Goal: Task Accomplishment & Management: Manage account settings

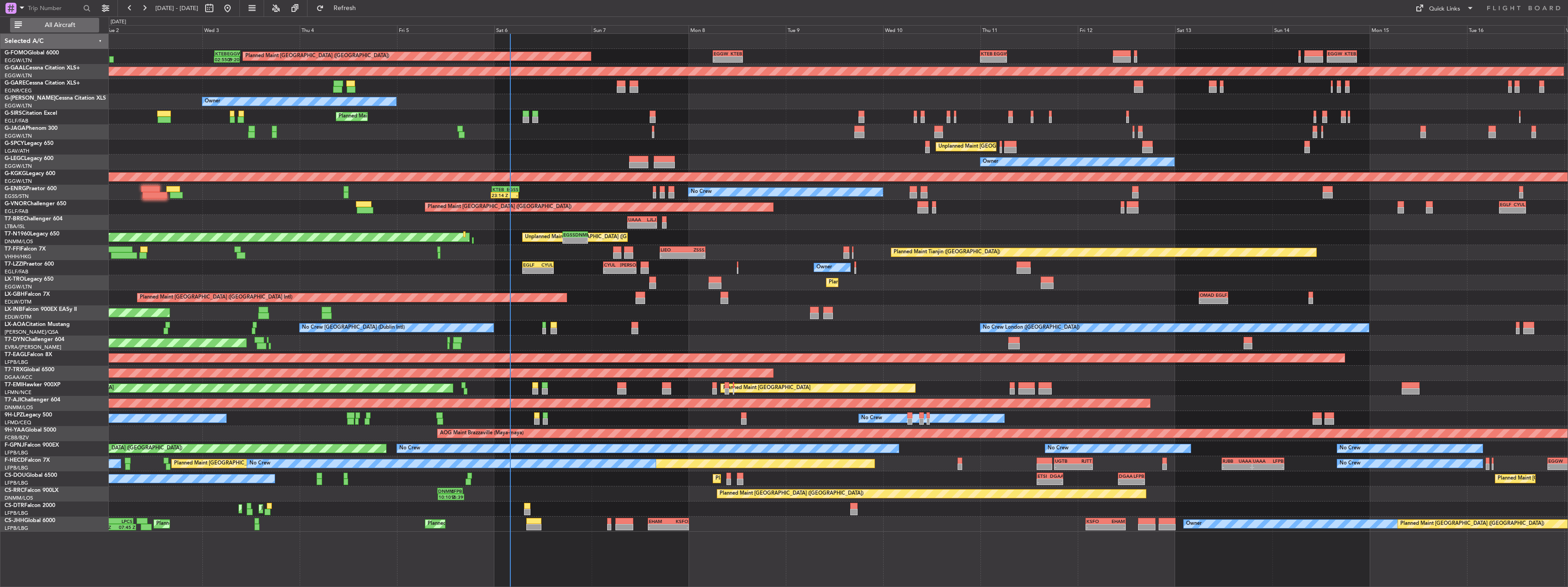
click at [76, 25] on span "All Aircraft" at bounding box center [60, 25] width 72 height 6
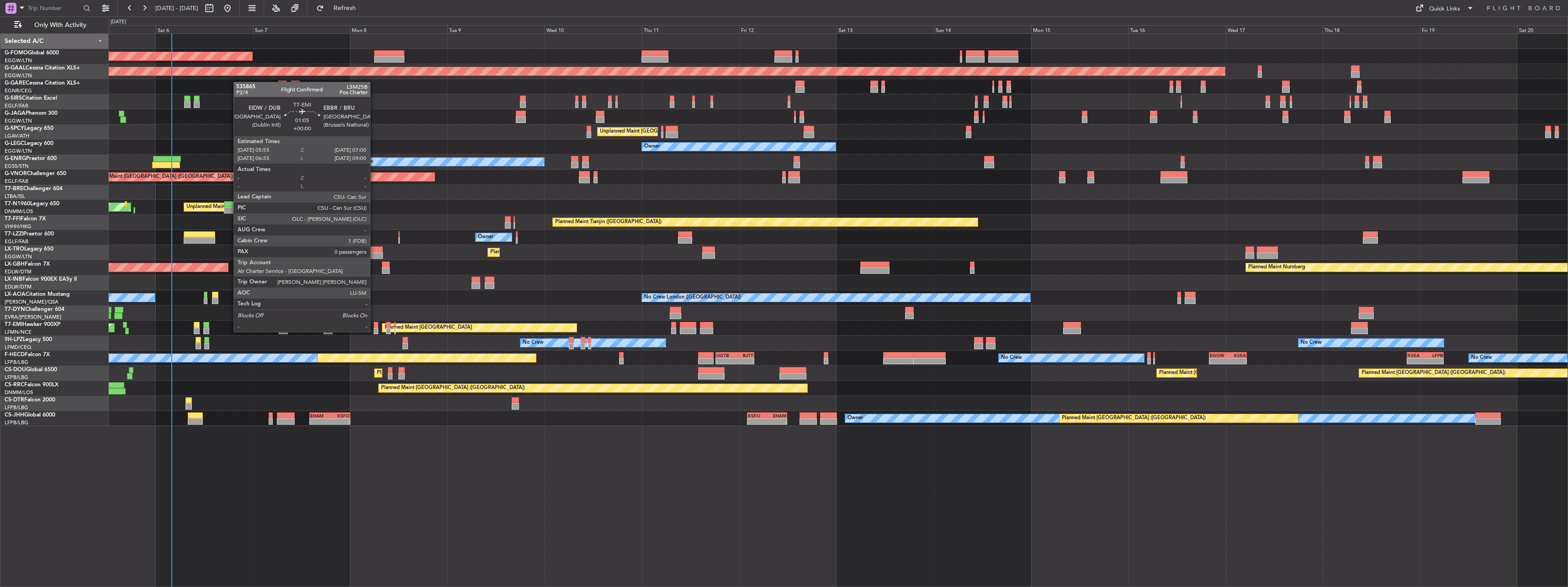
click at [374, 323] on div at bounding box center [376, 325] width 4 height 6
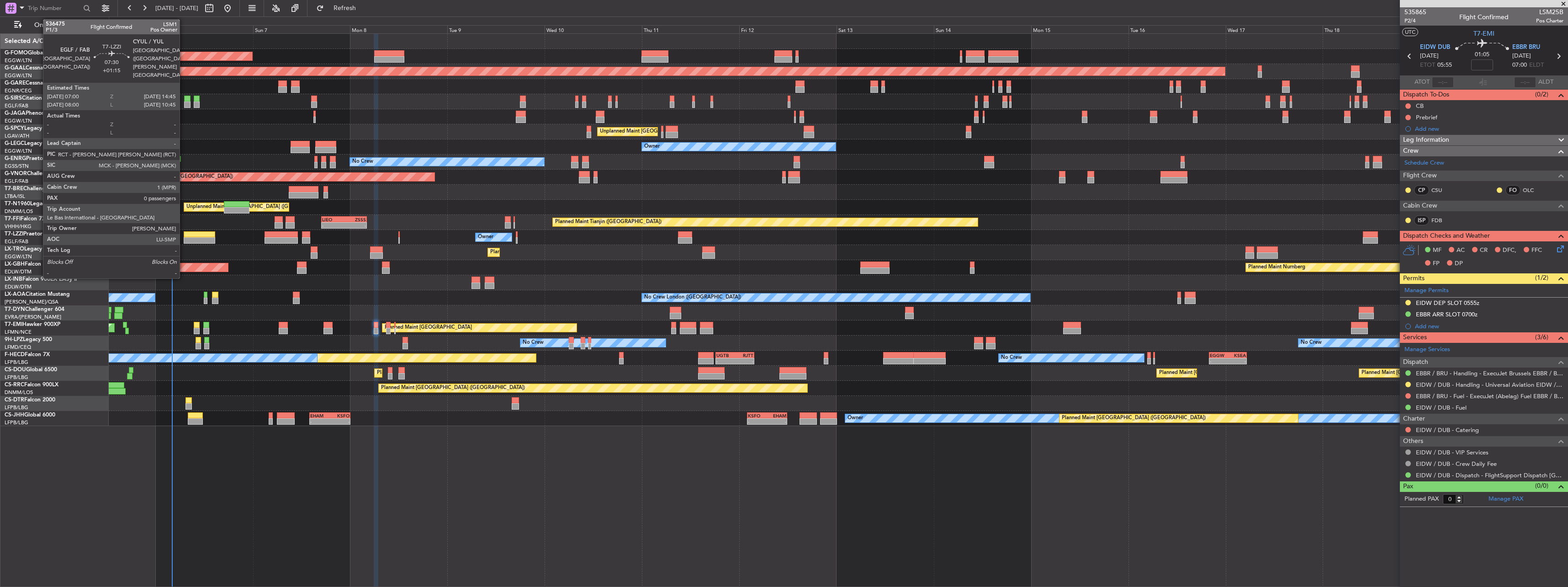
click at [183, 234] on div at bounding box center [199, 234] width 32 height 6
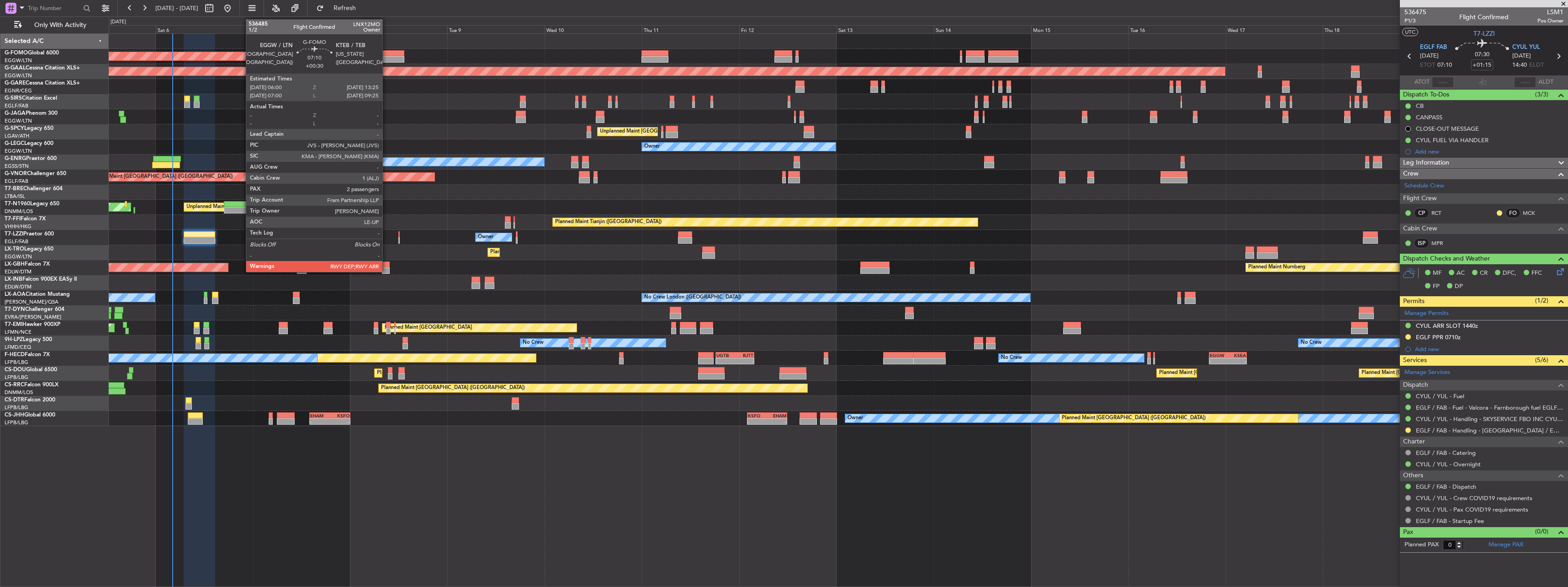
click at [386, 56] on div at bounding box center [389, 54] width 30 height 6
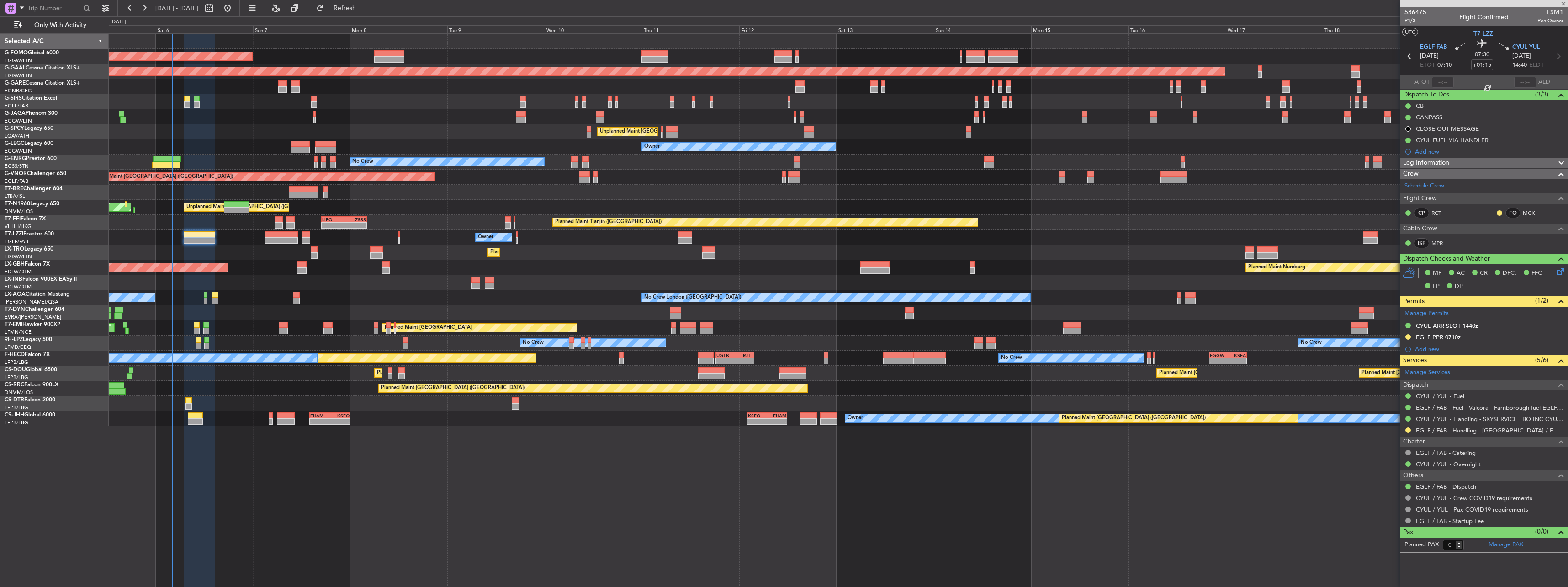
type input "+00:30"
type input "2"
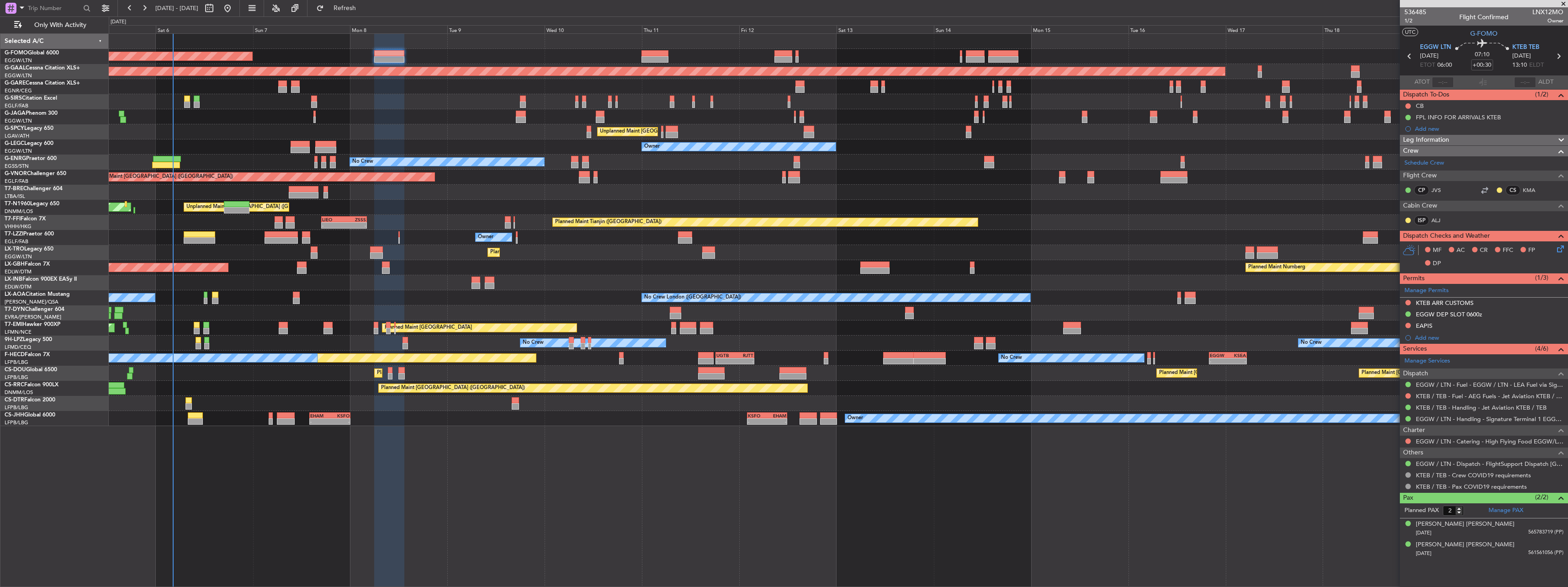
click at [1427, 139] on span "Leg Information" at bounding box center [1426, 140] width 46 height 11
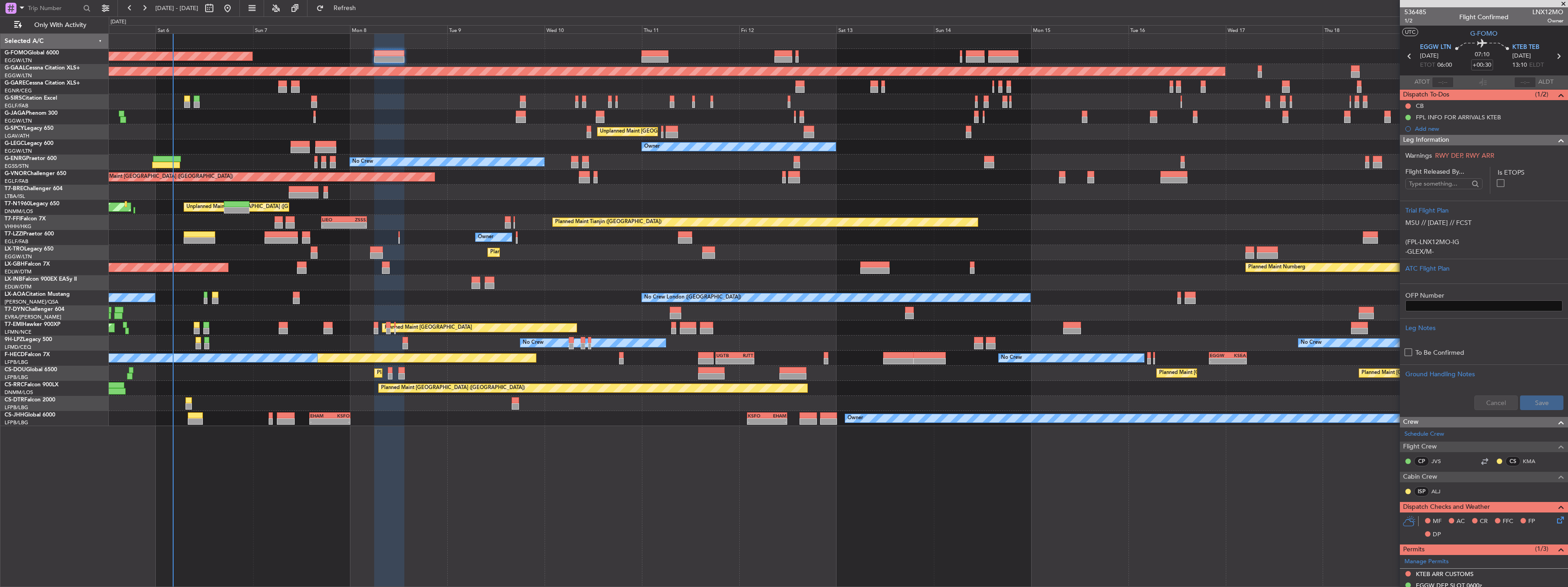
click at [1426, 139] on span "Leg Information" at bounding box center [1426, 140] width 46 height 11
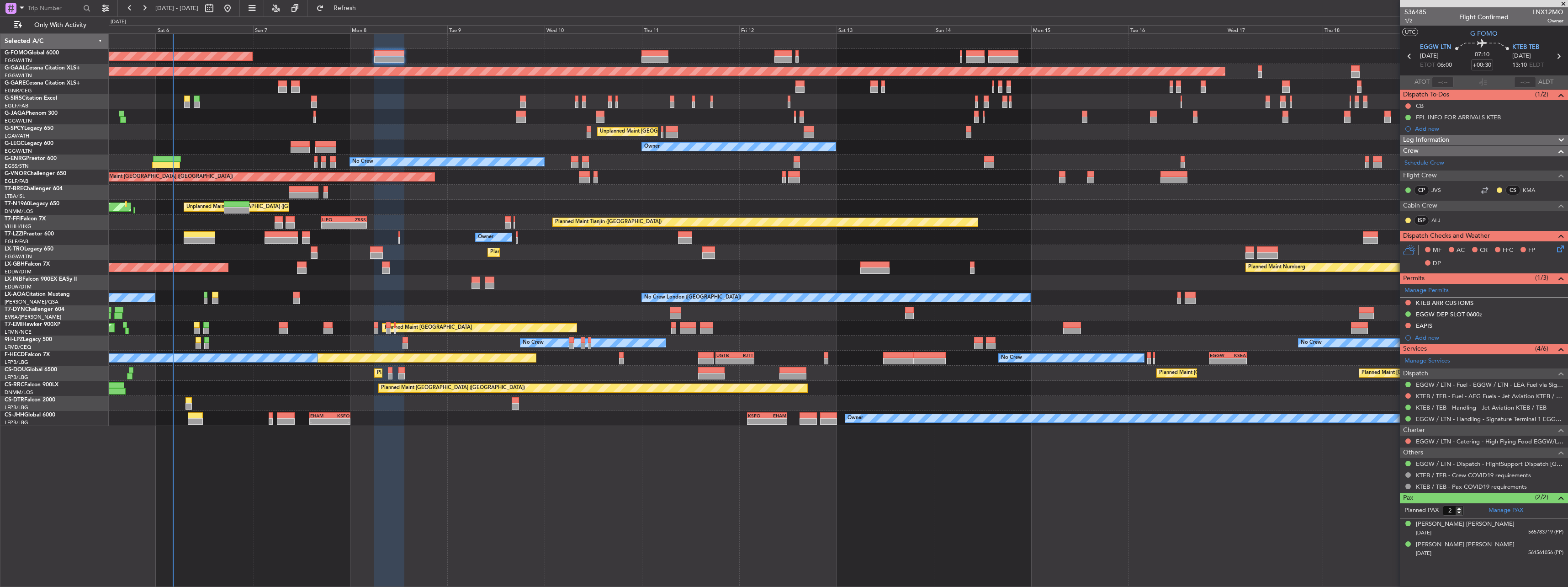
click at [1430, 136] on span "Leg Information" at bounding box center [1426, 140] width 46 height 11
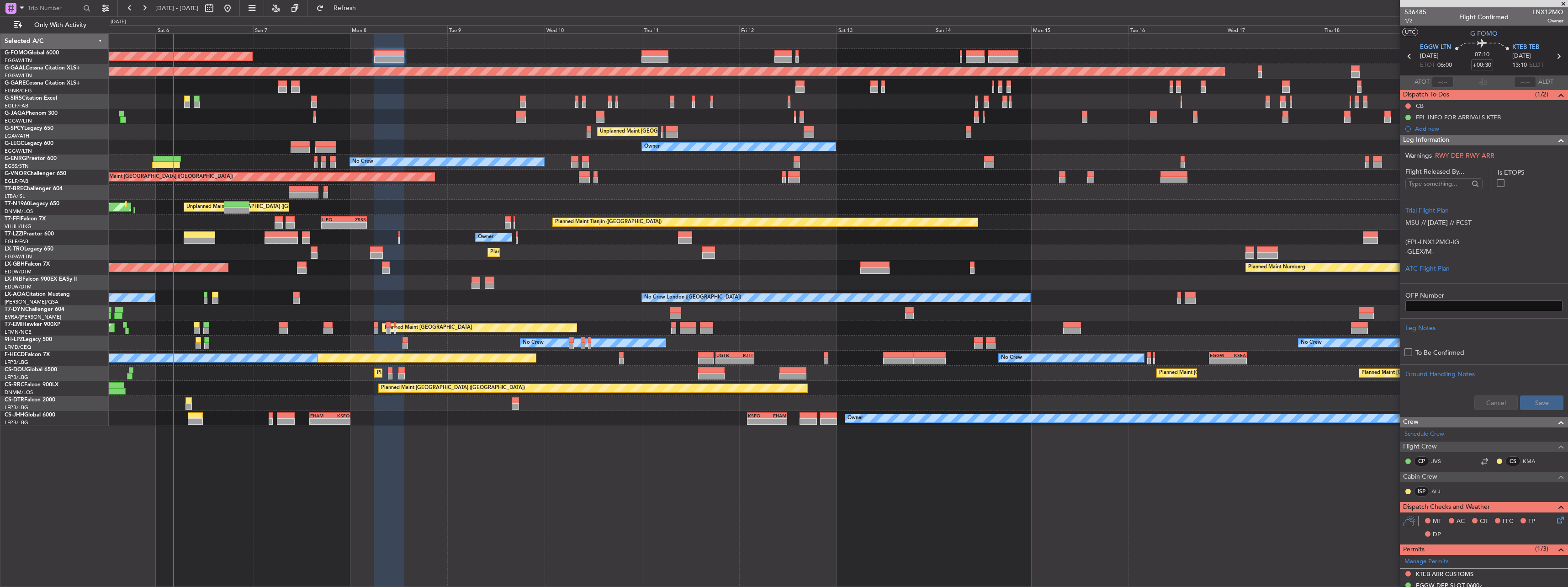
click at [1430, 136] on span "Leg Information" at bounding box center [1426, 140] width 46 height 11
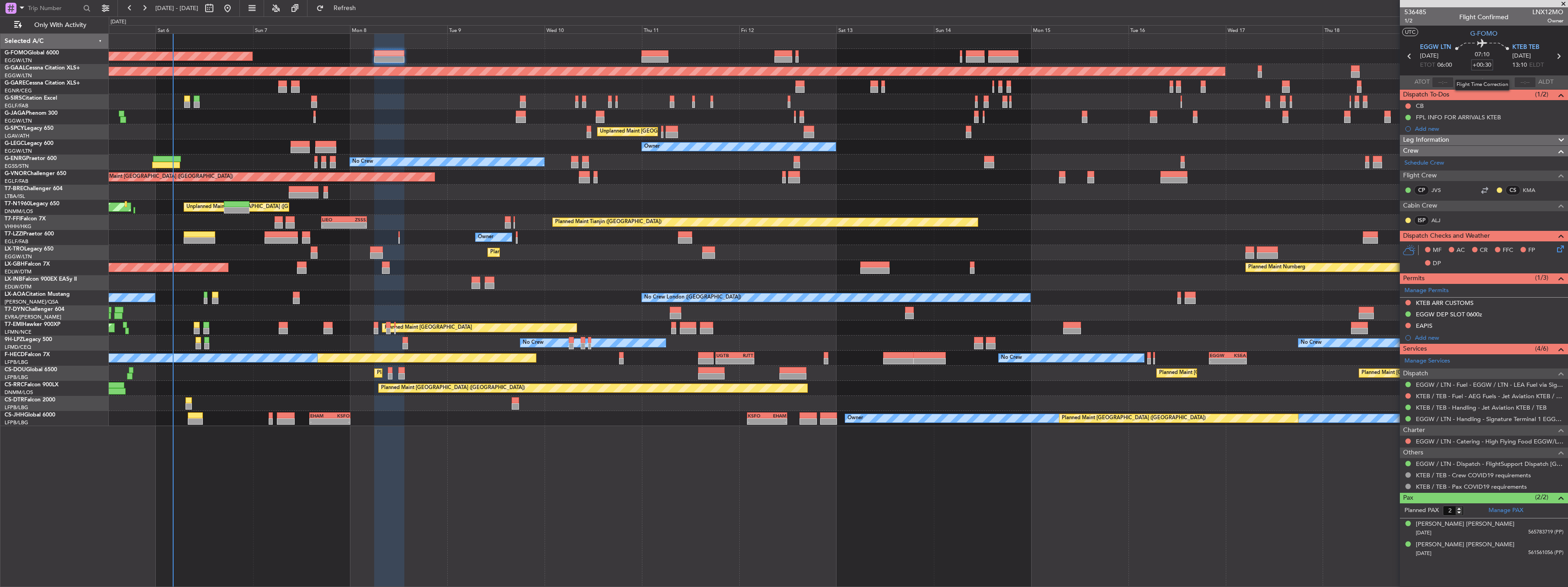
click at [1490, 65] on input "+00:30" at bounding box center [1482, 65] width 22 height 11
click at [1491, 54] on div "07:10 +00:30" at bounding box center [1482, 56] width 61 height 34
click at [1489, 61] on input "+00:30" at bounding box center [1482, 65] width 22 height 11
type input "+00:00"
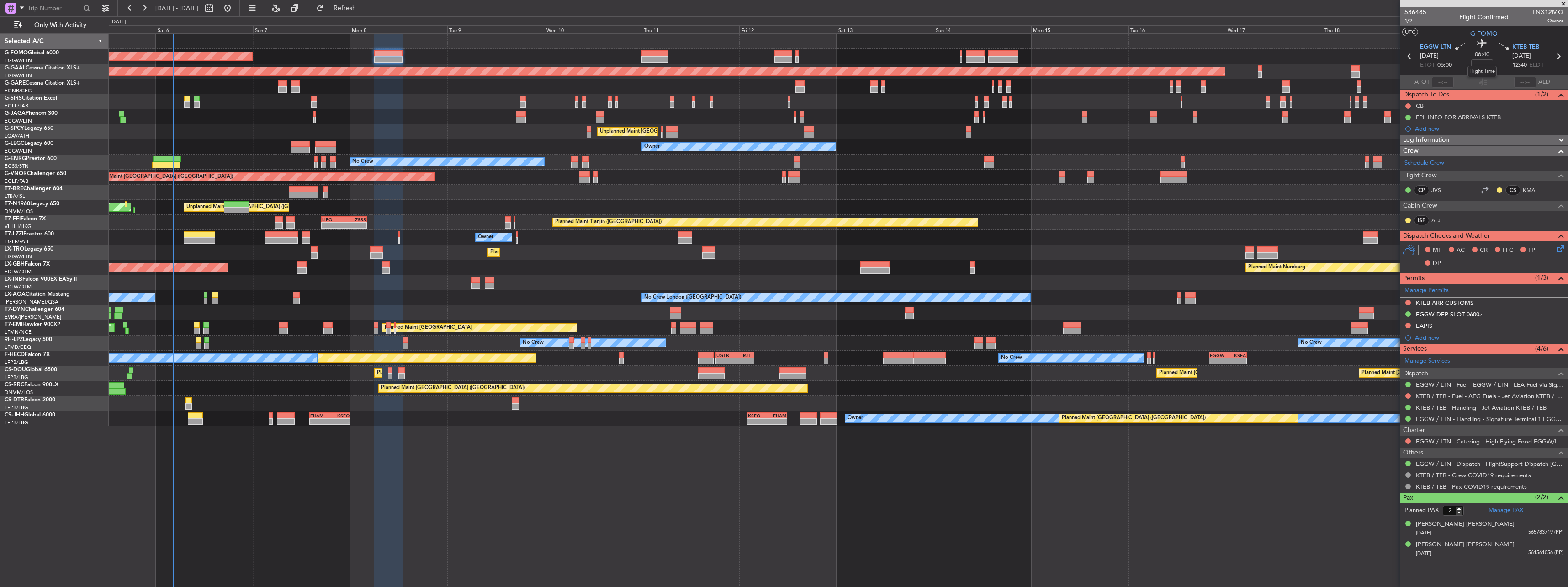
click at [1486, 64] on mat-tooltip-component "Flight Time" at bounding box center [1481, 71] width 42 height 24
click at [1478, 64] on mat-tooltip-component "Flight Time" at bounding box center [1481, 71] width 42 height 24
click at [1484, 63] on mat-tooltip-component "Flight Time" at bounding box center [1481, 71] width 42 height 24
click at [1485, 63] on input at bounding box center [1482, 65] width 22 height 11
type input "+00:45"
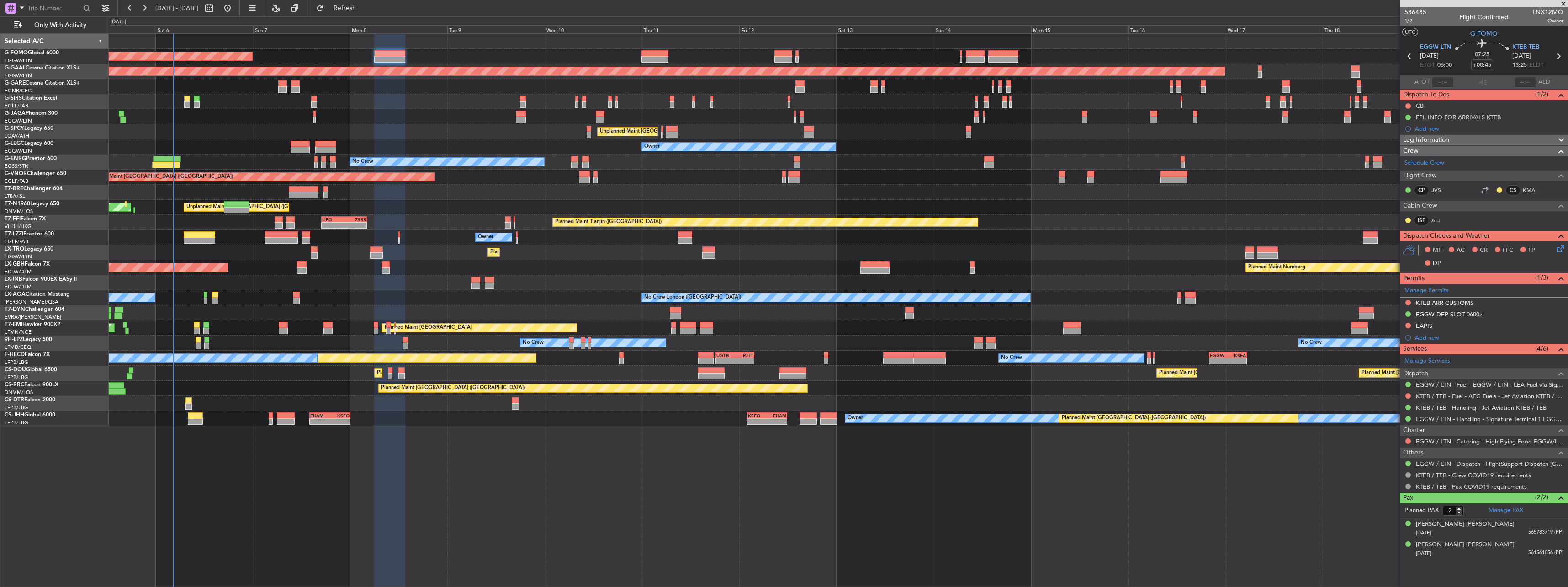
drag, startPoint x: 1433, startPoint y: 141, endPoint x: 1436, endPoint y: 149, distance: 8.5
click at [1433, 141] on span "Leg Information" at bounding box center [1426, 140] width 46 height 11
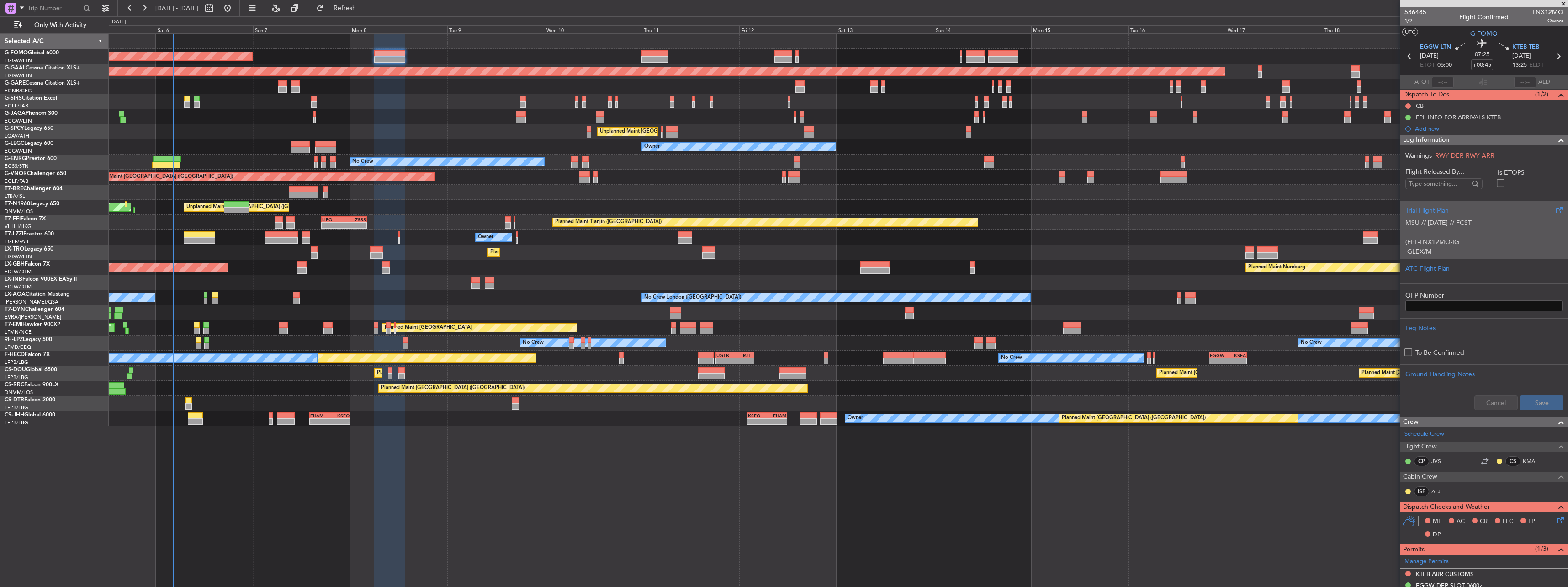
click at [1448, 220] on p "MSU // [DATE] // FCST" at bounding box center [1484, 222] width 157 height 9
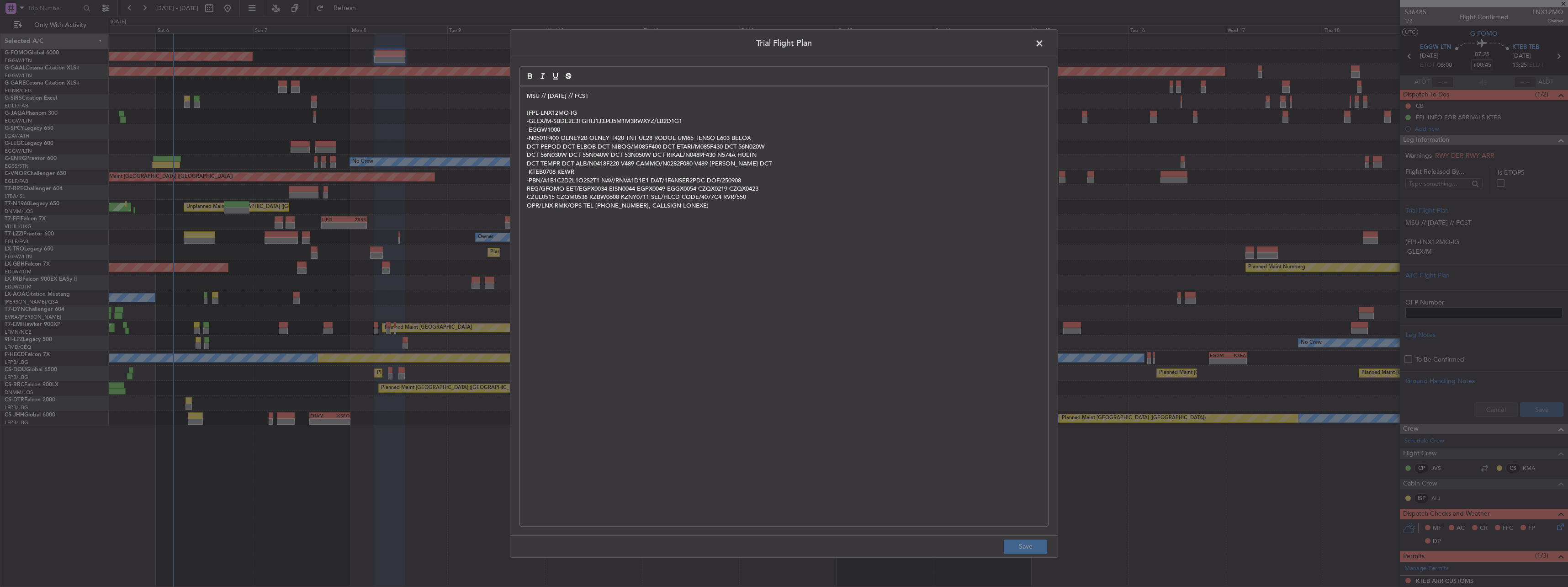
click at [524, 96] on div "MSU // 05SEP // FCST (FPL-LNX12MO-IG -GLEX/M-SBDE2E3FGHIJ1J3J4J5M1M3RWXYZ/LB2D1…" at bounding box center [784, 306] width 528 height 440
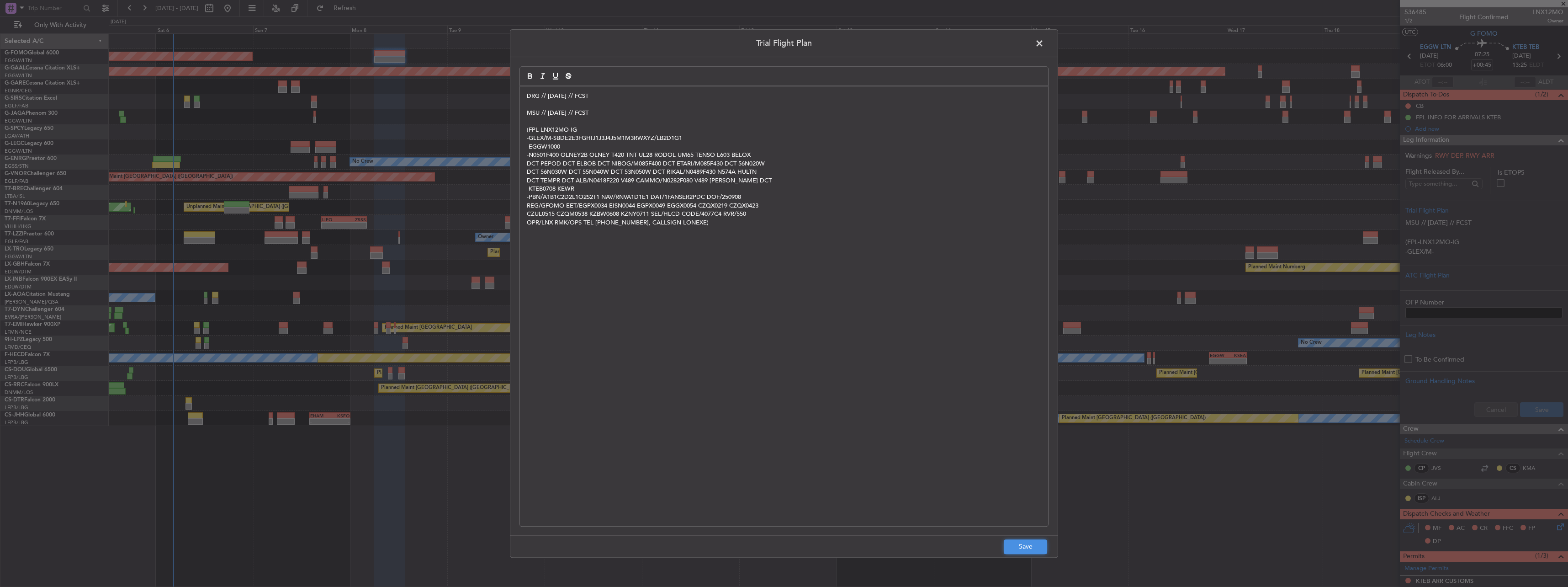
click at [1028, 549] on button "Save" at bounding box center [1026, 546] width 44 height 14
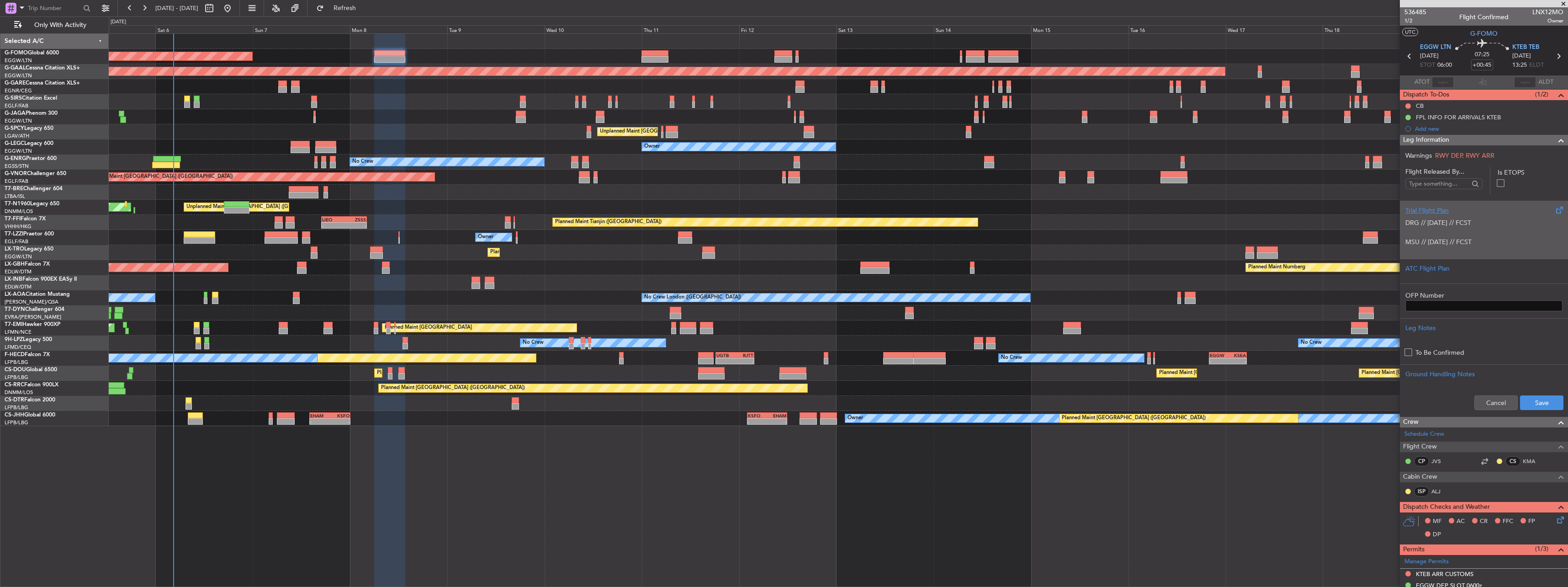
click at [1420, 218] on p "DRG // 06SEP // FCST" at bounding box center [1484, 222] width 157 height 9
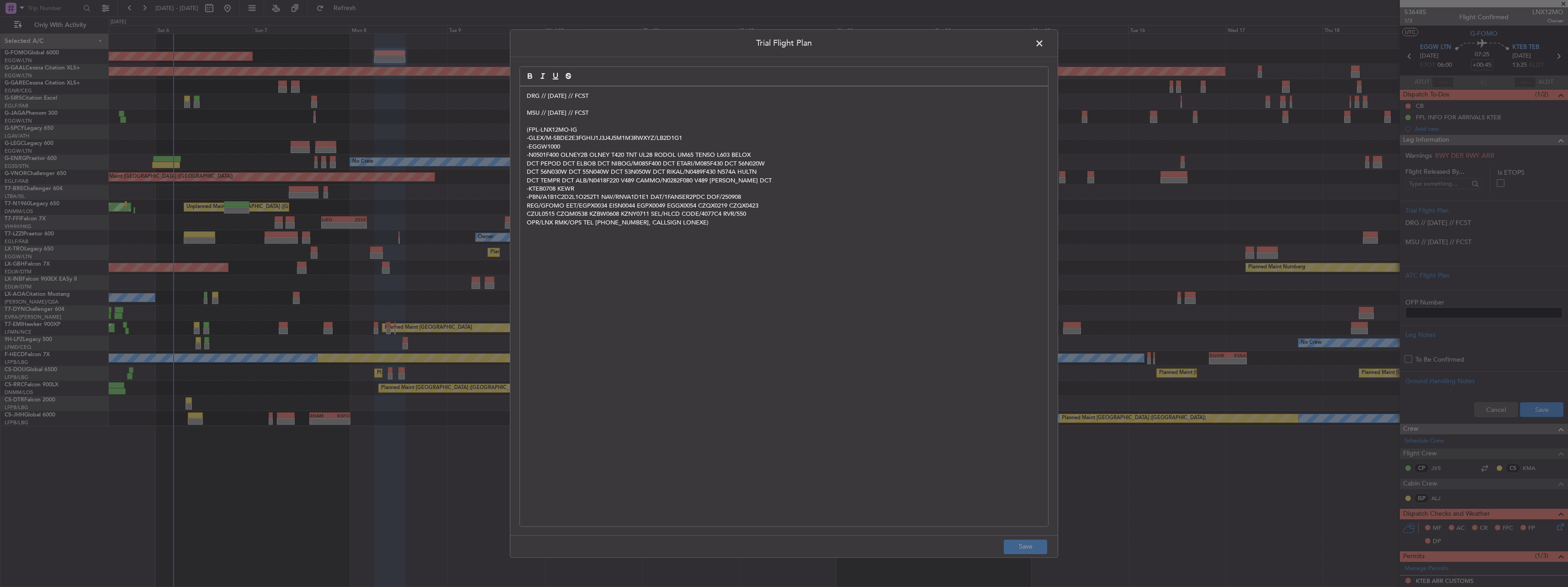
click at [633, 109] on p "MSU // [DATE] // FCST" at bounding box center [784, 112] width 514 height 8
click at [627, 104] on p at bounding box center [784, 104] width 514 height 8
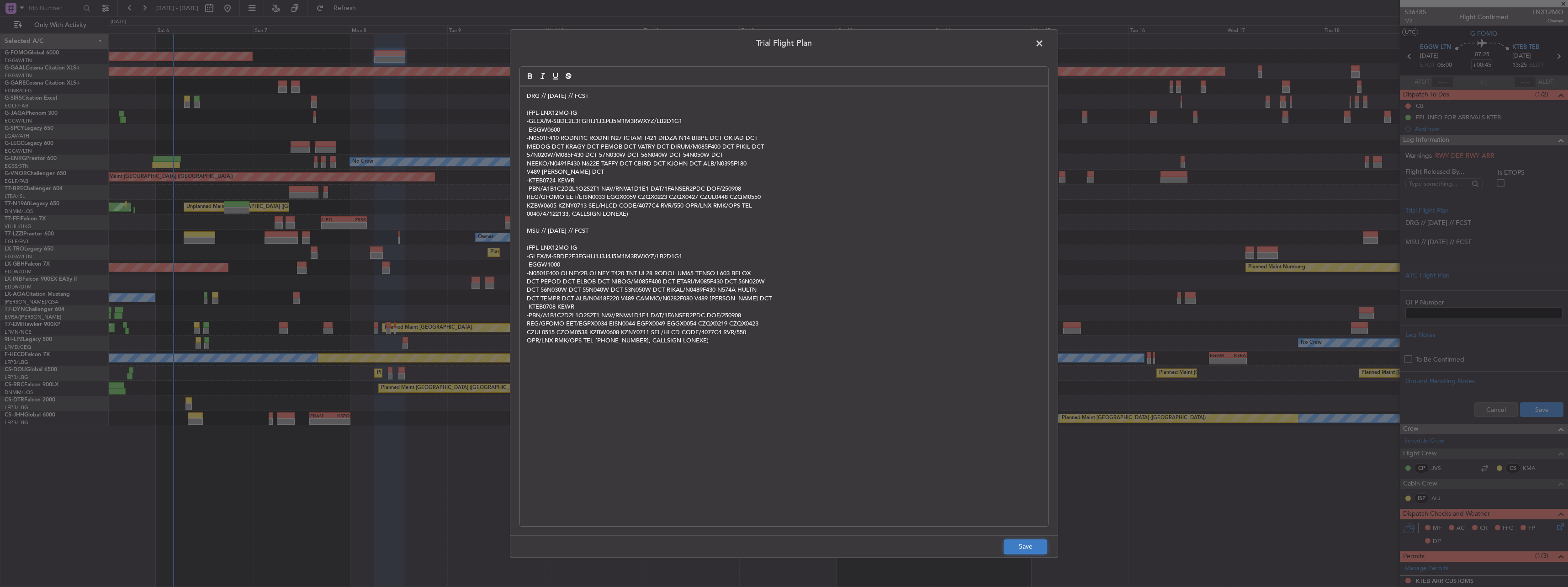
click at [1035, 545] on button "Save" at bounding box center [1026, 546] width 44 height 14
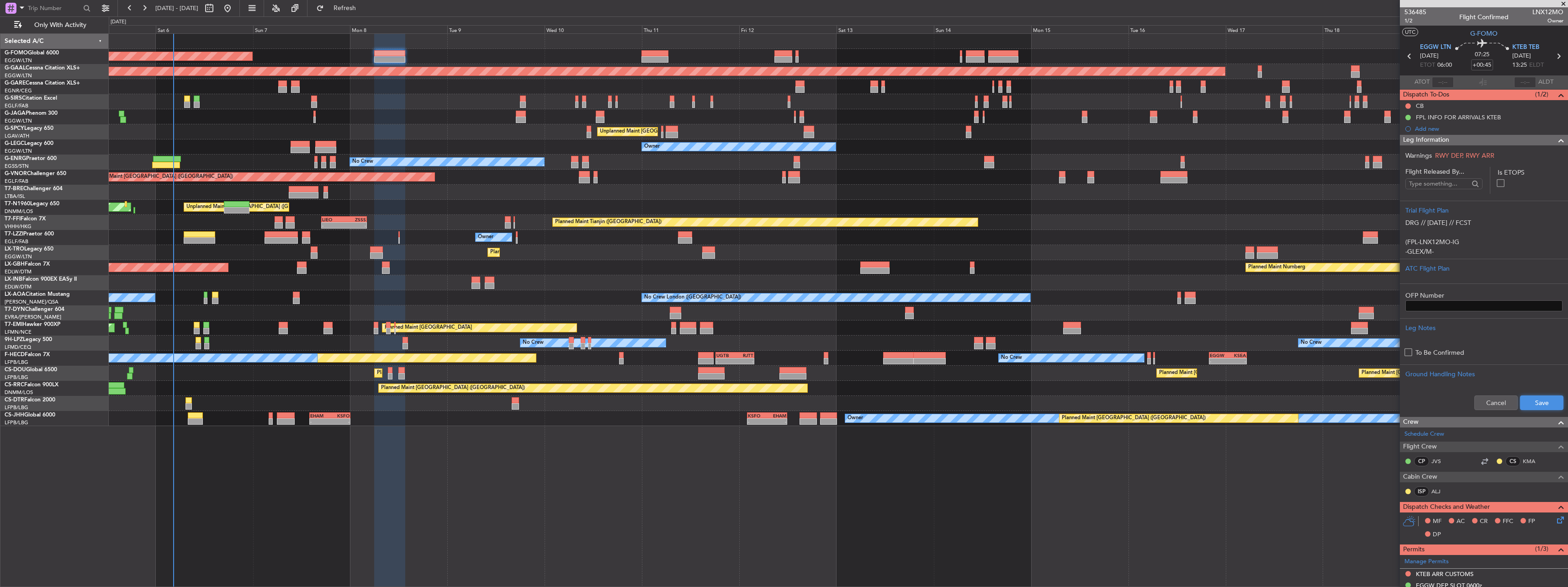
click at [1529, 407] on button "Save" at bounding box center [1542, 402] width 44 height 14
click at [1436, 235] on p at bounding box center [1484, 232] width 157 height 9
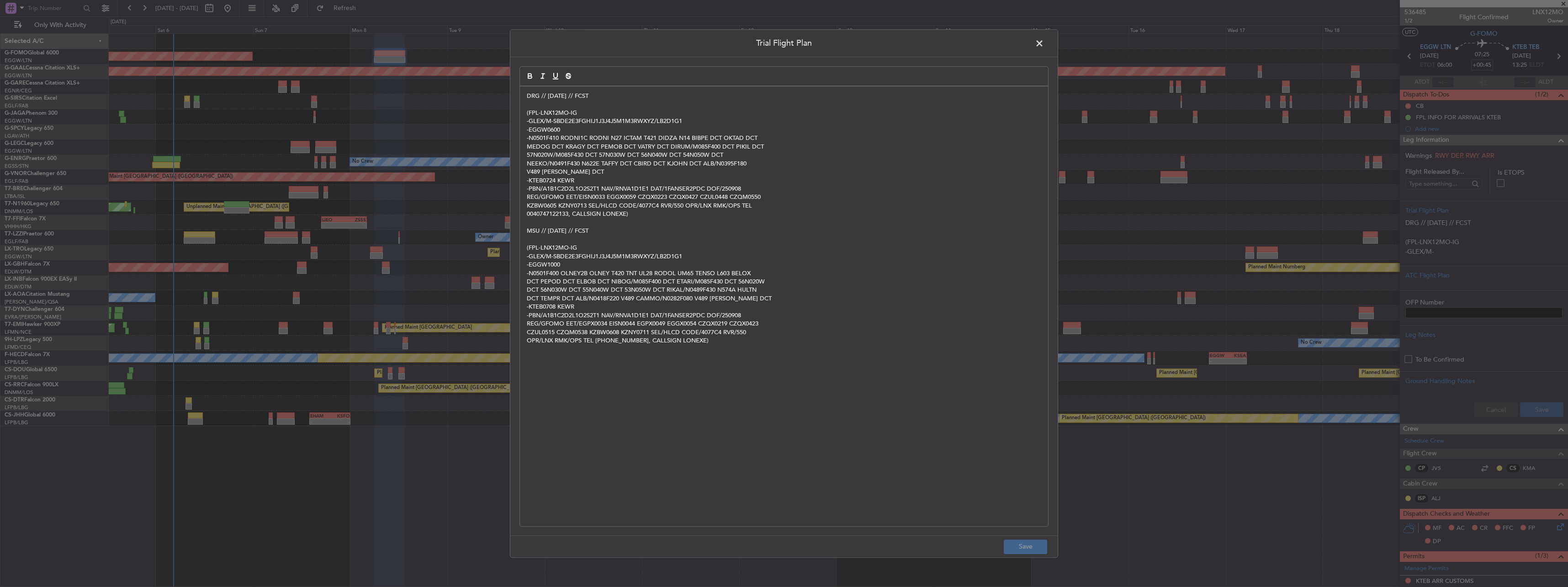
click at [1044, 46] on span at bounding box center [1044, 46] width 0 height 18
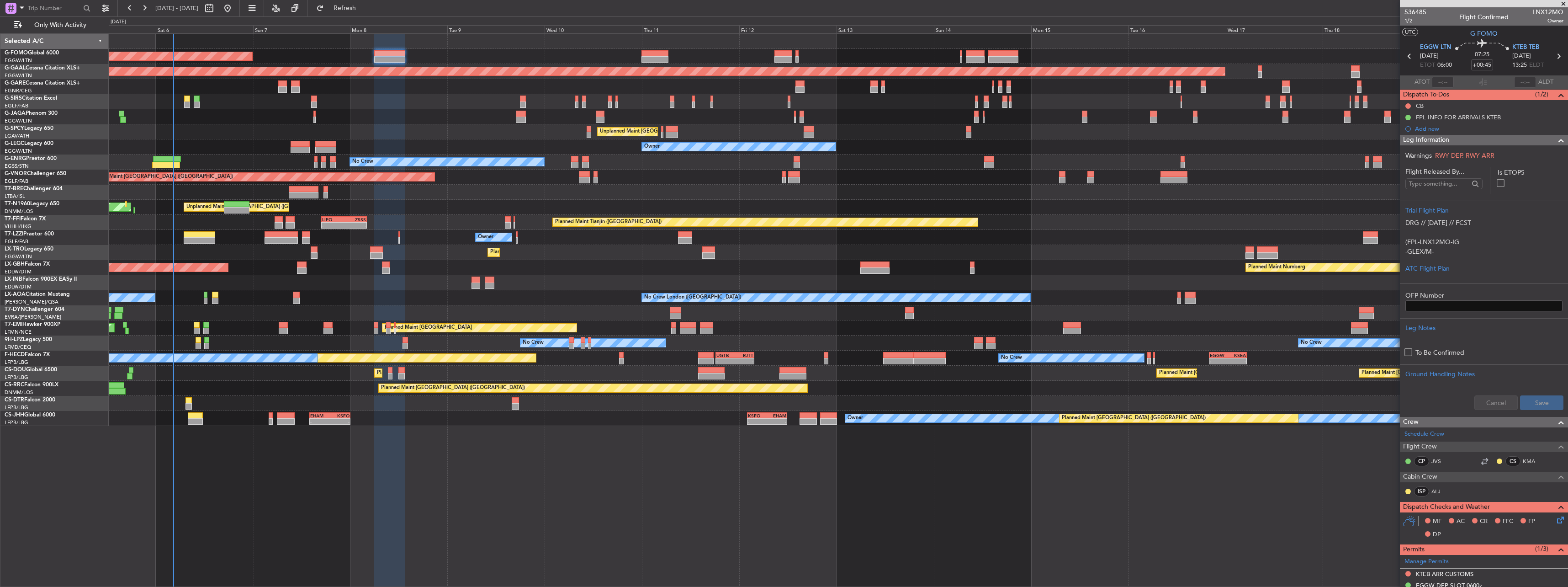
click at [1415, 140] on span "Leg Information" at bounding box center [1426, 140] width 46 height 11
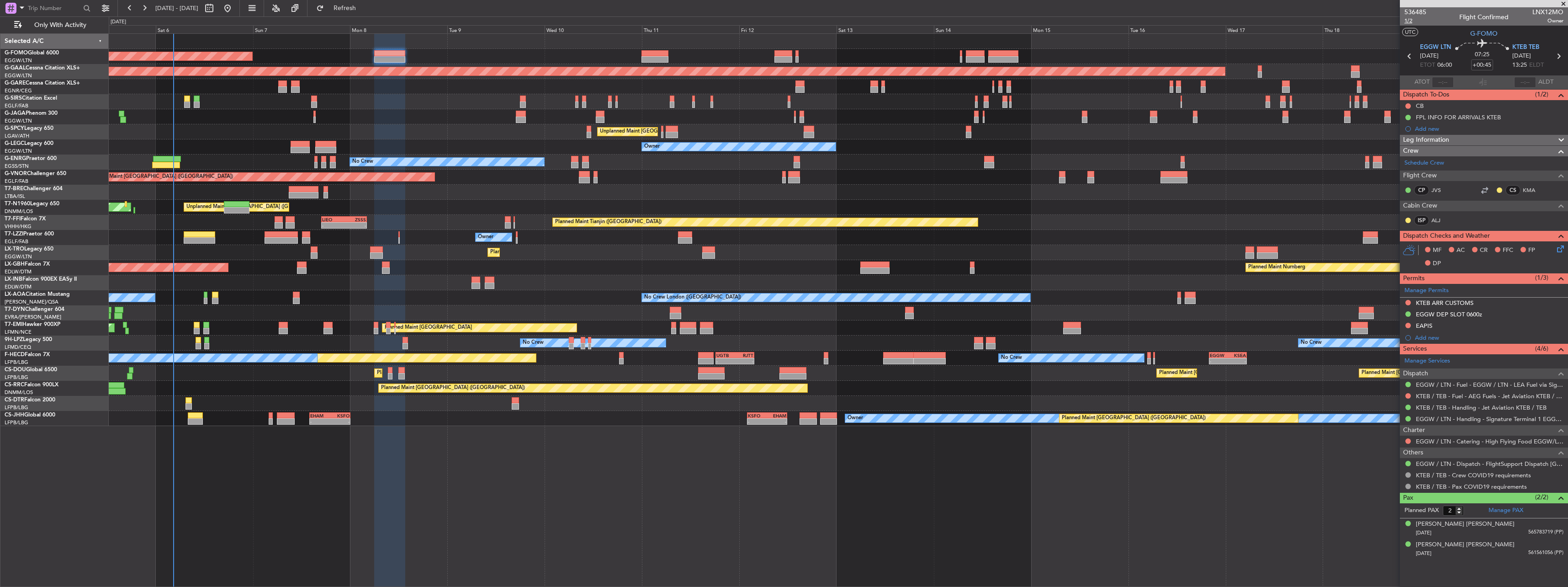
click at [1410, 22] on span "1/2" at bounding box center [1415, 21] width 22 height 7
click at [1411, 21] on span "1/2" at bounding box center [1415, 21] width 22 height 7
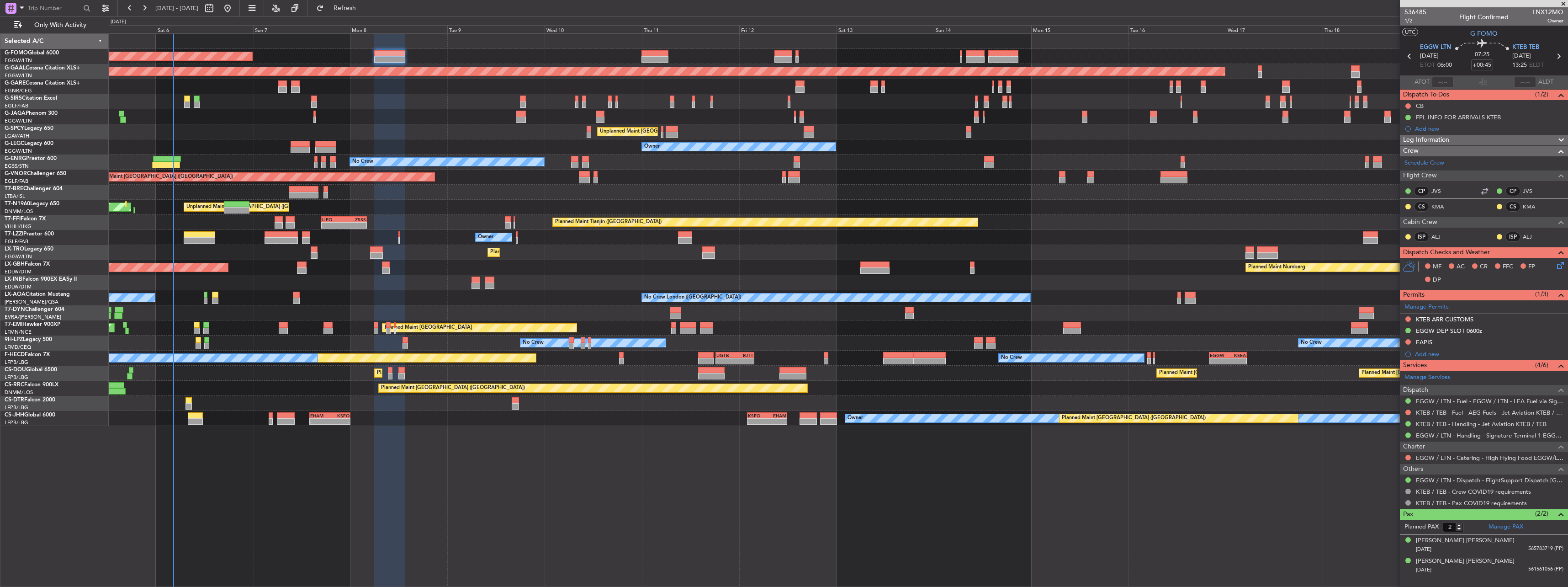
drag, startPoint x: 1408, startPoint y: 106, endPoint x: 1405, endPoint y: 111, distance: 5.8
click at [1407, 106] on button at bounding box center [1408, 106] width 6 height 6
click at [1398, 147] on span "Completed" at bounding box center [1412, 146] width 30 height 9
click at [1558, 267] on icon at bounding box center [1559, 264] width 7 height 7
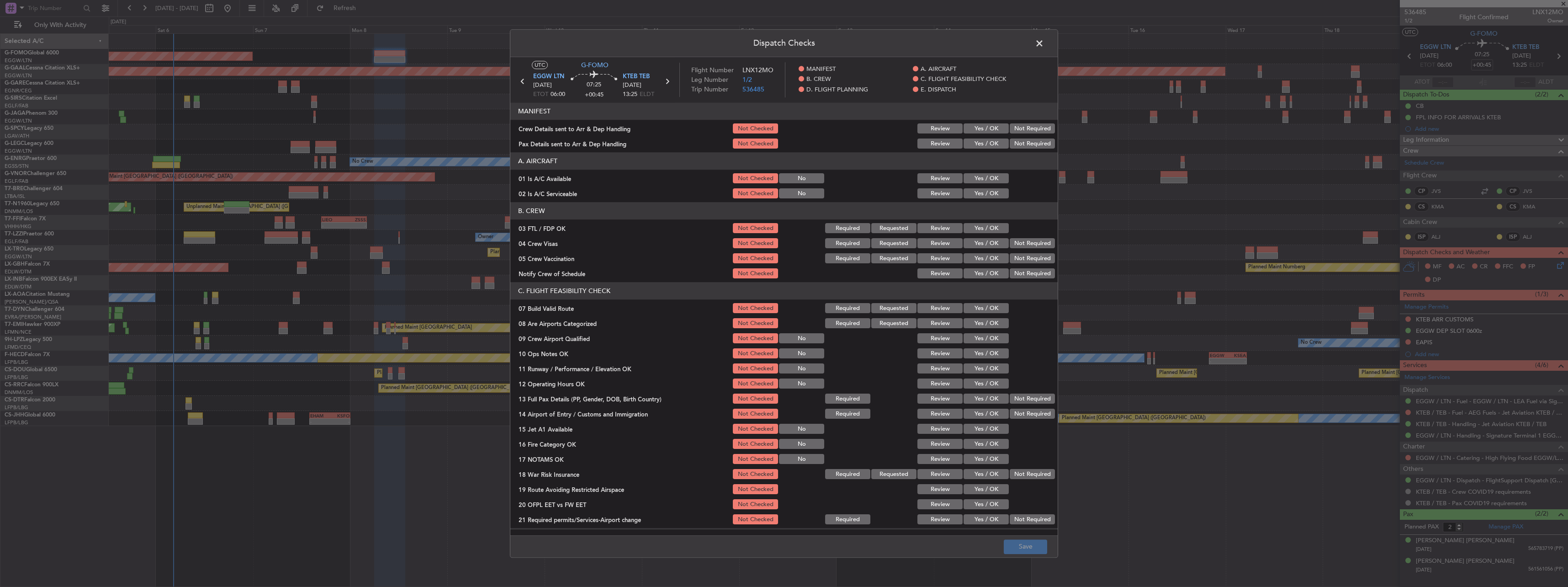
click at [990, 180] on button "Yes / OK" at bounding box center [986, 179] width 45 height 10
click at [986, 190] on button "Yes / OK" at bounding box center [986, 194] width 45 height 10
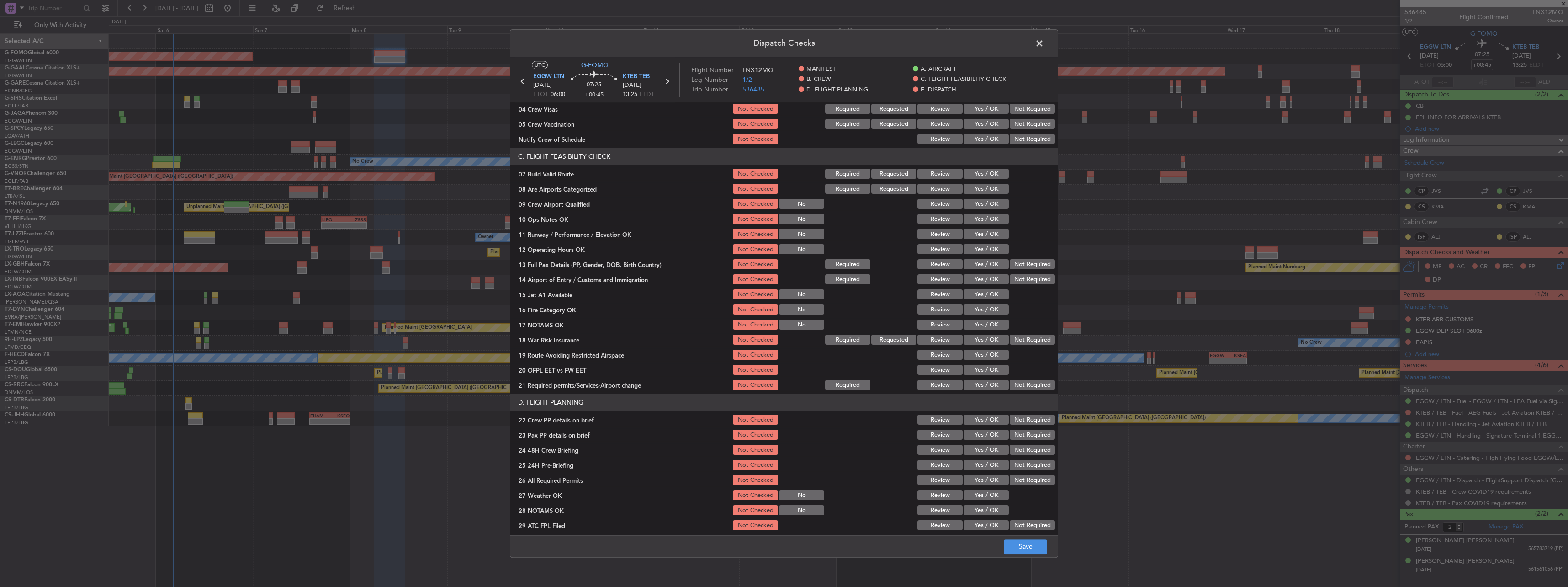
scroll to position [137, 0]
click at [975, 174] on button "Yes / OK" at bounding box center [986, 172] width 45 height 10
click at [984, 222] on div "Yes / OK" at bounding box center [985, 217] width 46 height 13
drag, startPoint x: 983, startPoint y: 214, endPoint x: 991, endPoint y: 238, distance: 25.3
click at [983, 215] on button "Yes / OK" at bounding box center [986, 217] width 45 height 10
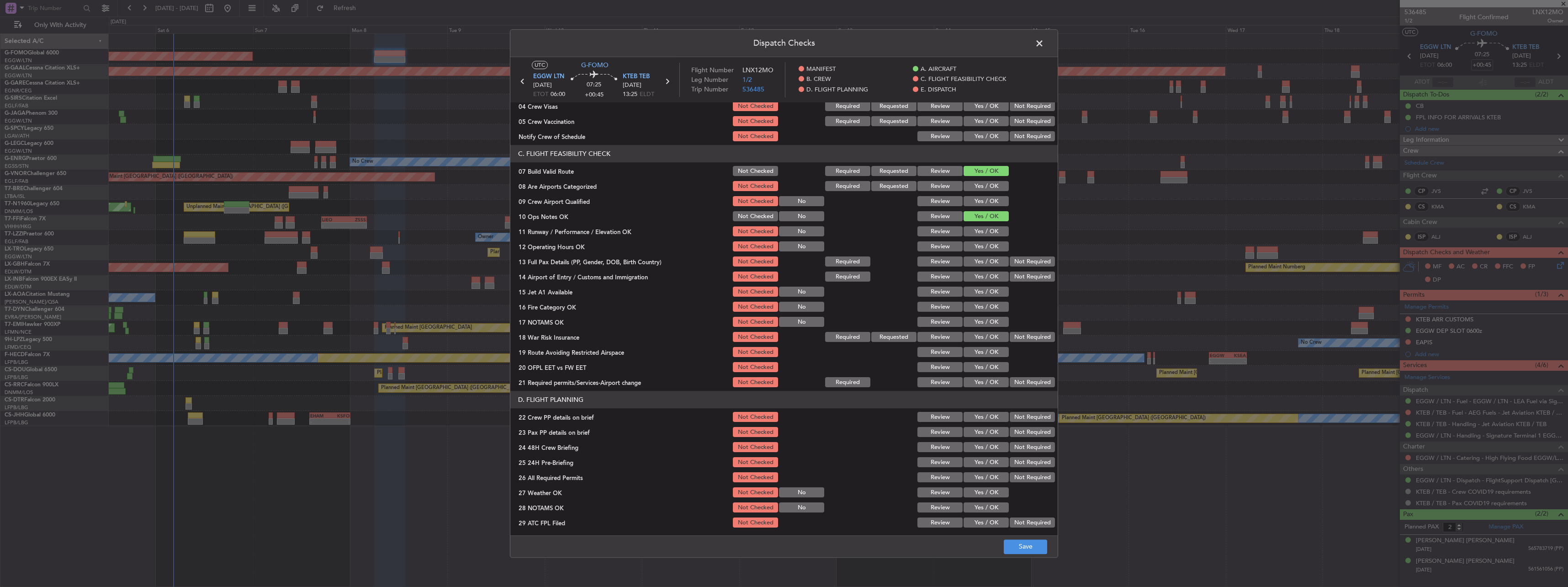
click at [991, 239] on section "C. FLIGHT FEASIBILITY CHECK 07 Build Valid Route Not Checked Required Requested…" at bounding box center [784, 267] width 547 height 244
click at [983, 234] on button "Yes / OK" at bounding box center [986, 232] width 45 height 10
click at [986, 246] on button "Yes / OK" at bounding box center [986, 247] width 45 height 10
click at [985, 265] on button "Yes / OK" at bounding box center [986, 262] width 45 height 10
drag, startPoint x: 983, startPoint y: 267, endPoint x: 982, endPoint y: 280, distance: 13.0
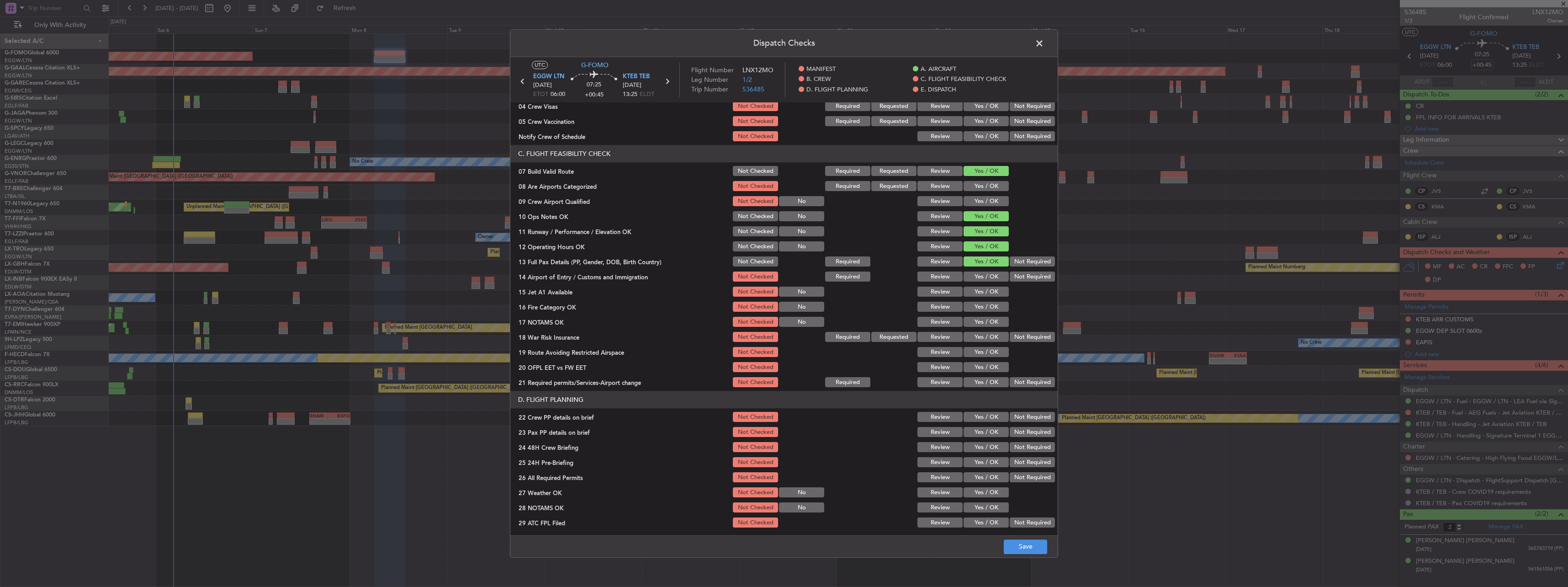
click at [983, 268] on div "Yes / OK" at bounding box center [985, 262] width 46 height 13
click at [982, 281] on button "Yes / OK" at bounding box center [986, 277] width 45 height 10
click at [983, 297] on div "Yes / OK" at bounding box center [985, 292] width 46 height 13
click at [981, 294] on button "Yes / OK" at bounding box center [986, 292] width 45 height 10
click at [981, 305] on button "Yes / OK" at bounding box center [986, 307] width 45 height 10
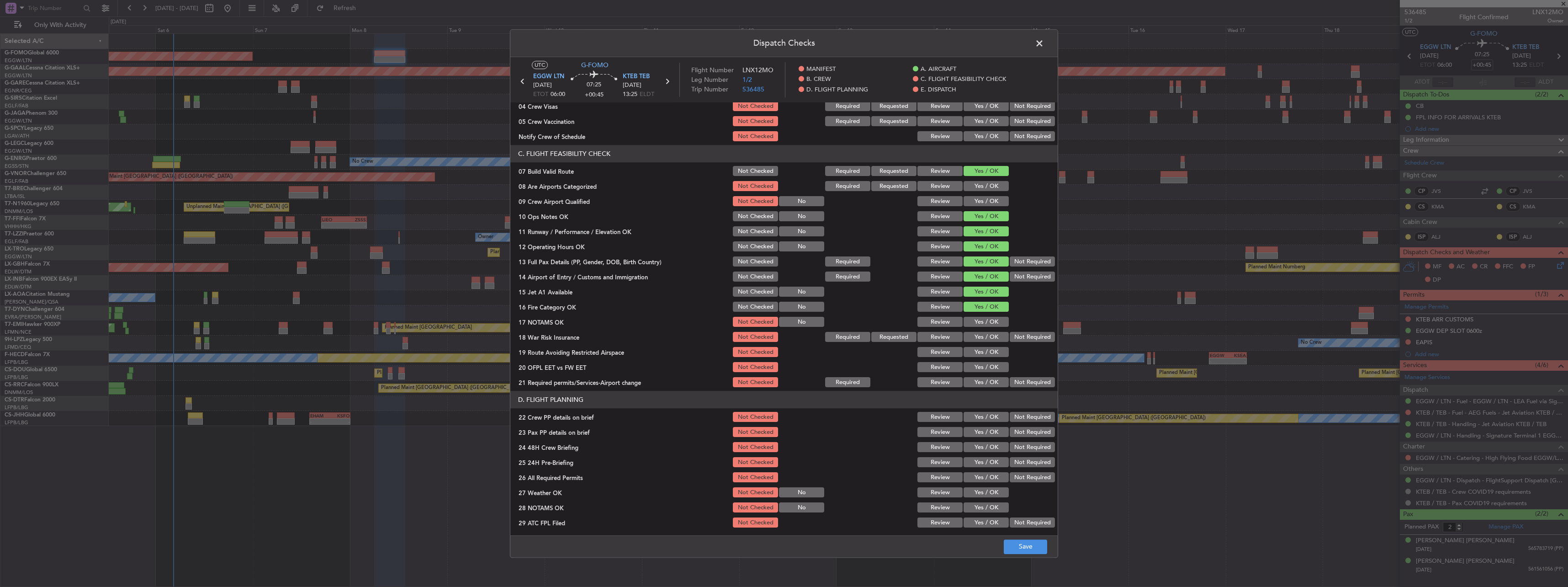
drag, startPoint x: 985, startPoint y: 323, endPoint x: 1007, endPoint y: 338, distance: 26.6
click at [986, 325] on button "Yes / OK" at bounding box center [986, 322] width 45 height 10
click at [1010, 339] on button "Not Required" at bounding box center [1032, 337] width 45 height 10
click at [989, 352] on button "Yes / OK" at bounding box center [986, 352] width 45 height 10
click at [987, 365] on button "Yes / OK" at bounding box center [986, 368] width 45 height 10
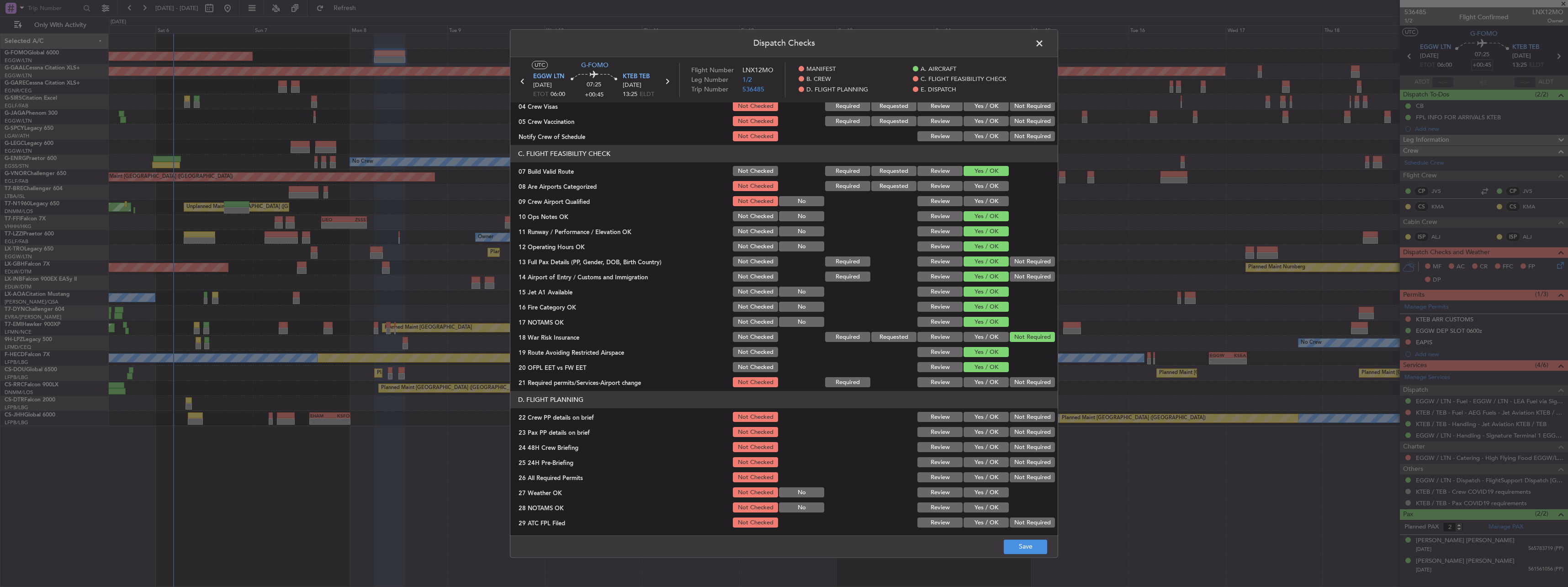
click at [989, 380] on button "Yes / OK" at bounding box center [986, 383] width 45 height 10
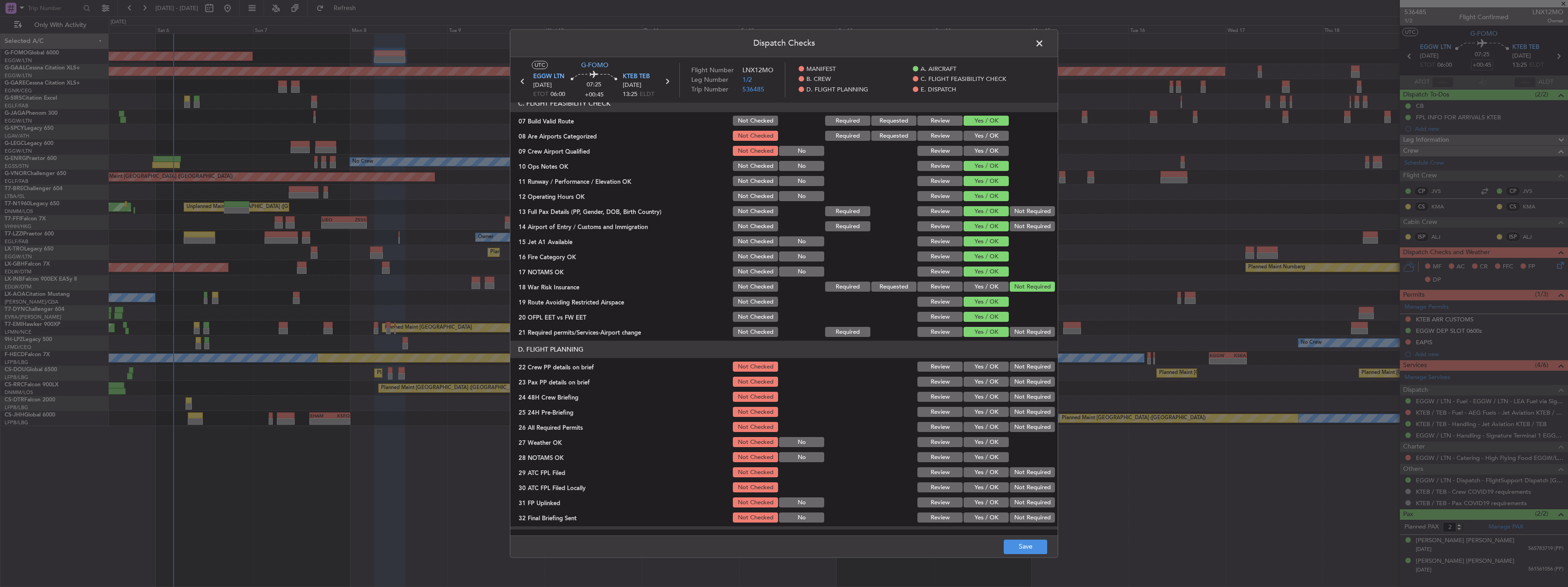
scroll to position [274, 0]
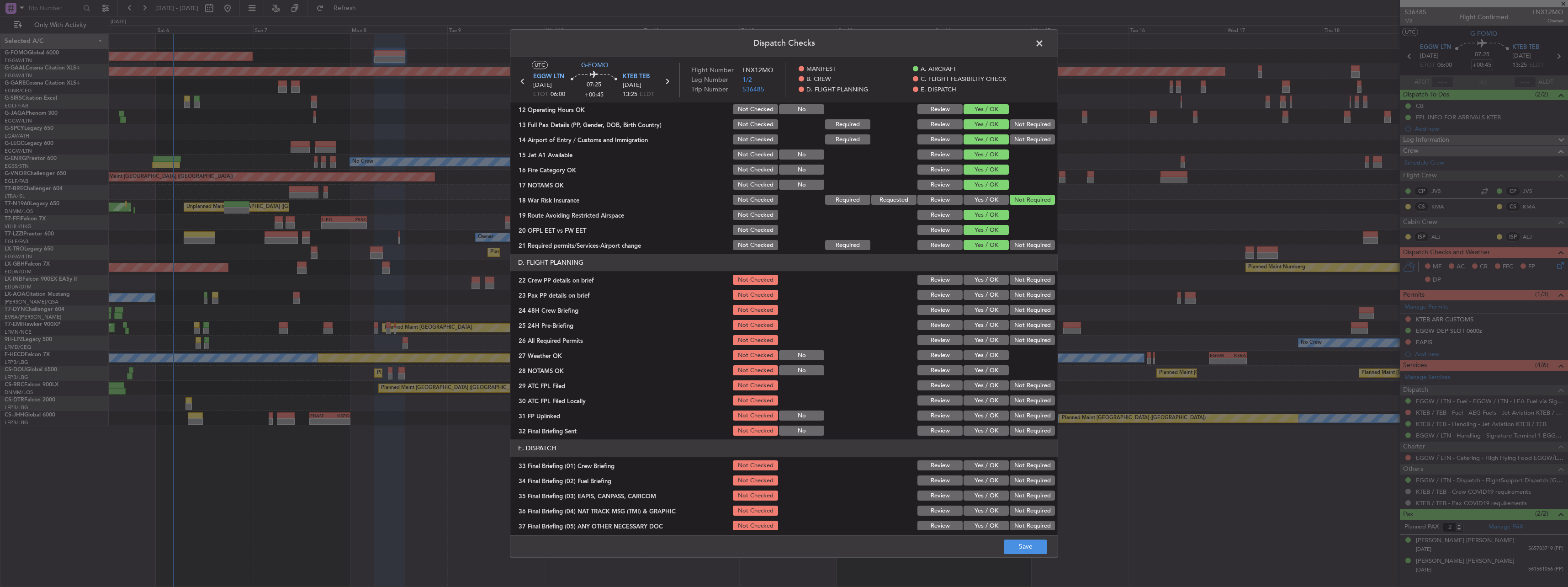
click at [984, 280] on button "Yes / OK" at bounding box center [986, 280] width 45 height 10
click at [985, 298] on button "Yes / OK" at bounding box center [986, 295] width 45 height 10
click at [988, 313] on button "Yes / OK" at bounding box center [986, 310] width 45 height 10
click at [1010, 313] on button "Not Required" at bounding box center [1032, 310] width 45 height 10
click at [1016, 322] on button "Not Required" at bounding box center [1032, 325] width 45 height 10
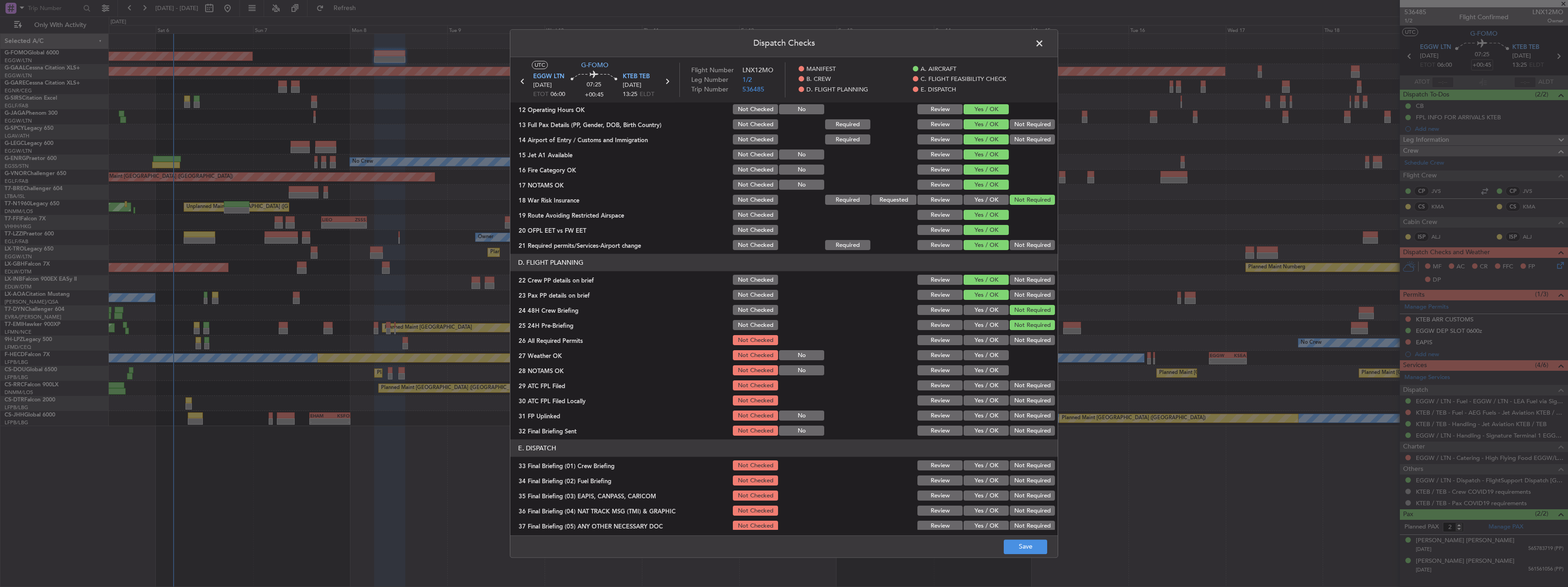
click at [978, 310] on button "Yes / OK" at bounding box center [986, 310] width 45 height 10
click at [1018, 541] on button "Save" at bounding box center [1026, 546] width 44 height 14
click at [1044, 40] on span at bounding box center [1044, 46] width 0 height 18
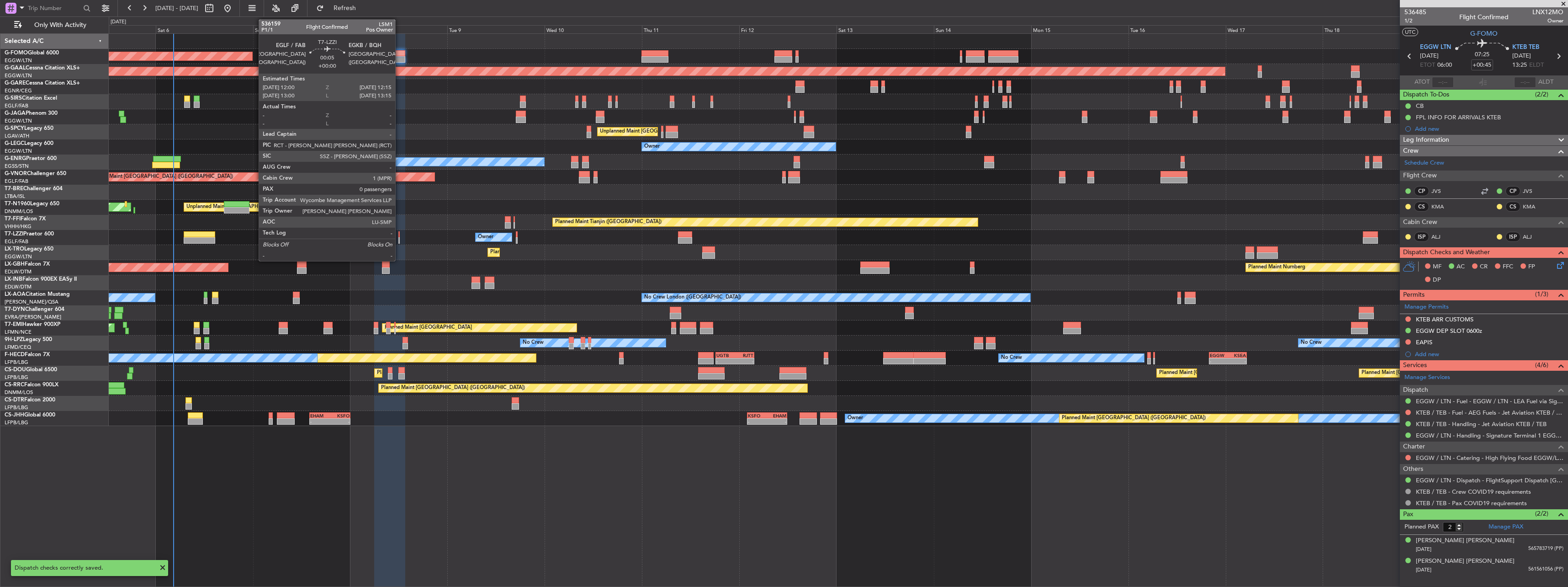
click at [399, 237] on div at bounding box center [399, 234] width 1 height 6
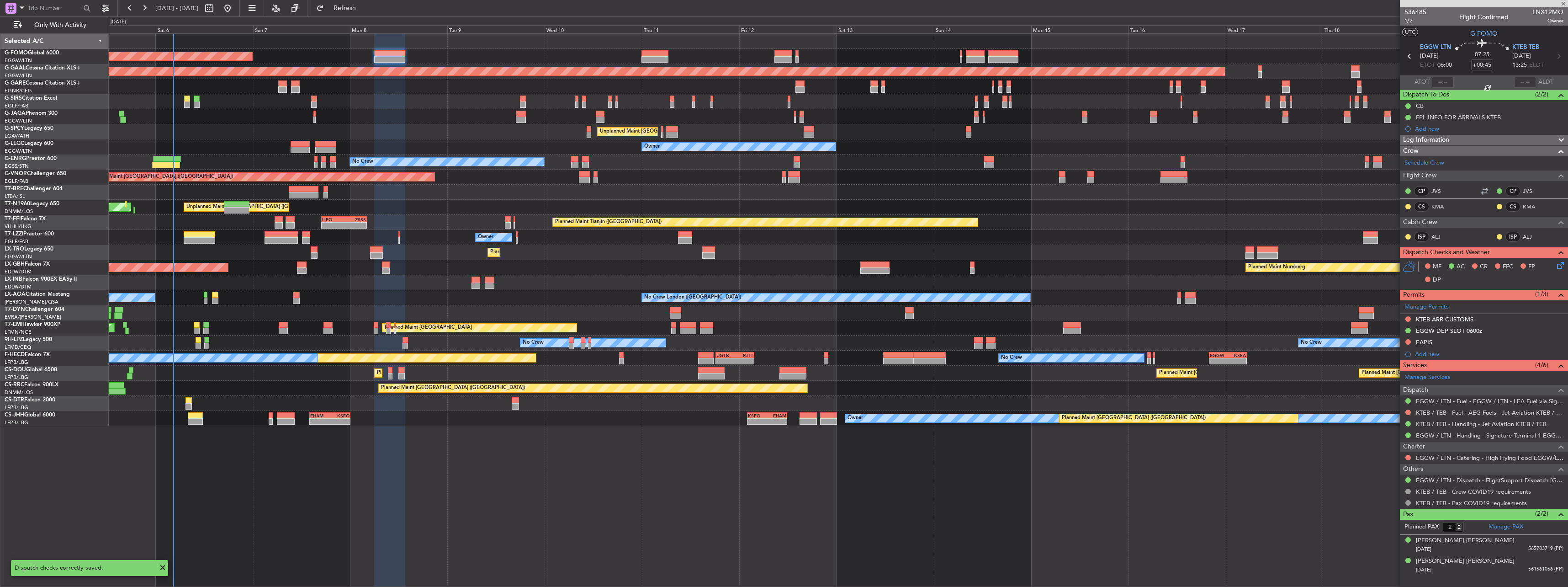
type input "0"
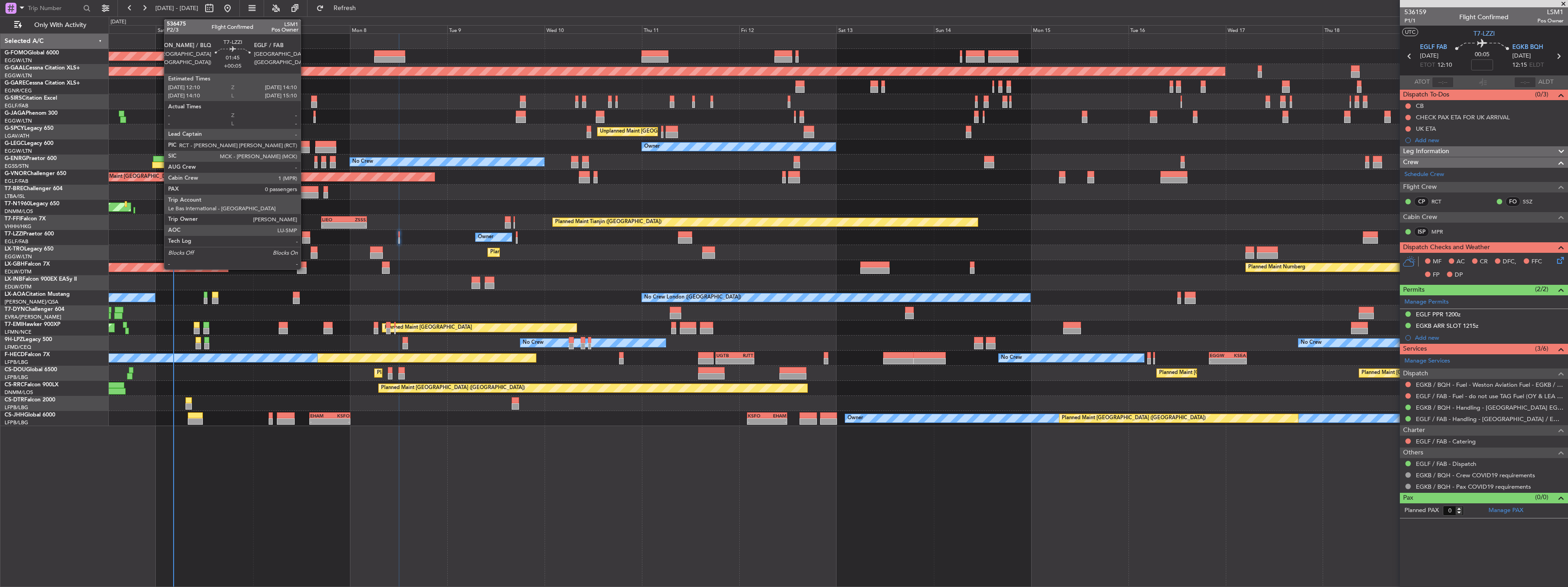
click at [304, 237] on div at bounding box center [306, 234] width 8 height 6
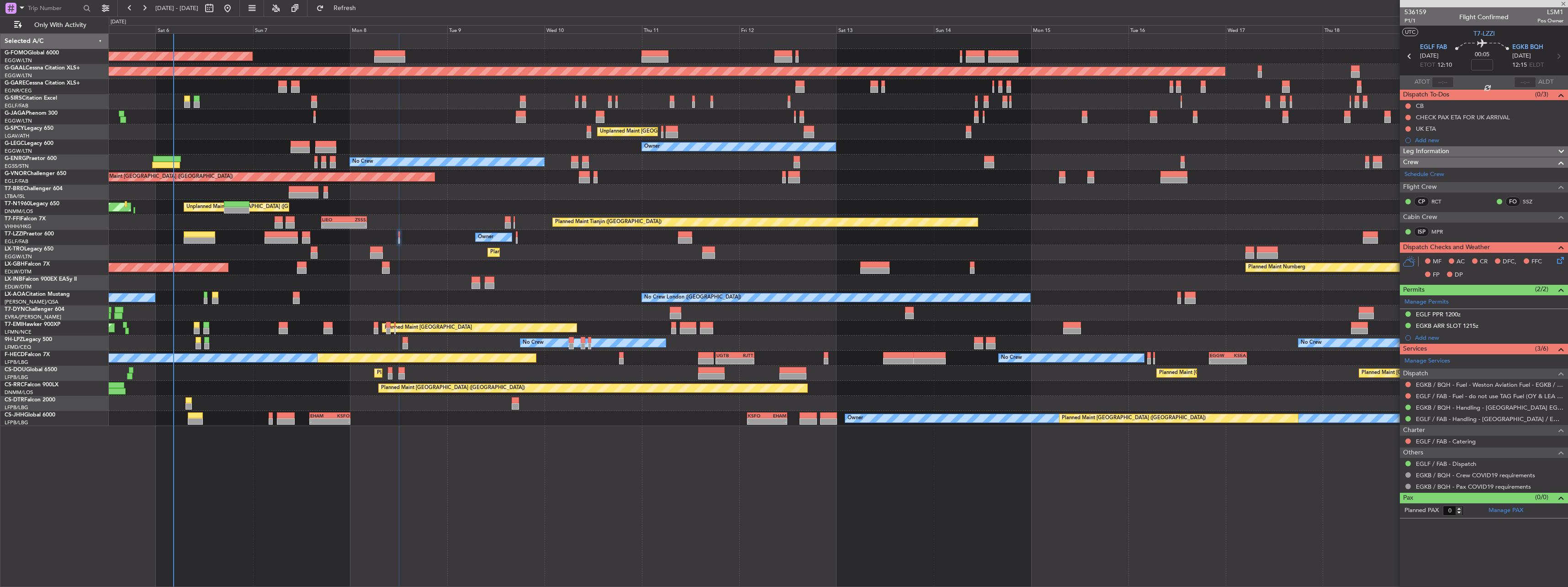
type input "+00:05"
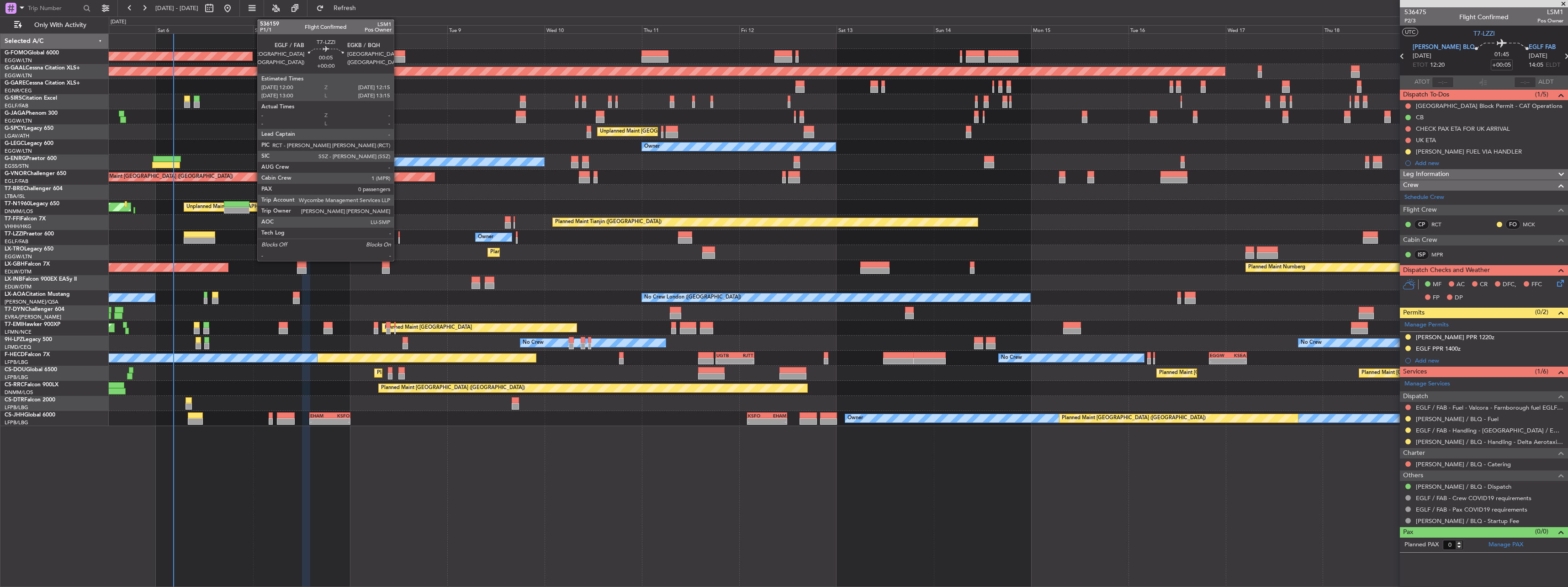
click at [398, 237] on div at bounding box center [399, 240] width 1 height 6
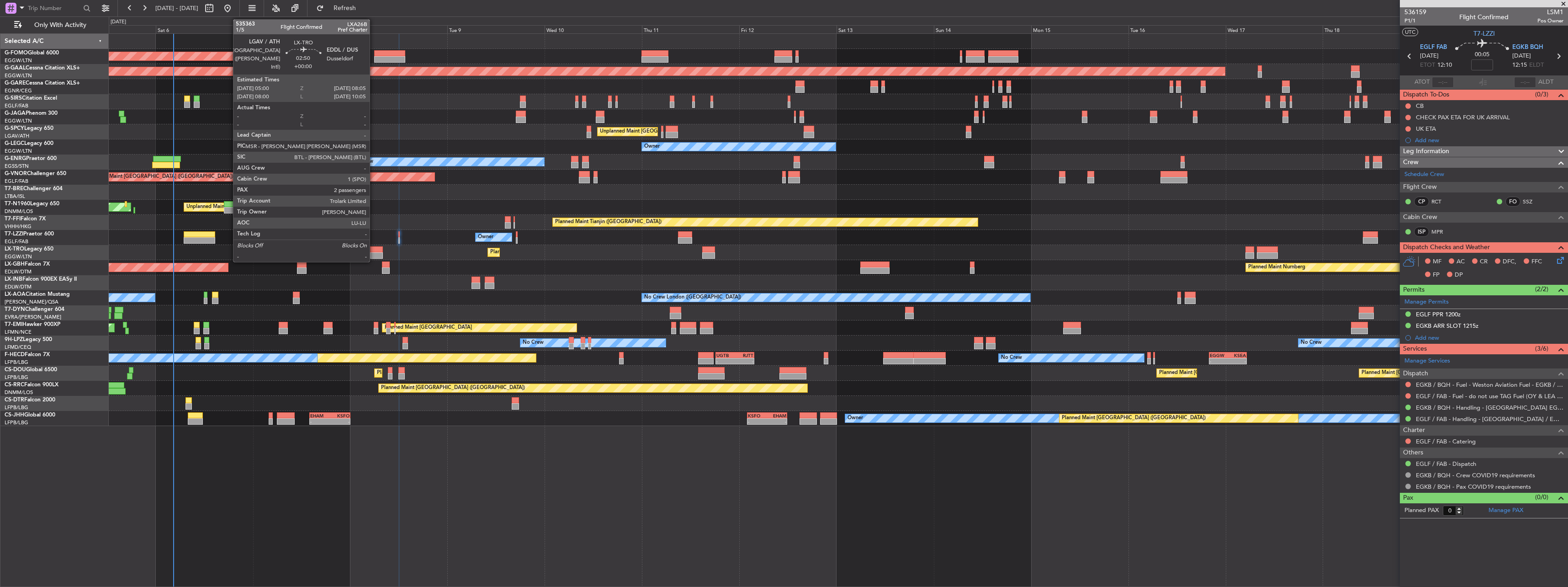
click at [374, 252] on div at bounding box center [376, 255] width 13 height 6
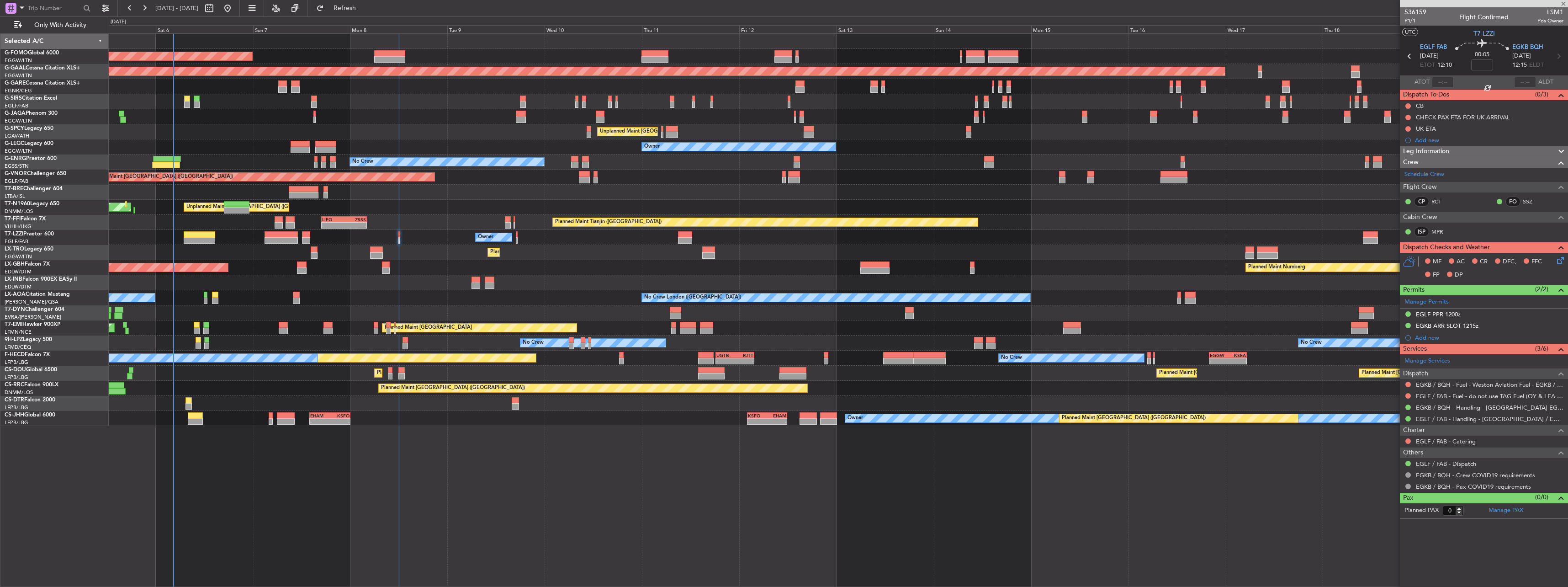
type input "2"
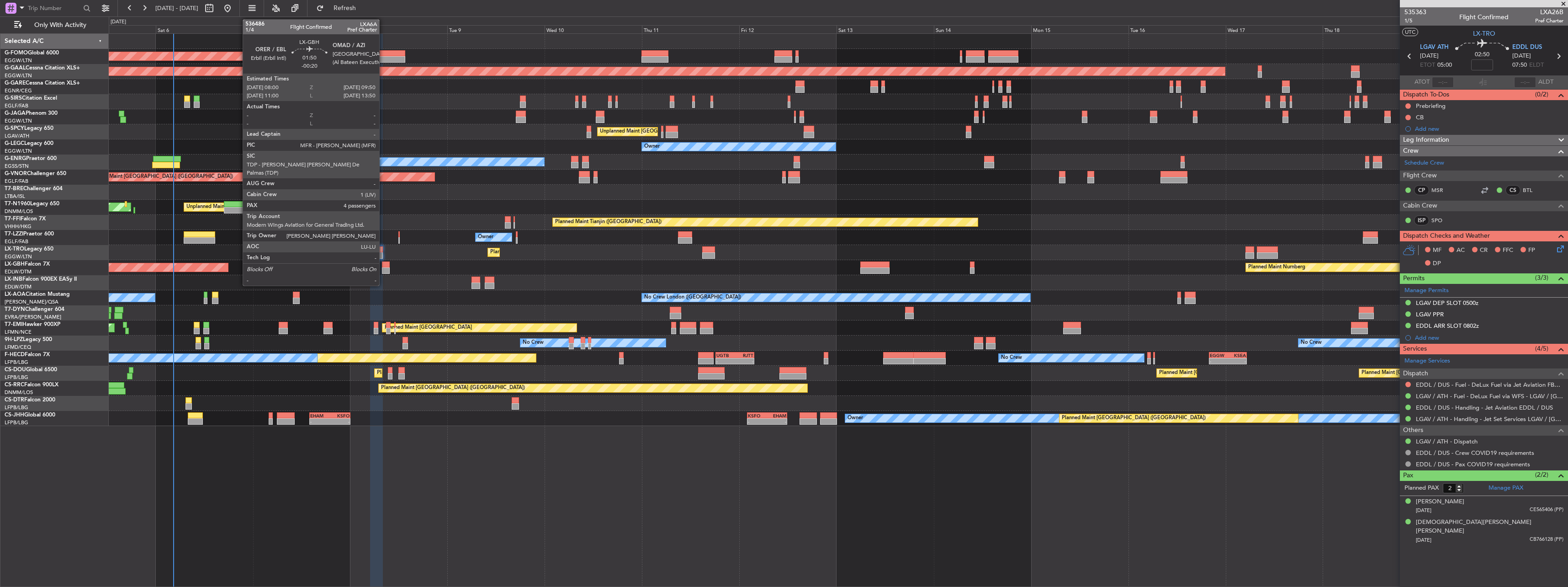
click at [383, 268] on div at bounding box center [386, 270] width 7 height 6
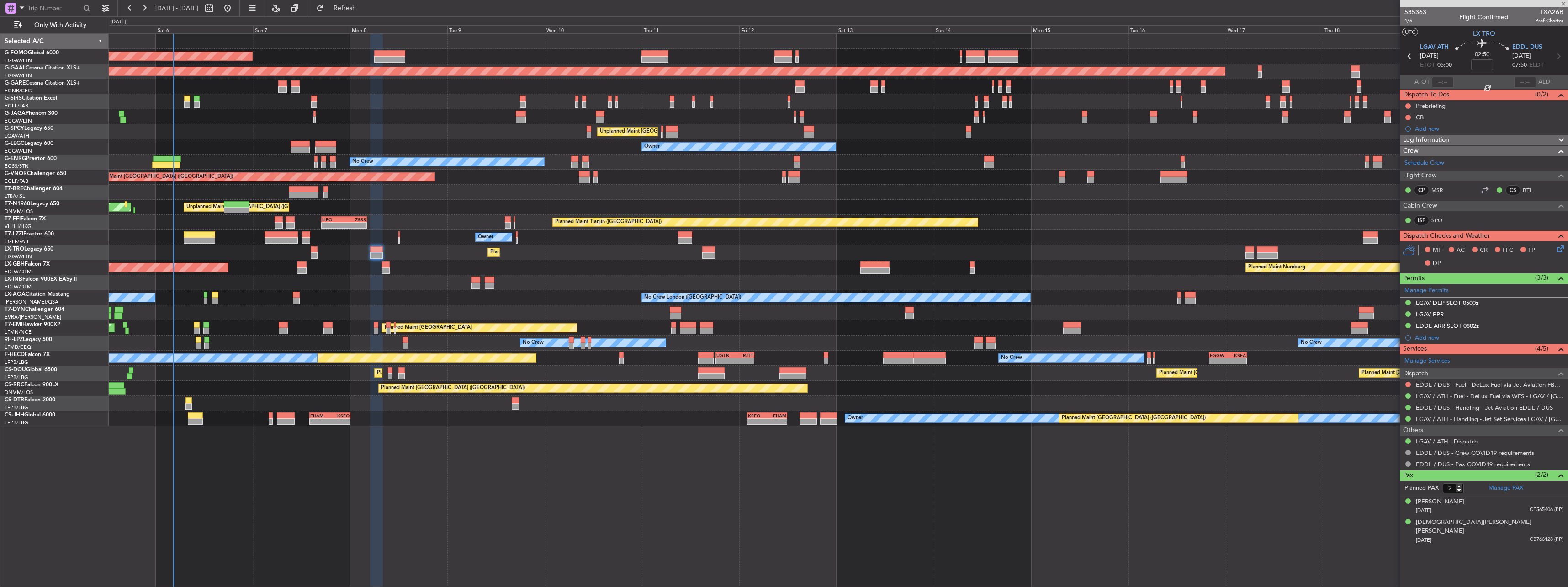
type input "-00:20"
type input "4"
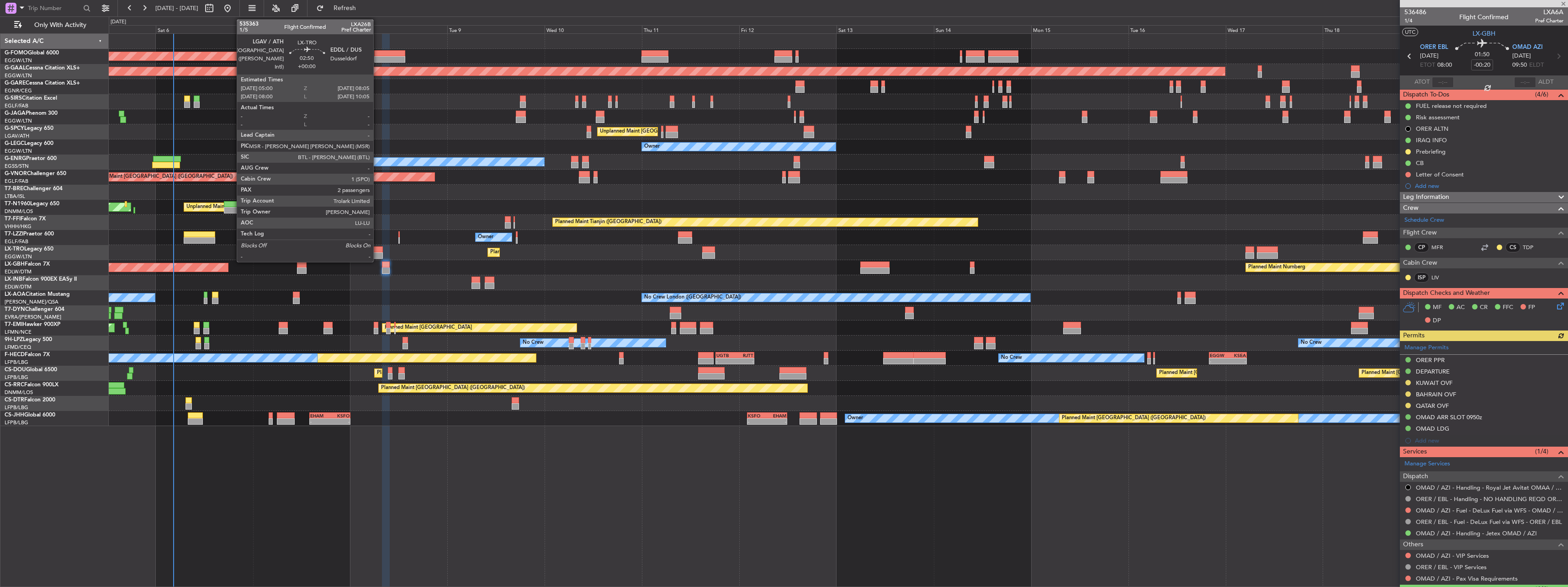
click at [377, 253] on div at bounding box center [376, 255] width 13 height 6
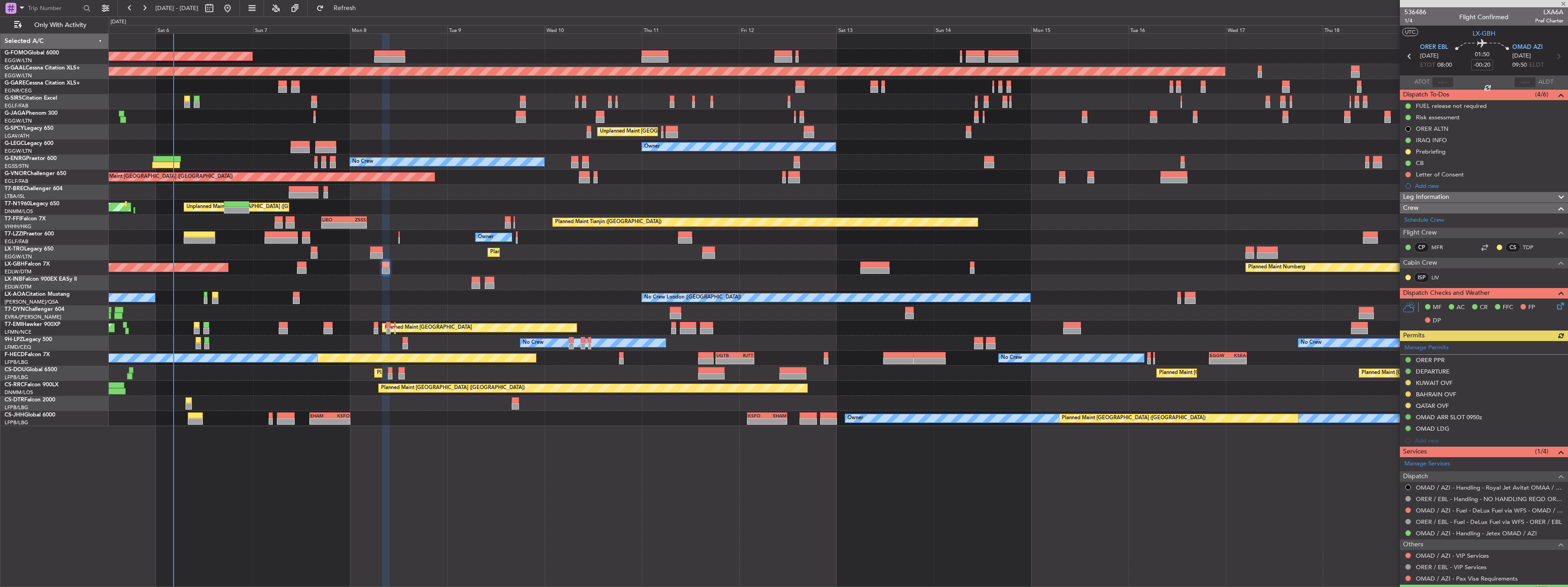
type input "2"
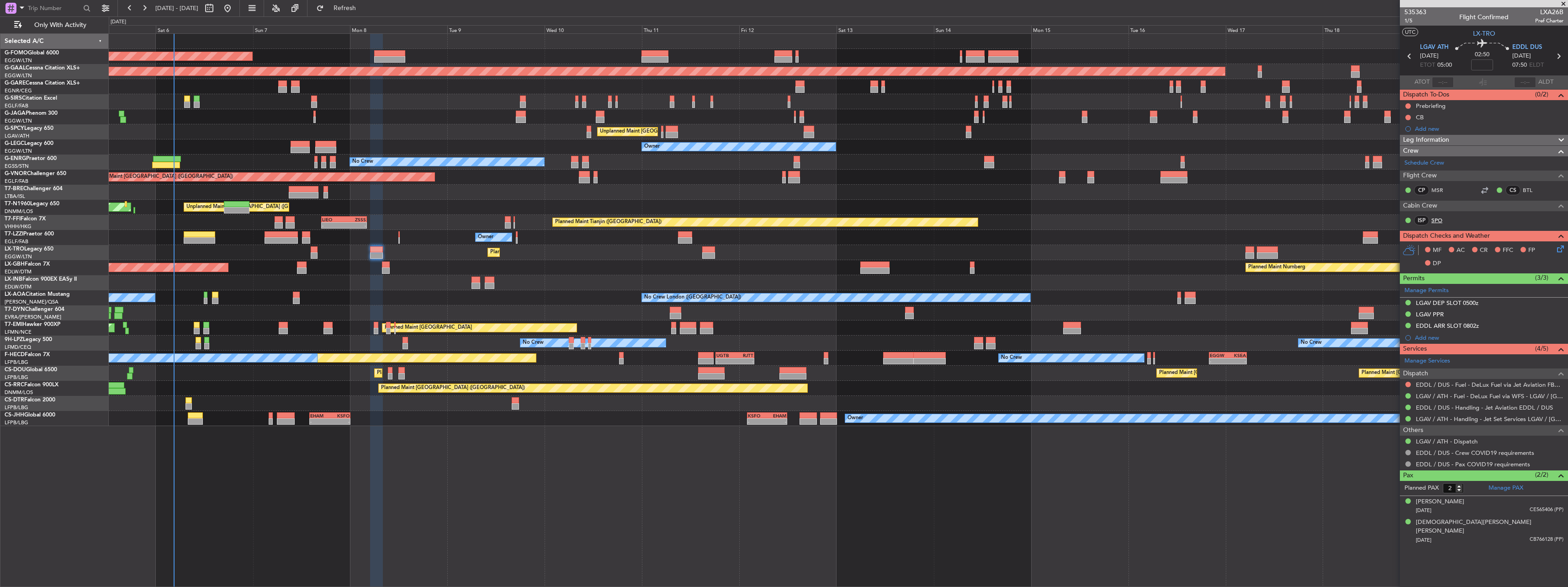
click at [1439, 220] on link "SPO" at bounding box center [1441, 220] width 21 height 8
click at [1406, 19] on span "1/5" at bounding box center [1415, 21] width 22 height 7
click at [1439, 219] on link "SPO" at bounding box center [1441, 220] width 21 height 8
click at [1531, 46] on span "EDDL DUS" at bounding box center [1527, 47] width 30 height 9
click at [1489, 68] on input at bounding box center [1482, 65] width 22 height 11
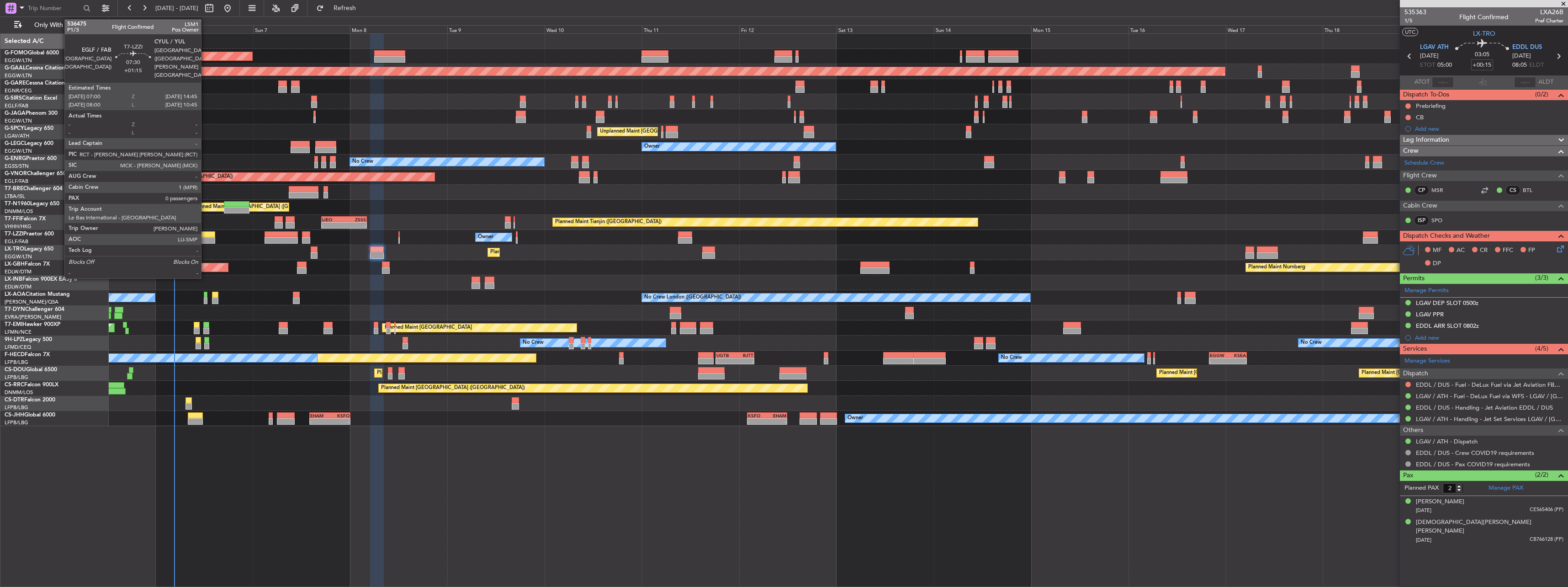
click at [205, 240] on div at bounding box center [199, 240] width 32 height 6
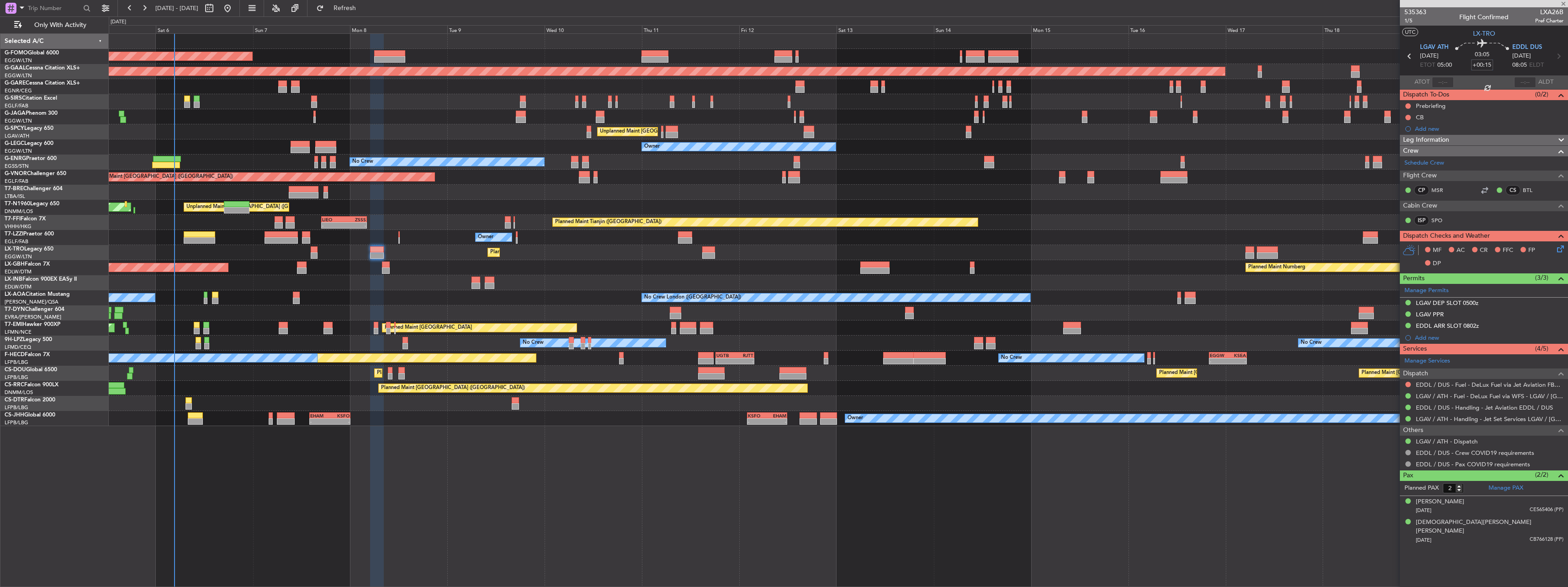
type input "+01:15"
type input "0"
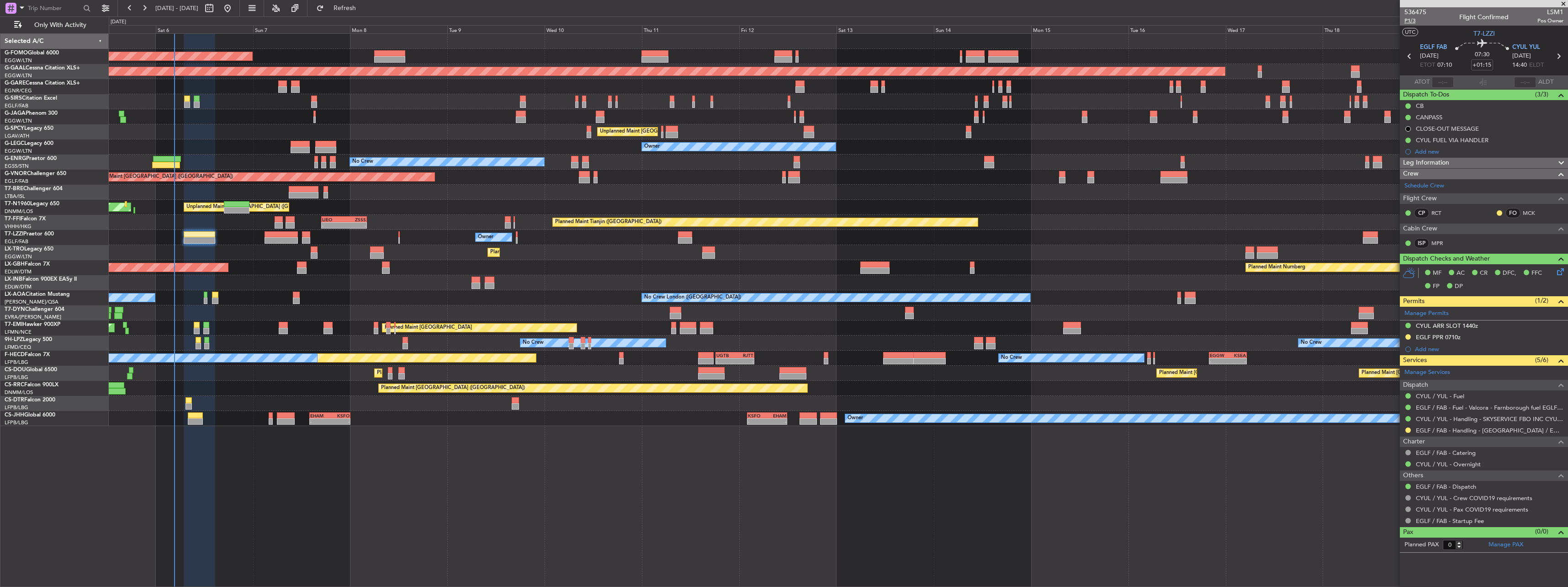
click at [1416, 21] on span "P1/3" at bounding box center [1415, 21] width 22 height 7
click at [385, 247] on div "Planned Maint Dusseldorf" at bounding box center [838, 252] width 1459 height 15
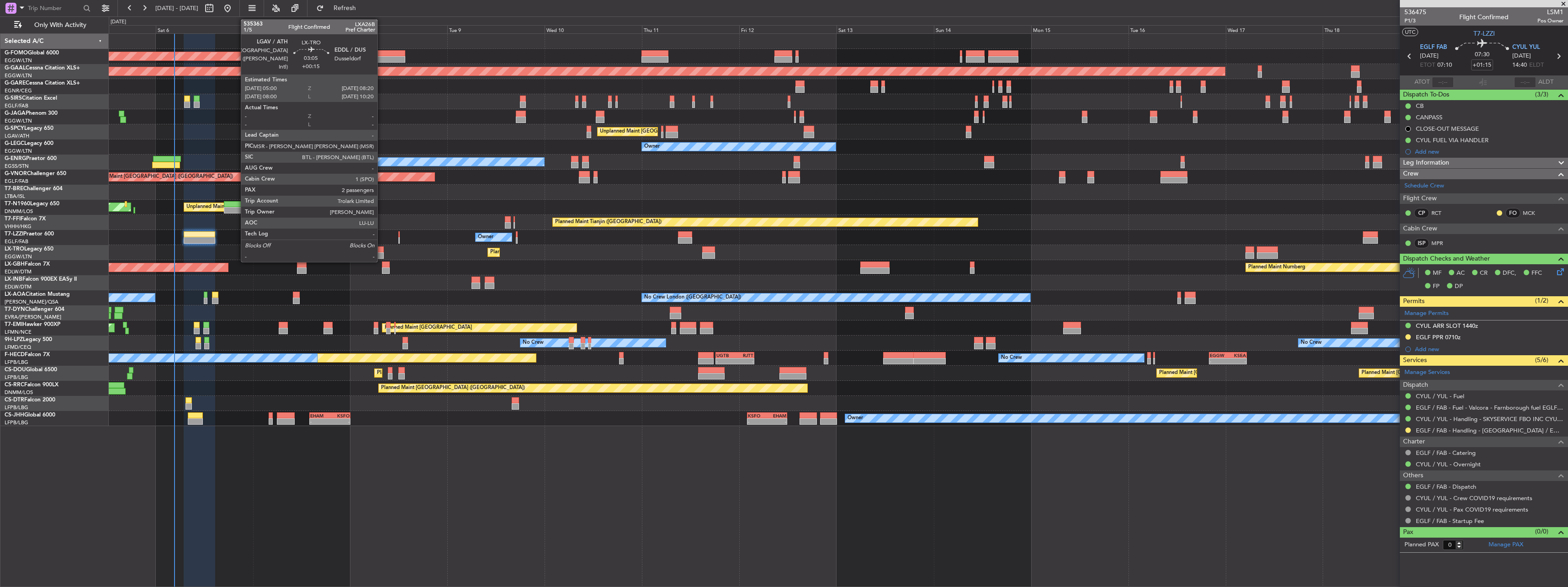
click at [381, 248] on div at bounding box center [377, 250] width 14 height 6
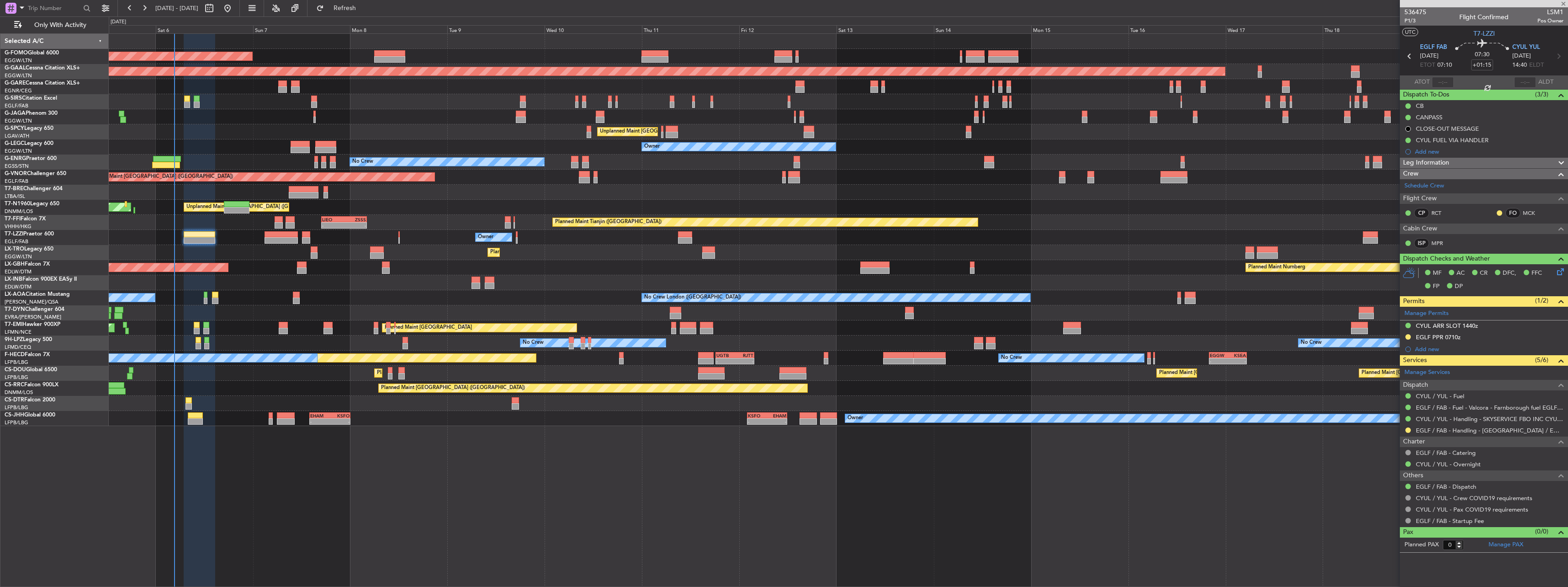
type input "+00:15"
type input "2"
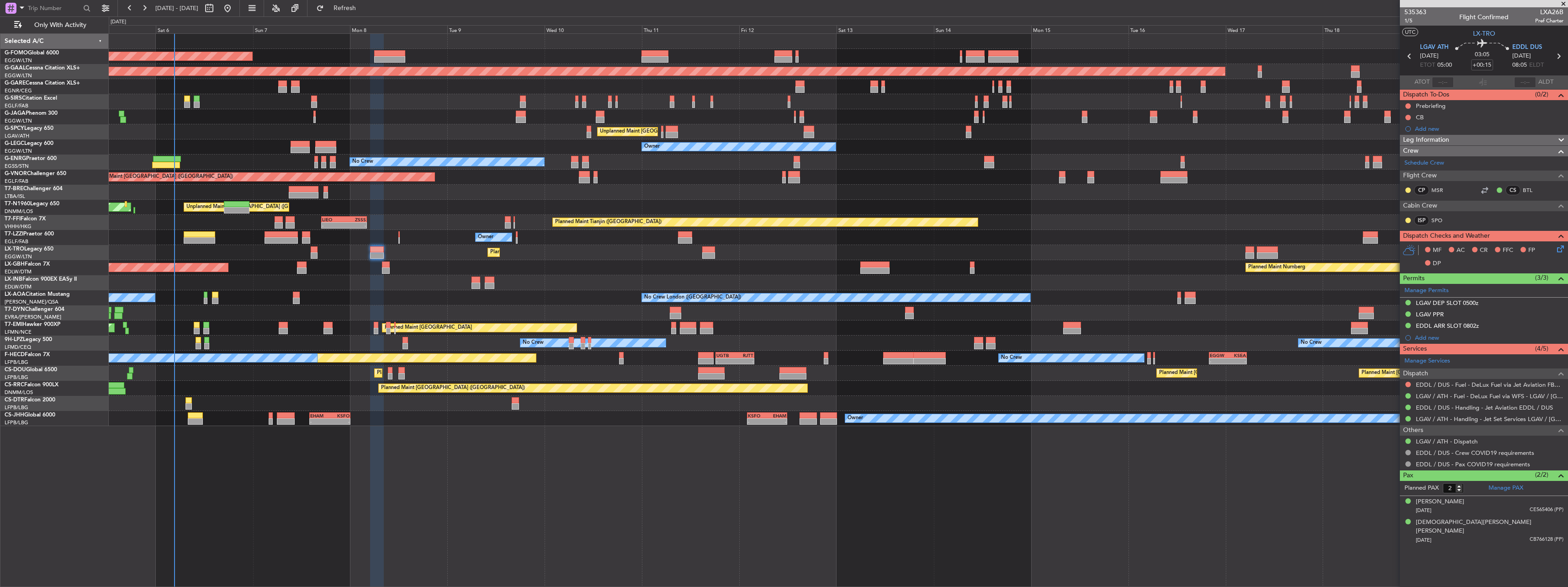
click at [1412, 142] on span "Leg Information" at bounding box center [1426, 140] width 46 height 11
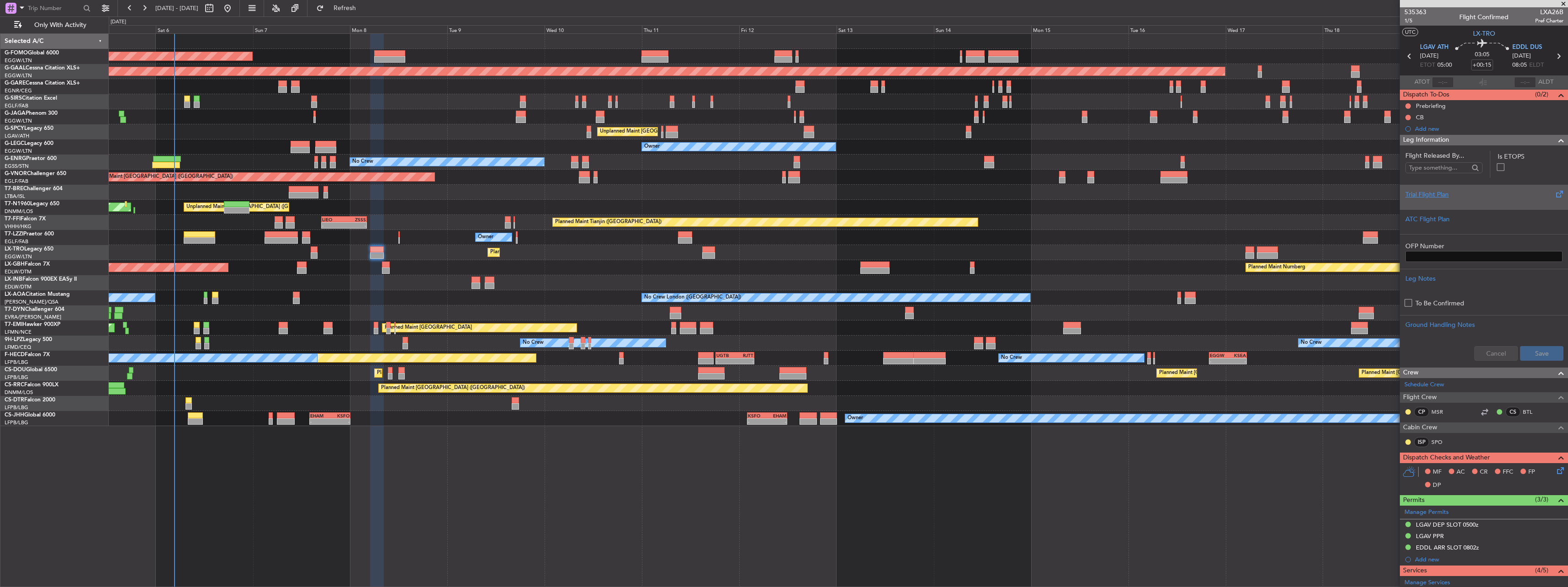
click at [1439, 200] on div at bounding box center [1484, 202] width 157 height 6
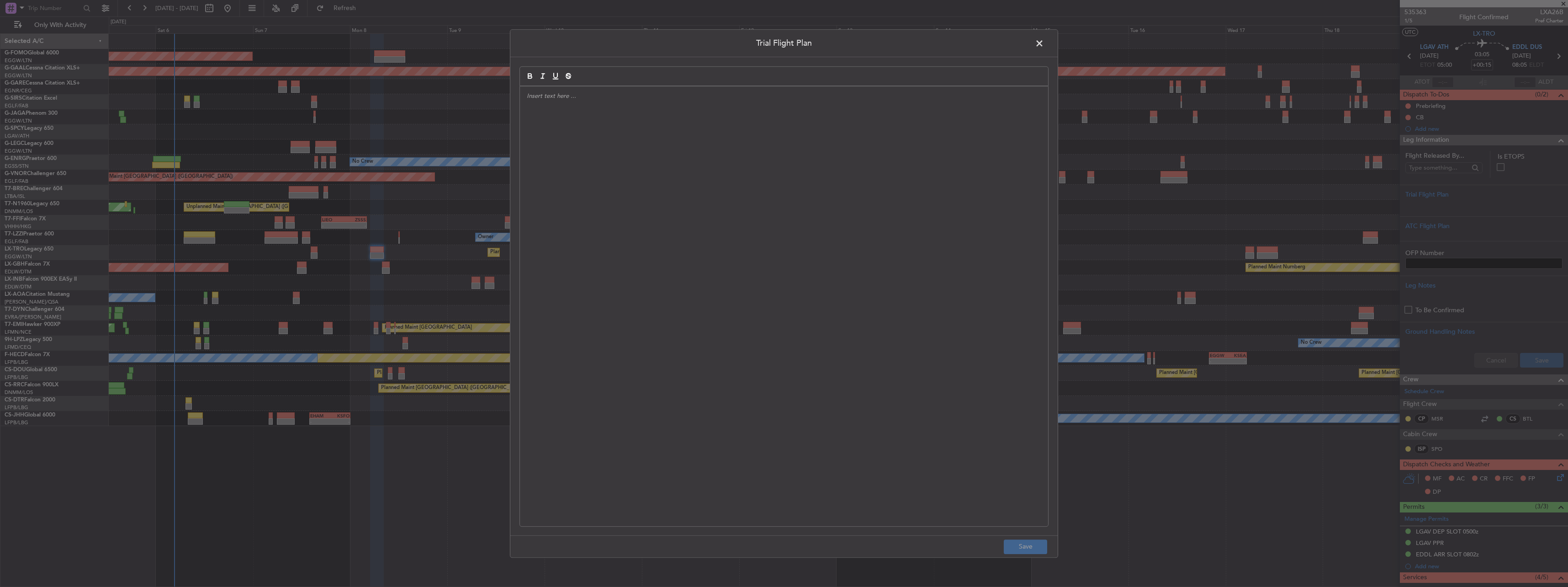
click at [770, 183] on div at bounding box center [784, 306] width 528 height 440
click at [663, 150] on div "DRG // 06SEP / FCST" at bounding box center [784, 306] width 528 height 440
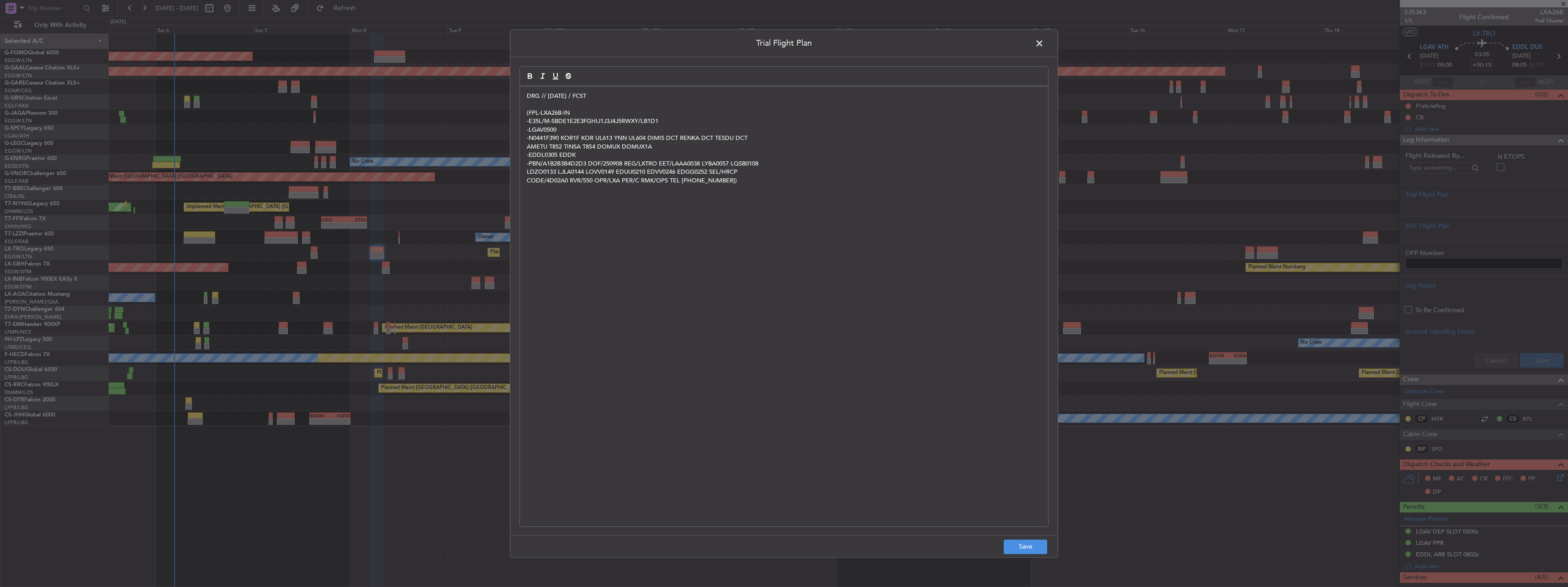
scroll to position [0, 0]
drag, startPoint x: 1154, startPoint y: 631, endPoint x: 1191, endPoint y: 792, distance: 165.2
click at [1191, 586] on html "05 Sep 2025 - 20 Sep 2025 Refresh Quick Links Only With Activity Planned Maint …" at bounding box center [784, 294] width 1568 height 587
click at [1036, 545] on button "Save" at bounding box center [1026, 546] width 44 height 14
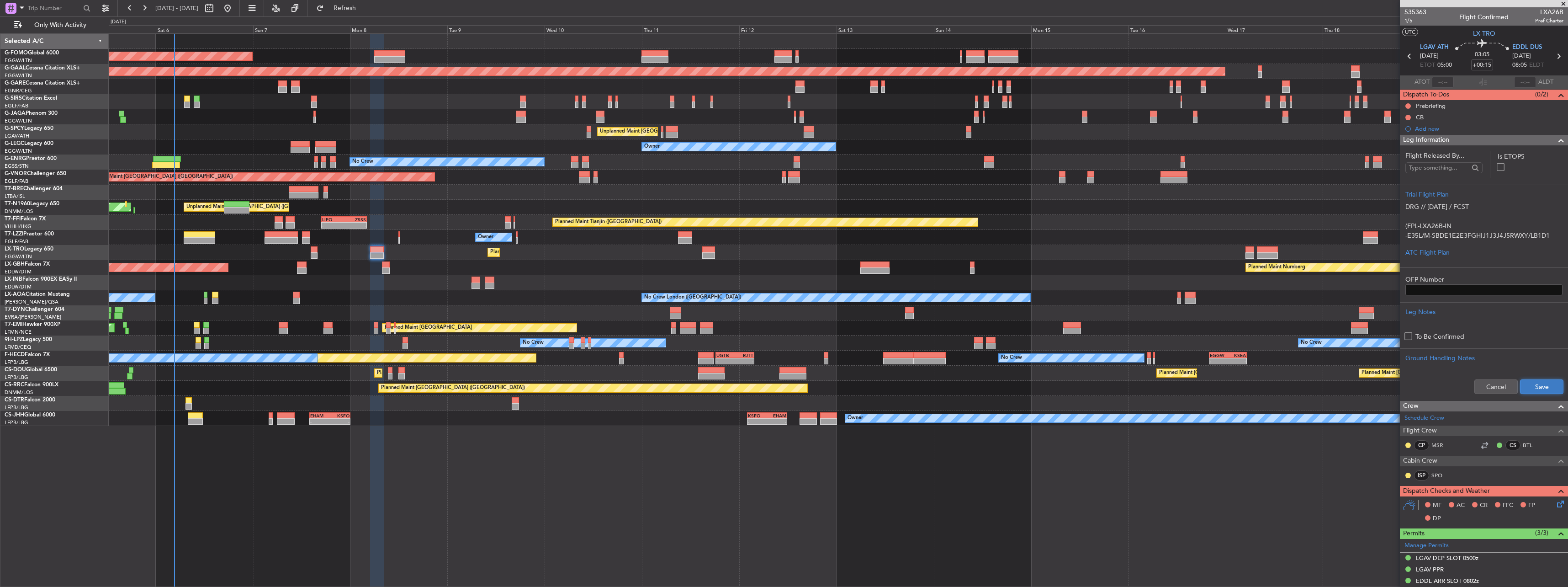
click at [1528, 385] on button "Save" at bounding box center [1542, 387] width 44 height 14
click at [1416, 139] on span "Leg Information" at bounding box center [1426, 140] width 46 height 11
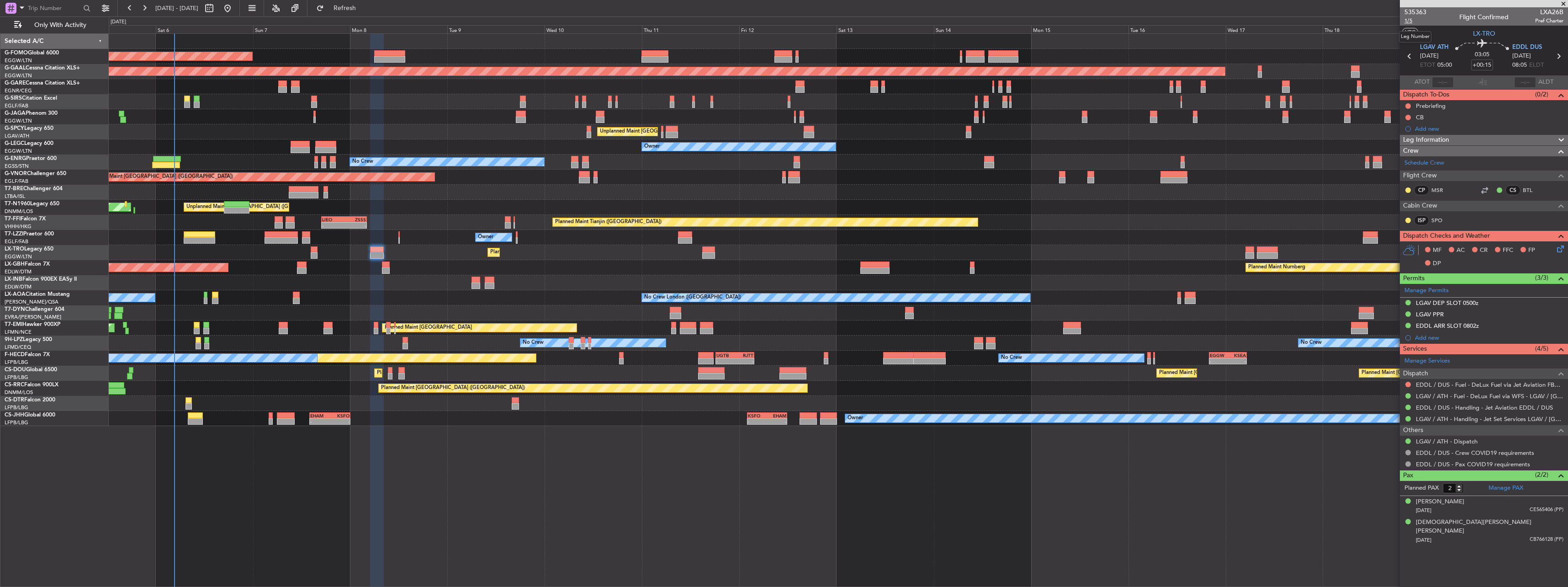
click at [1406, 22] on span "1/5" at bounding box center [1415, 21] width 22 height 7
click at [1406, 104] on button at bounding box center [1408, 106] width 6 height 6
click at [1406, 132] on span "In Progress" at bounding box center [1413, 132] width 31 height 9
click at [1406, 118] on button at bounding box center [1408, 117] width 6 height 6
click at [1406, 160] on span "Completed" at bounding box center [1412, 157] width 30 height 9
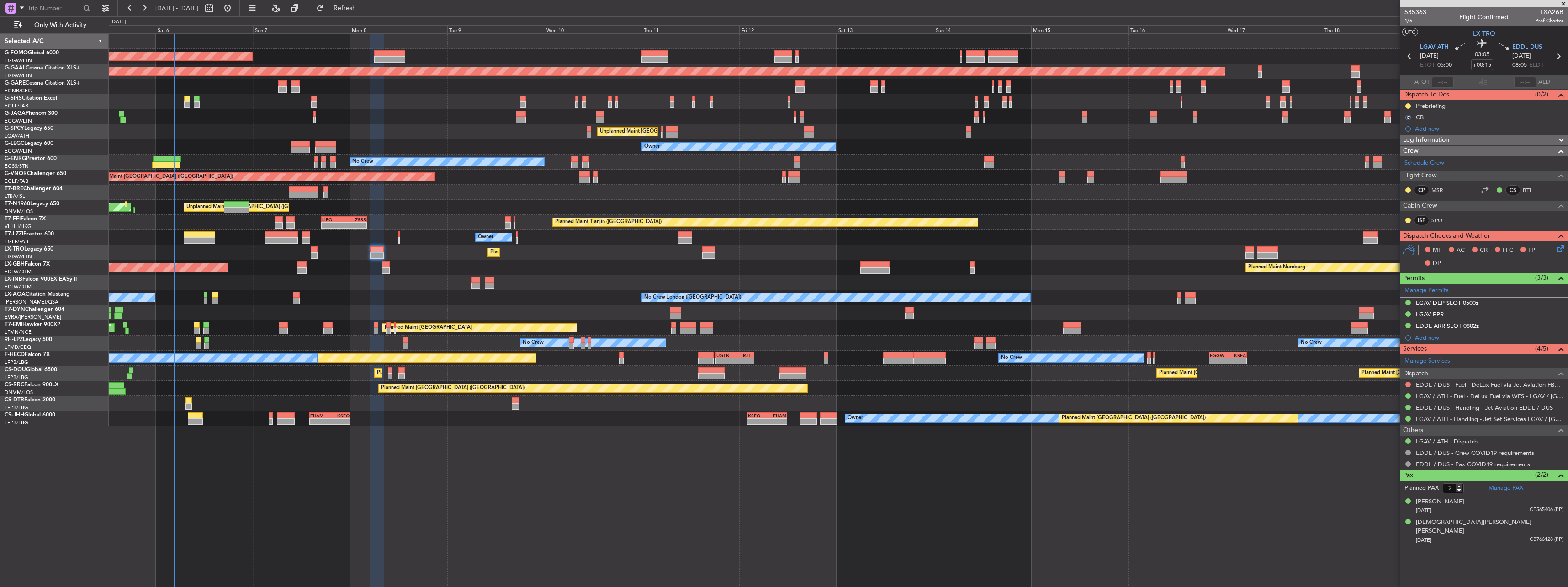
click at [1561, 246] on icon at bounding box center [1559, 247] width 7 height 7
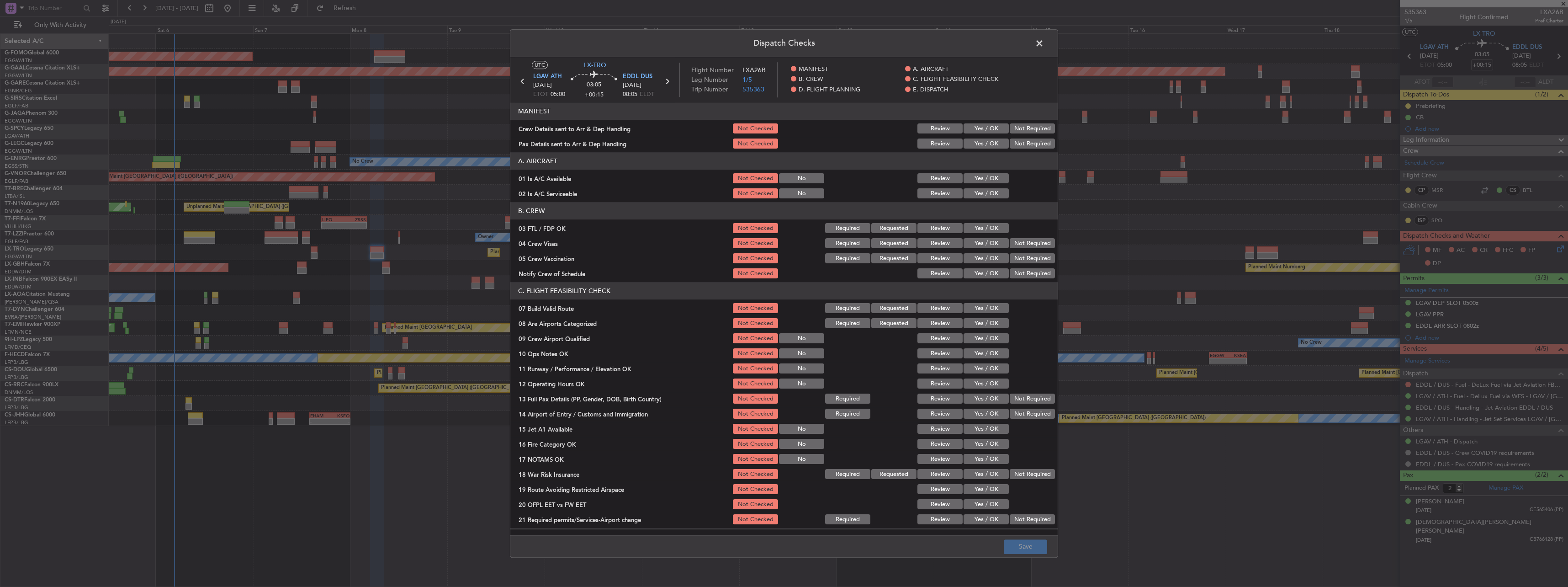
click at [991, 179] on button "Yes / OK" at bounding box center [986, 179] width 45 height 10
click at [982, 190] on button "Yes / OK" at bounding box center [986, 194] width 45 height 10
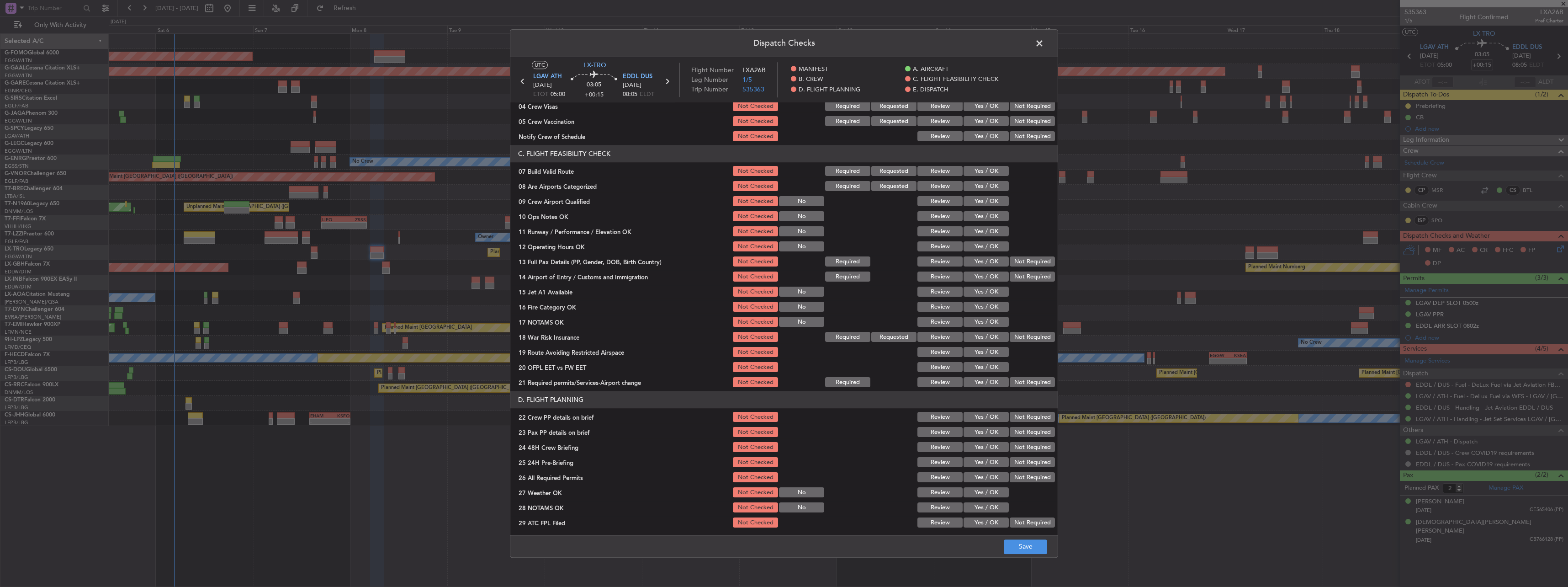
click at [982, 172] on button "Yes / OK" at bounding box center [986, 172] width 45 height 10
click at [981, 219] on button "Yes / OK" at bounding box center [986, 217] width 45 height 10
drag, startPoint x: 981, startPoint y: 238, endPoint x: 981, endPoint y: 231, distance: 7.0
click at [981, 237] on div "Yes / OK" at bounding box center [985, 232] width 46 height 13
click at [981, 231] on button "Yes / OK" at bounding box center [986, 232] width 45 height 10
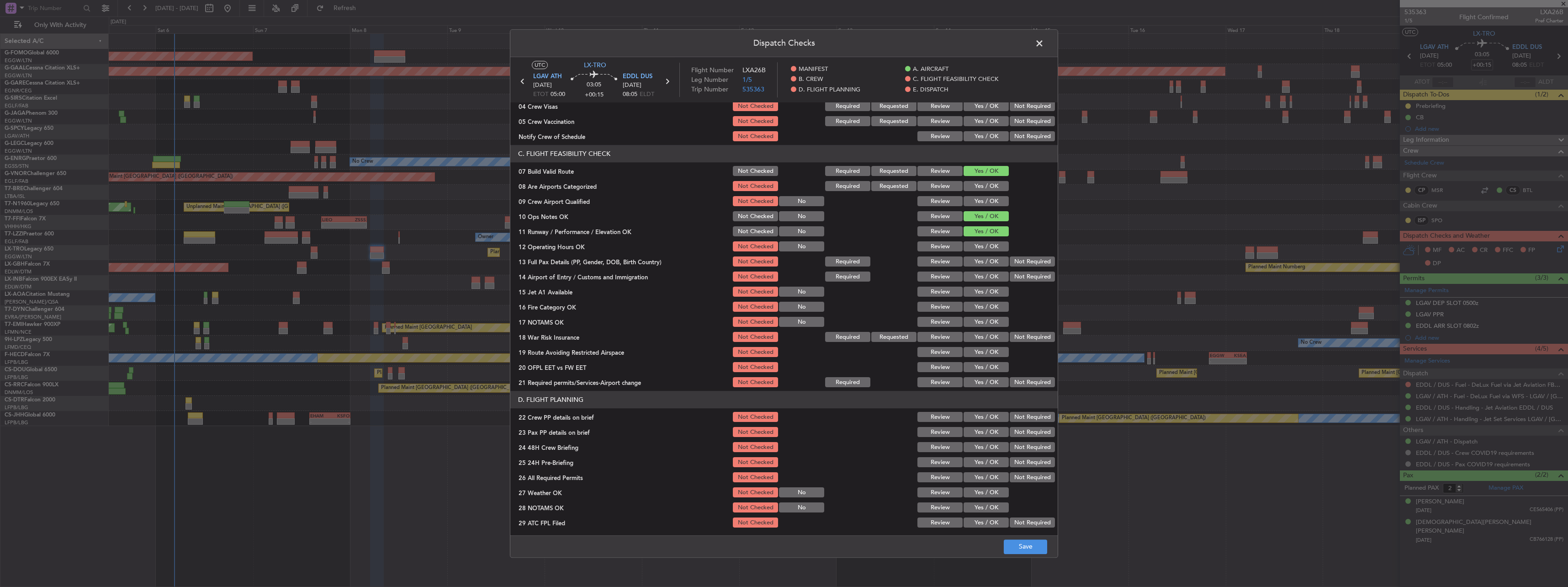
click at [982, 244] on button "Yes / OK" at bounding box center [986, 247] width 45 height 10
drag, startPoint x: 985, startPoint y: 254, endPoint x: 986, endPoint y: 259, distance: 5.1
click at [985, 255] on section "C. FLIGHT FEASIBILITY CHECK 07 Build Valid Route Not Checked Required Requested…" at bounding box center [784, 267] width 547 height 244
click at [986, 262] on button "Yes / OK" at bounding box center [986, 262] width 45 height 10
click at [988, 272] on button "Yes / OK" at bounding box center [986, 277] width 45 height 10
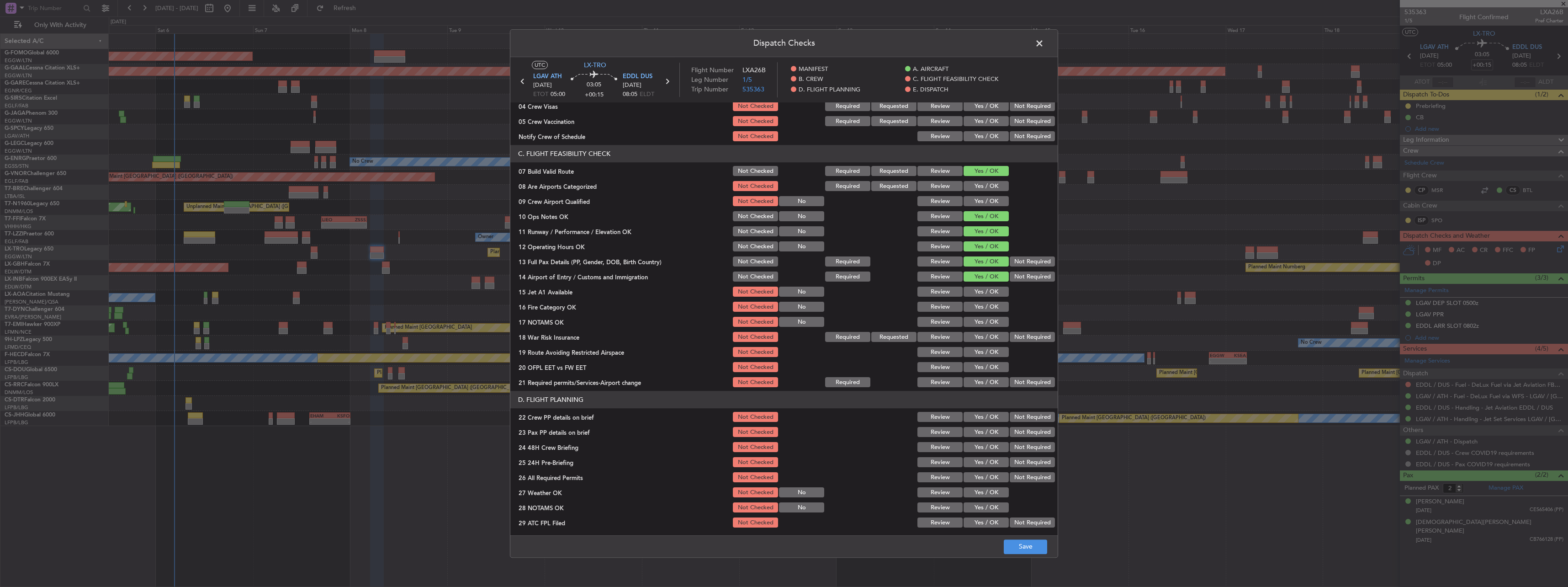
click at [995, 289] on button "Yes / OK" at bounding box center [986, 292] width 45 height 10
click at [978, 310] on button "Yes / OK" at bounding box center [986, 307] width 45 height 10
click at [980, 322] on button "Yes / OK" at bounding box center [986, 322] width 45 height 10
click at [1024, 341] on button "Not Required" at bounding box center [1032, 337] width 45 height 10
click at [976, 357] on button "Yes / OK" at bounding box center [986, 352] width 45 height 10
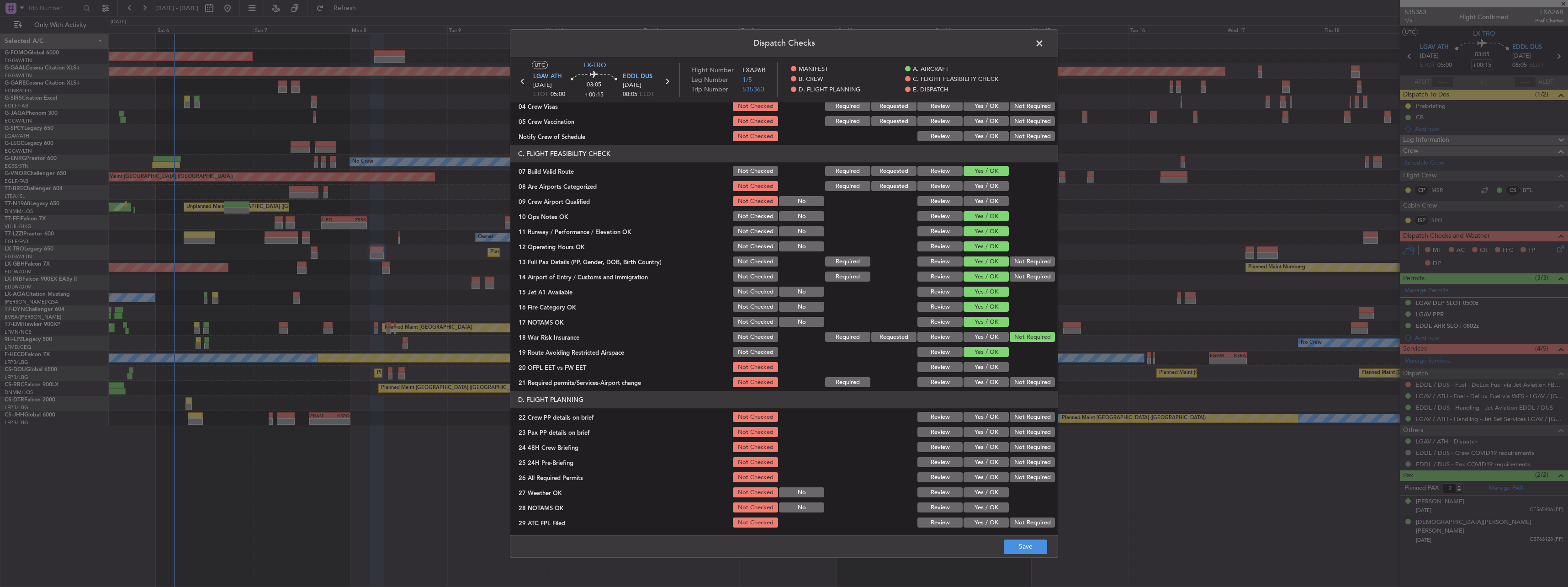
click at [978, 373] on div "Yes / OK" at bounding box center [985, 367] width 46 height 13
click at [983, 365] on button "Yes / OK" at bounding box center [986, 368] width 45 height 10
click at [983, 379] on button "Yes / OK" at bounding box center [986, 383] width 45 height 10
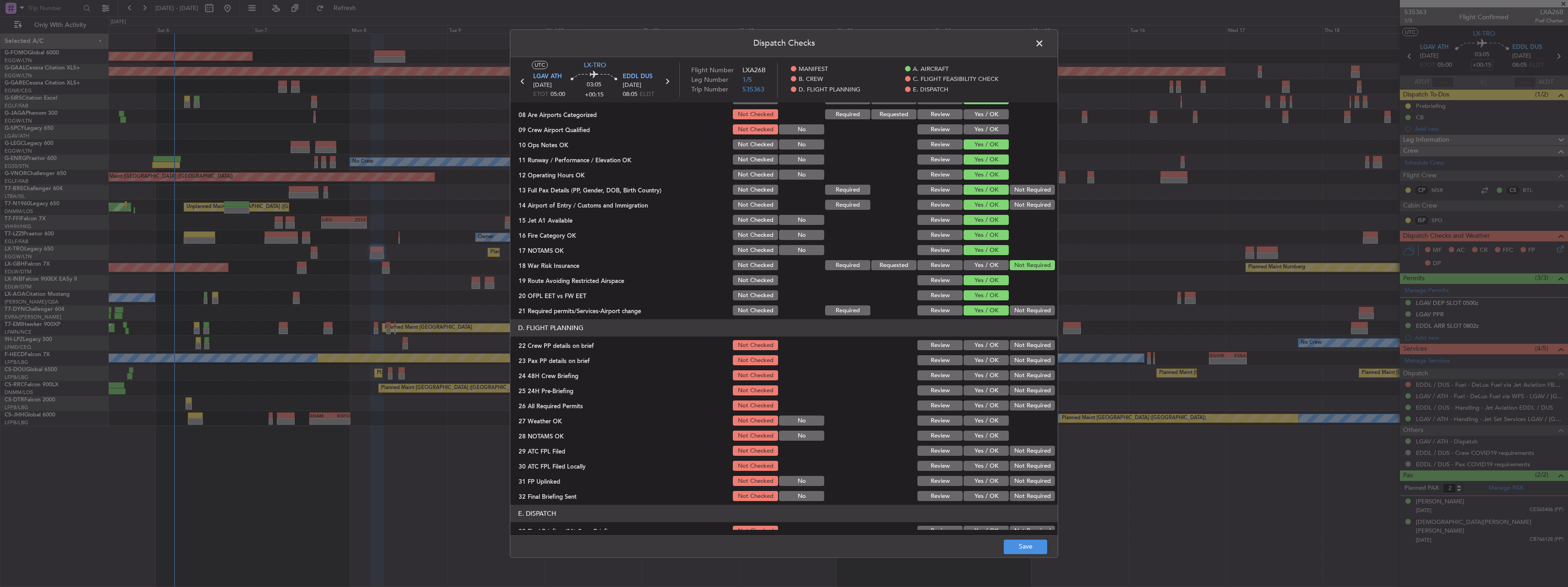
scroll to position [274, 0]
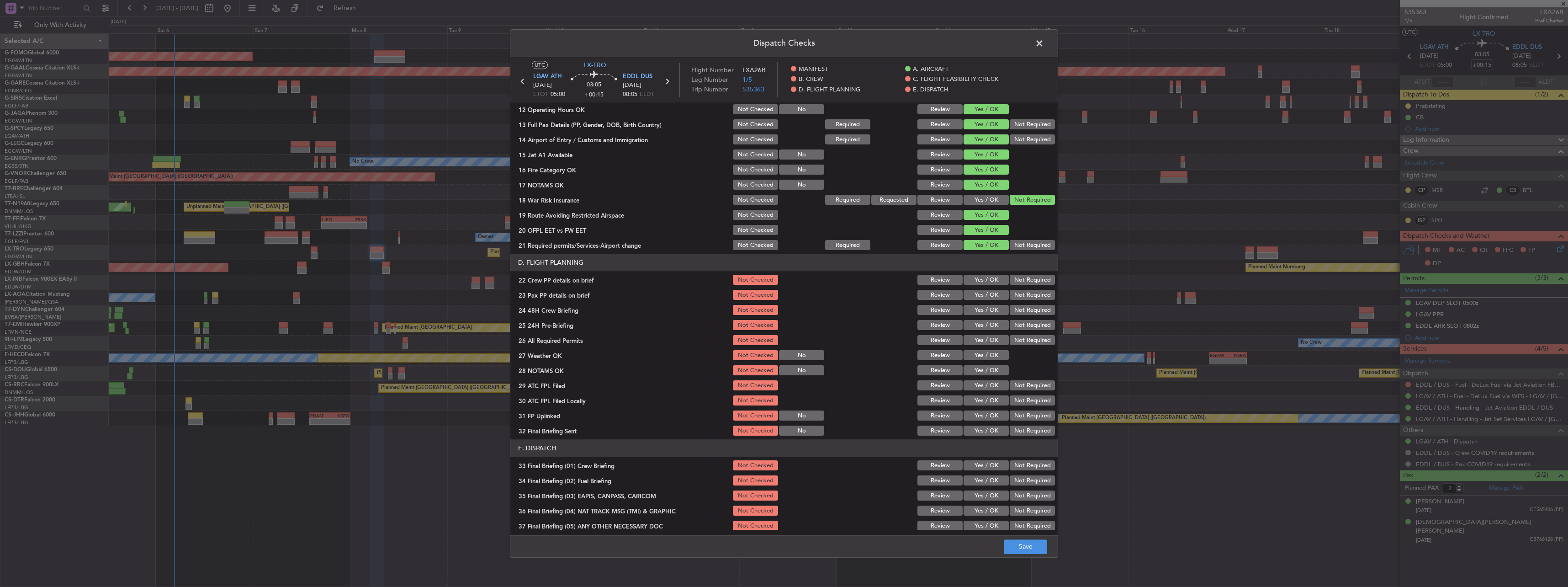
click at [981, 275] on button "Yes / OK" at bounding box center [986, 280] width 45 height 10
click at [988, 289] on div "Yes / OK" at bounding box center [985, 295] width 46 height 13
click at [991, 295] on button "Yes / OK" at bounding box center [986, 295] width 45 height 10
click at [997, 314] on button "Yes / OK" at bounding box center [986, 310] width 45 height 10
click at [1013, 323] on button "Not Required" at bounding box center [1032, 325] width 45 height 10
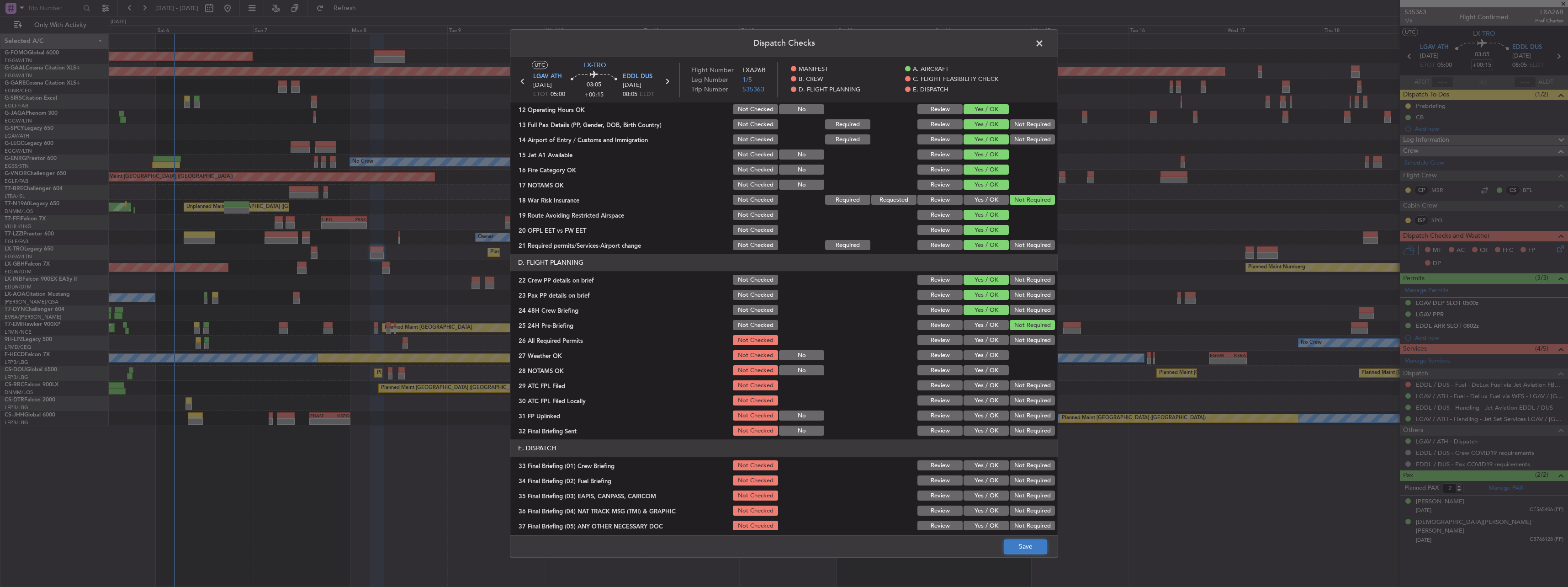
click at [1017, 543] on button "Save" at bounding box center [1026, 546] width 44 height 14
click at [1044, 44] on span at bounding box center [1044, 46] width 0 height 18
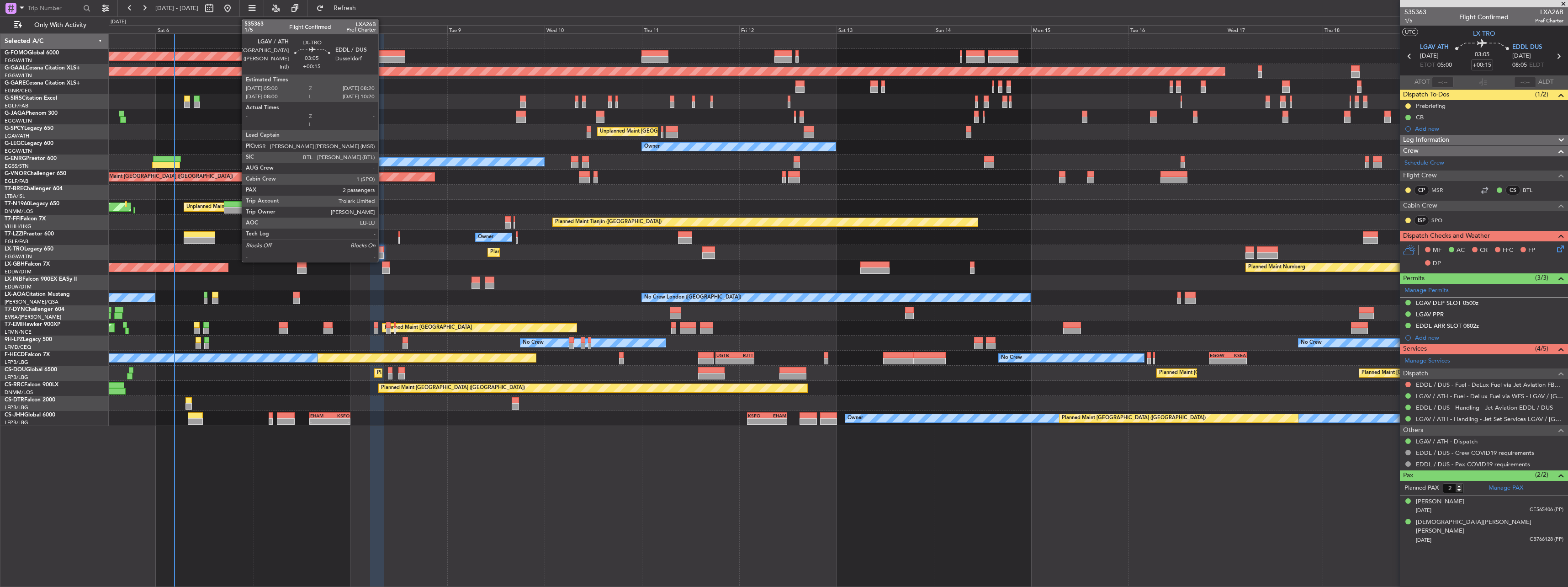
click at [382, 250] on div at bounding box center [377, 250] width 14 height 6
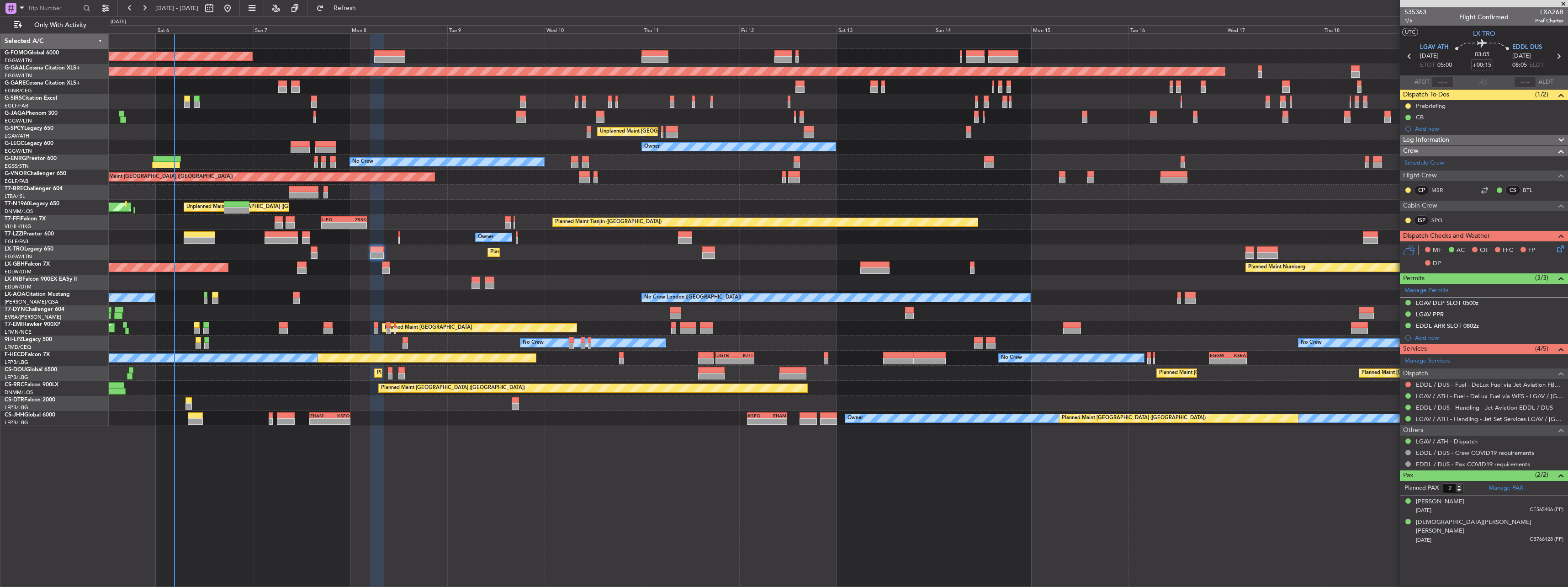
click at [1475, 96] on div "Dispatch To-Dos (1/2)" at bounding box center [1483, 95] width 168 height 11
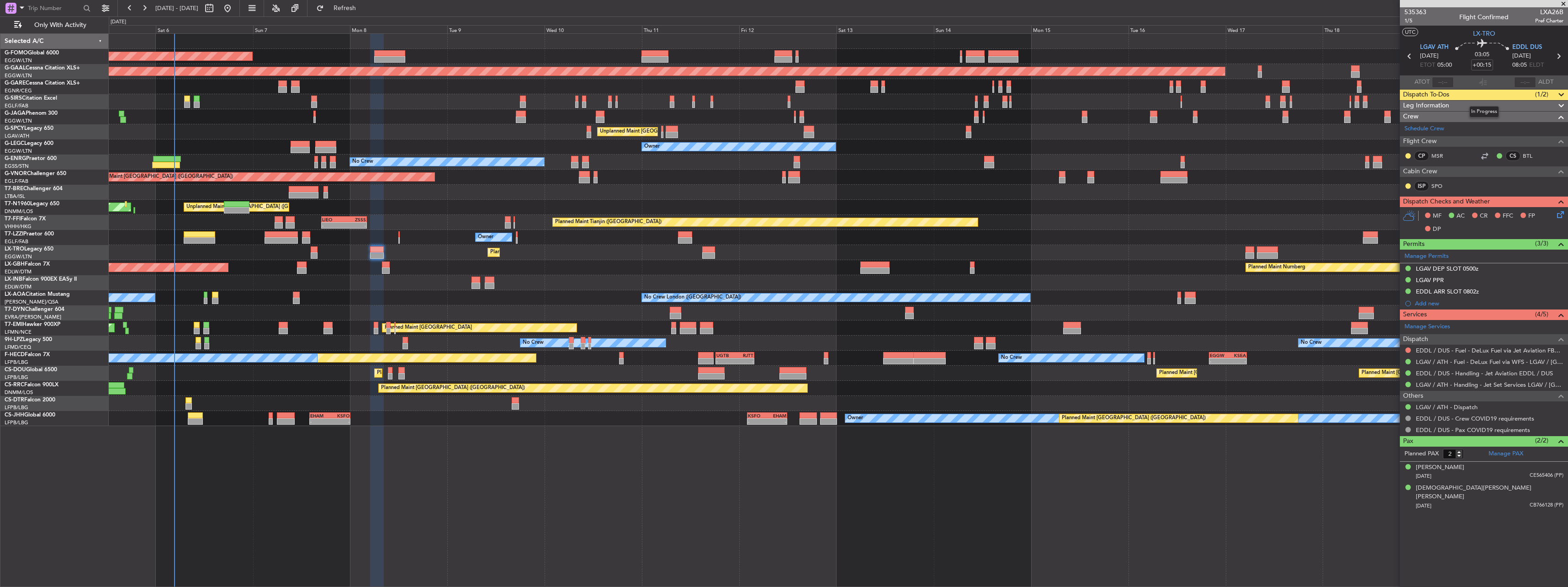
click at [1475, 96] on div "Dispatch To-Dos (1/2)" at bounding box center [1483, 95] width 168 height 11
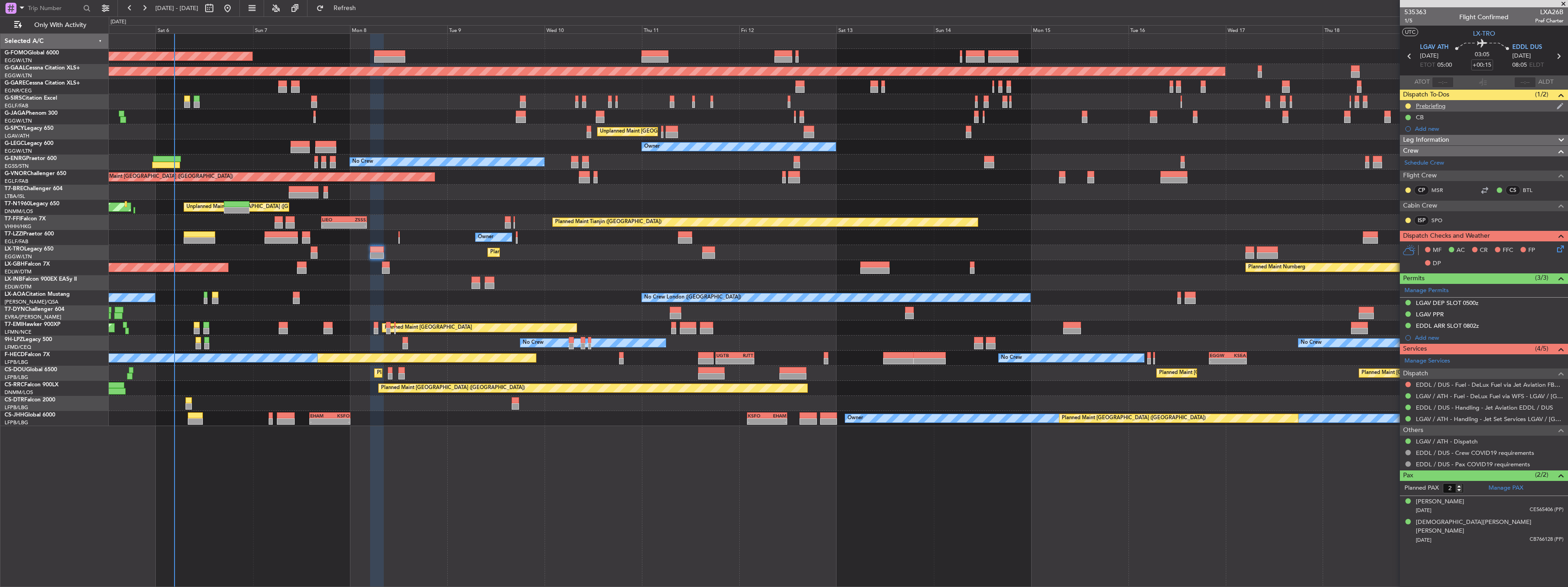
click at [1441, 104] on div "Prebriefing" at bounding box center [1431, 106] width 30 height 7
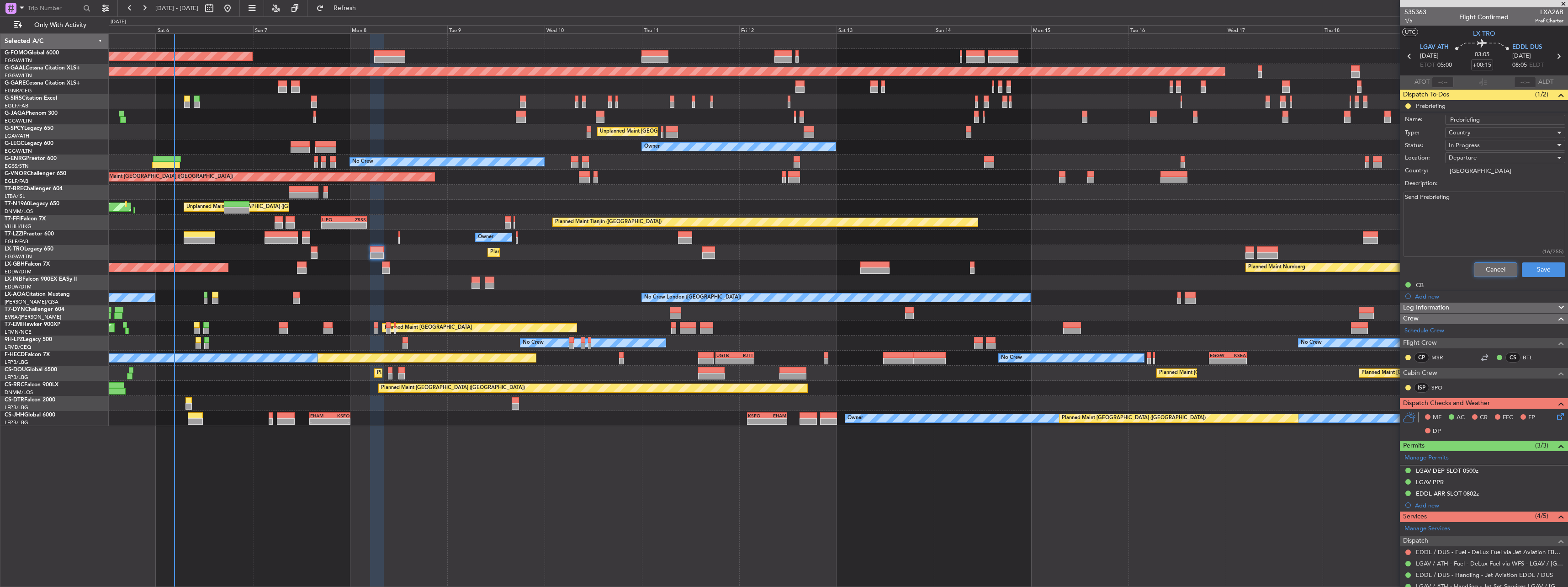
click at [1481, 270] on button "Cancel" at bounding box center [1496, 269] width 44 height 14
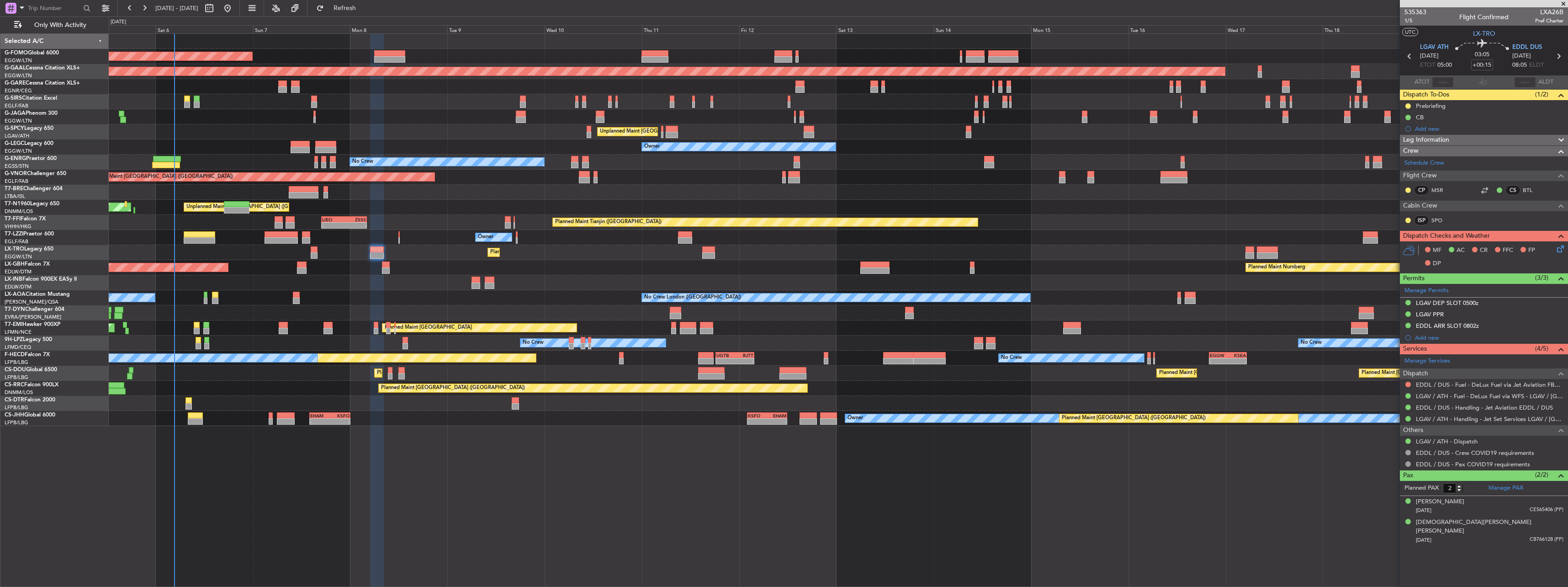
click at [1423, 143] on span "Leg Information" at bounding box center [1426, 140] width 46 height 11
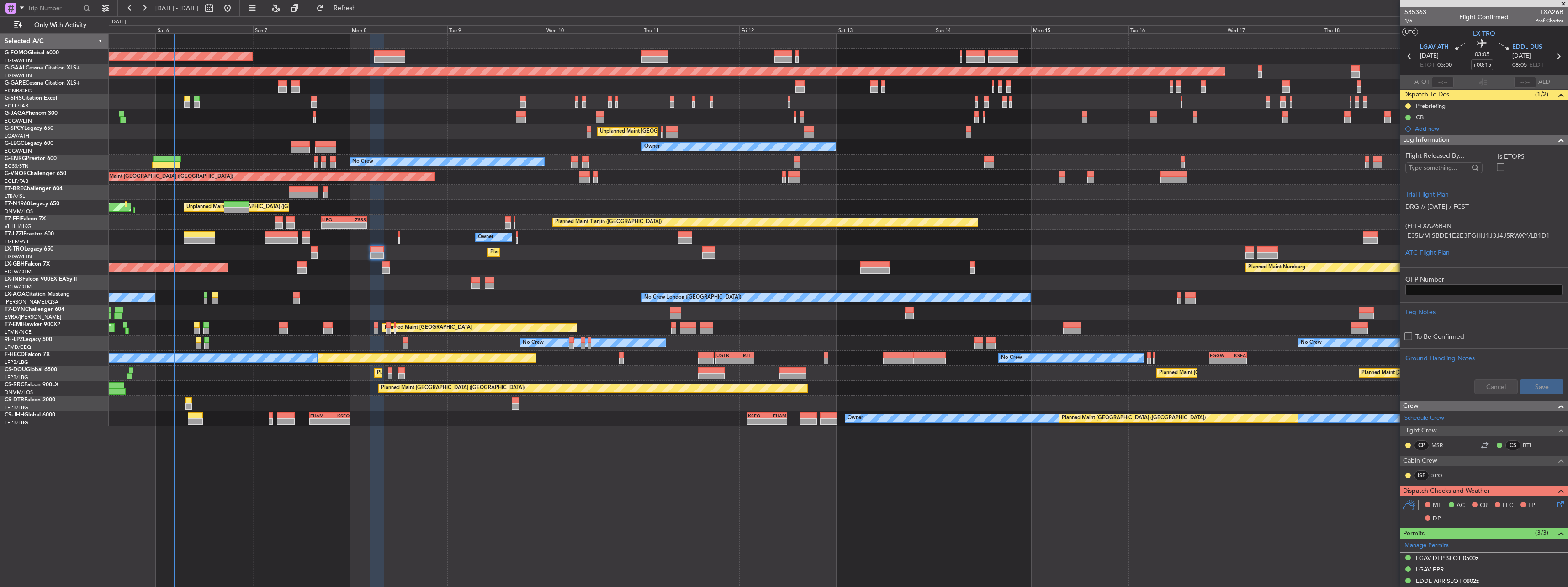
click at [1421, 141] on span "Leg Information" at bounding box center [1426, 140] width 46 height 11
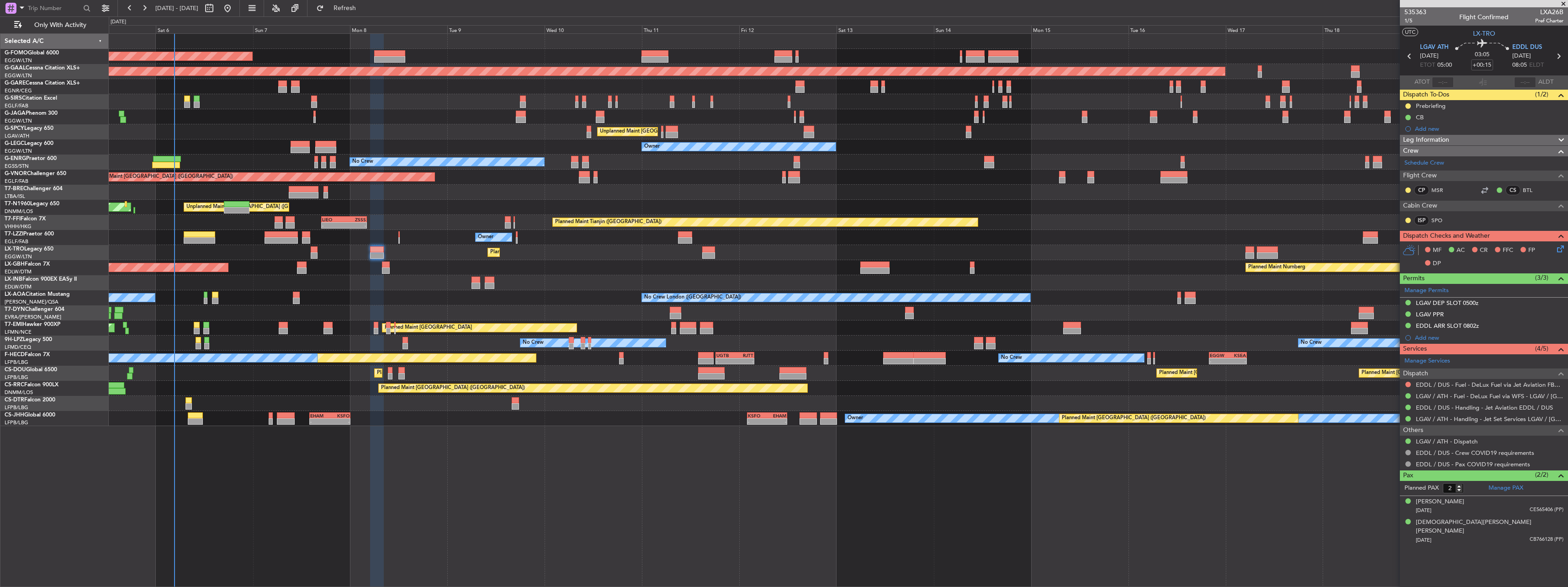
click at [1421, 141] on span "Leg Information" at bounding box center [1426, 140] width 46 height 11
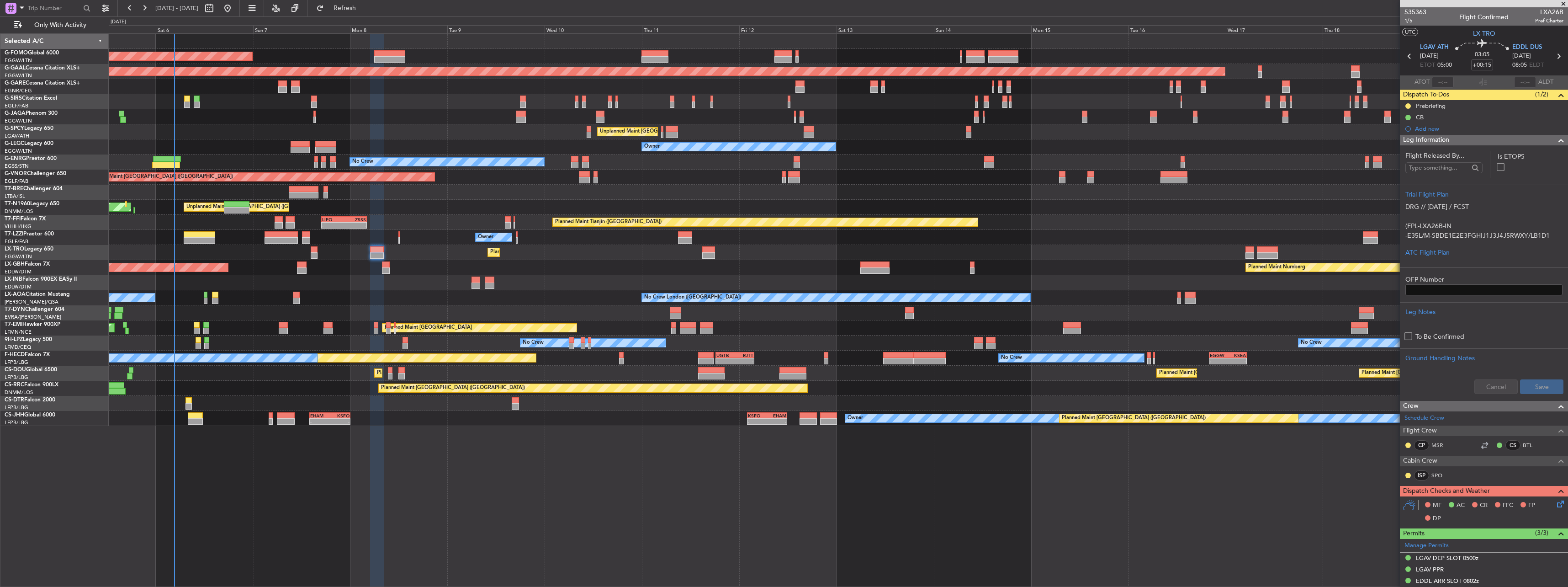
click at [1421, 141] on span "Leg Information" at bounding box center [1426, 140] width 46 height 11
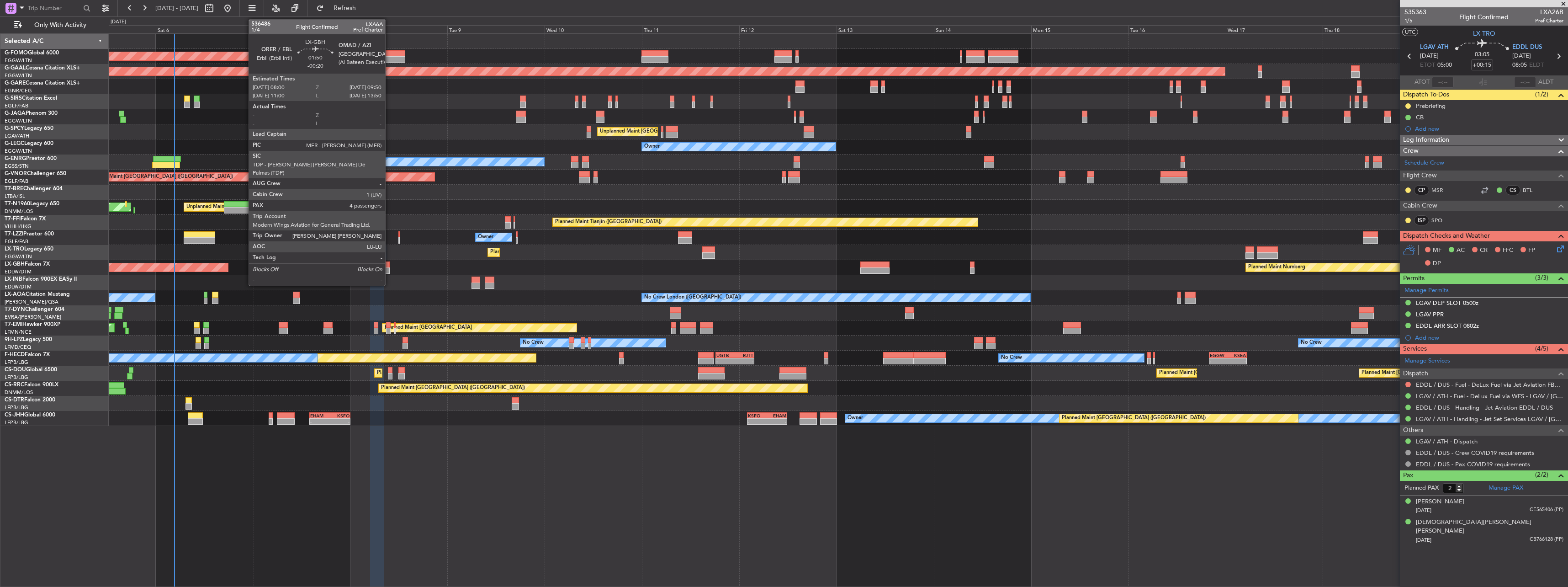
click at [389, 267] on div at bounding box center [386, 270] width 7 height 6
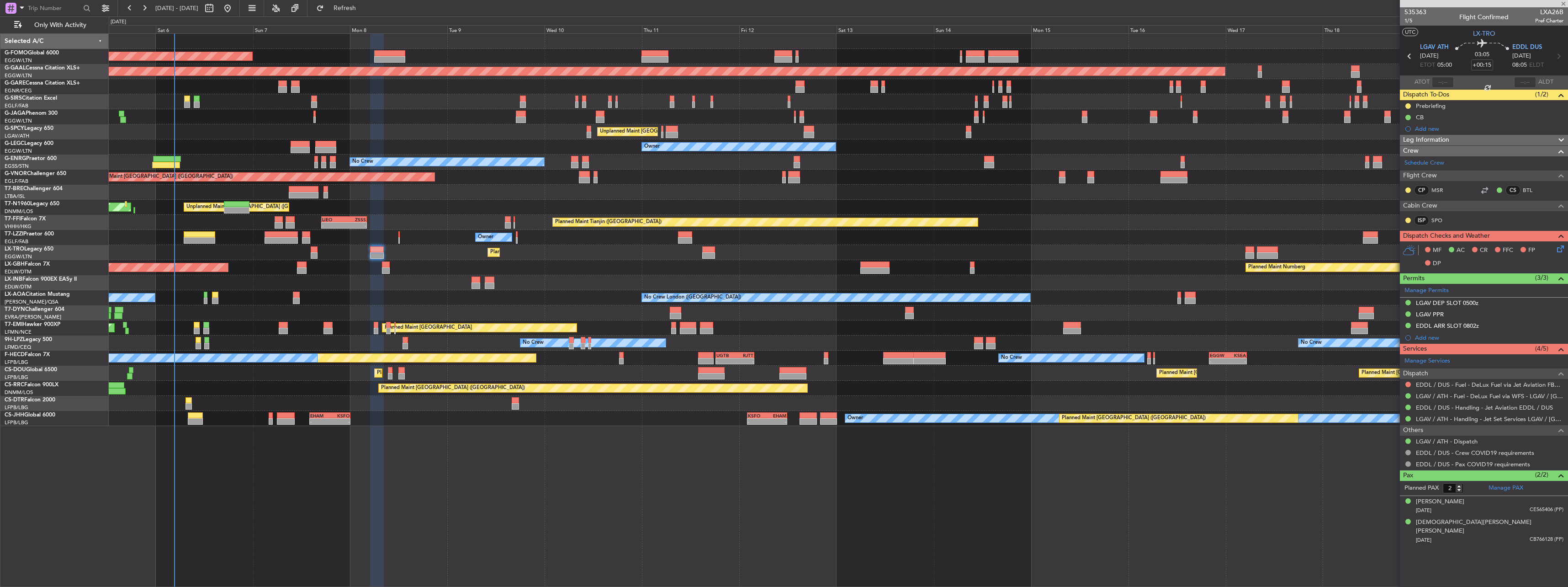
type input "-00:20"
type input "4"
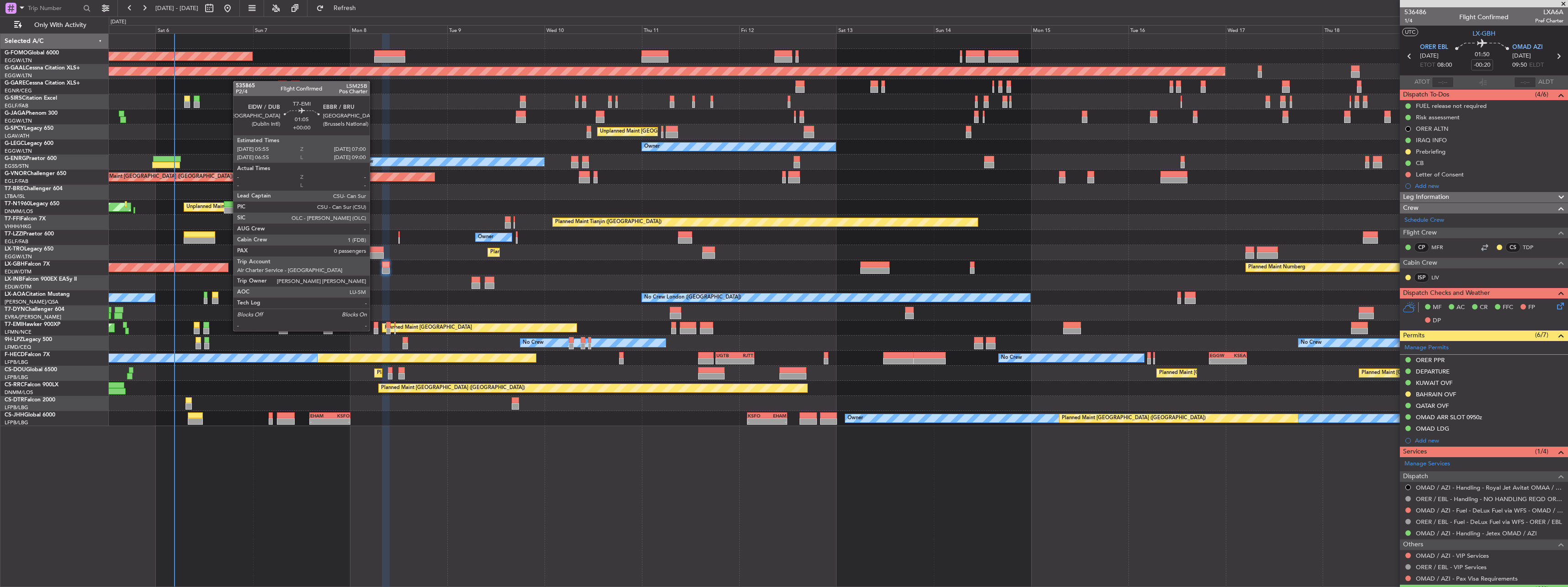
click at [374, 323] on div at bounding box center [376, 325] width 4 height 6
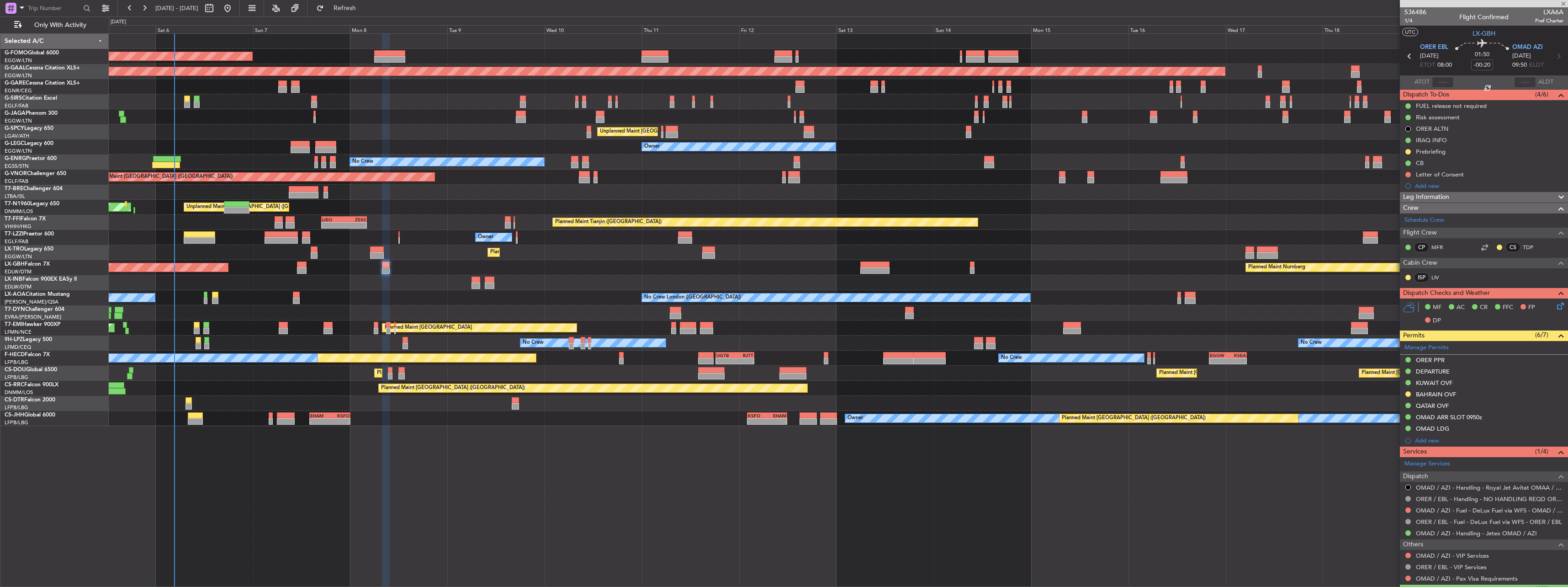
type input "0"
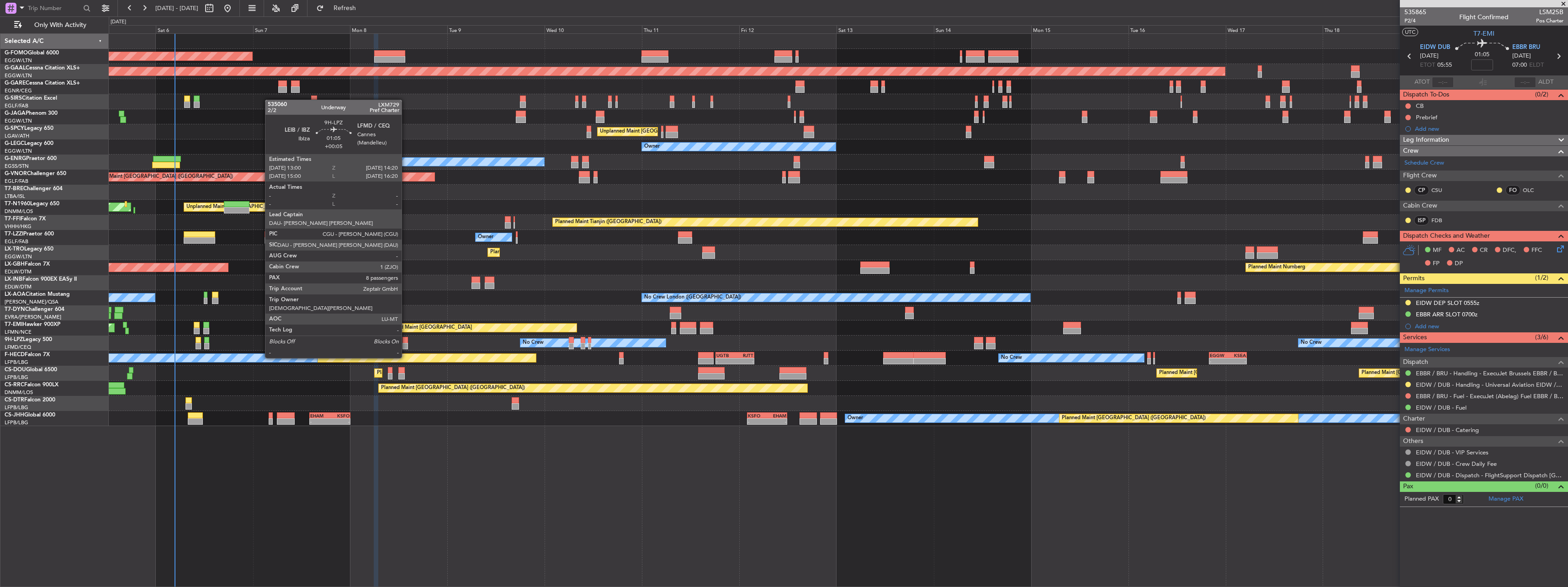
click at [406, 340] on div at bounding box center [405, 340] width 6 height 6
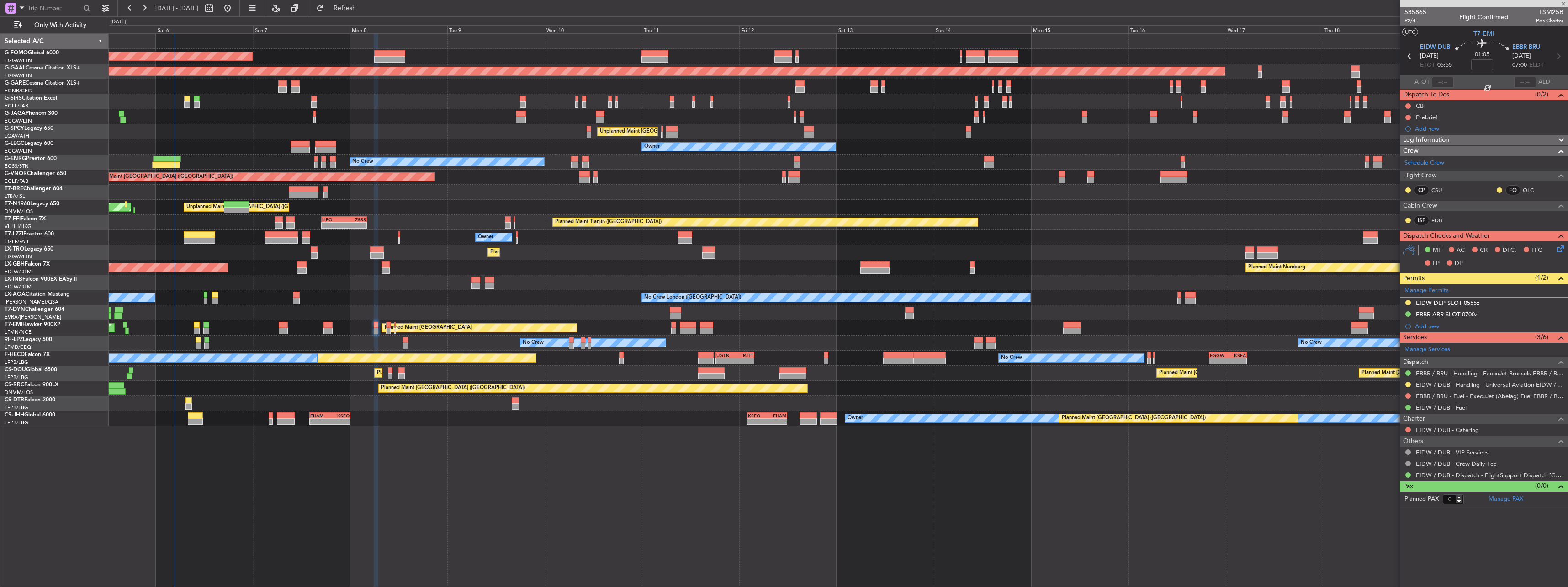
type input "+00:05"
type input "8"
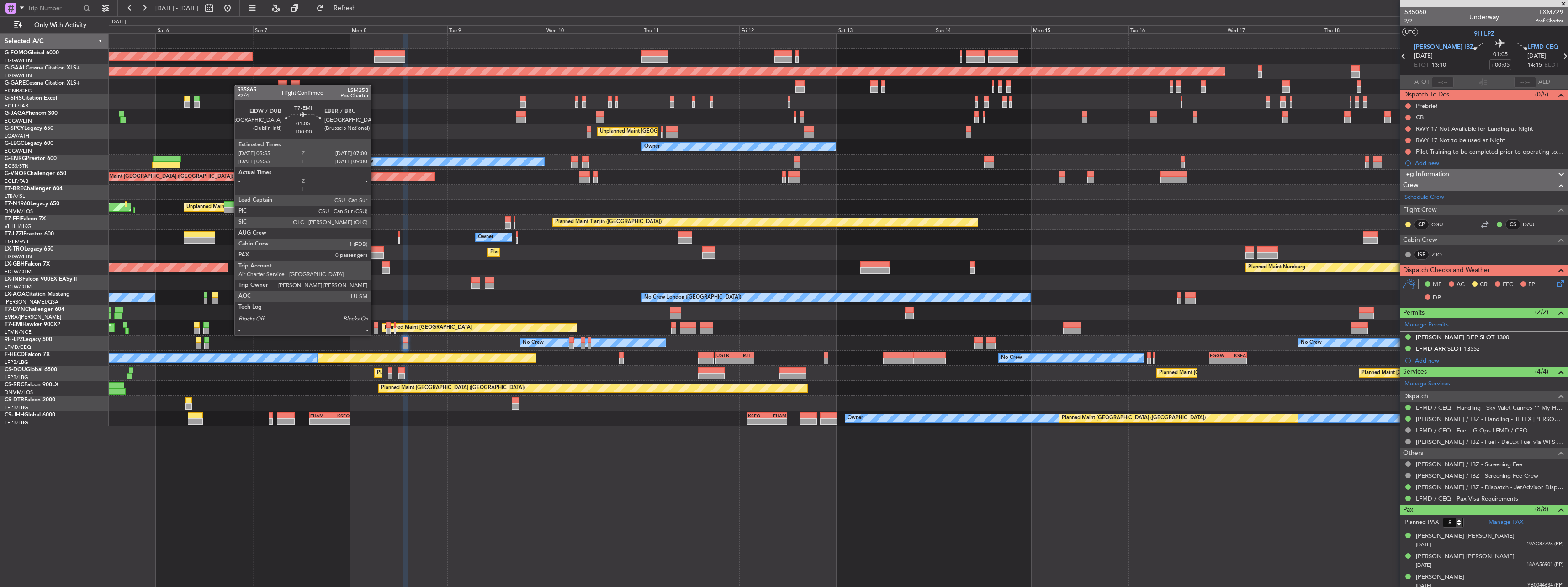
click at [375, 327] on div at bounding box center [376, 325] width 4 height 6
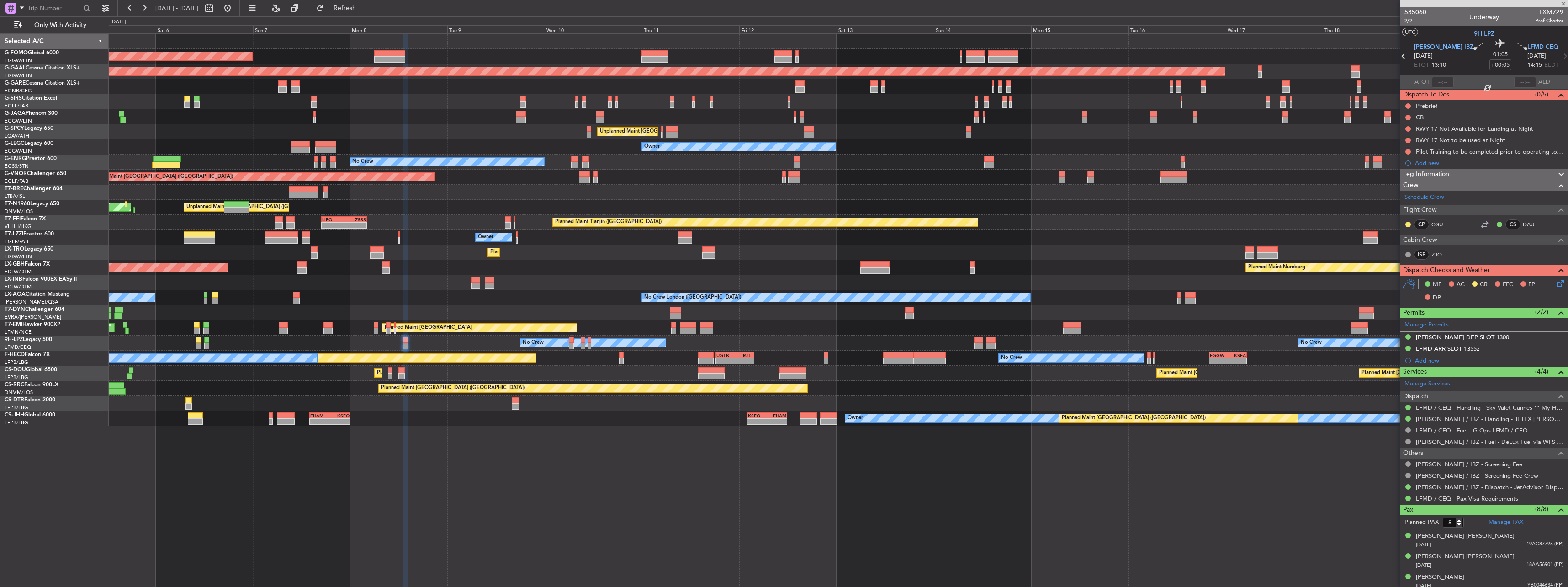
type input "0"
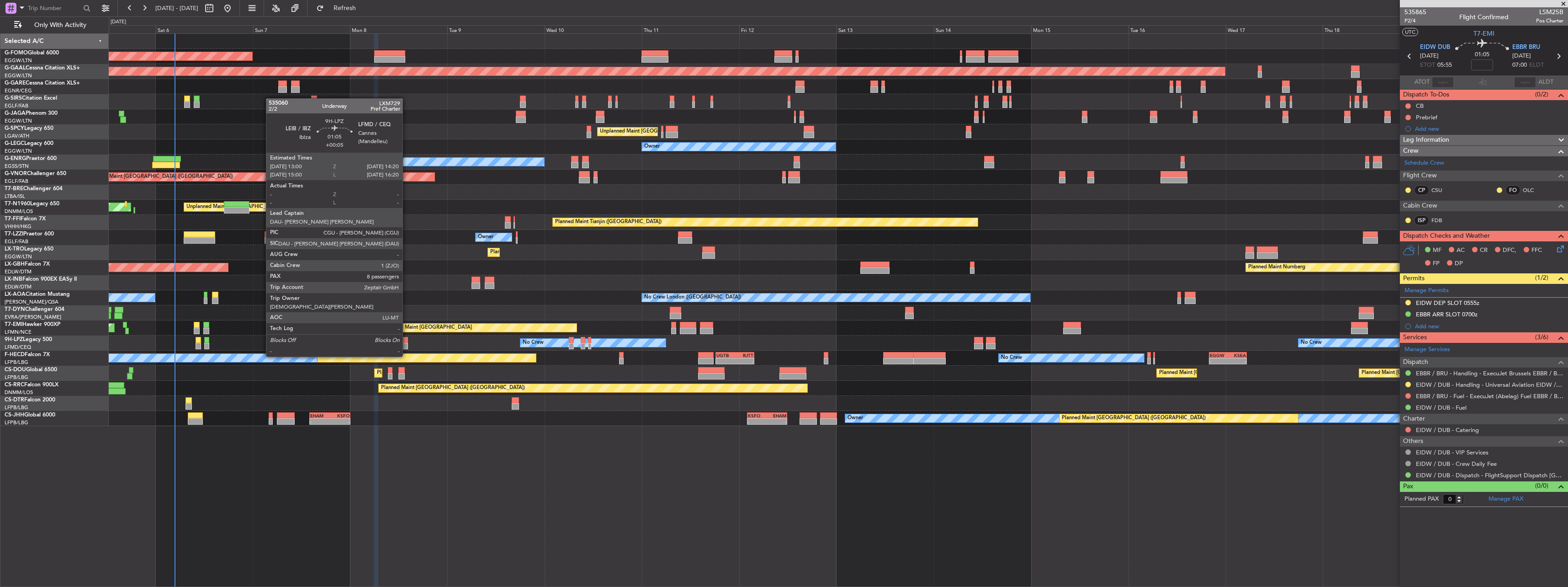
click at [407, 340] on div at bounding box center [405, 340] width 6 height 6
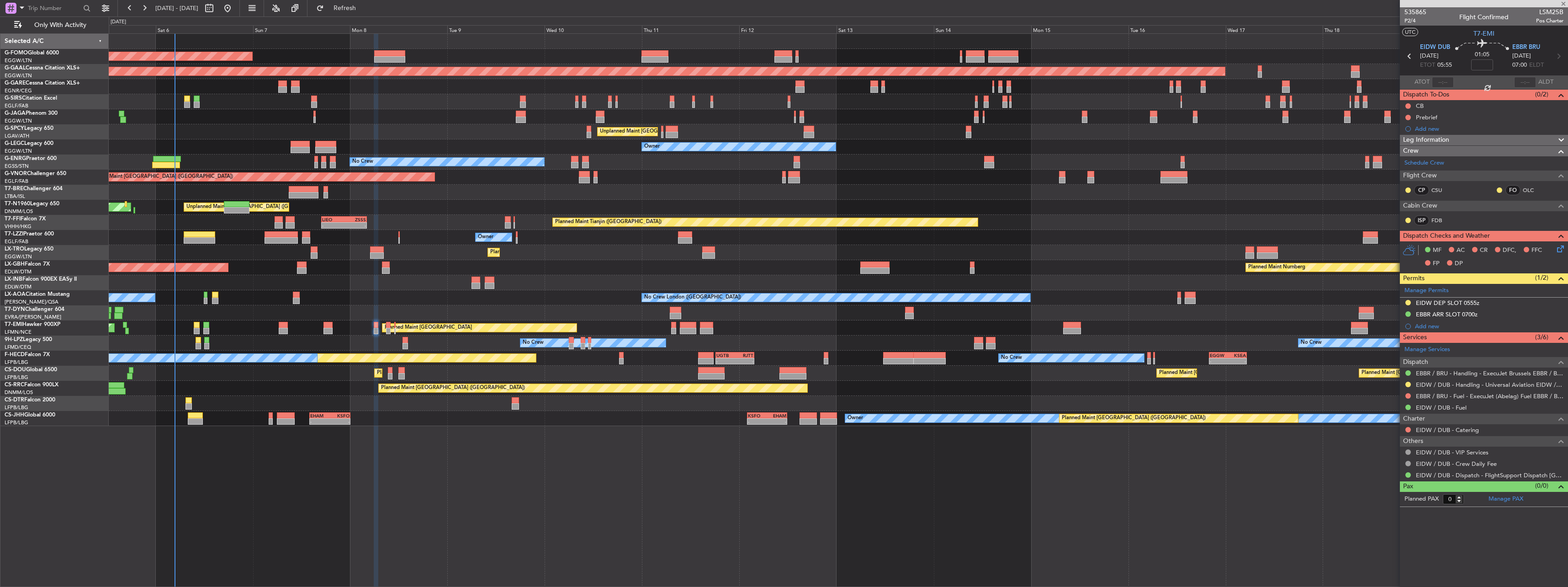
type input "+00:05"
type input "8"
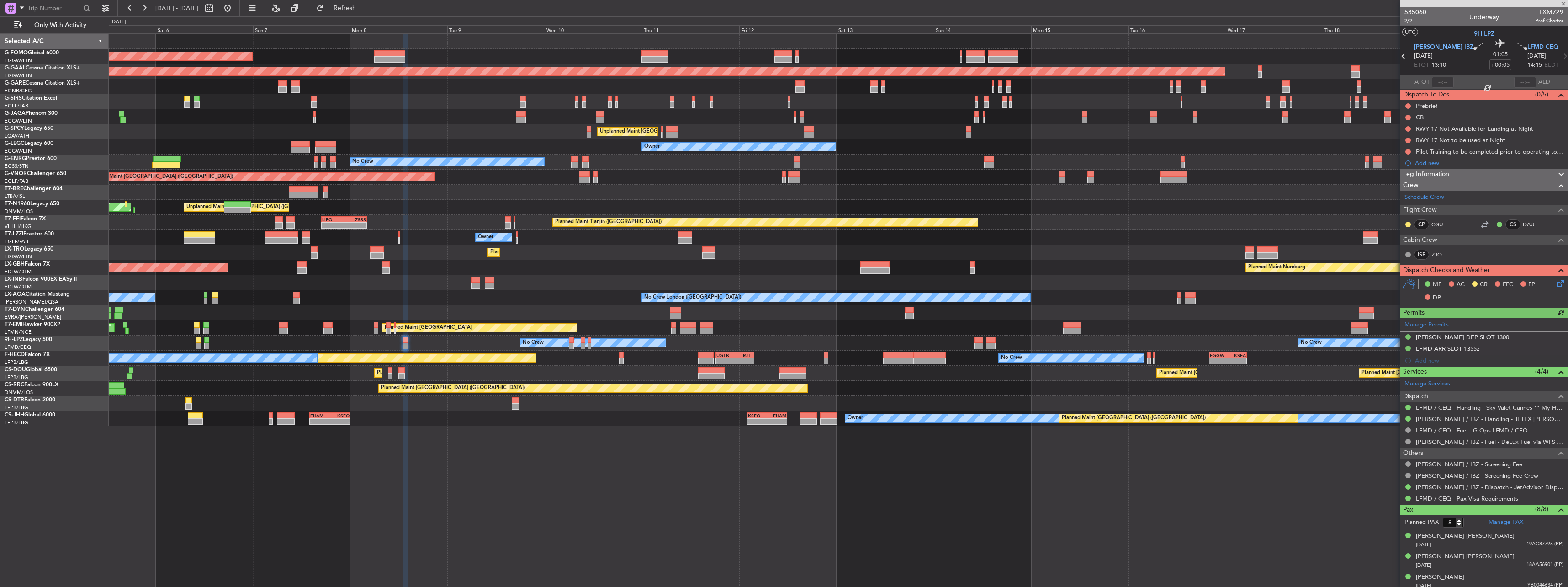
click at [1543, 9] on span "LXM729" at bounding box center [1549, 12] width 28 height 9
click at [1544, 13] on span "LXM729" at bounding box center [1549, 12] width 28 height 9
click at [365, 13] on button "Refresh" at bounding box center [339, 7] width 55 height 14
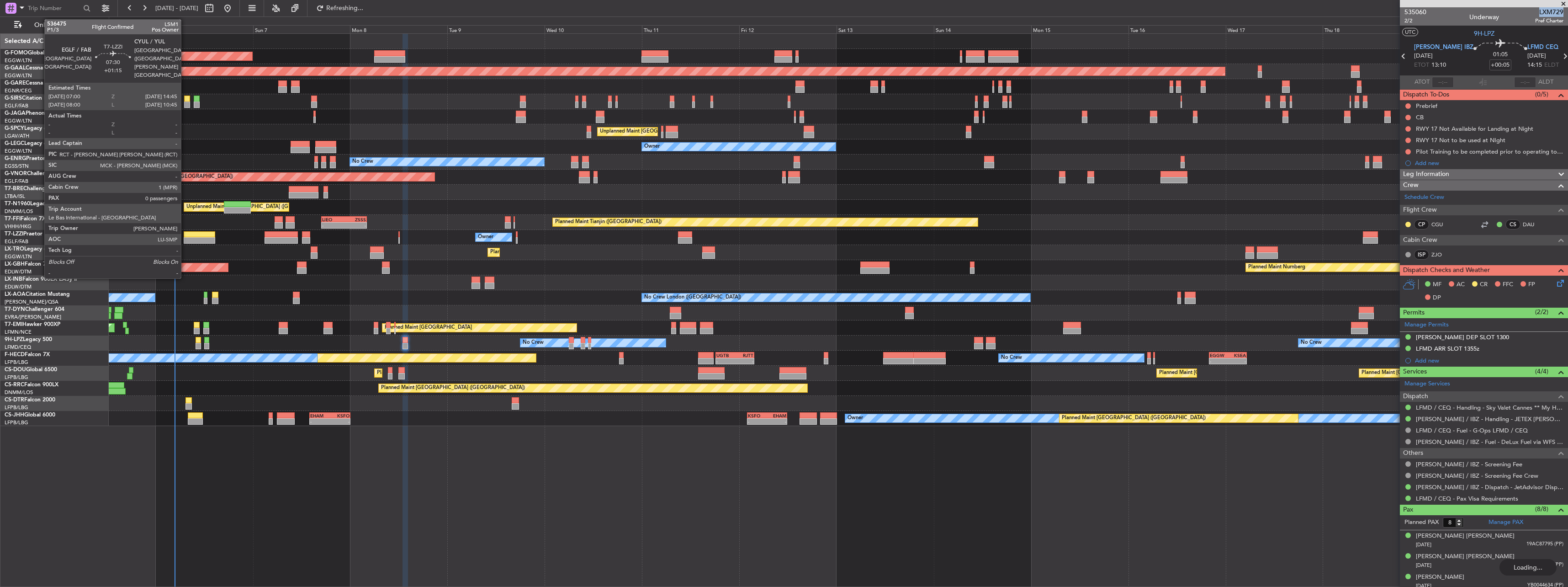
click at [185, 239] on div at bounding box center [199, 240] width 32 height 6
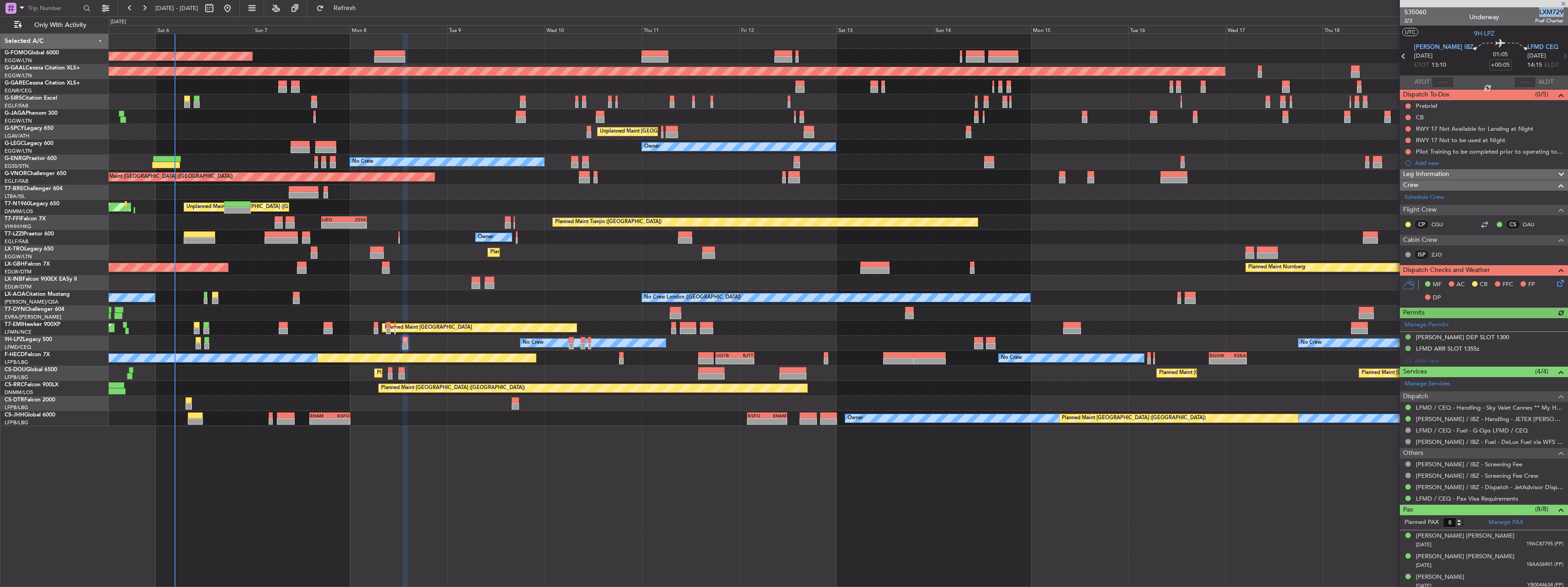
type input "+01:15"
type input "0"
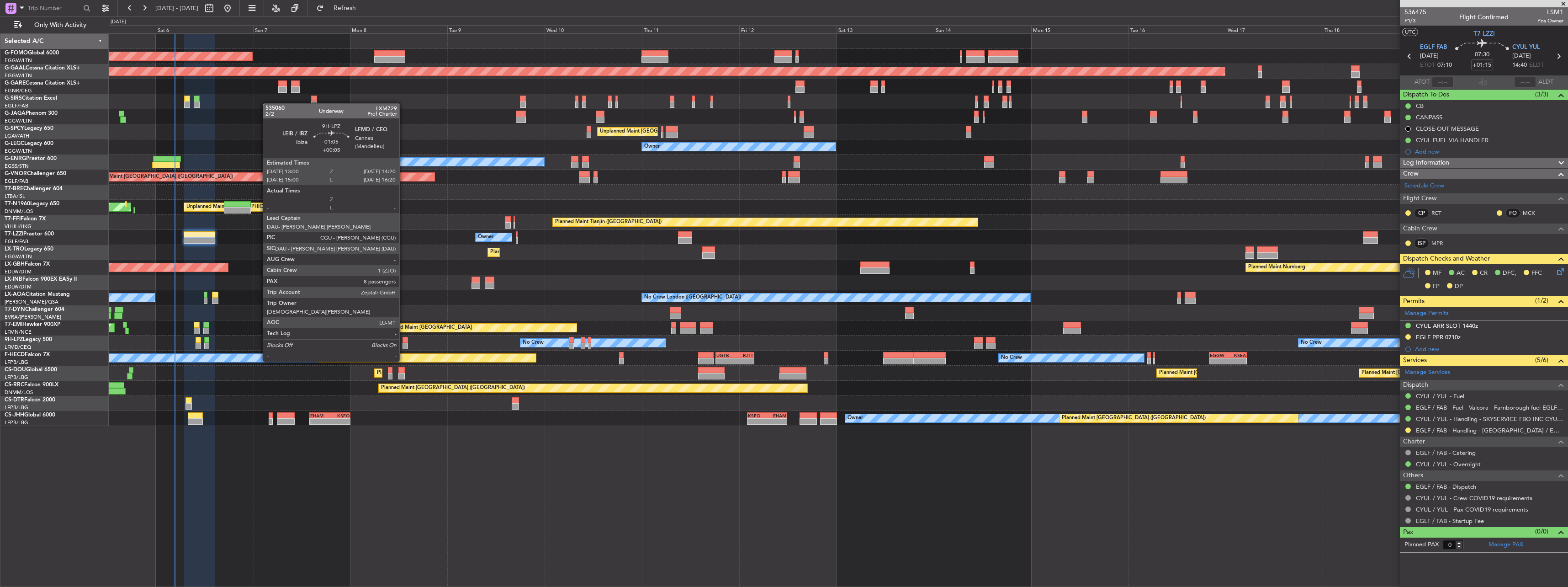
click at [404, 344] on div at bounding box center [405, 346] width 6 height 6
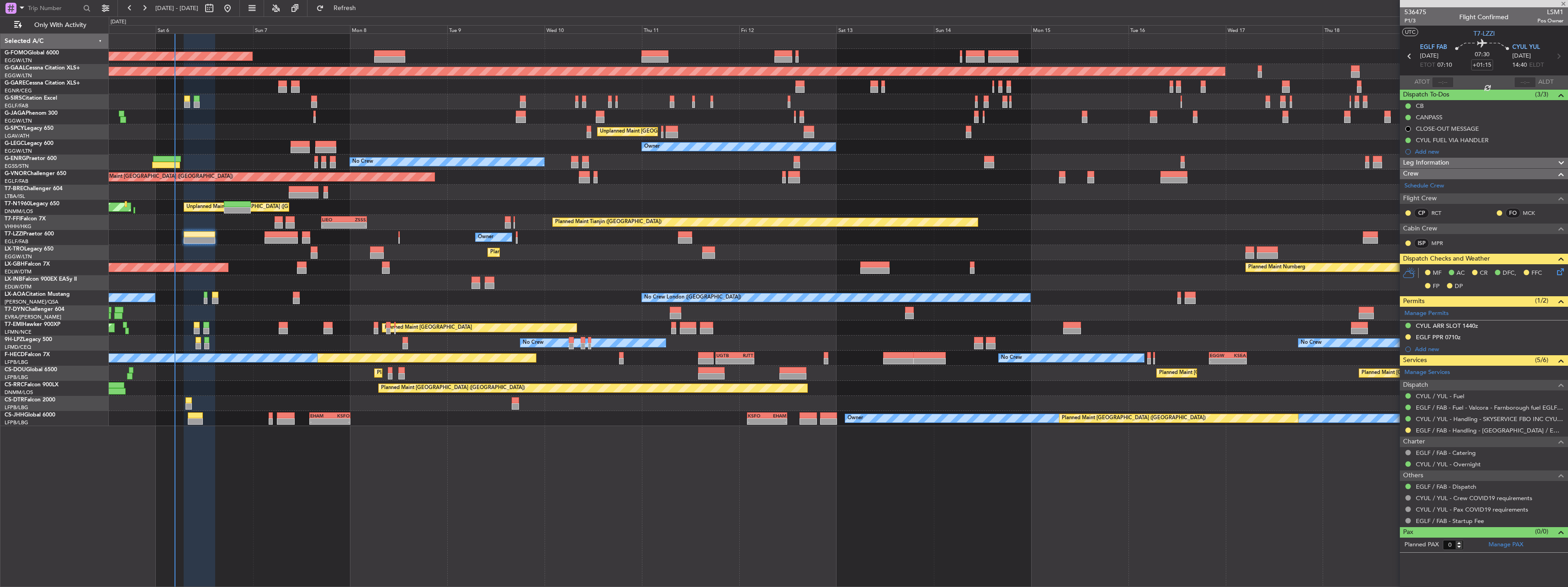
type input "+00:05"
type input "8"
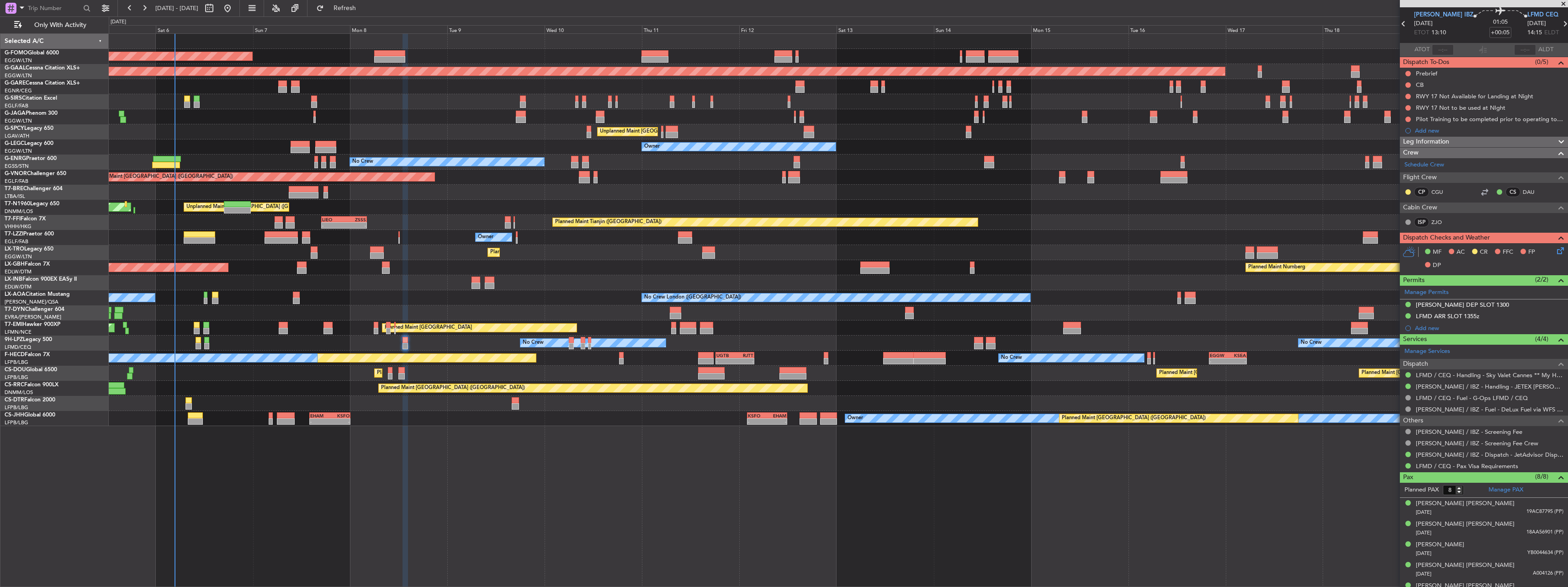
scroll to position [46, 0]
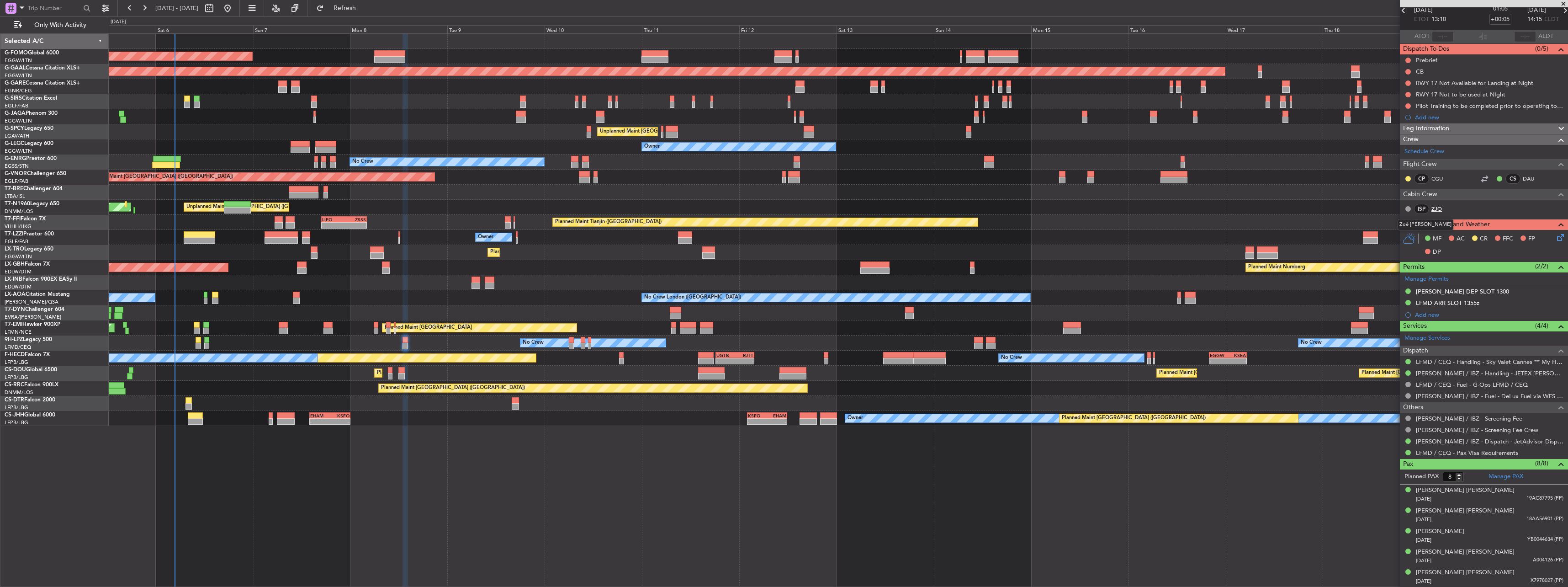
click at [1439, 210] on link "ZJO" at bounding box center [1441, 209] width 21 height 8
copy div "Zoé Jacqueline Suellen Joly-Leverrier"
drag, startPoint x: 1400, startPoint y: 224, endPoint x: 1488, endPoint y: 224, distance: 88.0
click at [1459, 224] on mat-tooltip-component "Zoé Jacqueline Suellen Joly-Leverrier" at bounding box center [1425, 224] width 69 height 24
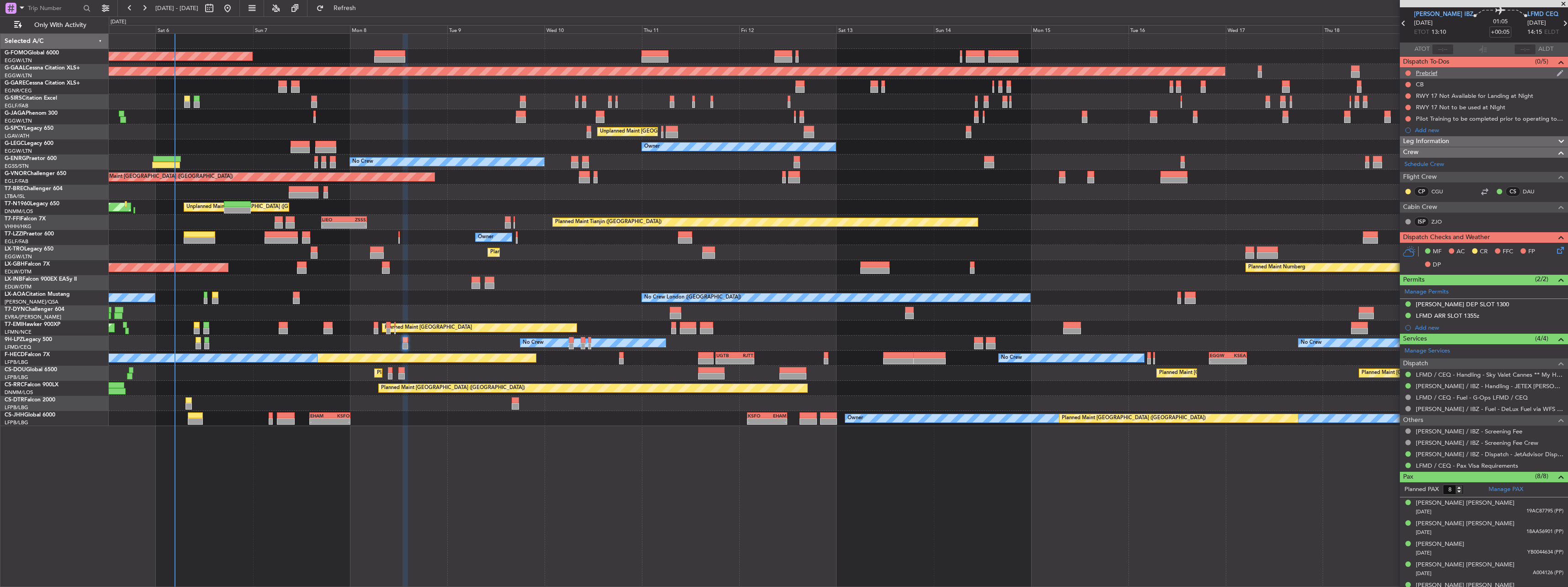
scroll to position [0, 0]
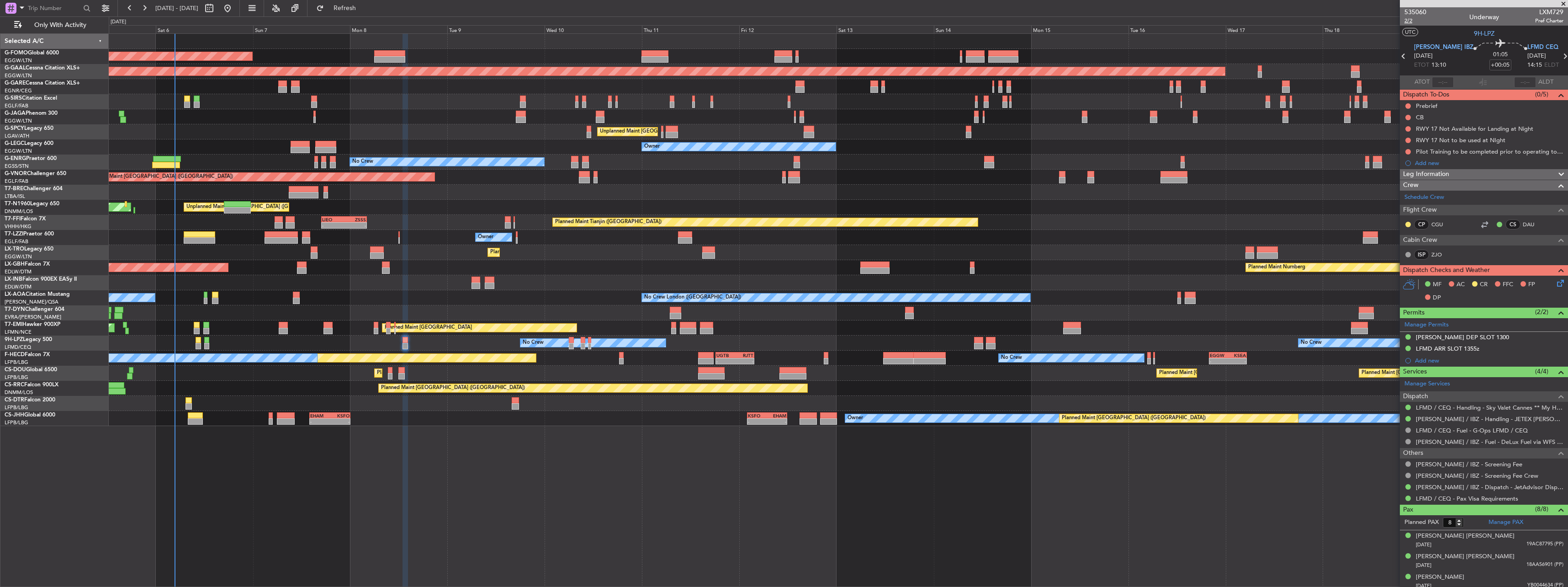
click at [1414, 23] on span "2/2" at bounding box center [1415, 21] width 22 height 7
click at [1429, 172] on span "Leg Information" at bounding box center [1426, 174] width 46 height 11
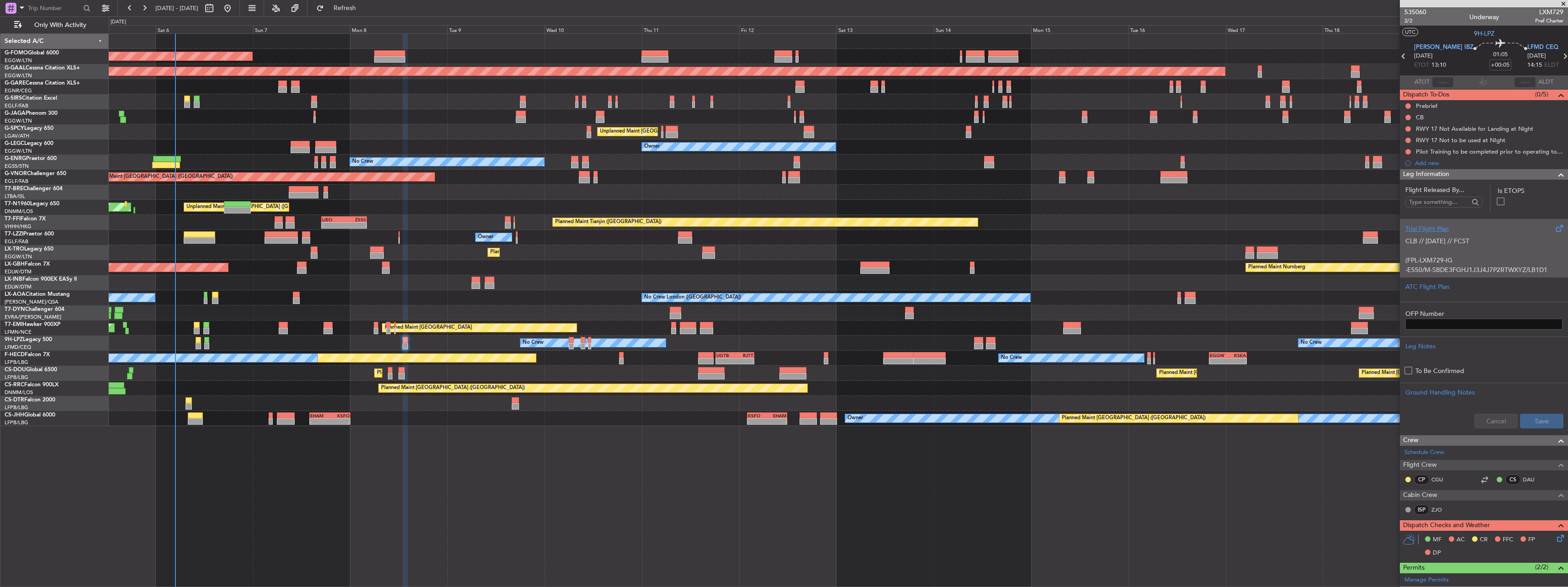
click at [1421, 275] on div "Trial Flight Plan CLB // 01SEP // FCST (FPL-LXM729-IG -E550/M-SBDE3FGHJ1J3J4J7P…" at bounding box center [1483, 248] width 168 height 58
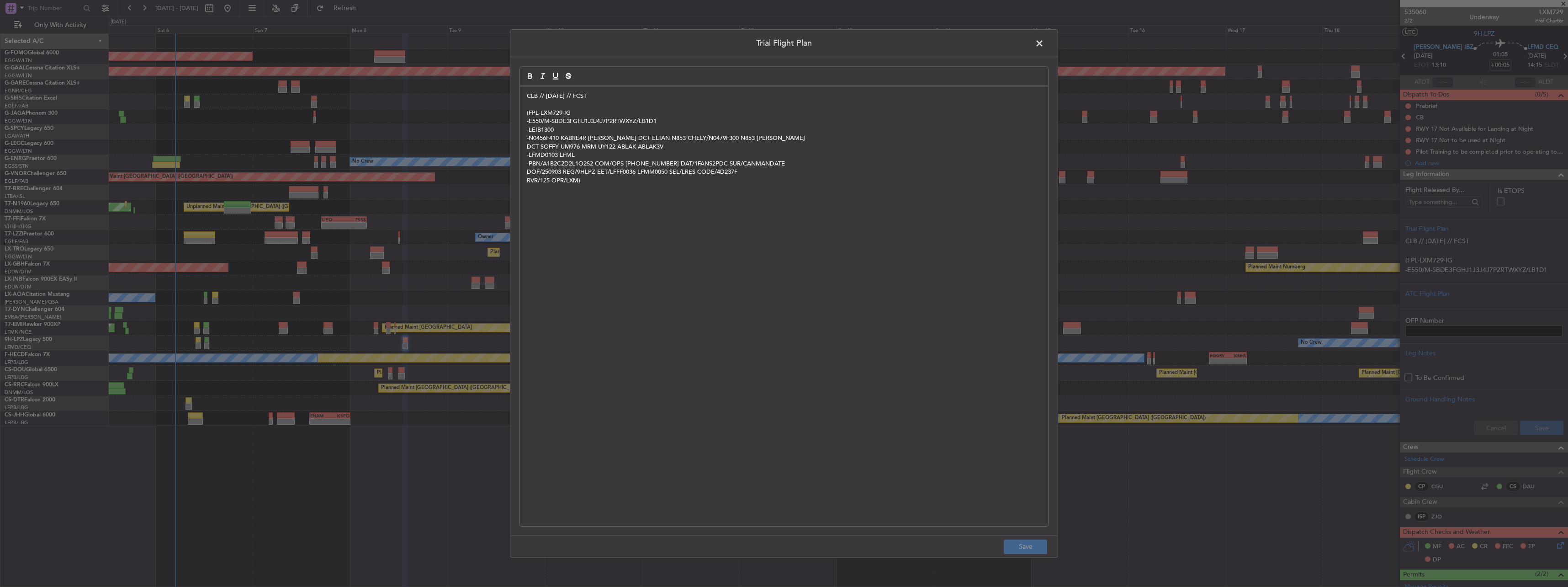
click at [523, 97] on div "CLB // 01SEP // FCST (FPL-LXM729-IG -E550/M-SBDE3FGHJ1J3J4J7P2RTWXYZ/LB1D1 -LEI…" at bounding box center [784, 306] width 528 height 440
click at [548, 97] on p "DRG /// 06SEP" at bounding box center [784, 96] width 514 height 8
click at [609, 94] on p "DRG // 06SEP" at bounding box center [784, 96] width 514 height 8
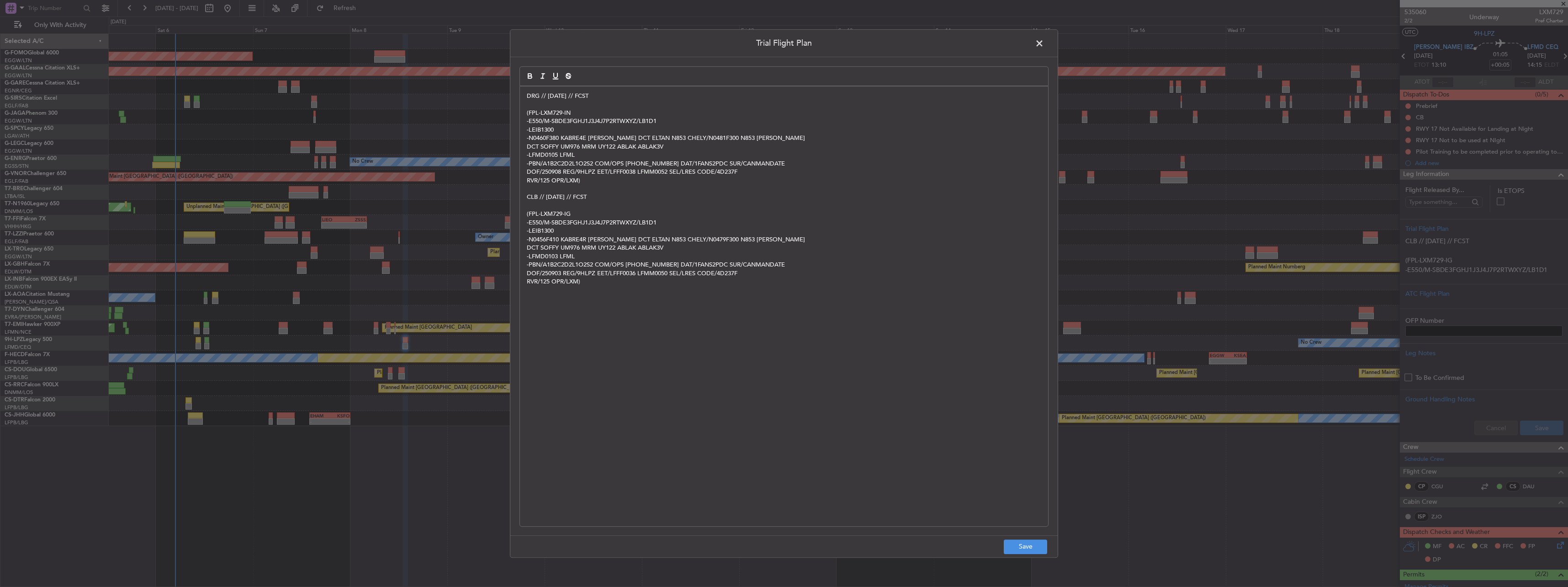
click at [1049, 544] on footer "Save" at bounding box center [784, 546] width 547 height 22
click at [1044, 549] on button "Save" at bounding box center [1026, 546] width 44 height 14
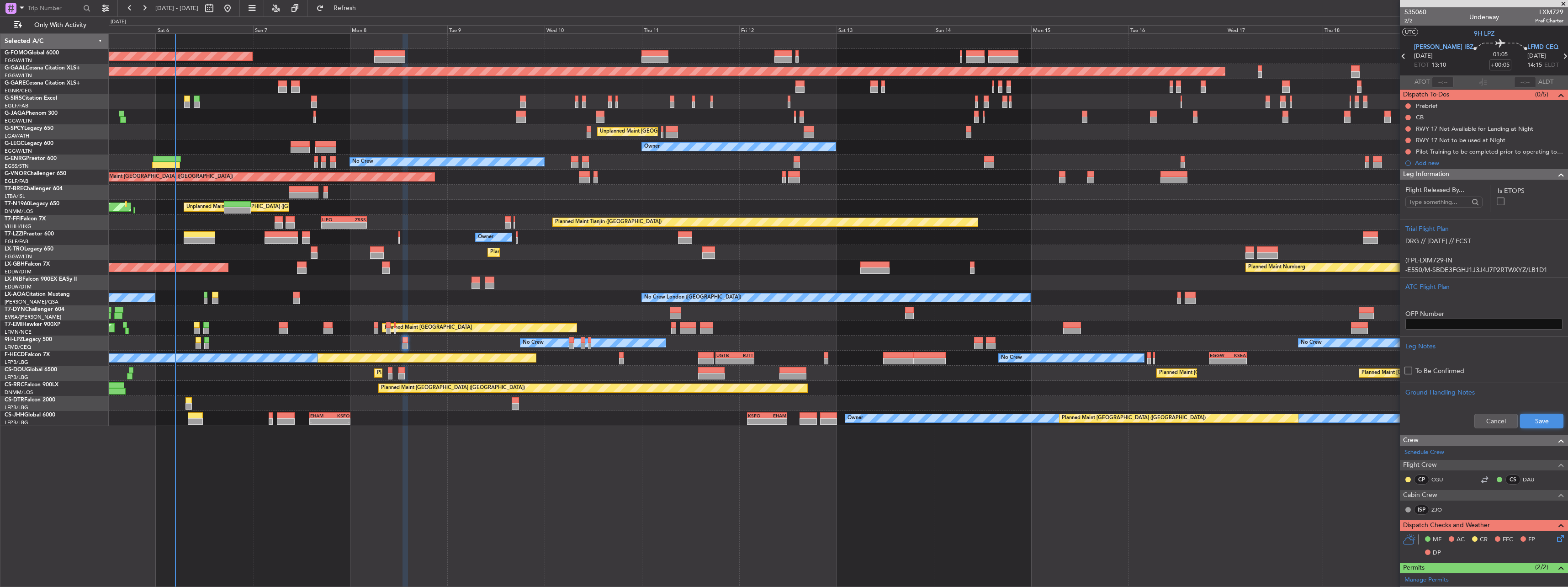
click at [1529, 420] on button "Save" at bounding box center [1542, 421] width 44 height 14
click at [1413, 21] on span "2/2" at bounding box center [1415, 21] width 22 height 7
click at [1423, 177] on span "Leg Information" at bounding box center [1426, 174] width 46 height 11
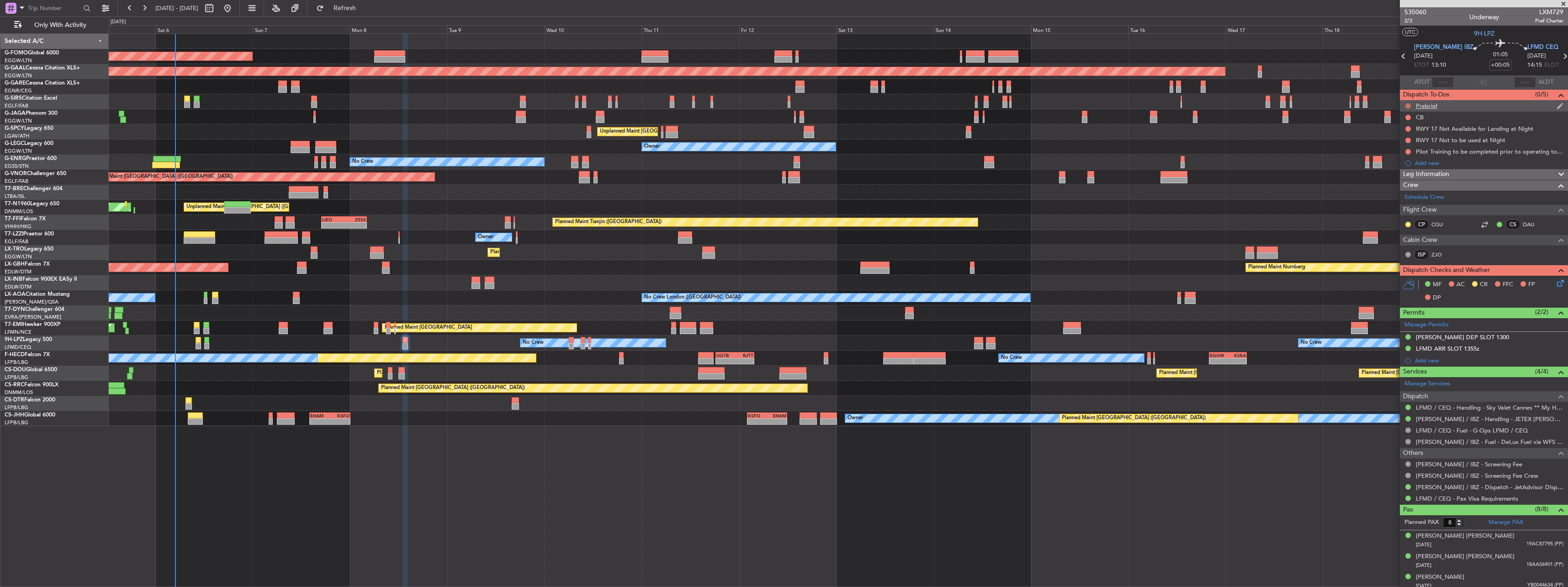
click at [1406, 106] on button at bounding box center [1408, 106] width 6 height 6
click at [1402, 133] on span "In Progress" at bounding box center [1413, 132] width 31 height 9
click at [1406, 118] on button at bounding box center [1408, 117] width 6 height 6
click at [1408, 159] on span "Completed" at bounding box center [1412, 157] width 30 height 9
click at [1548, 290] on mat-tooltip-component "D. FLIGHT PLANNING" at bounding box center [1527, 300] width 69 height 24
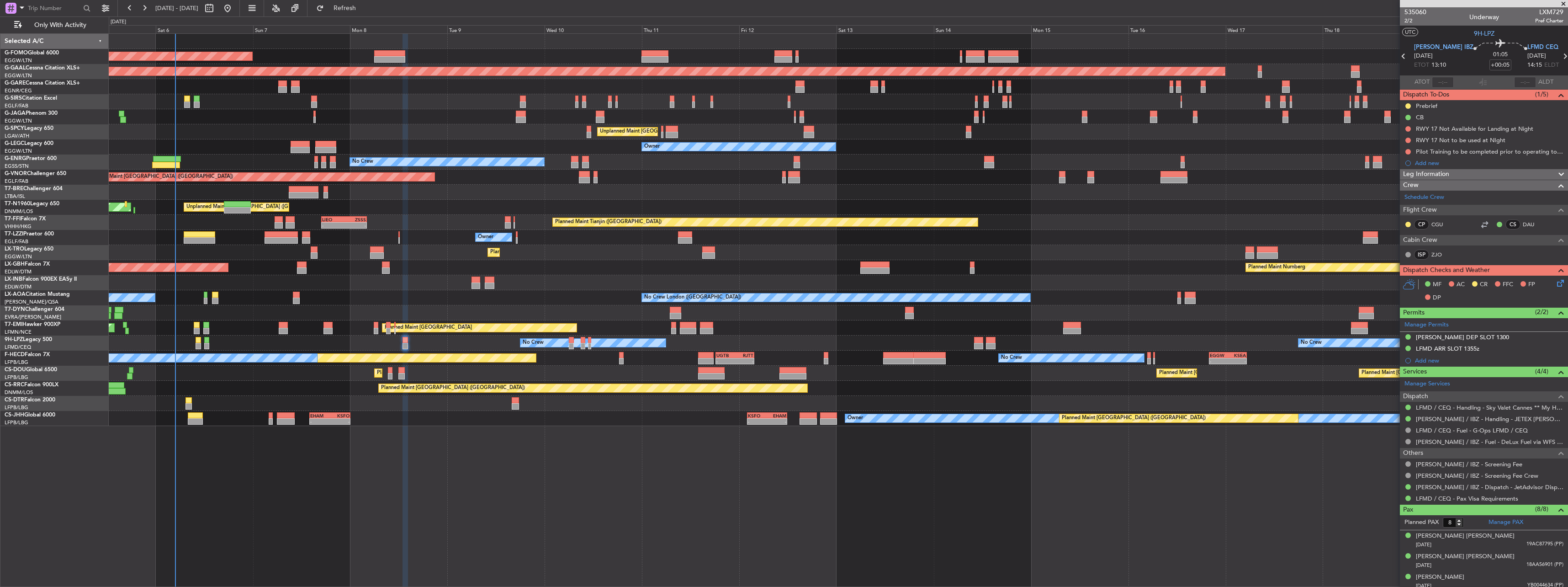
click at [1548, 285] on div "MF AC CR FFC FP DP" at bounding box center [1488, 291] width 134 height 27
click at [1550, 283] on div "MF AC CR FFC FP DP" at bounding box center [1483, 291] width 168 height 32
click at [1555, 283] on icon at bounding box center [1559, 282] width 7 height 7
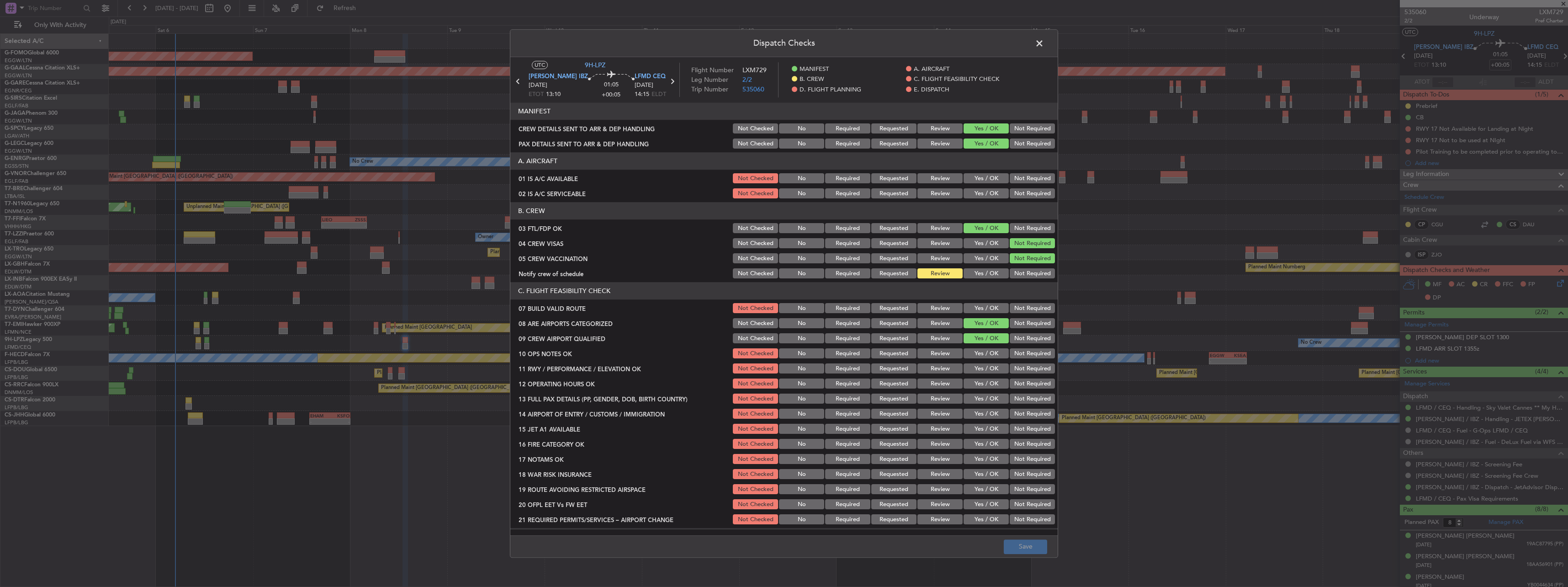
drag, startPoint x: 976, startPoint y: 179, endPoint x: 976, endPoint y: 190, distance: 11.0
click at [976, 182] on button "Yes / OK" at bounding box center [986, 179] width 45 height 10
click at [976, 190] on button "Yes / OK" at bounding box center [986, 194] width 45 height 10
click at [985, 274] on button "Yes / OK" at bounding box center [986, 274] width 45 height 10
click at [988, 310] on button "Yes / OK" at bounding box center [986, 308] width 45 height 10
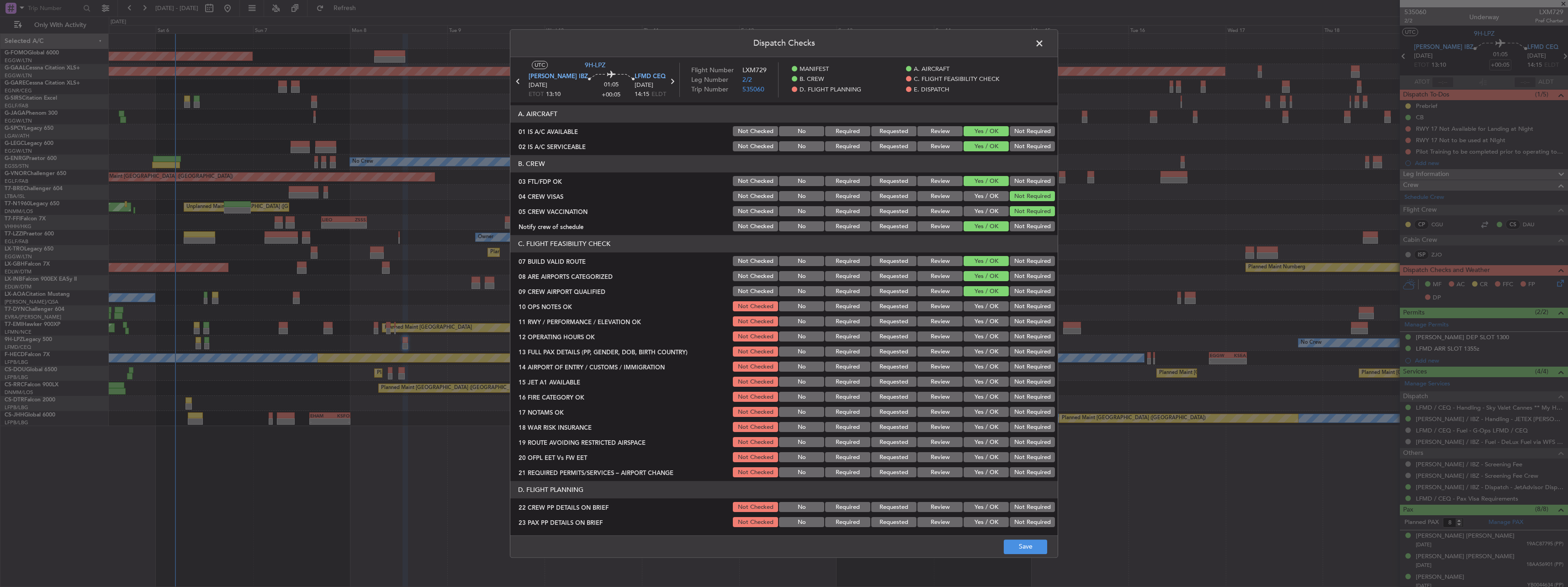
scroll to position [91, 0]
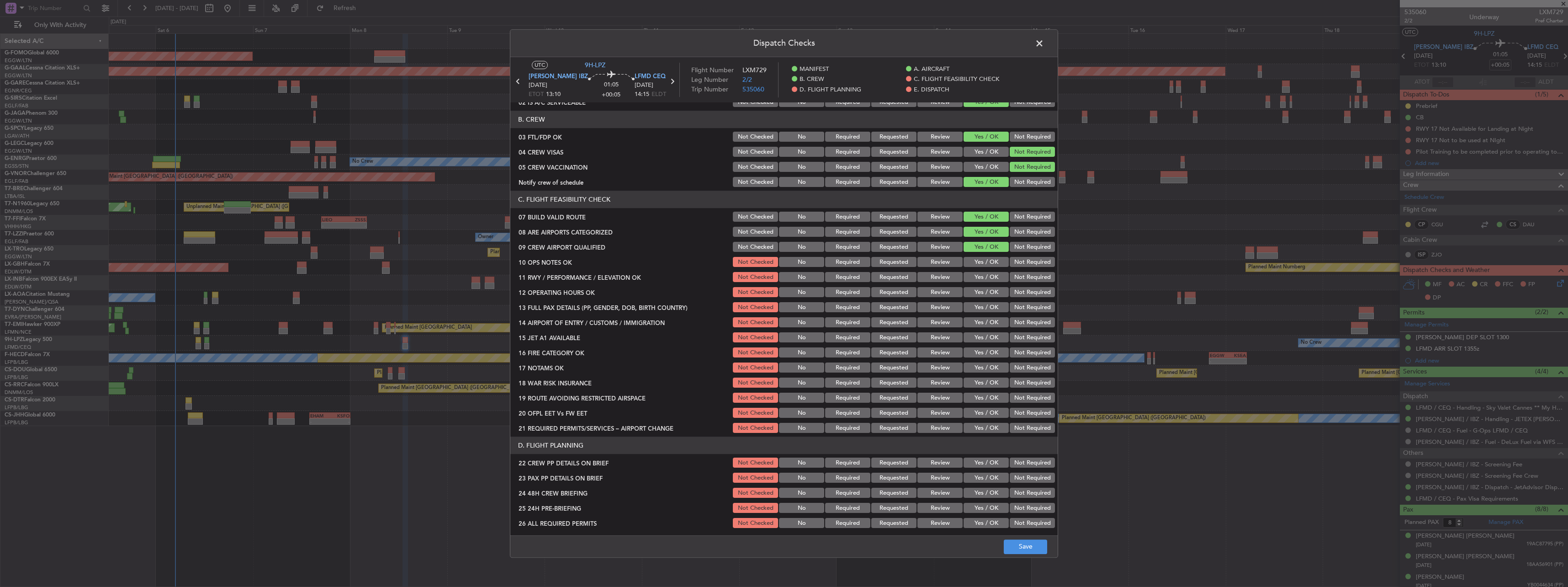
drag, startPoint x: 983, startPoint y: 256, endPoint x: 980, endPoint y: 262, distance: 6.7
click at [982, 257] on div "Yes / OK" at bounding box center [985, 262] width 46 height 13
click at [981, 269] on section "C. FLIGHT FEASIBILITY CHECK 07 BUILD VALID ROUTE Not Checked No Required Reques…" at bounding box center [784, 313] width 547 height 244
drag, startPoint x: 981, startPoint y: 265, endPoint x: 981, endPoint y: 270, distance: 5.0
click at [981, 265] on button "Yes / OK" at bounding box center [986, 262] width 45 height 10
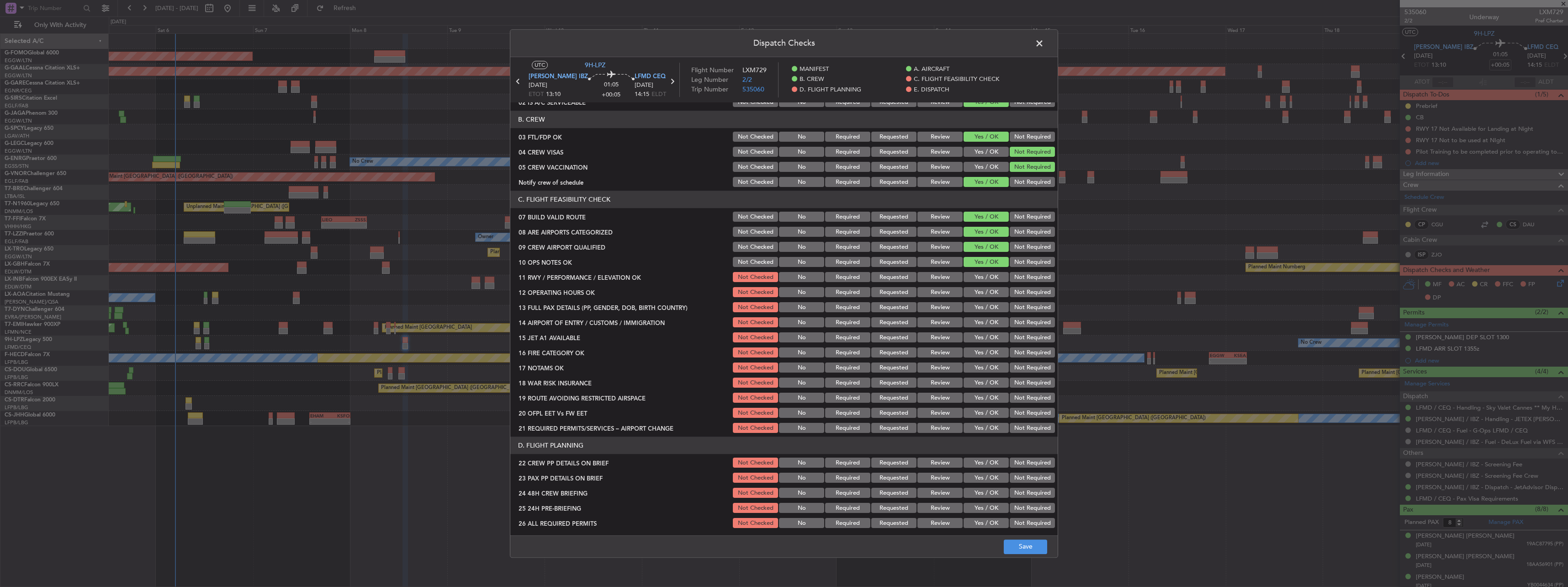
click at [981, 274] on button "Yes / OK" at bounding box center [986, 277] width 45 height 10
click at [984, 287] on section "C. FLIGHT FEASIBILITY CHECK 07 BUILD VALID ROUTE Not Checked No Required Reques…" at bounding box center [784, 313] width 547 height 244
click at [984, 295] on button "Yes / OK" at bounding box center [986, 293] width 45 height 10
click at [988, 310] on button "Yes / OK" at bounding box center [986, 308] width 45 height 10
click at [987, 320] on button "Yes / OK" at bounding box center [986, 323] width 45 height 10
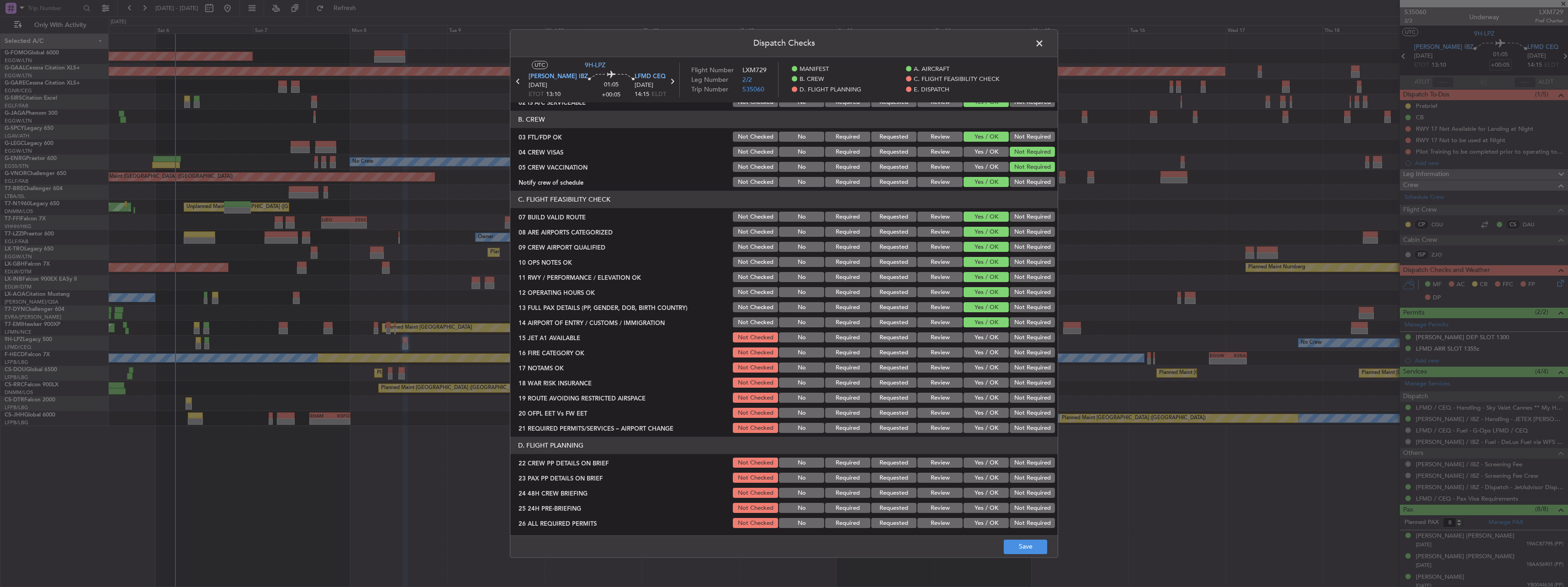
click at [984, 333] on button "Yes / OK" at bounding box center [986, 338] width 45 height 10
drag, startPoint x: 985, startPoint y: 335, endPoint x: 986, endPoint y: 345, distance: 10.0
click at [985, 336] on button "Yes / OK" at bounding box center [986, 338] width 45 height 10
click at [987, 351] on button "Yes / OK" at bounding box center [986, 353] width 45 height 10
click at [980, 370] on button "Yes / OK" at bounding box center [986, 368] width 45 height 10
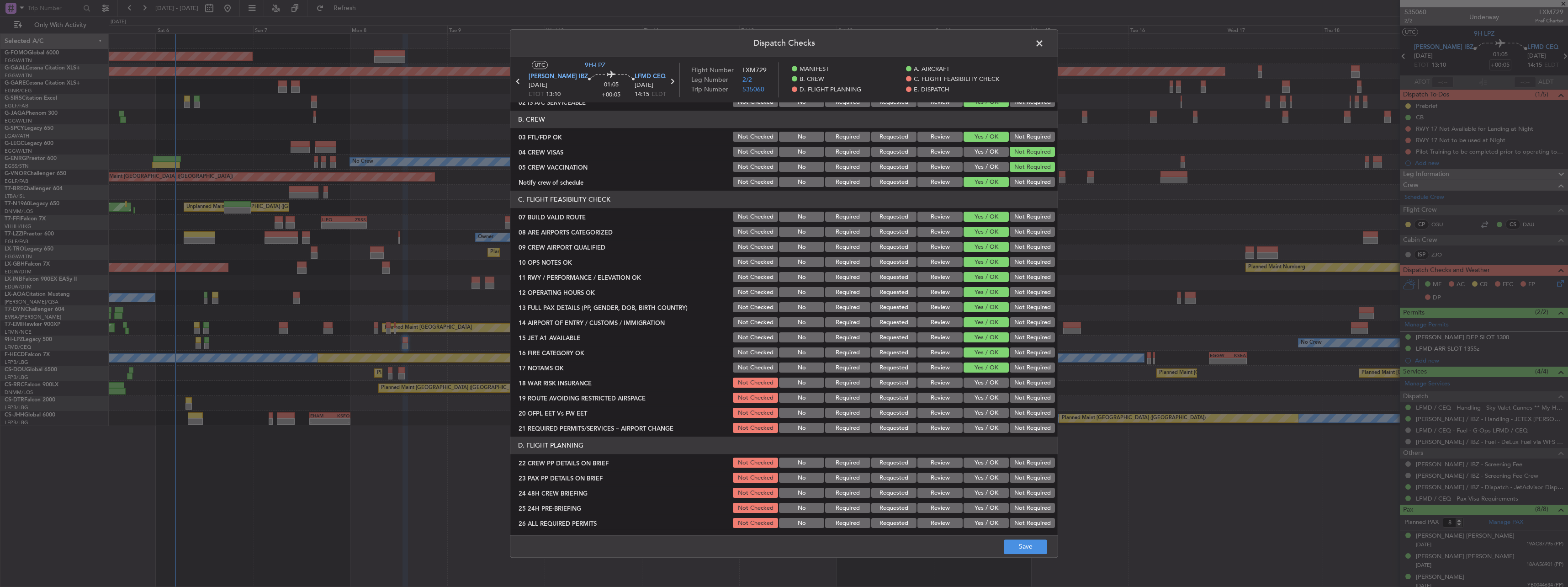
click at [1019, 383] on button "Not Required" at bounding box center [1032, 383] width 45 height 10
click at [976, 405] on section "C. FLIGHT FEASIBILITY CHECK 07 BUILD VALID ROUTE Not Checked No Required Reques…" at bounding box center [784, 313] width 547 height 244
click at [973, 398] on button "Yes / OK" at bounding box center [986, 398] width 45 height 10
click at [976, 416] on button "Yes / OK" at bounding box center [986, 413] width 45 height 10
click at [976, 431] on button "Yes / OK" at bounding box center [986, 428] width 45 height 10
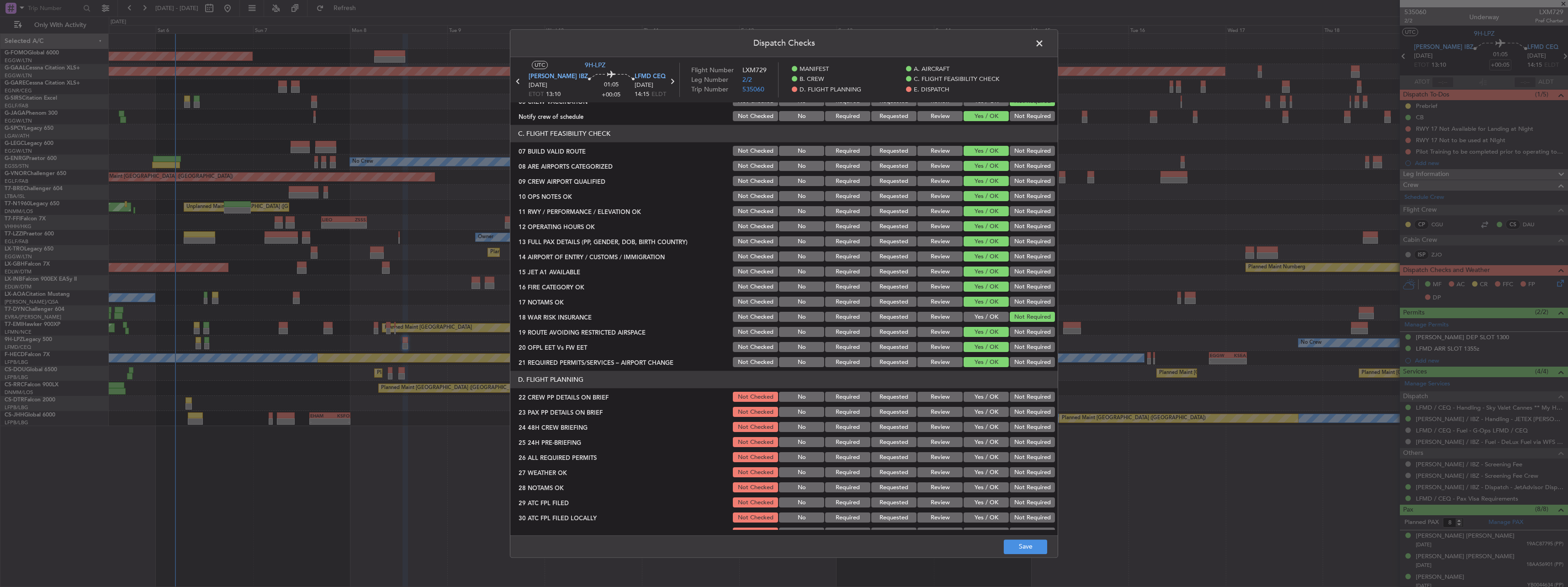
scroll to position [274, 0]
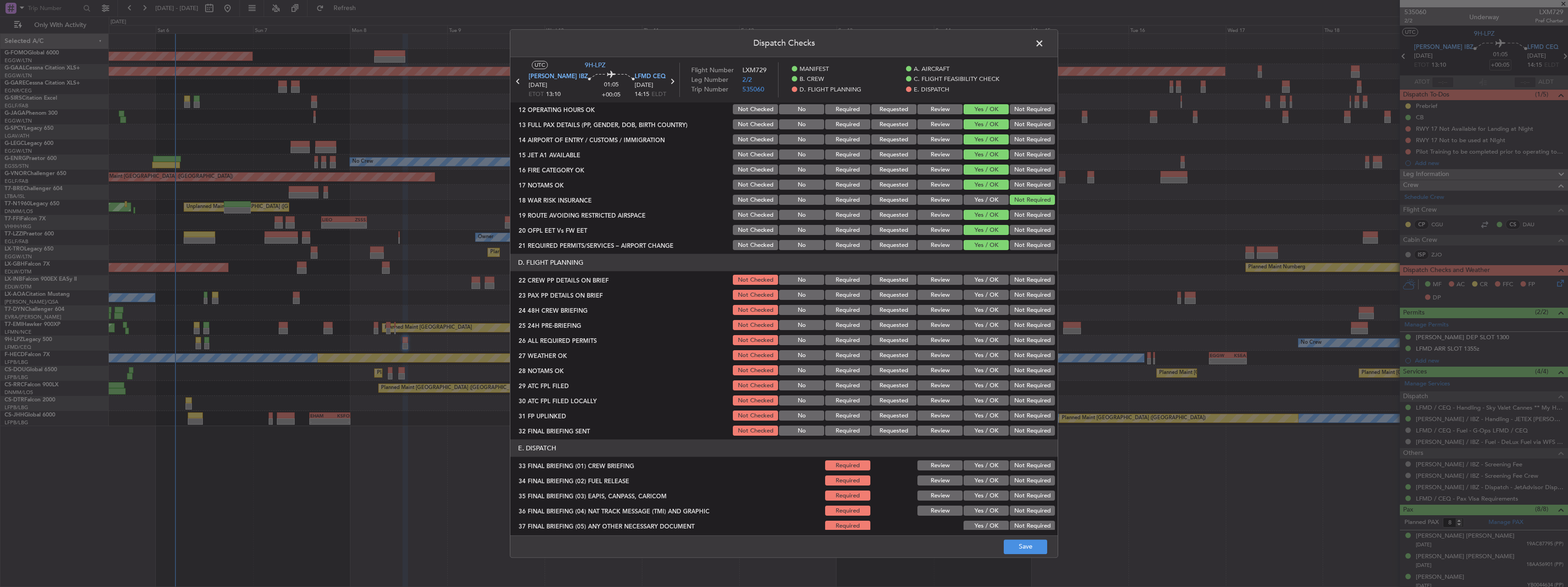
drag, startPoint x: 976, startPoint y: 281, endPoint x: 976, endPoint y: 297, distance: 16.0
click at [976, 282] on button "Yes / OK" at bounding box center [986, 280] width 45 height 10
click at [975, 298] on button "Yes / OK" at bounding box center [986, 295] width 45 height 10
click at [975, 312] on button "Yes / OK" at bounding box center [986, 310] width 45 height 10
click at [1014, 330] on button "Not Required" at bounding box center [1032, 325] width 45 height 10
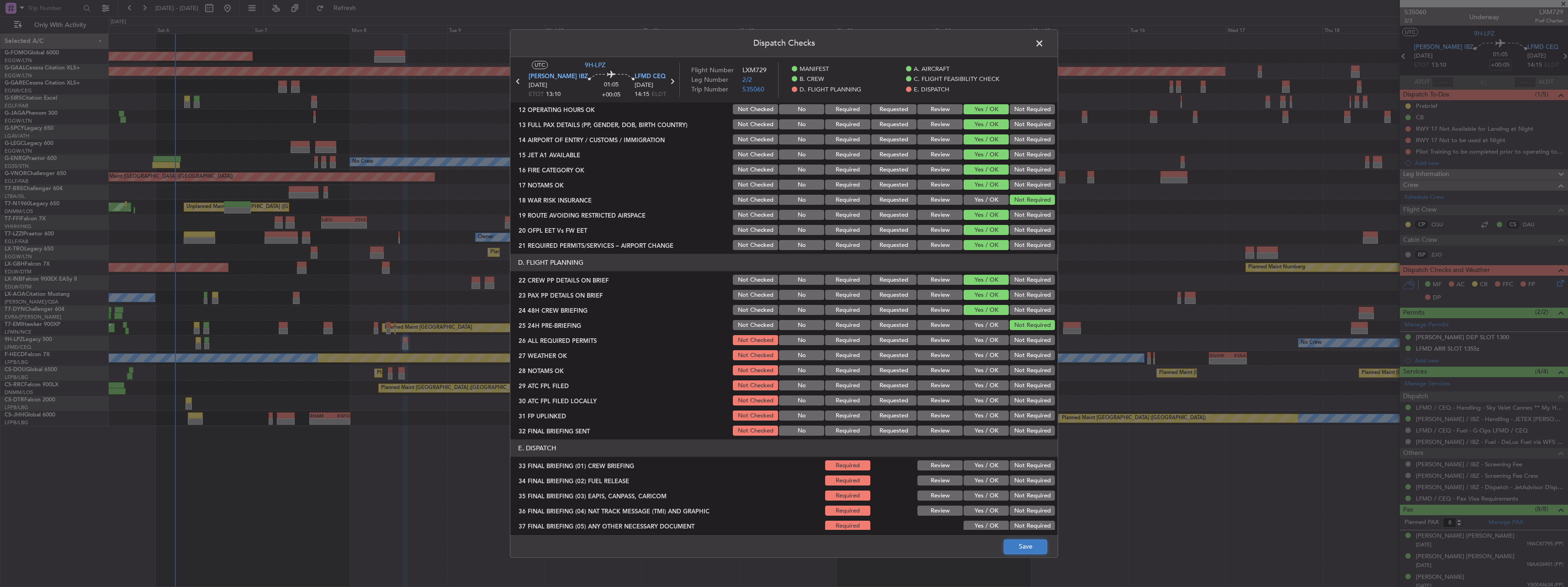
click at [1034, 545] on button "Save" at bounding box center [1026, 546] width 44 height 14
click at [1044, 47] on span at bounding box center [1044, 46] width 0 height 18
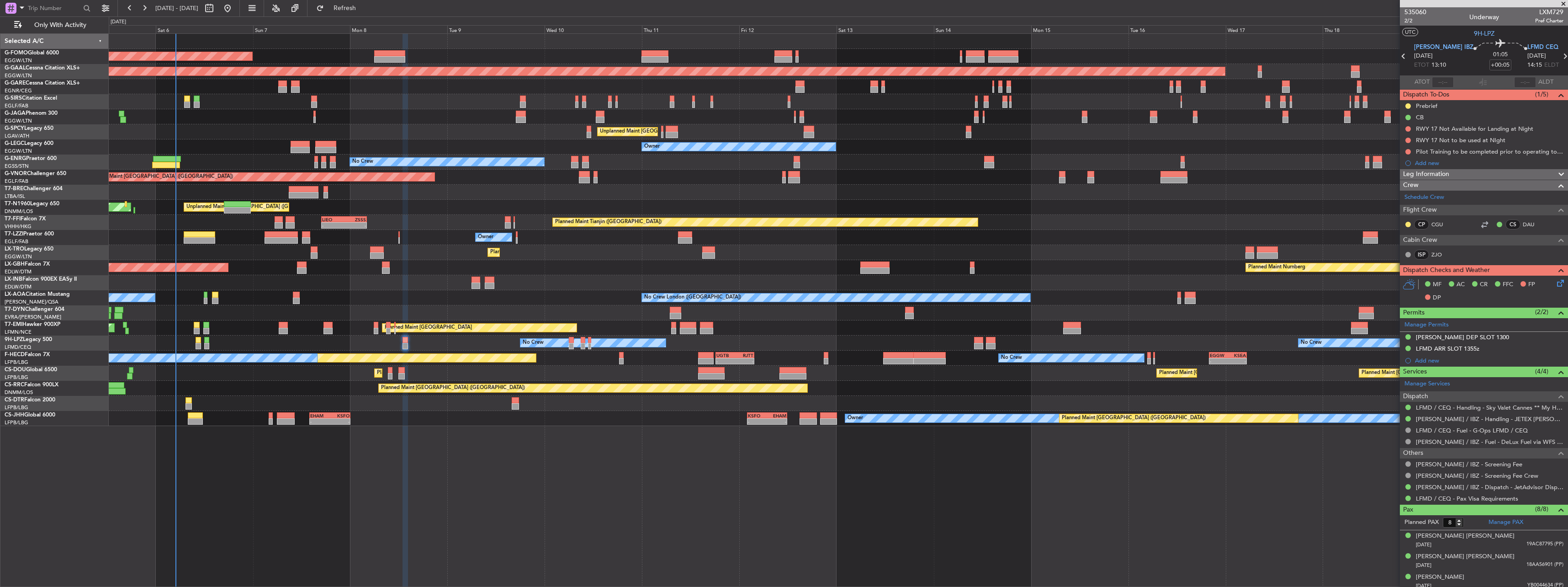
click at [381, 267] on div "Planned Maint Nurnberg Planned Maint Dubai (Dubai Intl)" at bounding box center [838, 268] width 1459 height 15
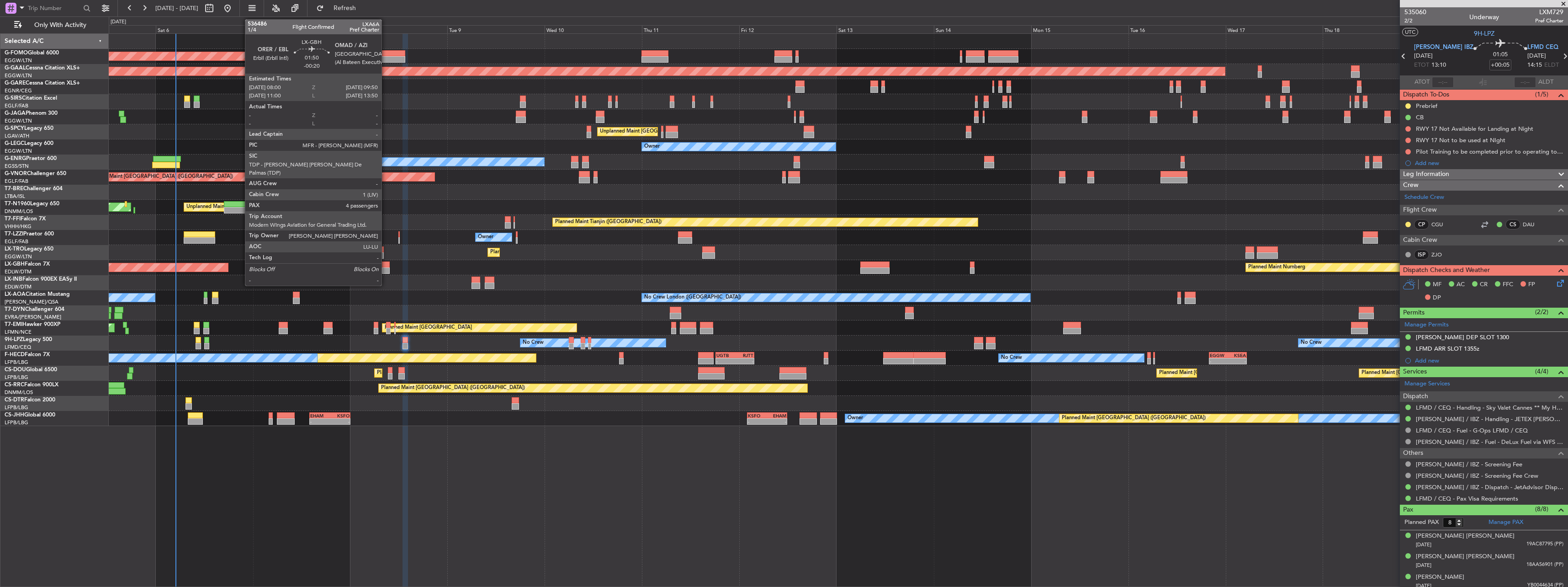
click at [386, 267] on div at bounding box center [386, 265] width 7 height 6
type input "-00:20"
type input "4"
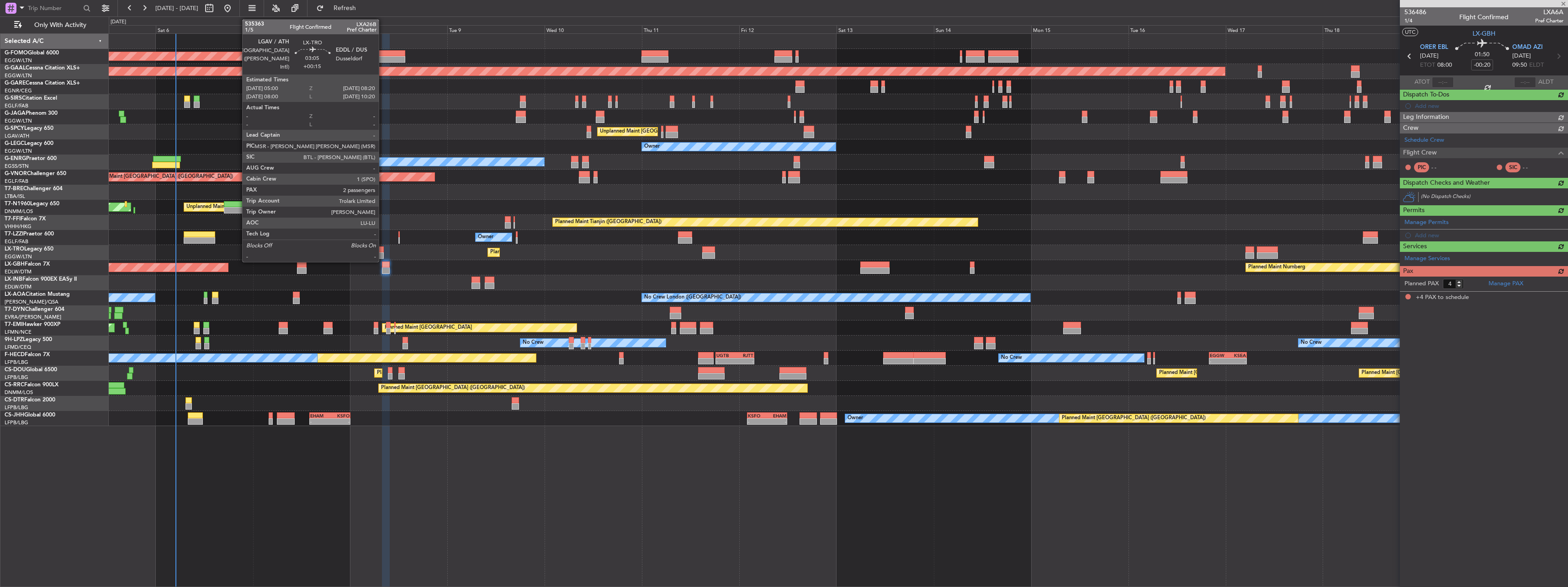
scroll to position [0, 0]
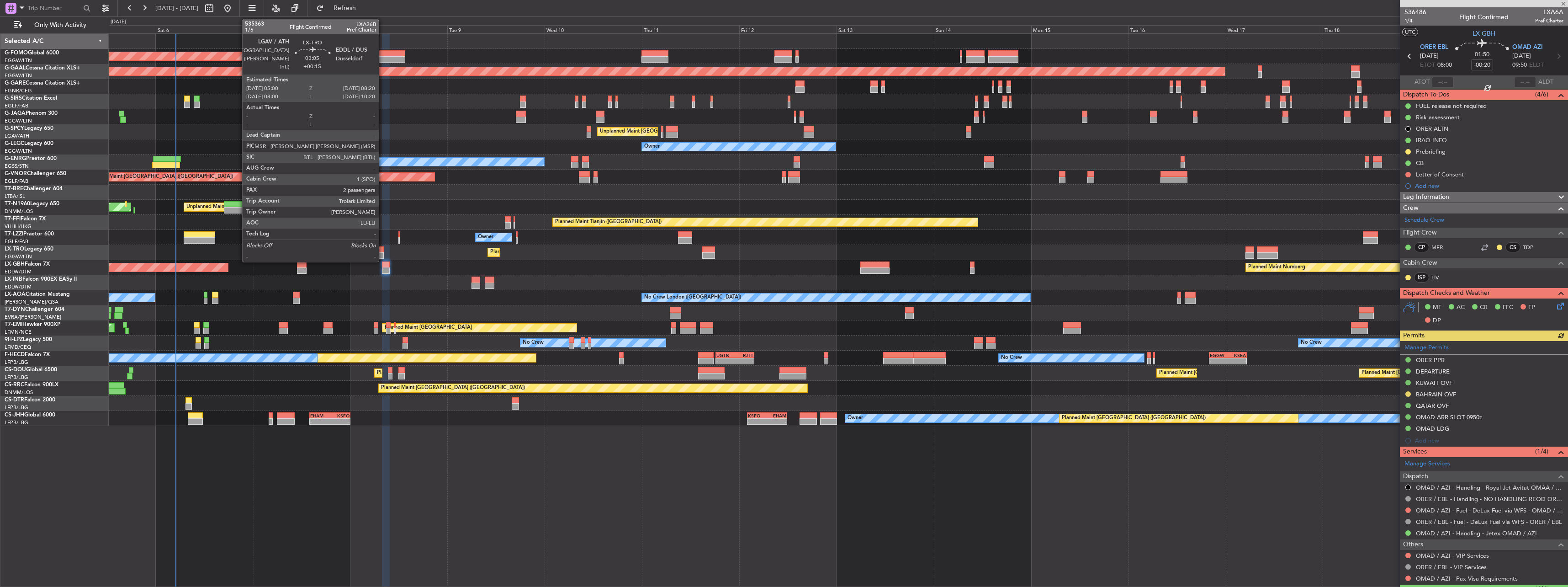
click at [383, 253] on div at bounding box center [377, 255] width 14 height 6
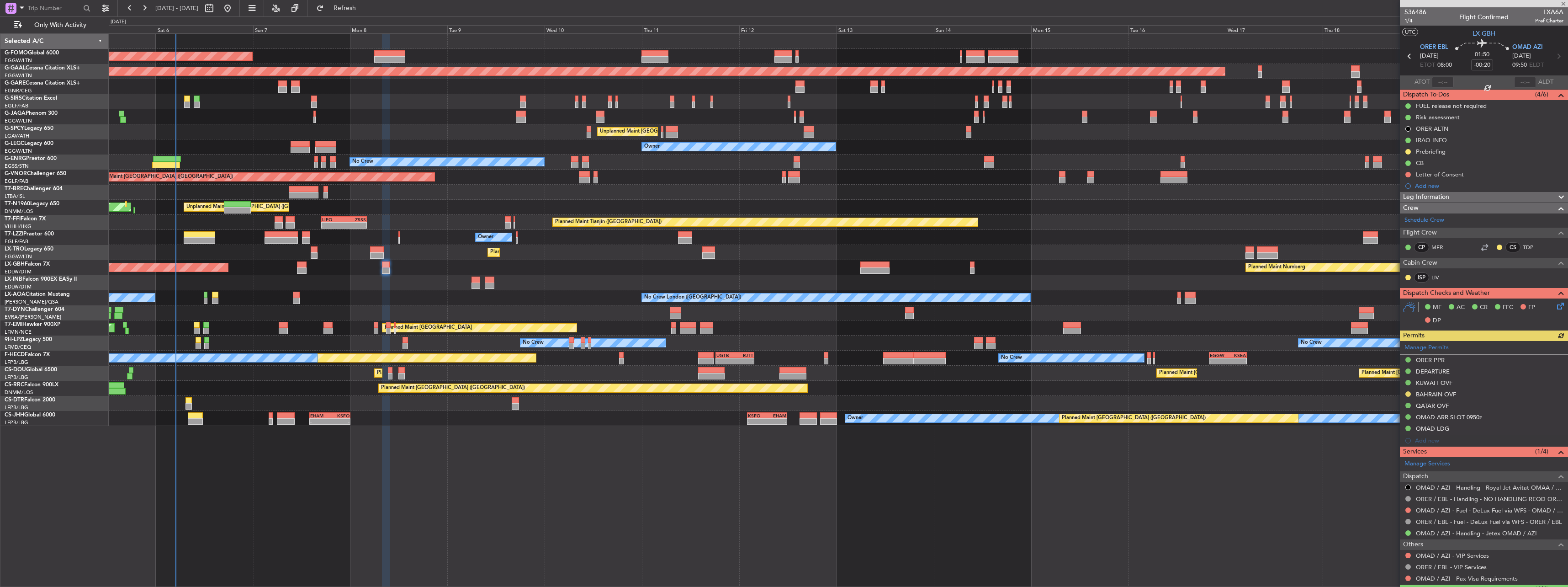
type input "+00:15"
type input "2"
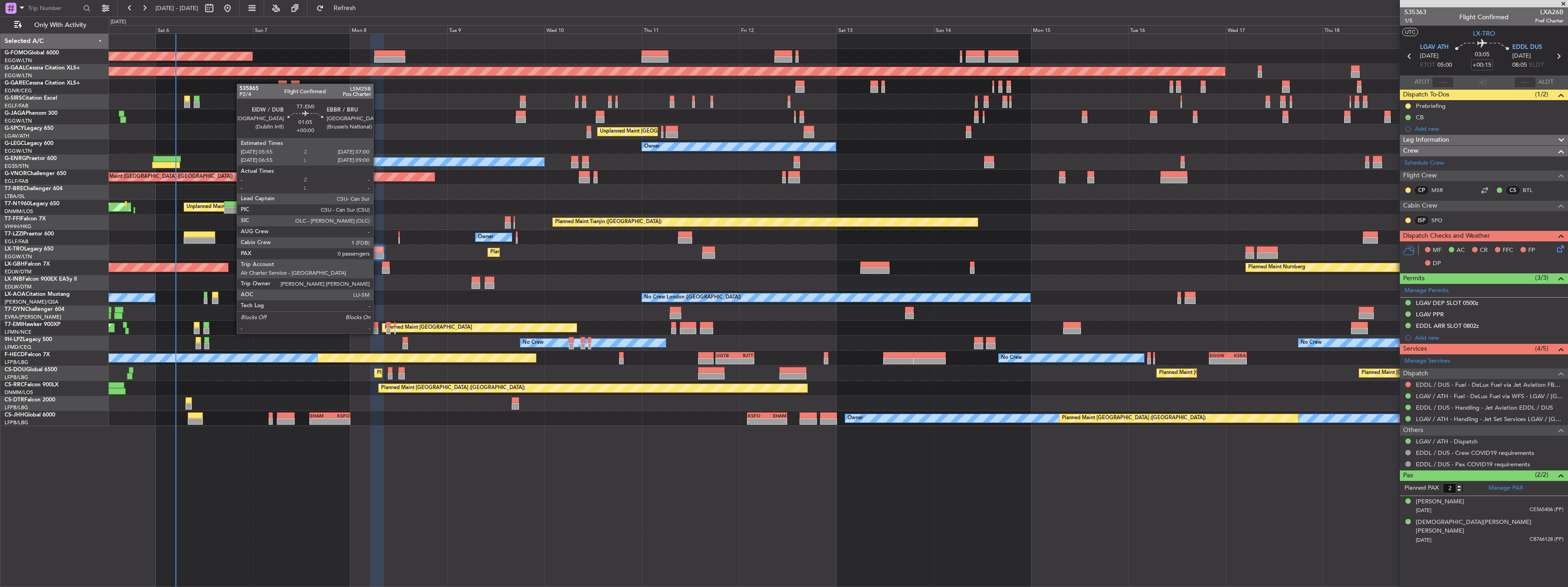
click at [377, 325] on div at bounding box center [376, 325] width 4 height 6
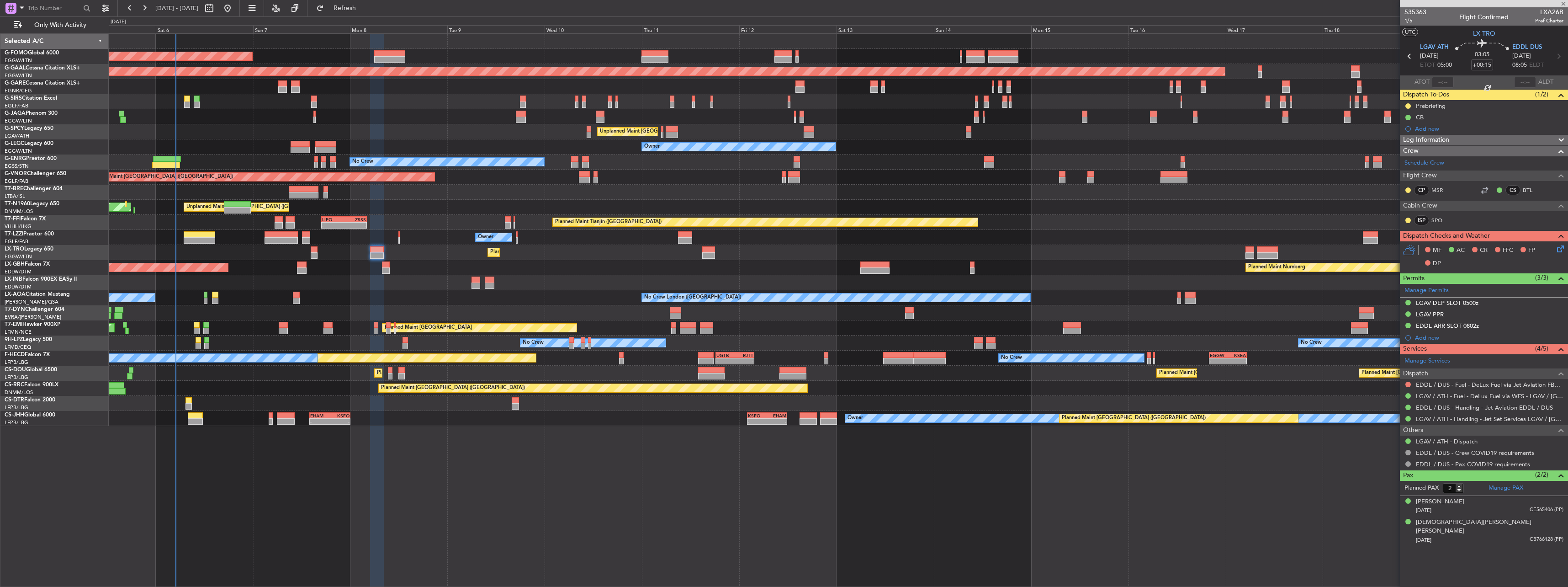
type input "0"
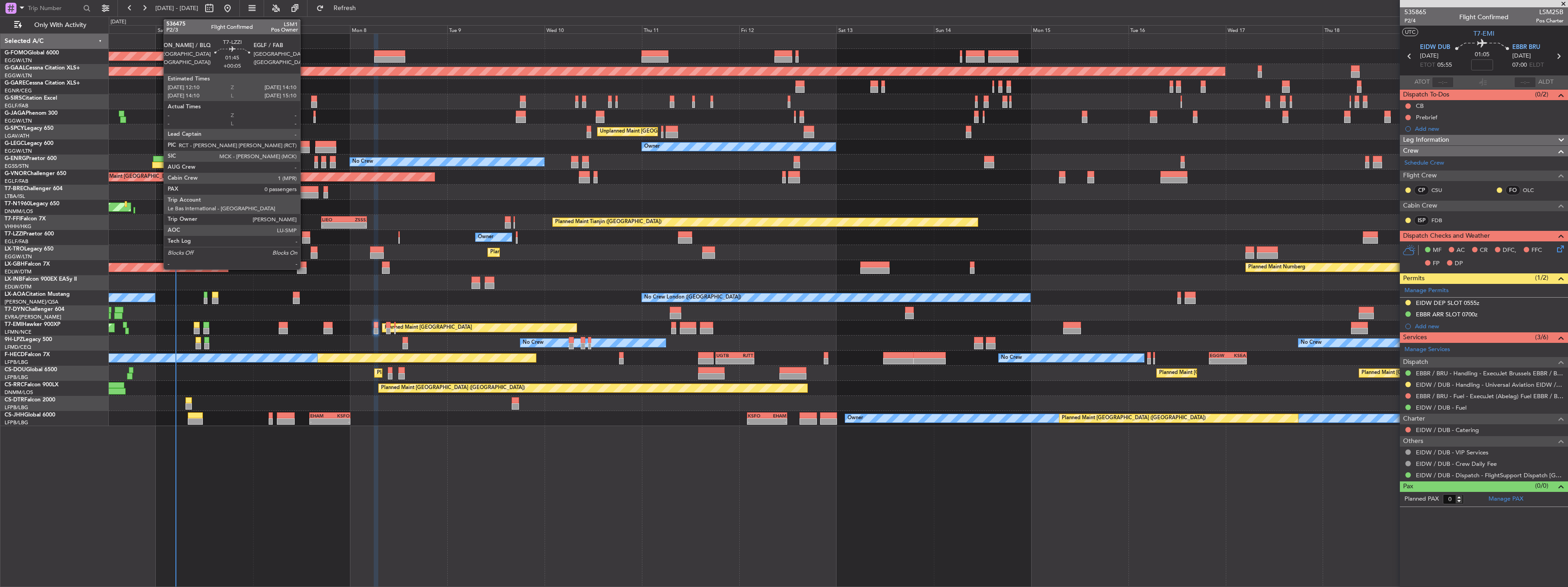
click at [304, 235] on div at bounding box center [306, 234] width 8 height 6
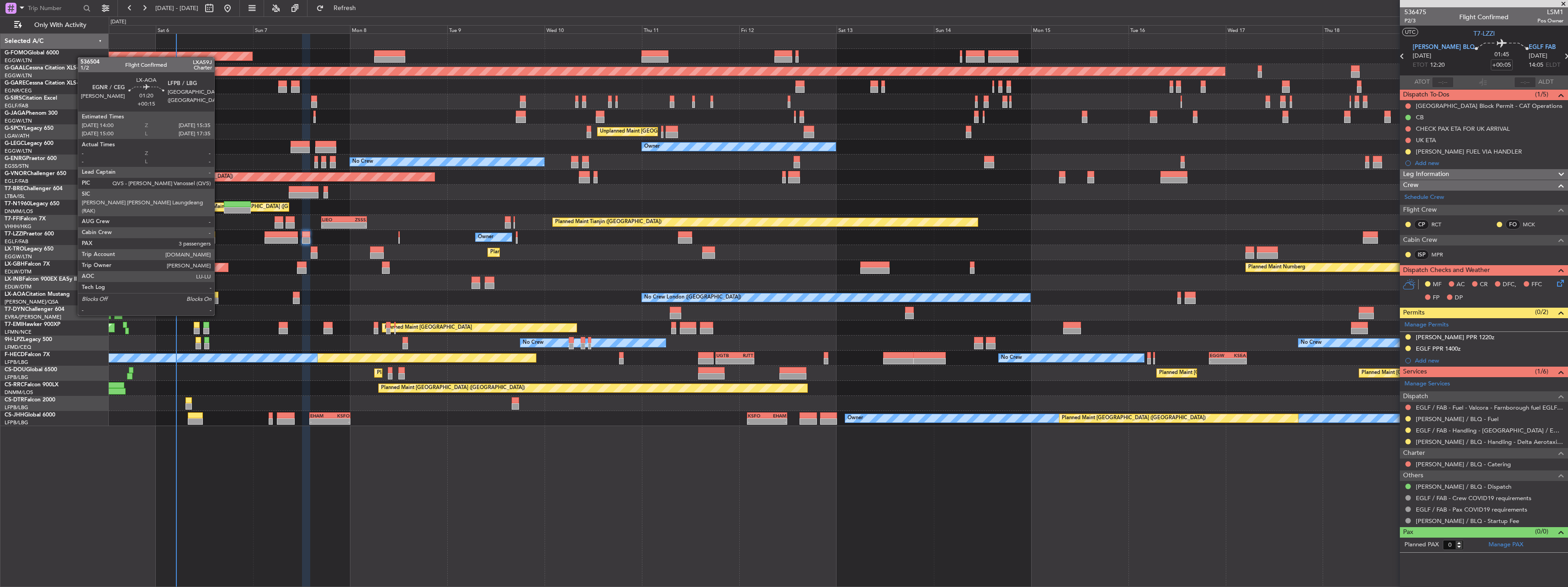
click at [218, 298] on div at bounding box center [215, 301] width 7 height 6
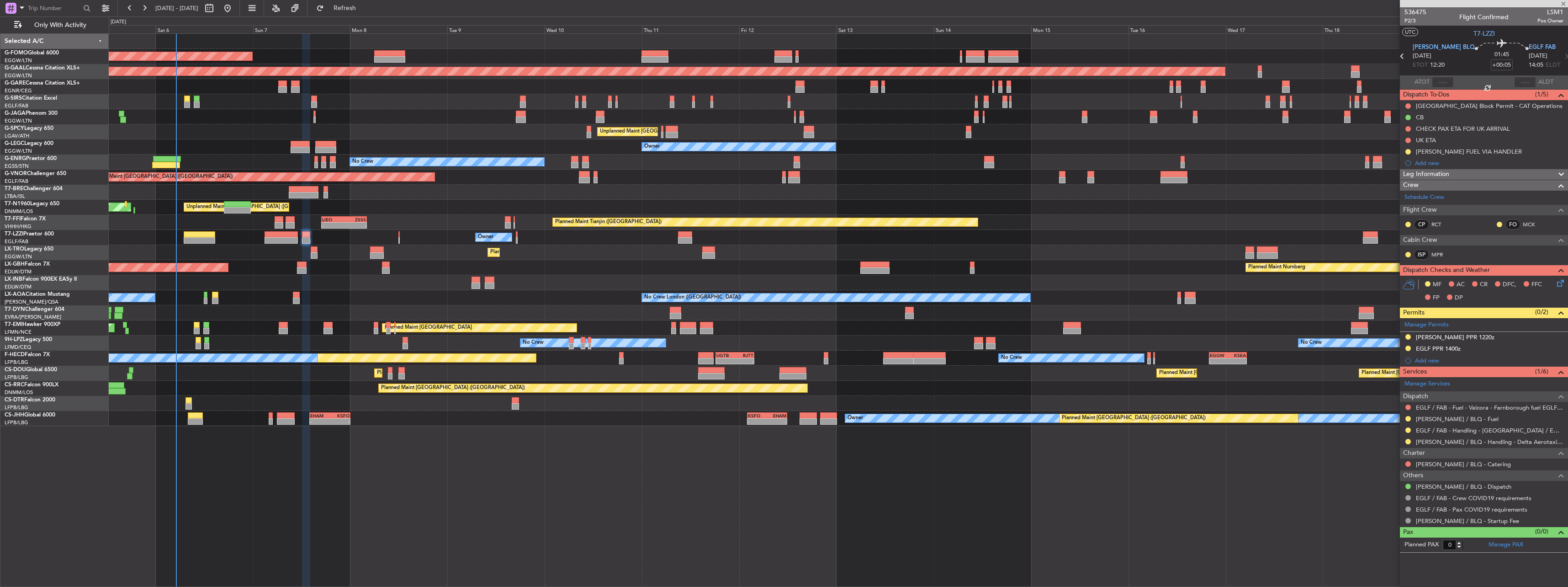
type input "+00:15"
type input "3"
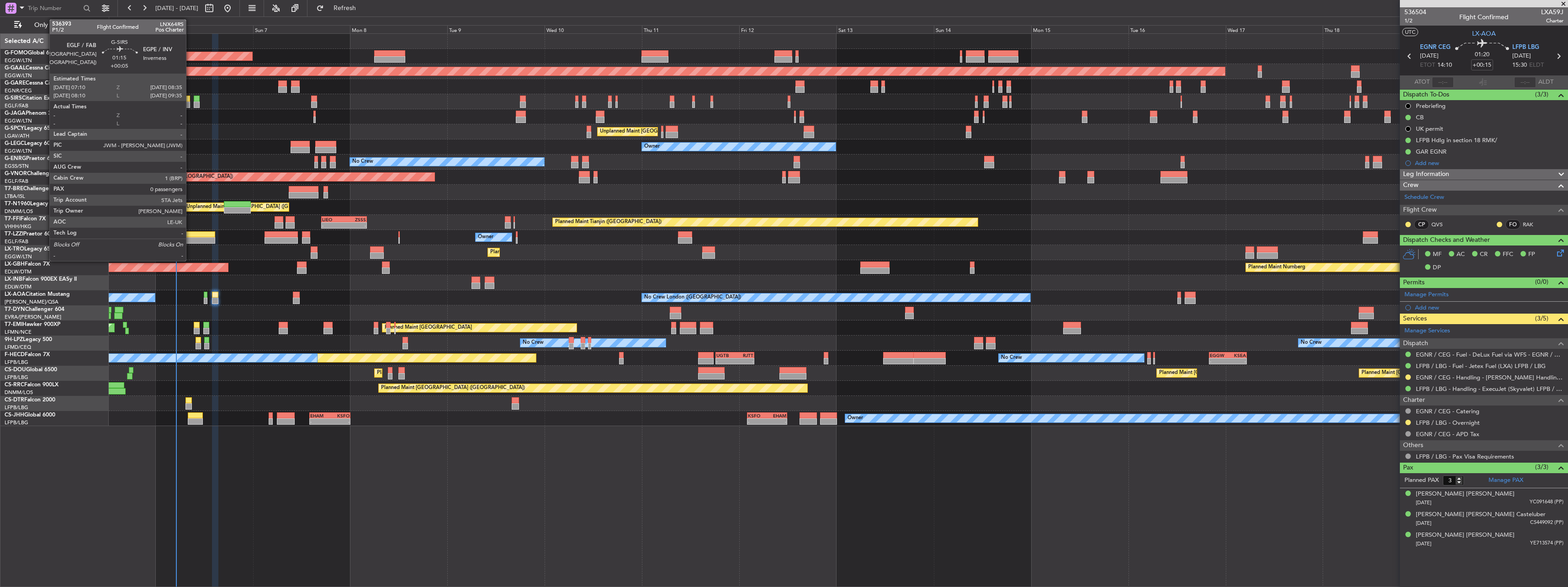
click at [188, 98] on div at bounding box center [187, 99] width 6 height 6
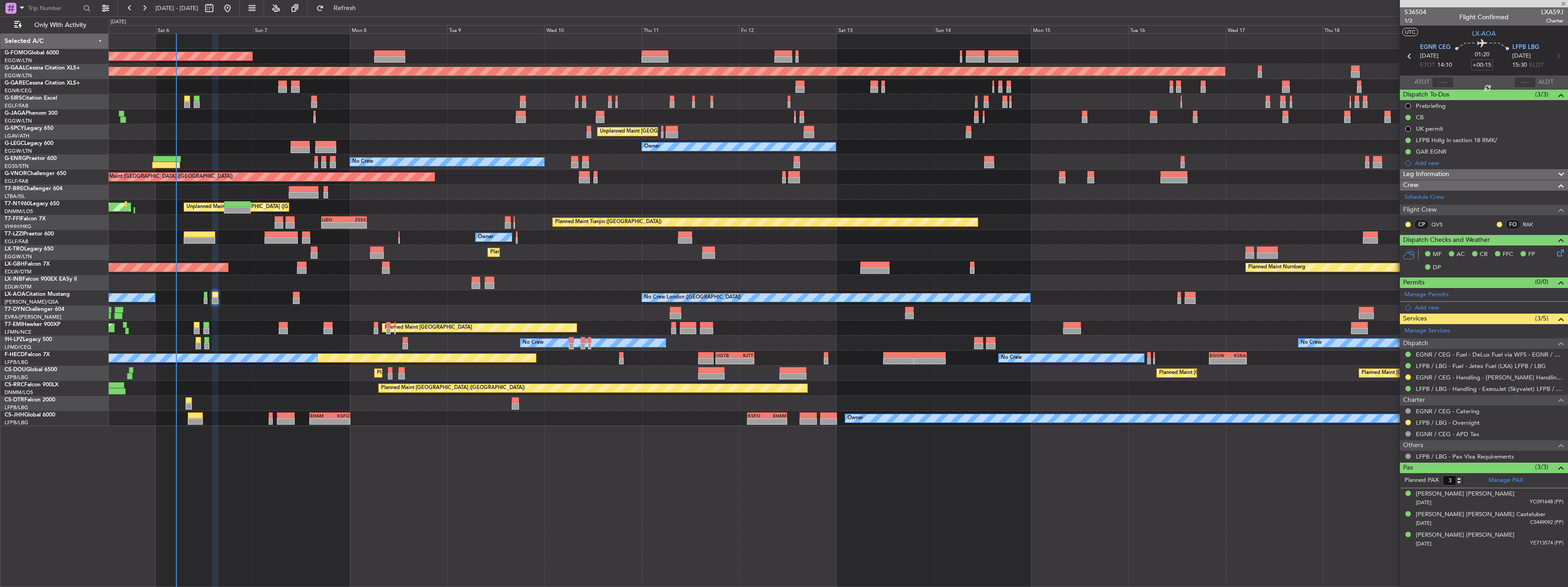
type input "+00:05"
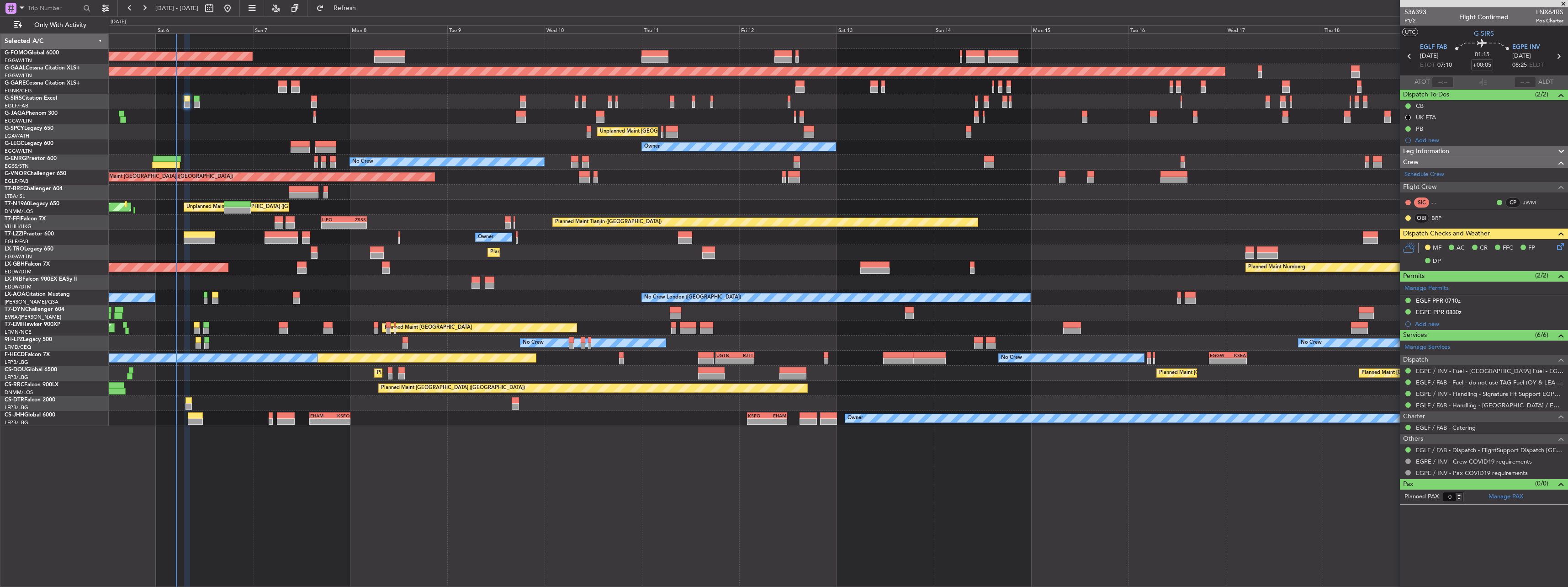
click at [1562, 244] on icon at bounding box center [1559, 245] width 7 height 7
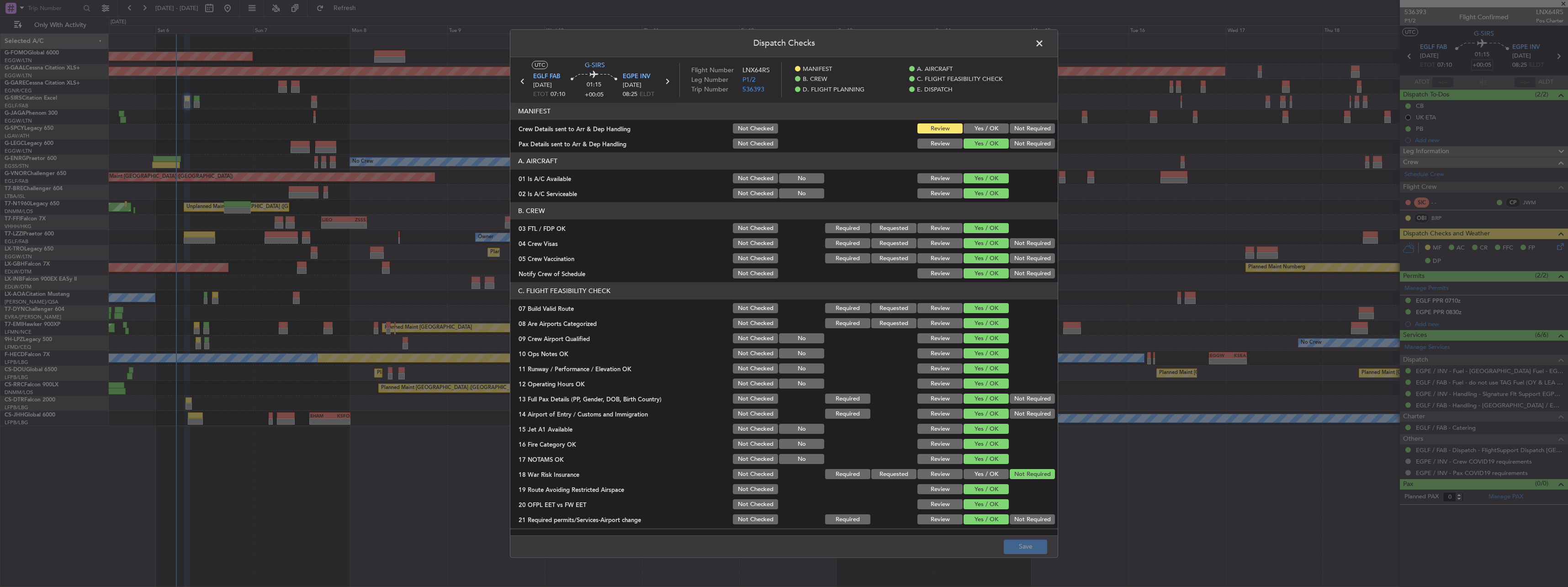
click at [1044, 44] on span at bounding box center [1044, 46] width 0 height 18
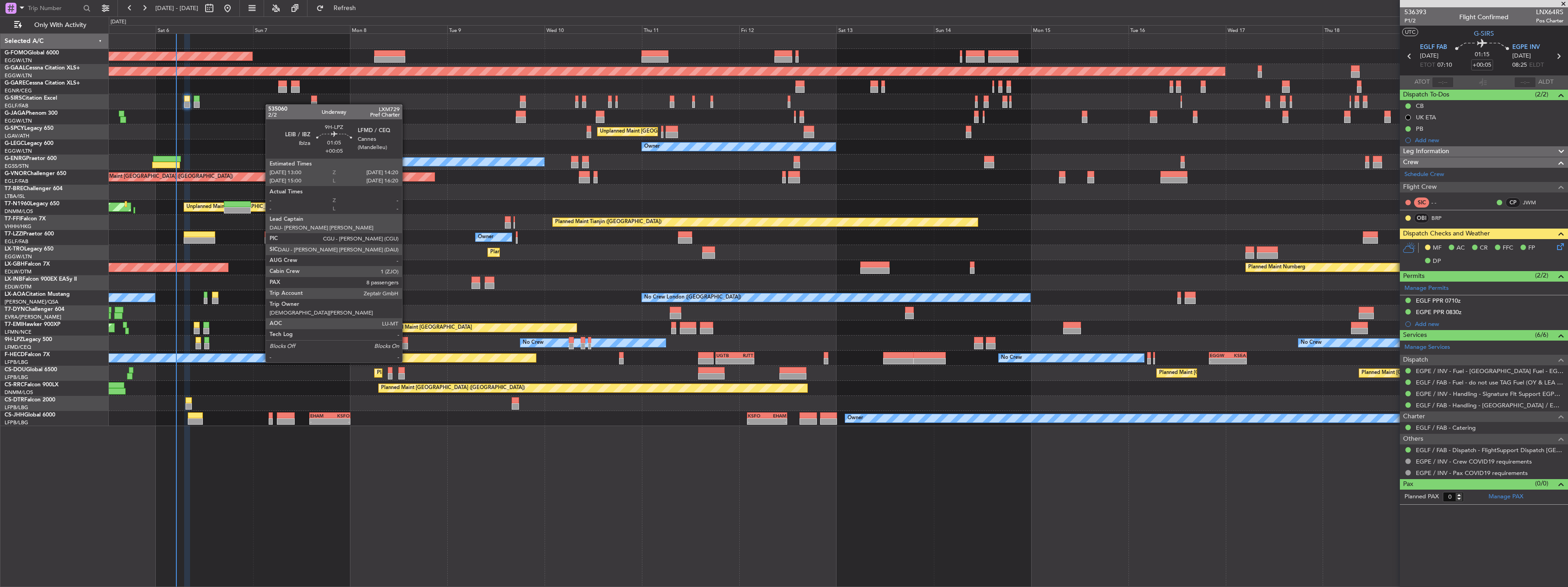
click at [406, 345] on div at bounding box center [405, 346] width 6 height 6
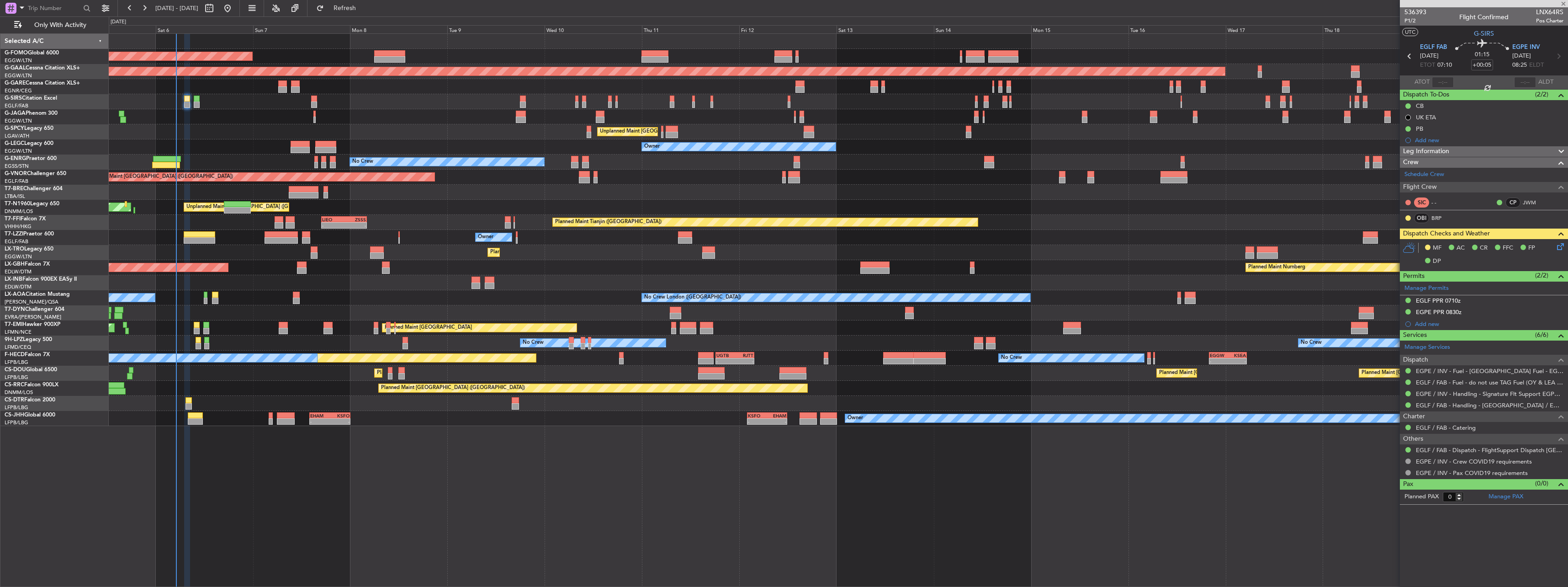
type input "8"
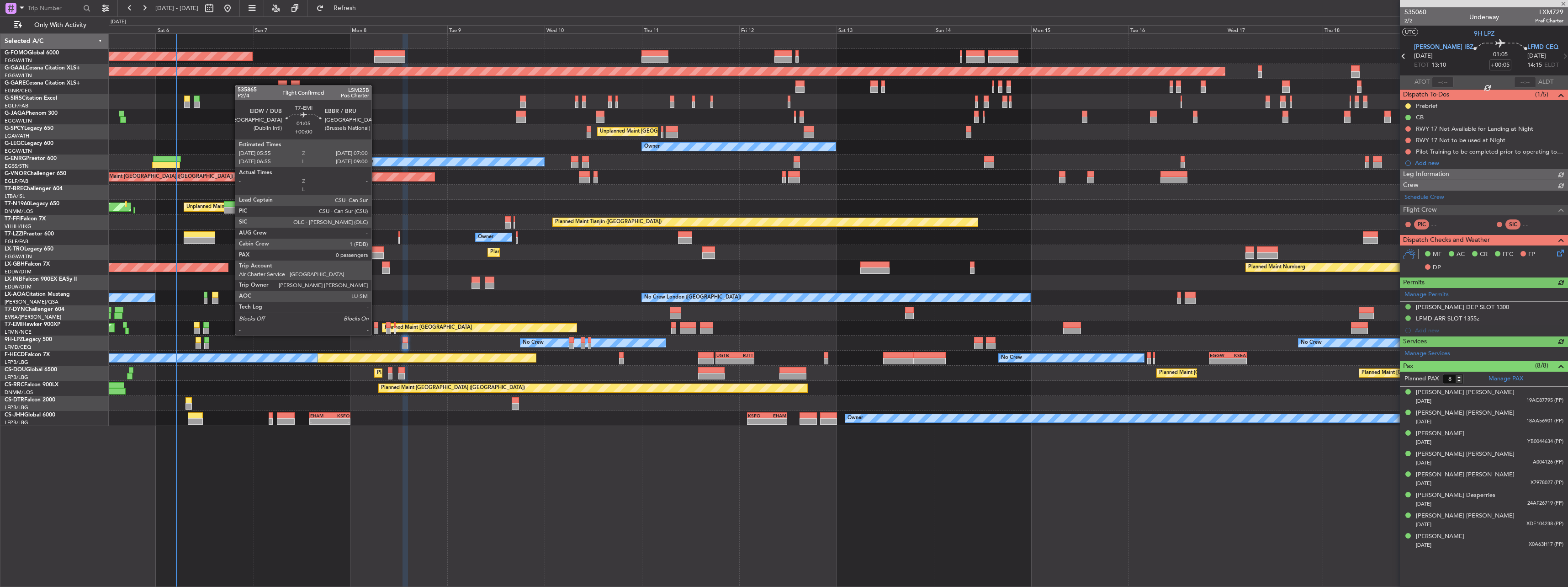
click at [376, 327] on div at bounding box center [376, 325] width 4 height 6
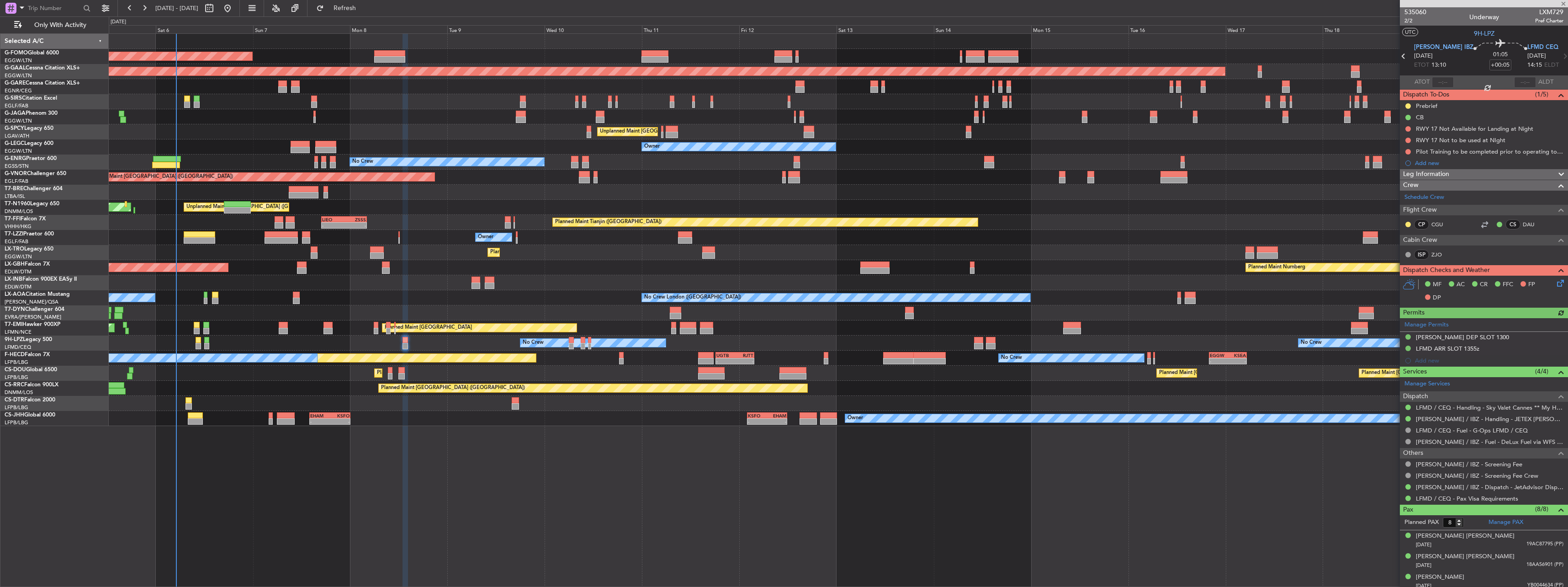
type input "0"
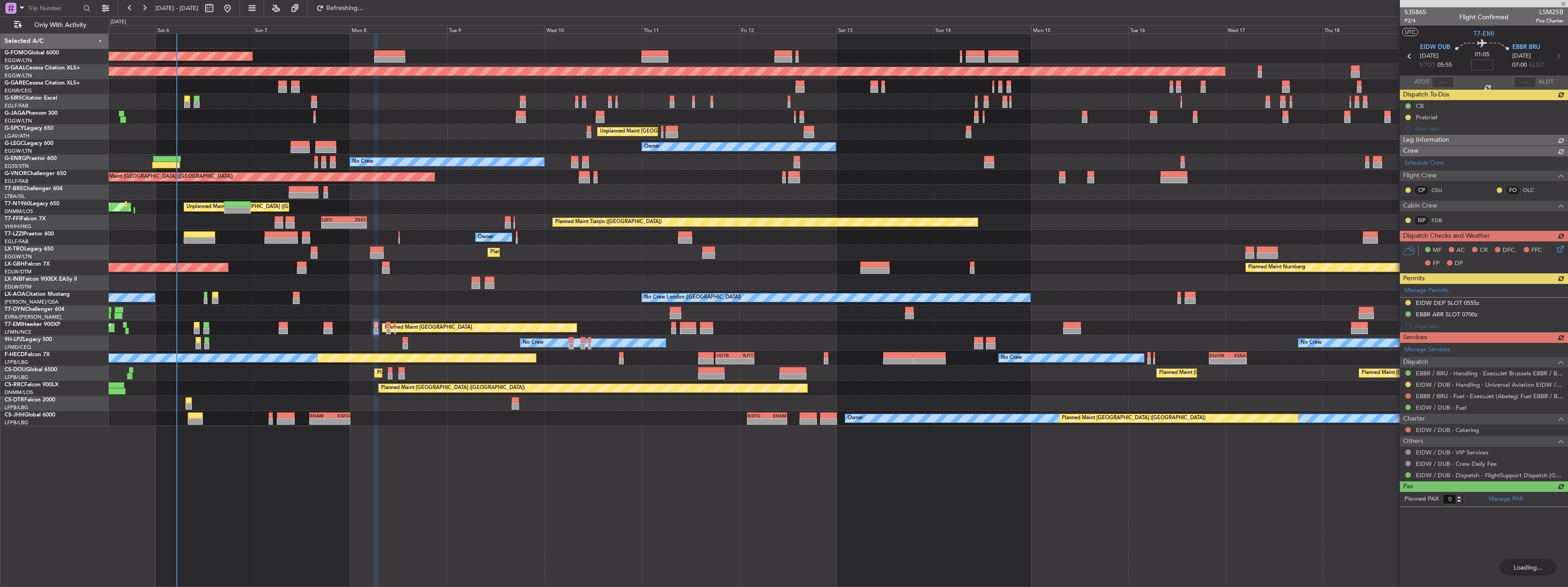
type input "+00:10"
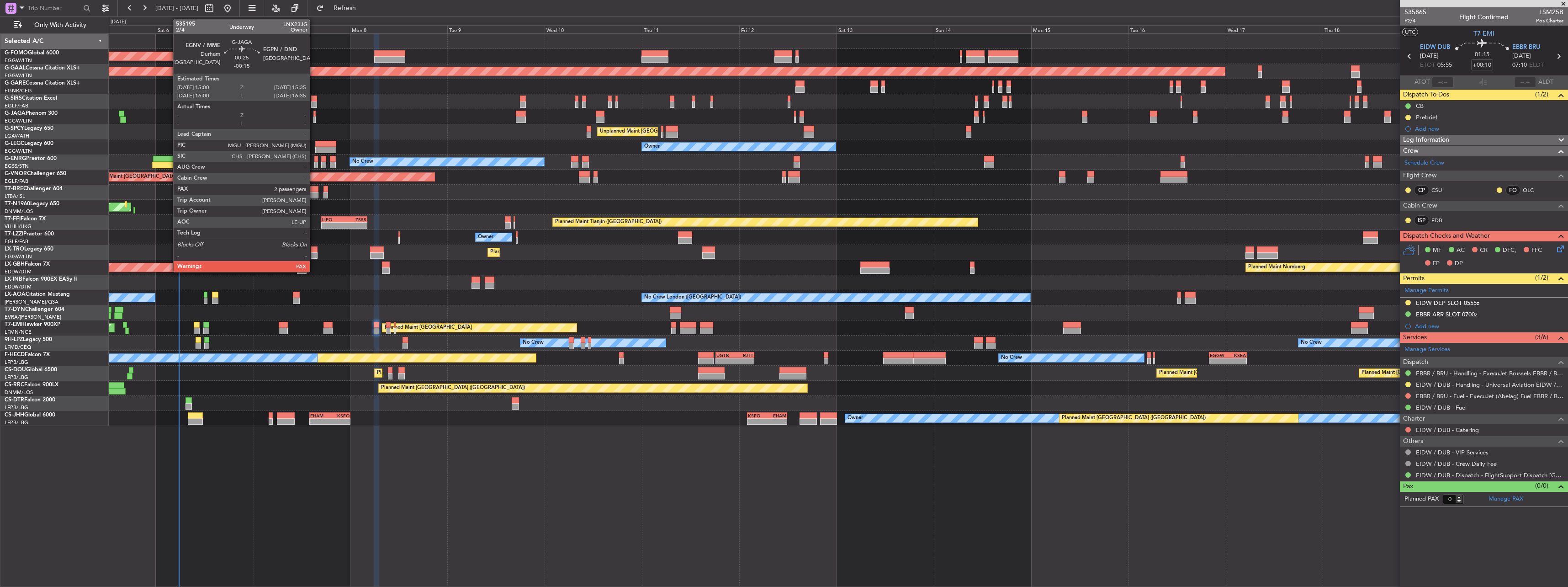
click at [314, 116] on div at bounding box center [314, 114] width 2 height 6
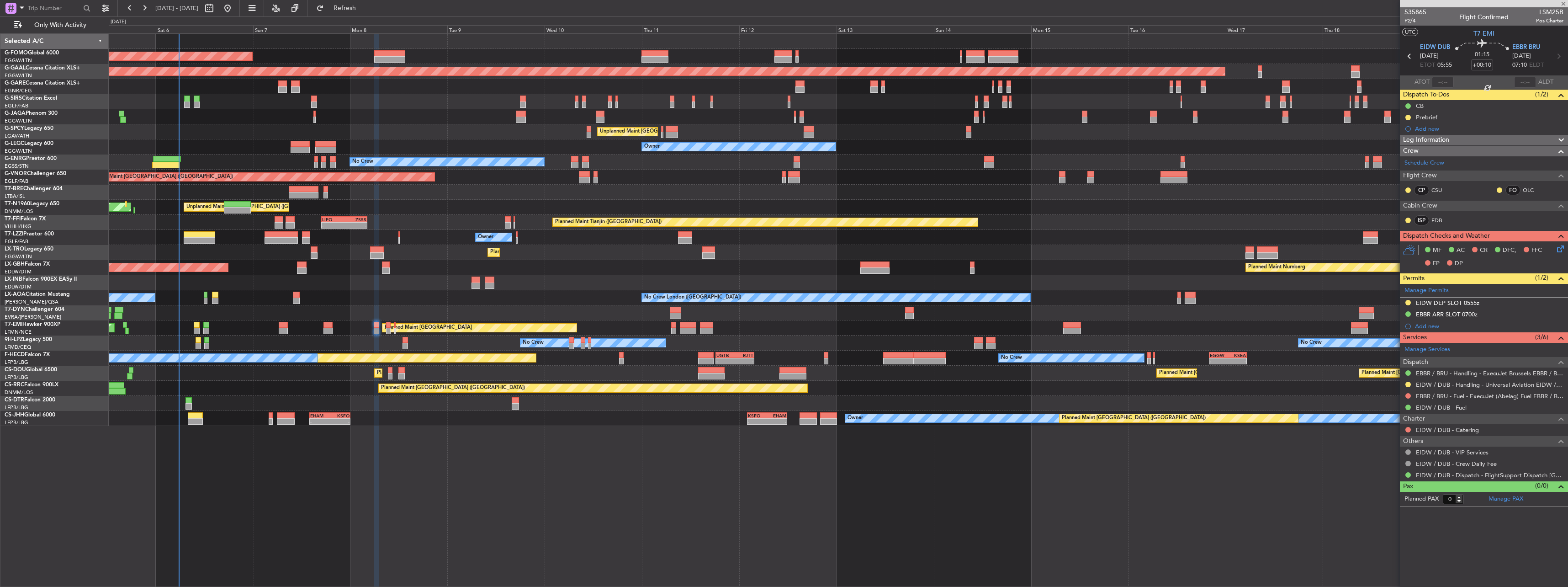
type input "-00:15"
type input "2"
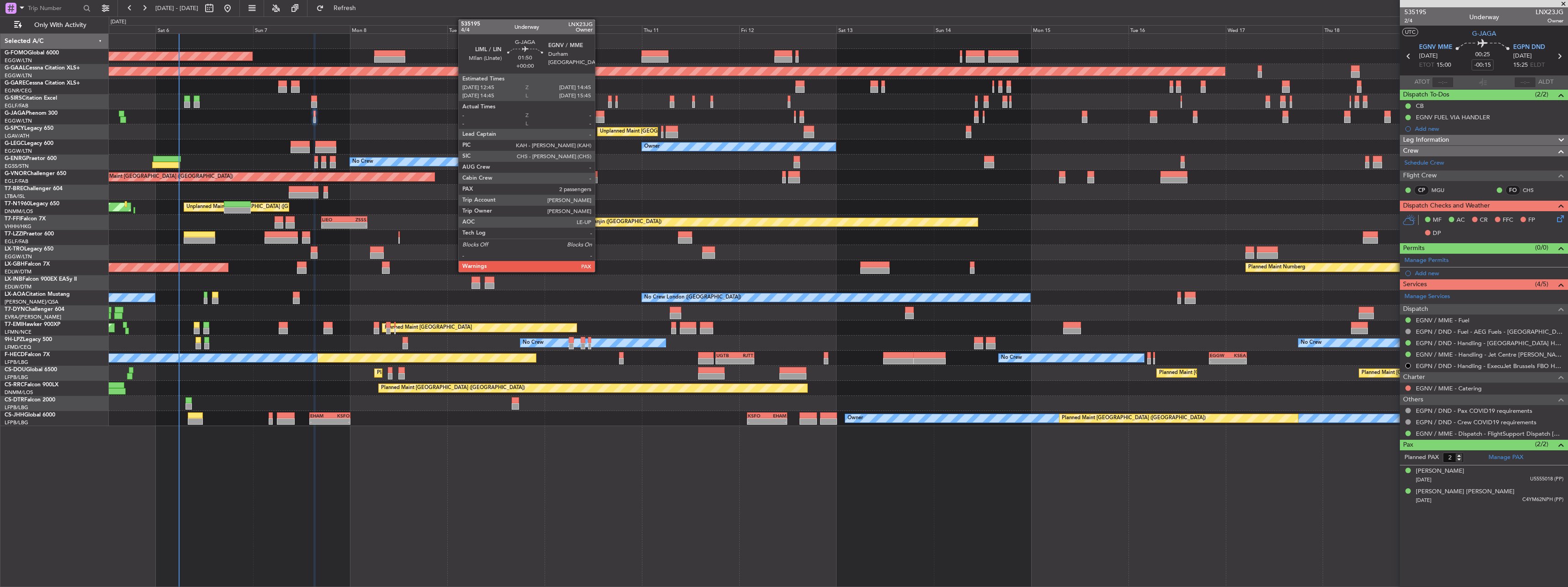
click at [599, 115] on div at bounding box center [600, 114] width 8 height 6
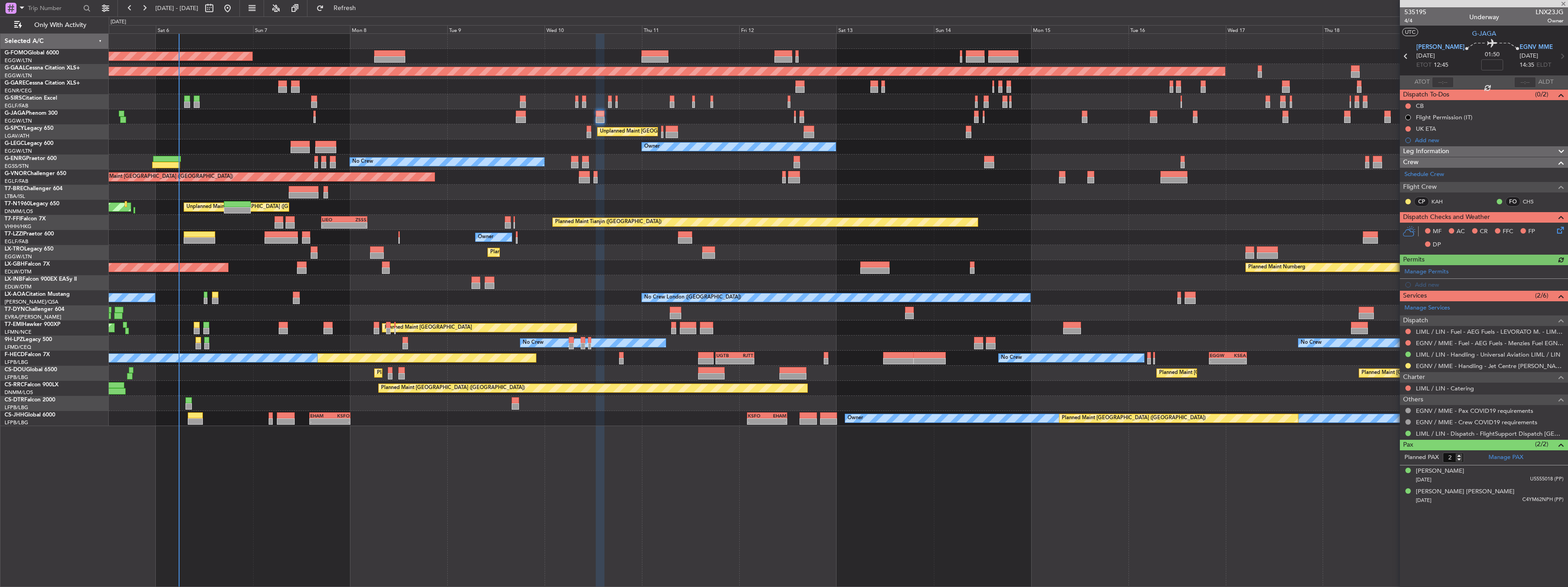
type input "-00:15"
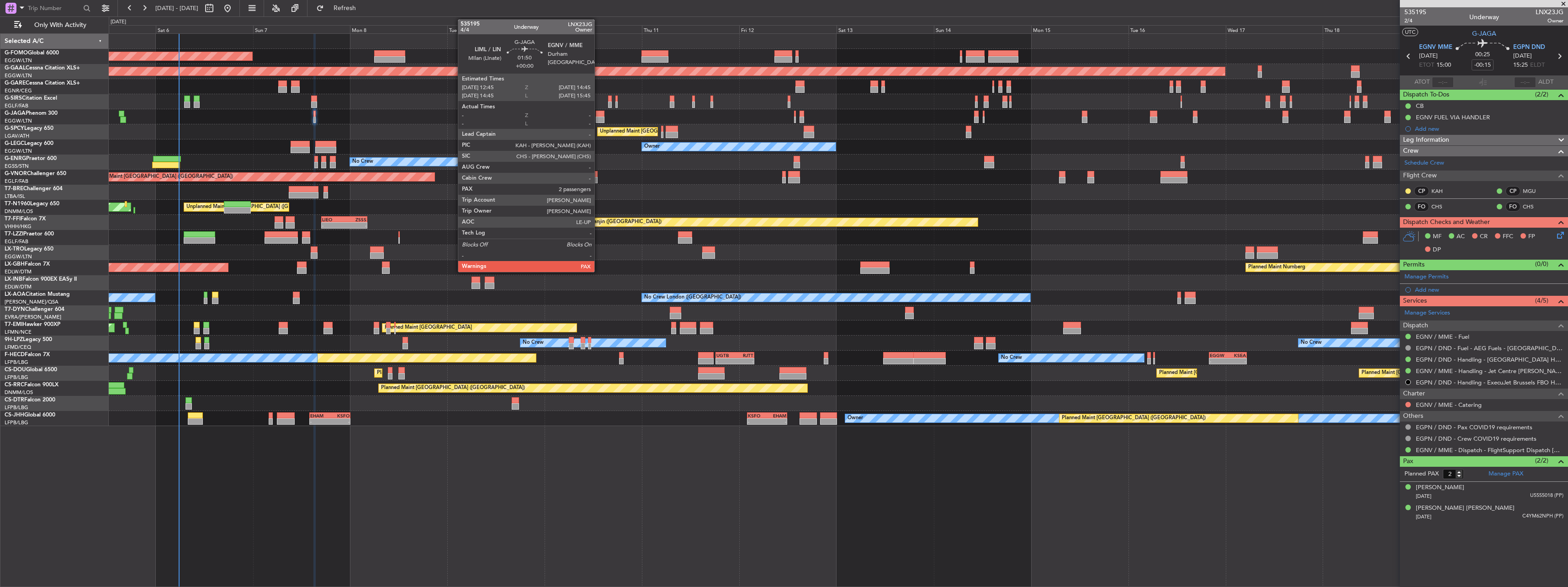
click at [598, 114] on div at bounding box center [600, 114] width 8 height 6
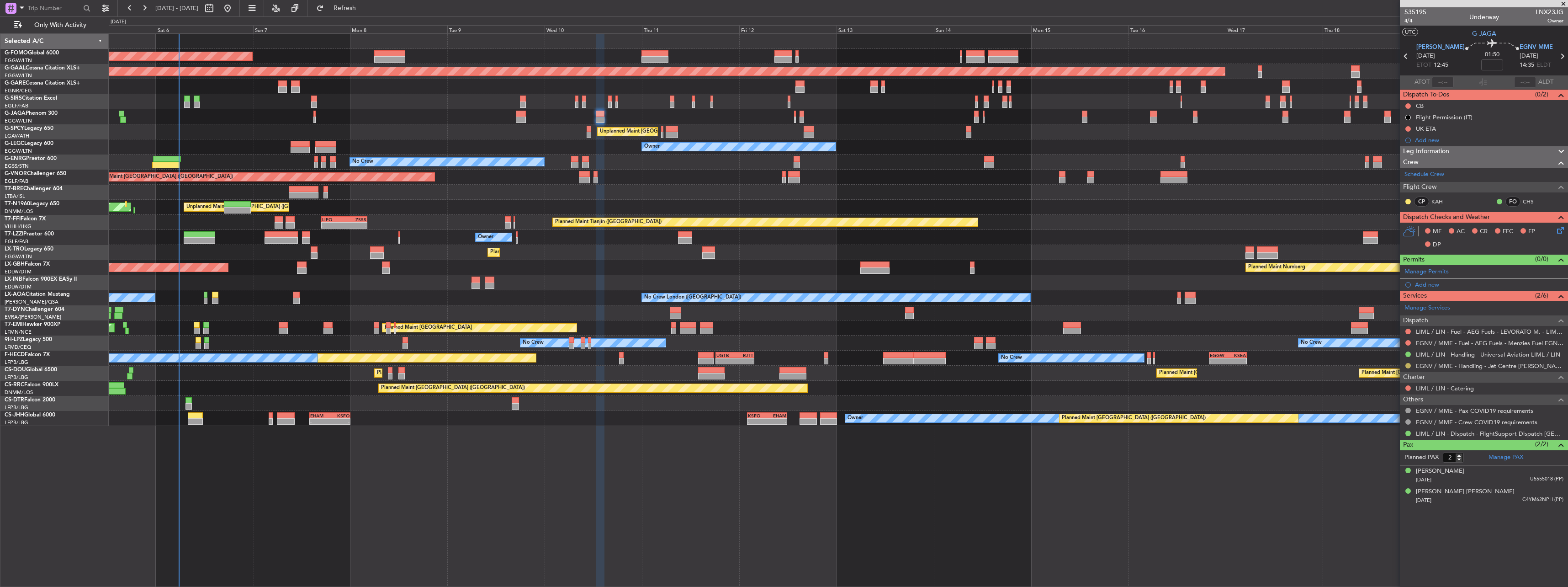
click at [1406, 366] on button at bounding box center [1408, 365] width 6 height 6
click at [1384, 472] on span "Confirmed" at bounding box center [1381, 475] width 28 height 9
click at [793, 116] on div at bounding box center [838, 117] width 1459 height 15
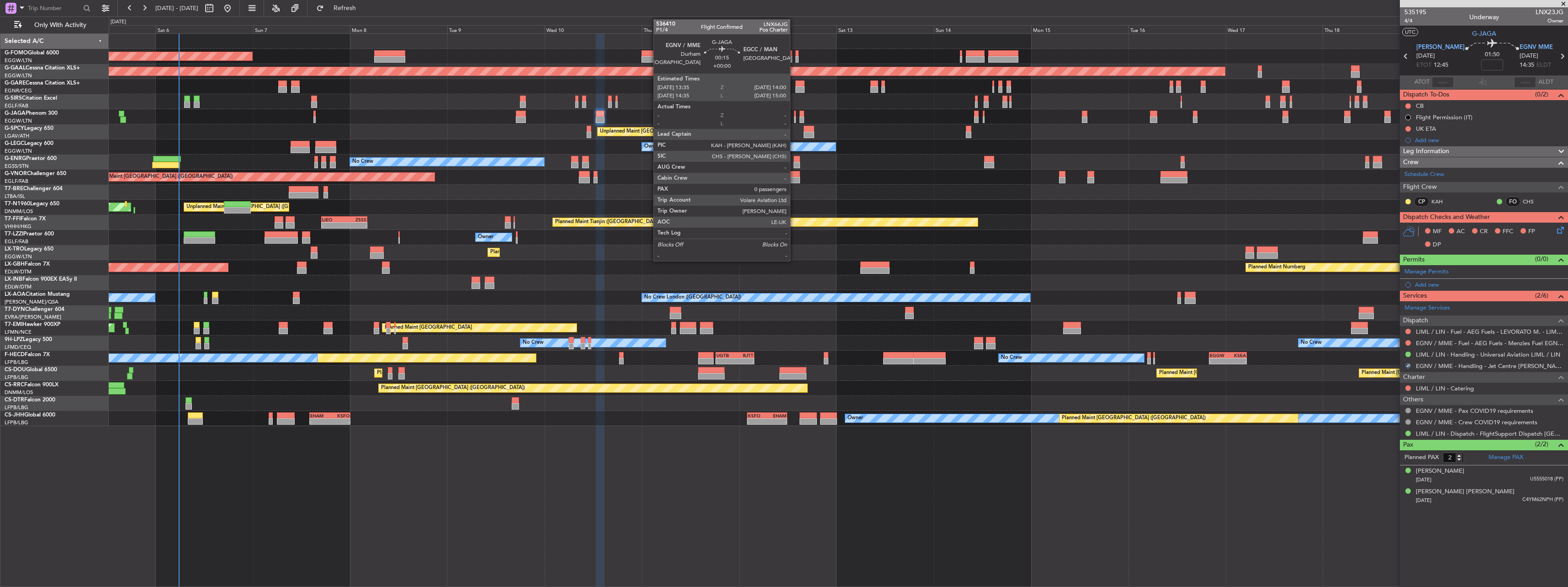
click at [794, 115] on div at bounding box center [794, 114] width 2 height 6
click at [794, 114] on div at bounding box center [794, 114] width 2 height 6
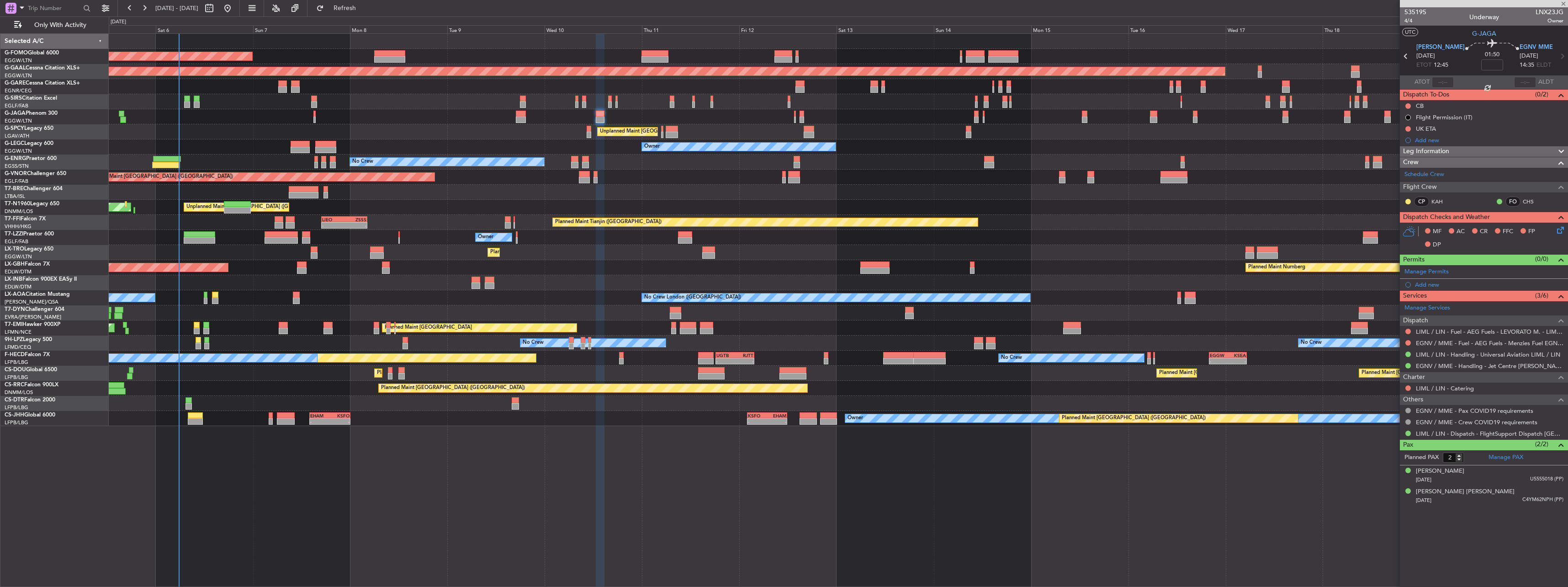
type input "0"
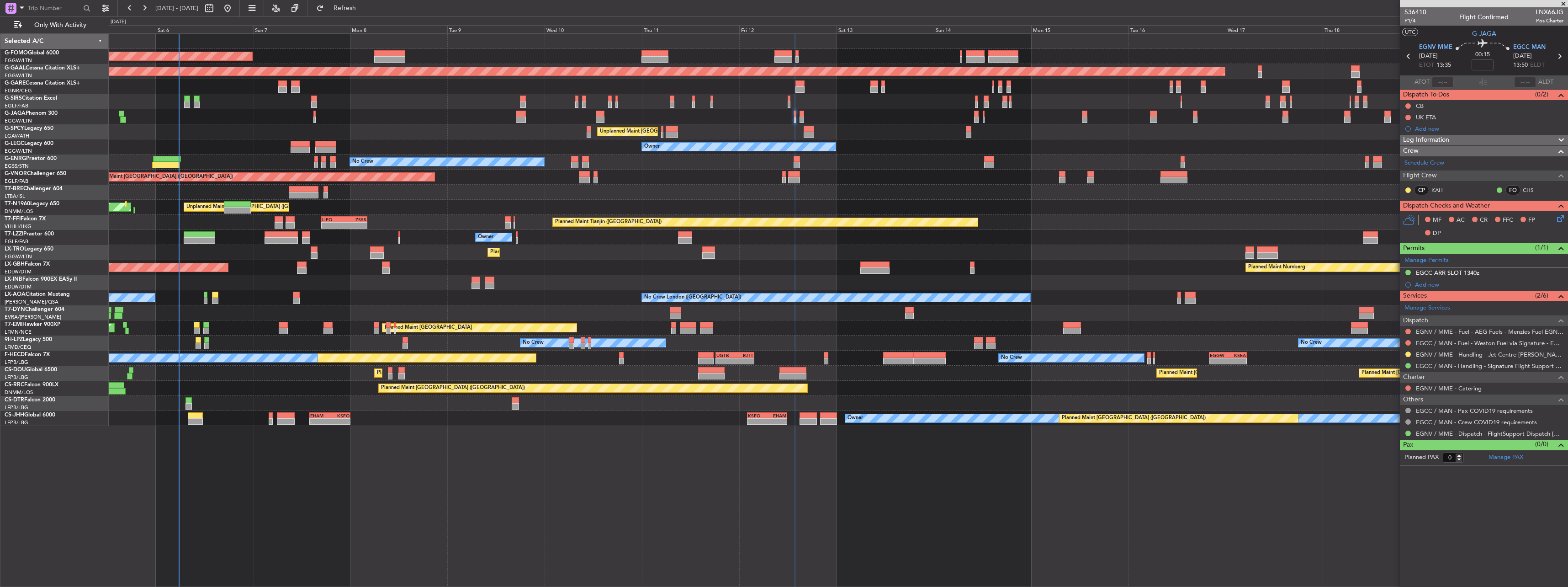
click at [1406, 353] on button at bounding box center [1408, 354] width 6 height 6
click at [1375, 470] on li "Confirmed" at bounding box center [1408, 463] width 105 height 14
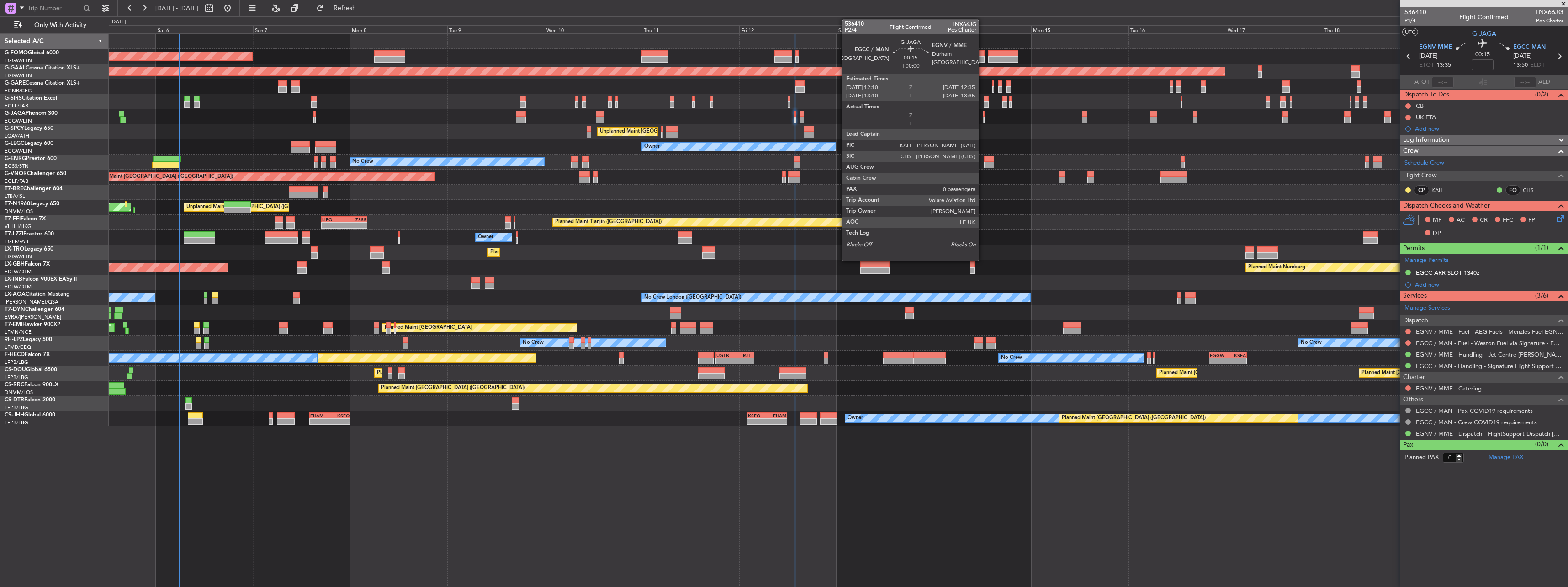
click at [983, 116] on div at bounding box center [983, 114] width 2 height 6
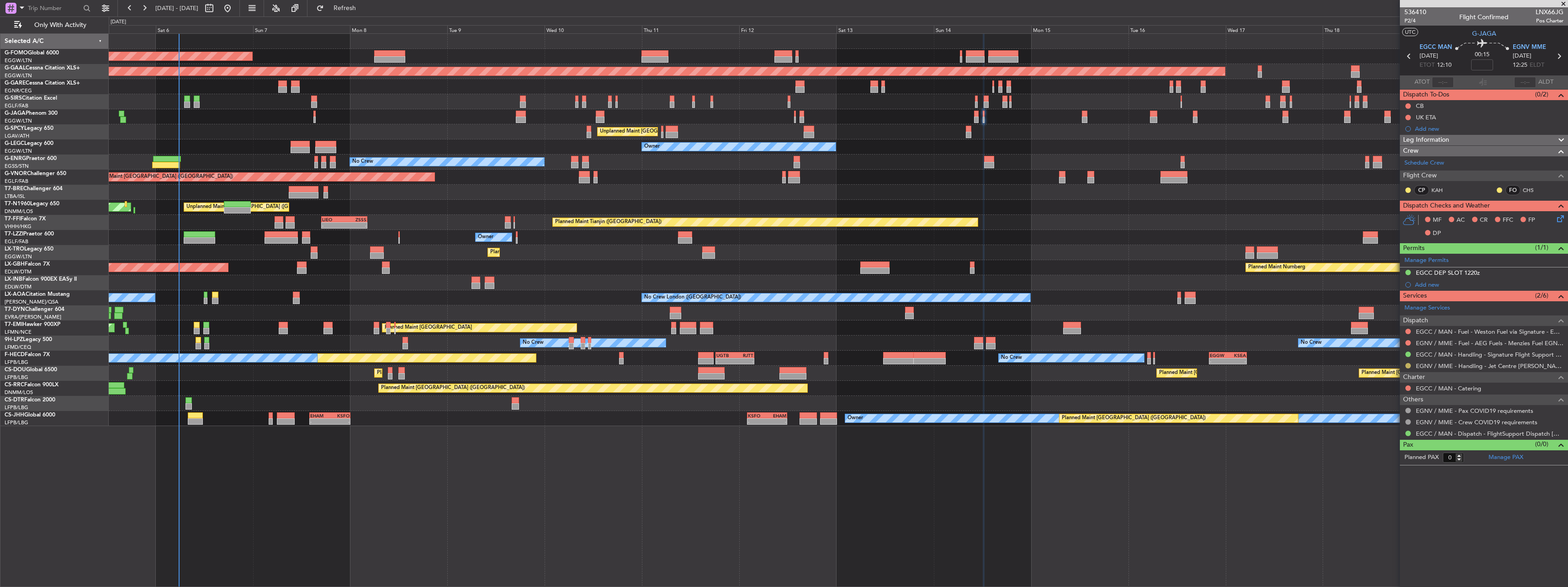
click at [1408, 365] on button at bounding box center [1408, 365] width 6 height 6
click at [1372, 477] on span "Confirmed" at bounding box center [1381, 475] width 28 height 9
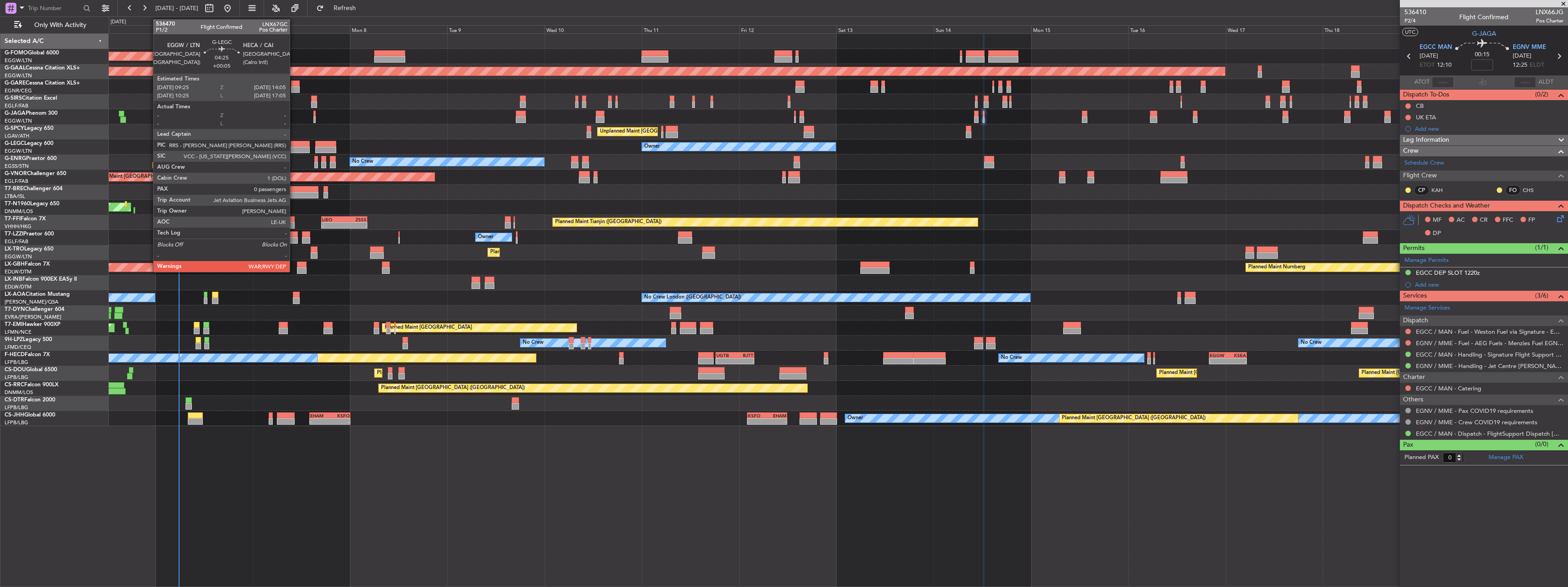
click at [294, 144] on div at bounding box center [300, 144] width 19 height 6
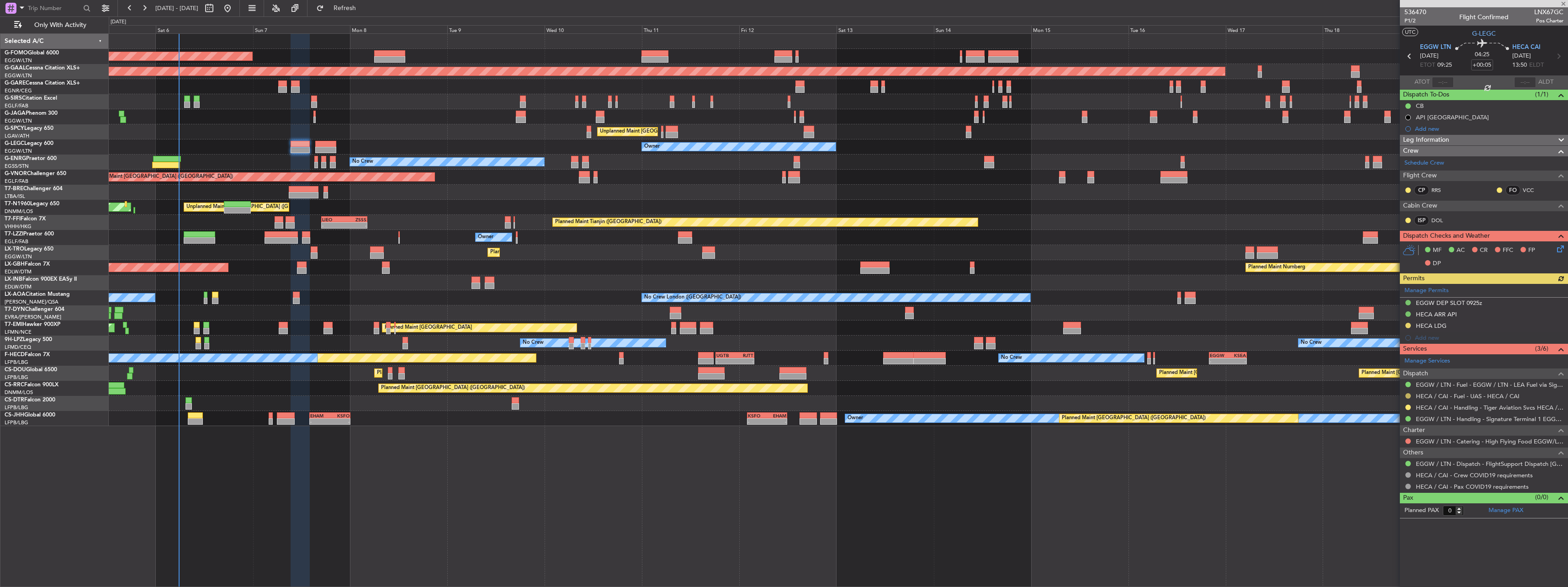
click at [1406, 395] on button at bounding box center [1408, 396] width 6 height 6
click at [1358, 503] on li "Confirmed" at bounding box center [1408, 505] width 105 height 14
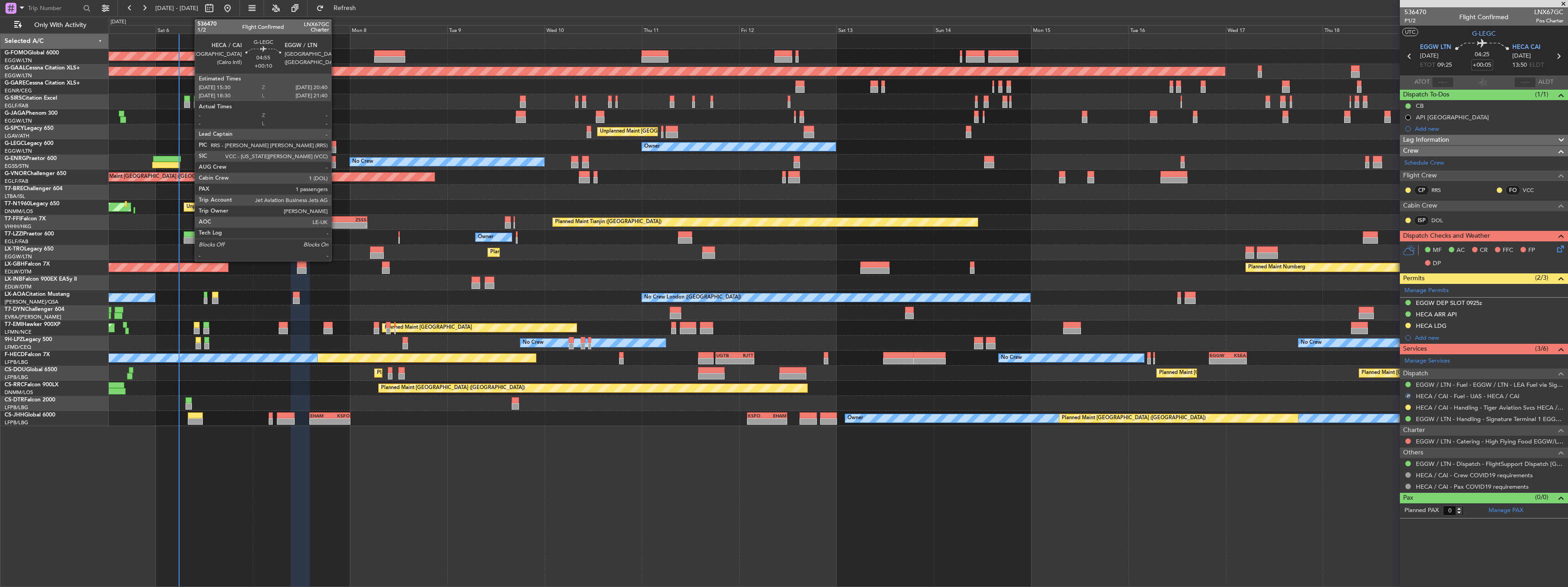
click at [335, 142] on div at bounding box center [326, 144] width 21 height 6
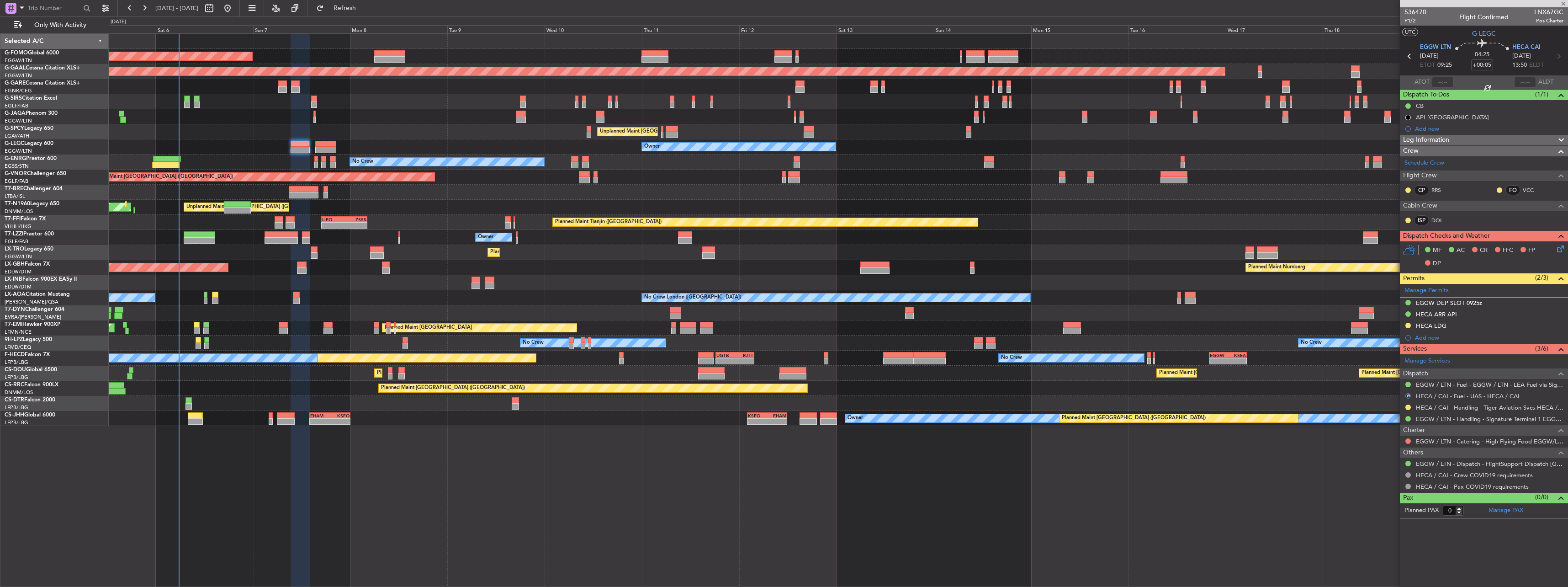
type input "+00:10"
type input "1"
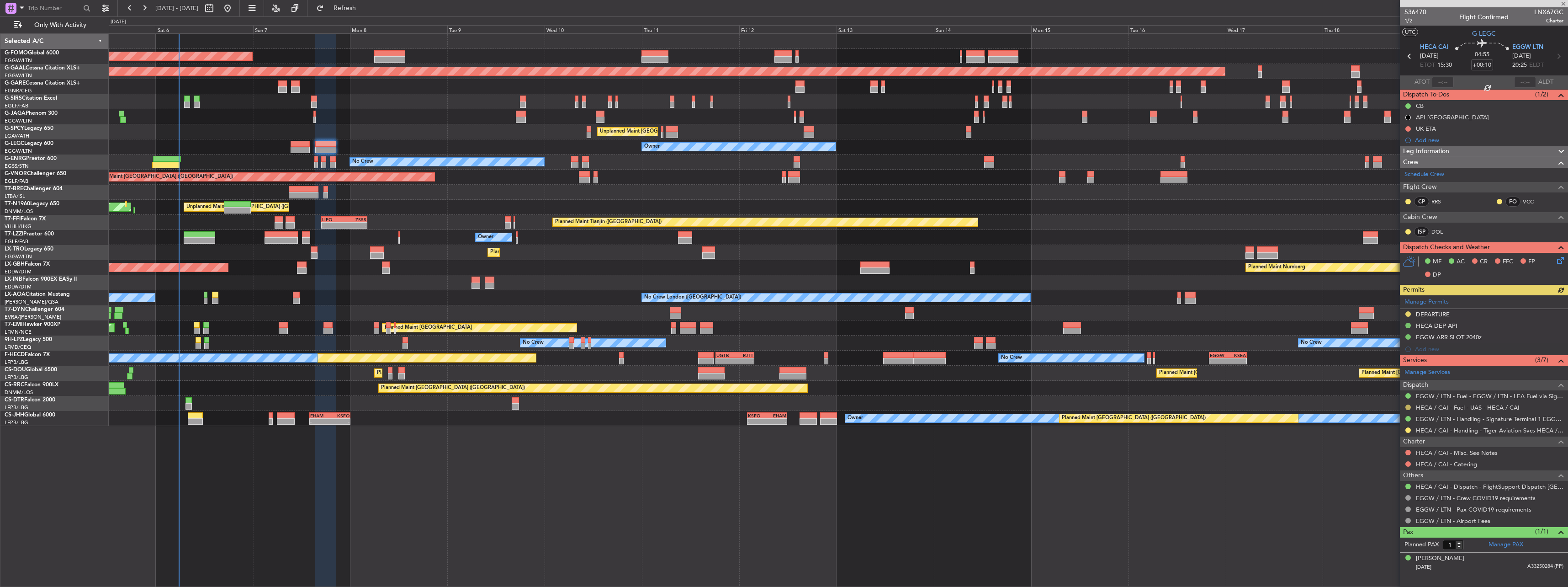
click at [1410, 407] on button at bounding box center [1408, 407] width 6 height 6
click at [1380, 518] on span "Confirmed" at bounding box center [1381, 516] width 28 height 9
drag, startPoint x: 378, startPoint y: 4, endPoint x: 377, endPoint y: 12, distance: 8.1
click at [364, 5] on span "Refresh" at bounding box center [345, 8] width 39 height 6
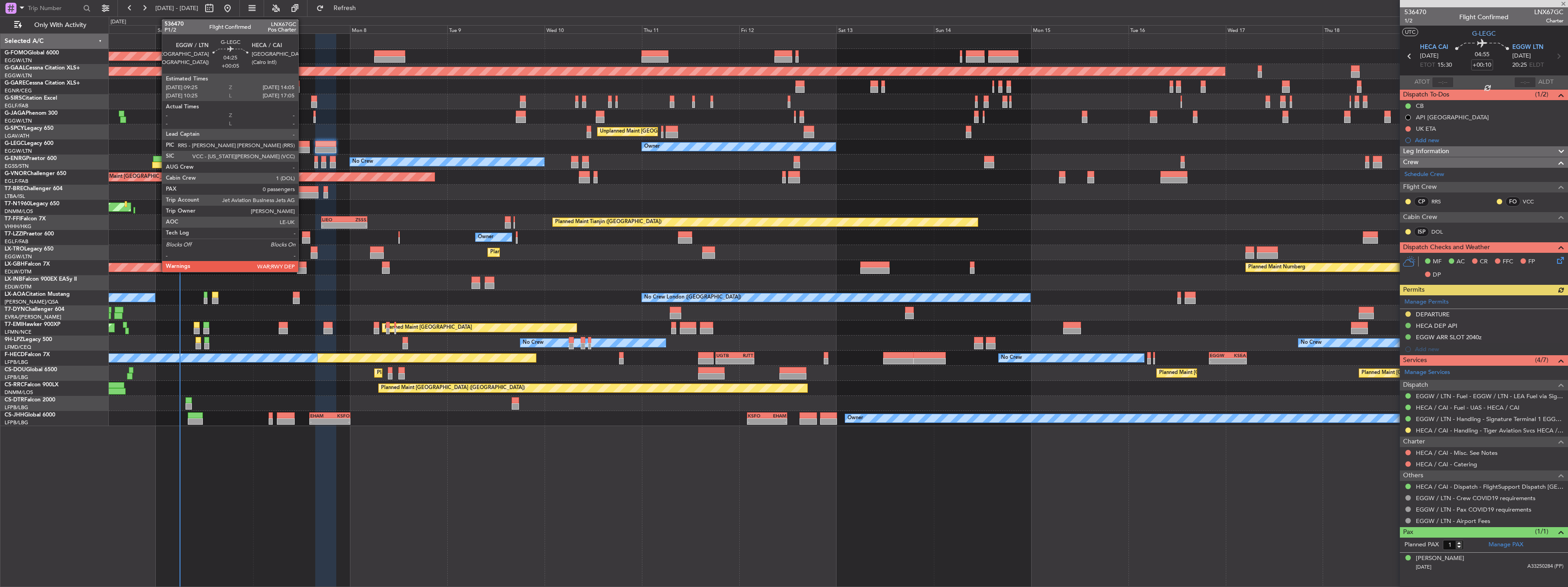
click at [303, 147] on div at bounding box center [300, 150] width 19 height 6
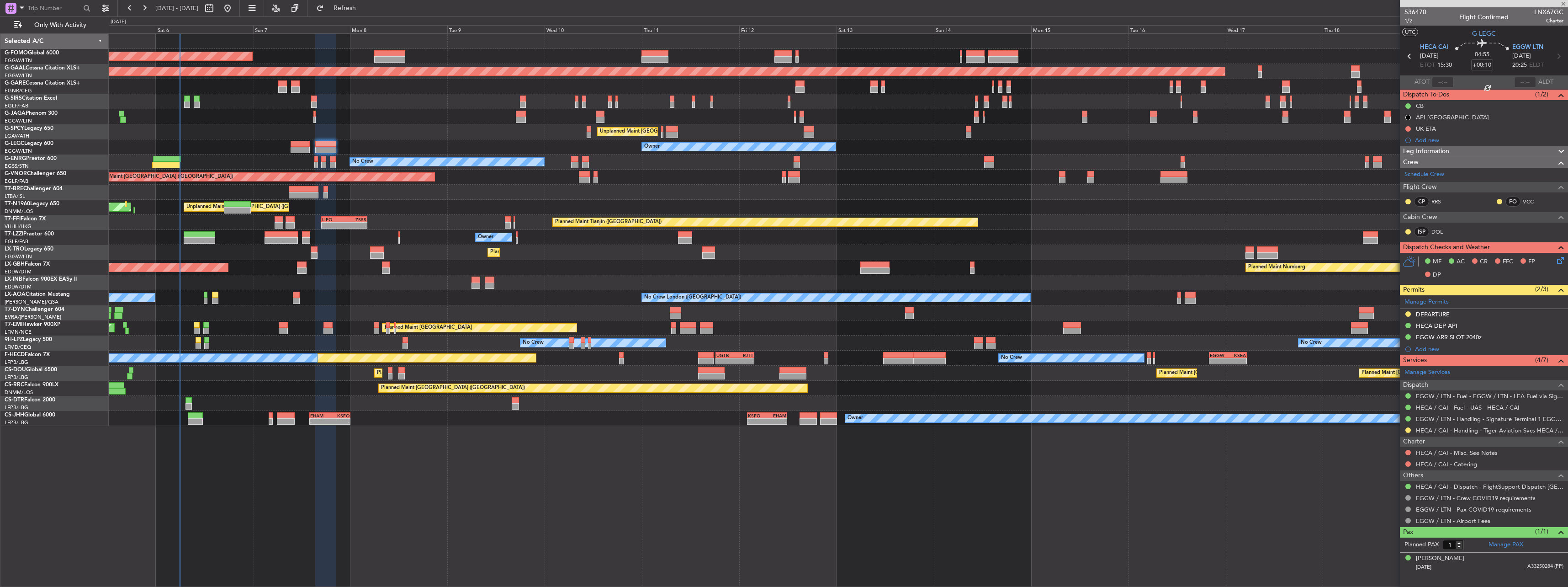
type input "+00:05"
type input "0"
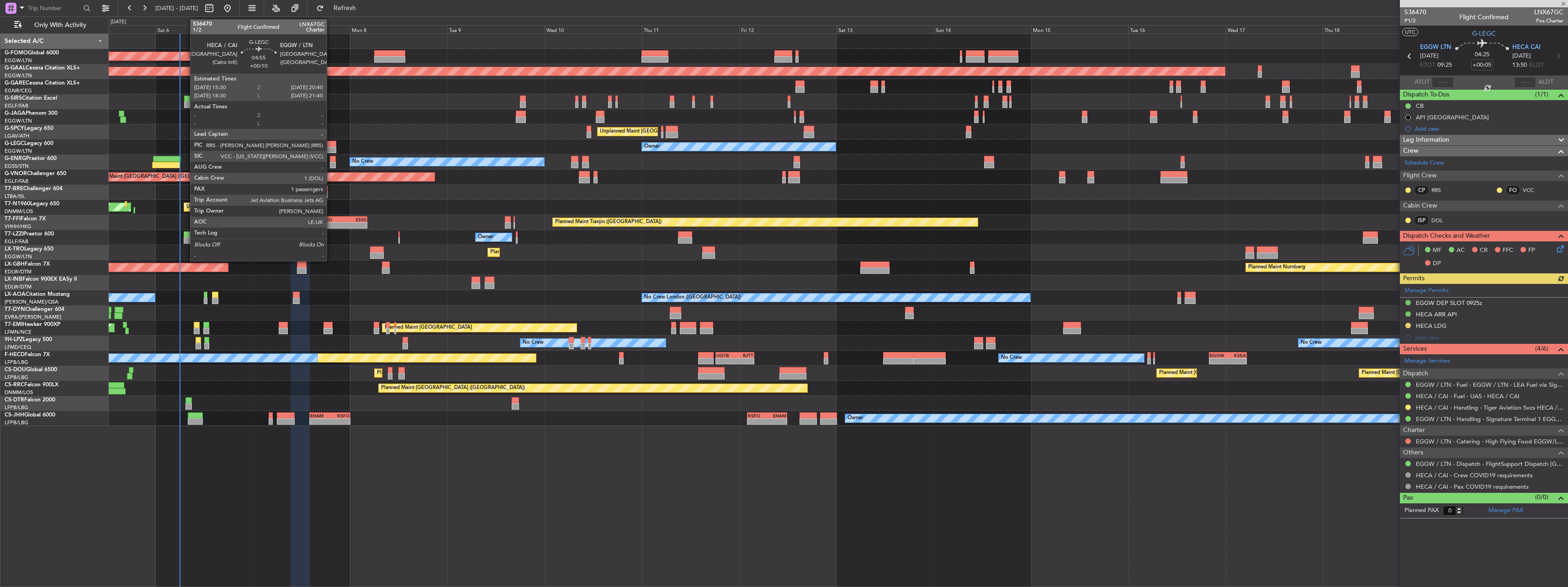
click at [328, 146] on div at bounding box center [326, 144] width 21 height 6
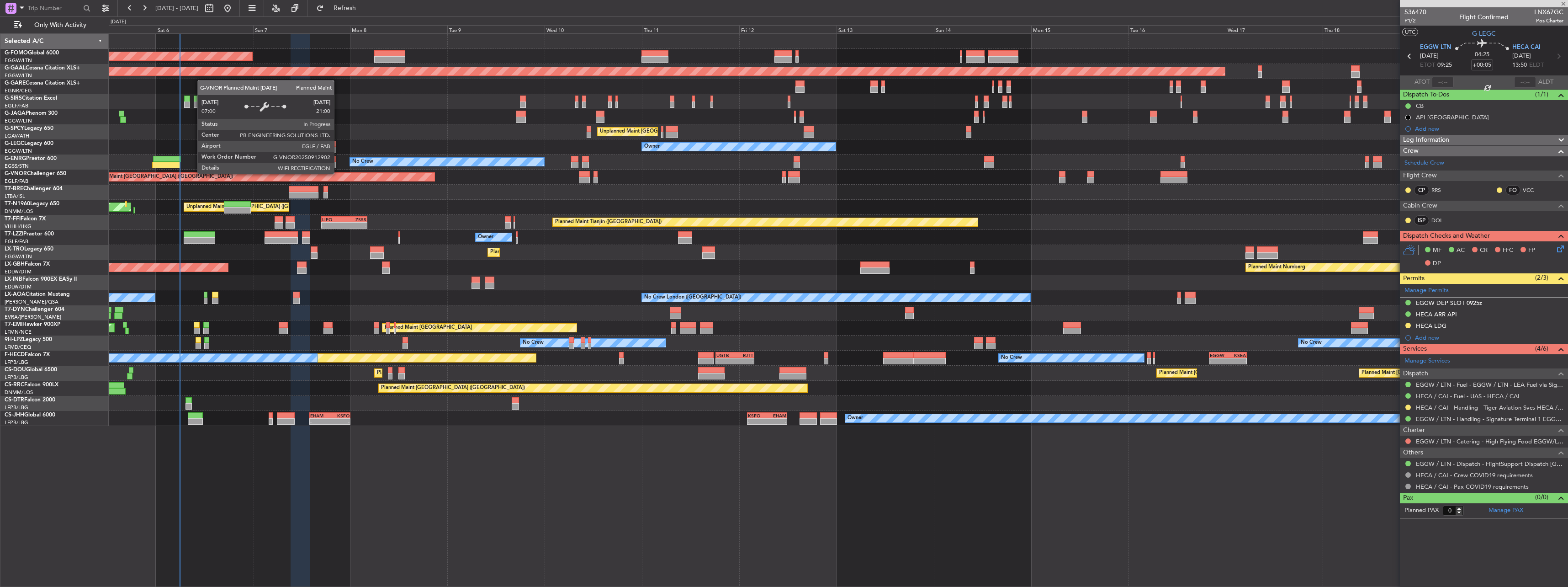
type input "+00:10"
type input "1"
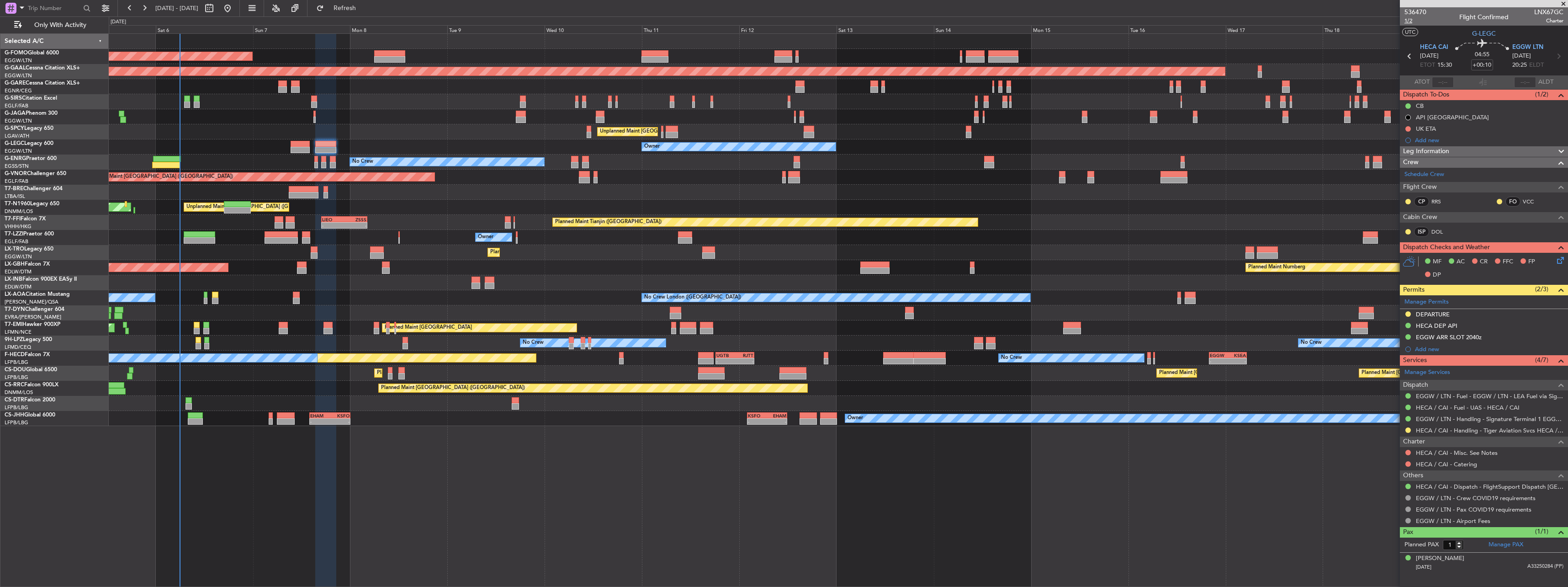
click at [1414, 22] on span "1/2" at bounding box center [1415, 21] width 22 height 7
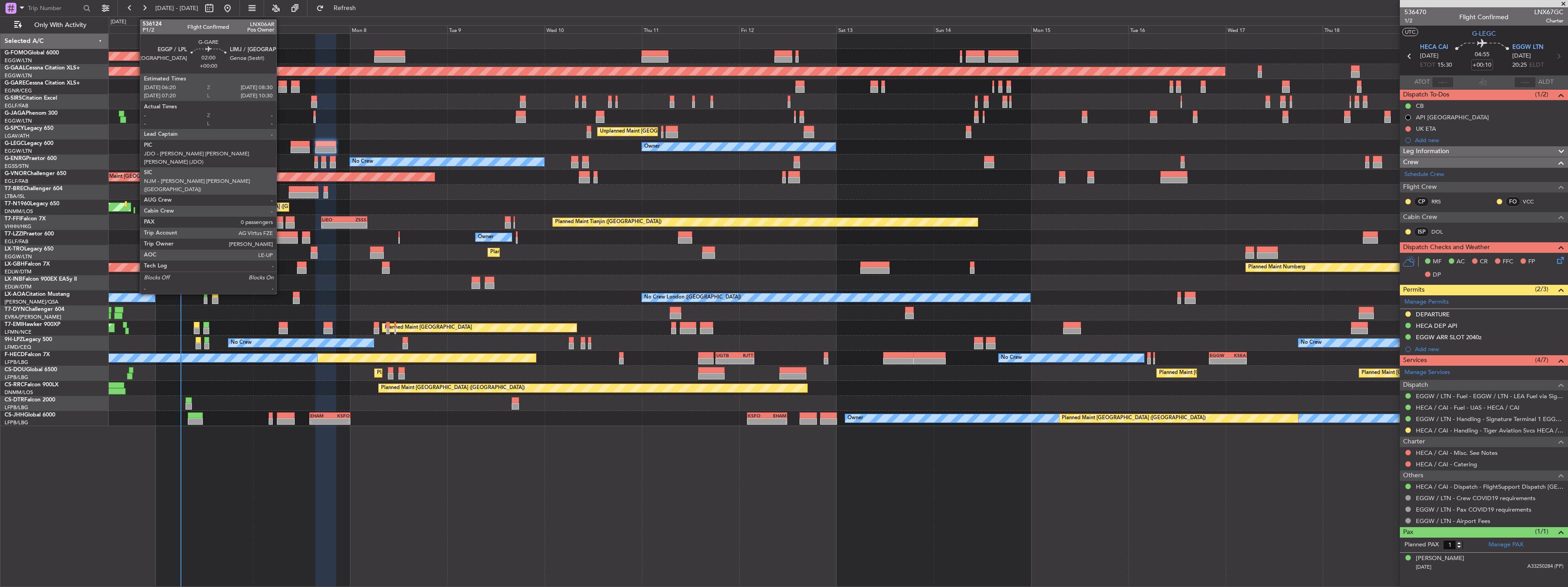
click at [281, 87] on div at bounding box center [283, 89] width 9 height 6
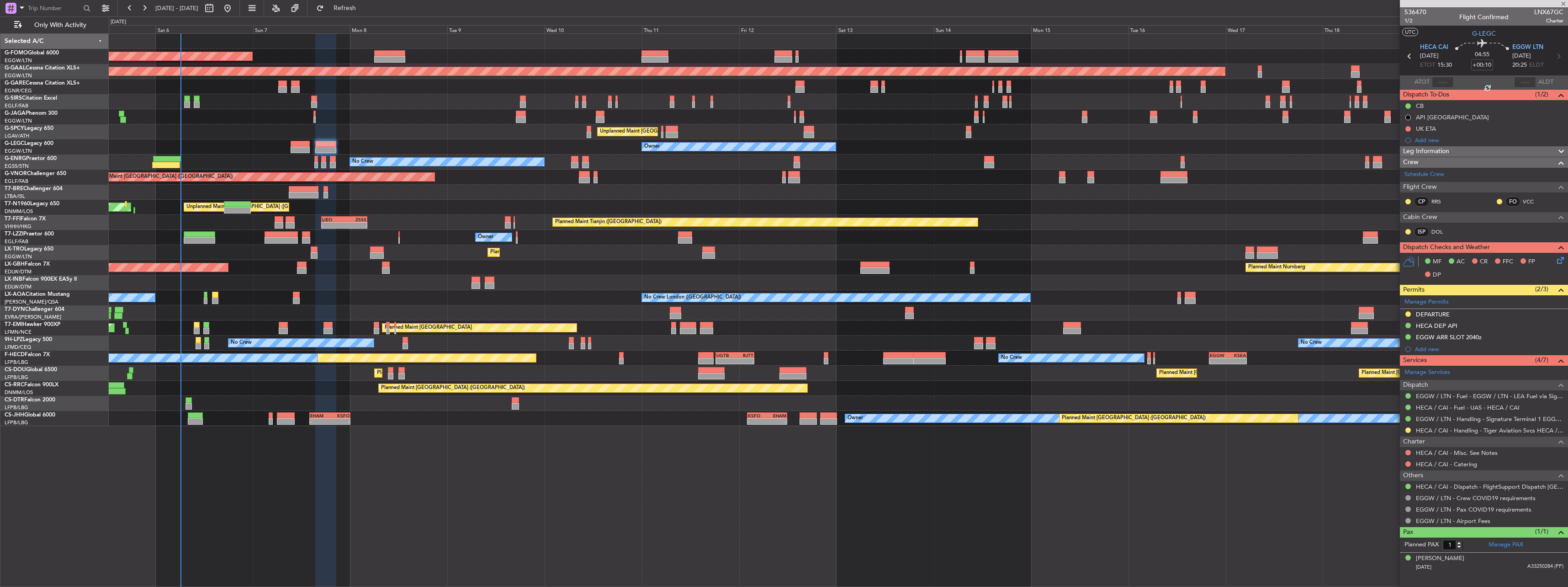
type input "0"
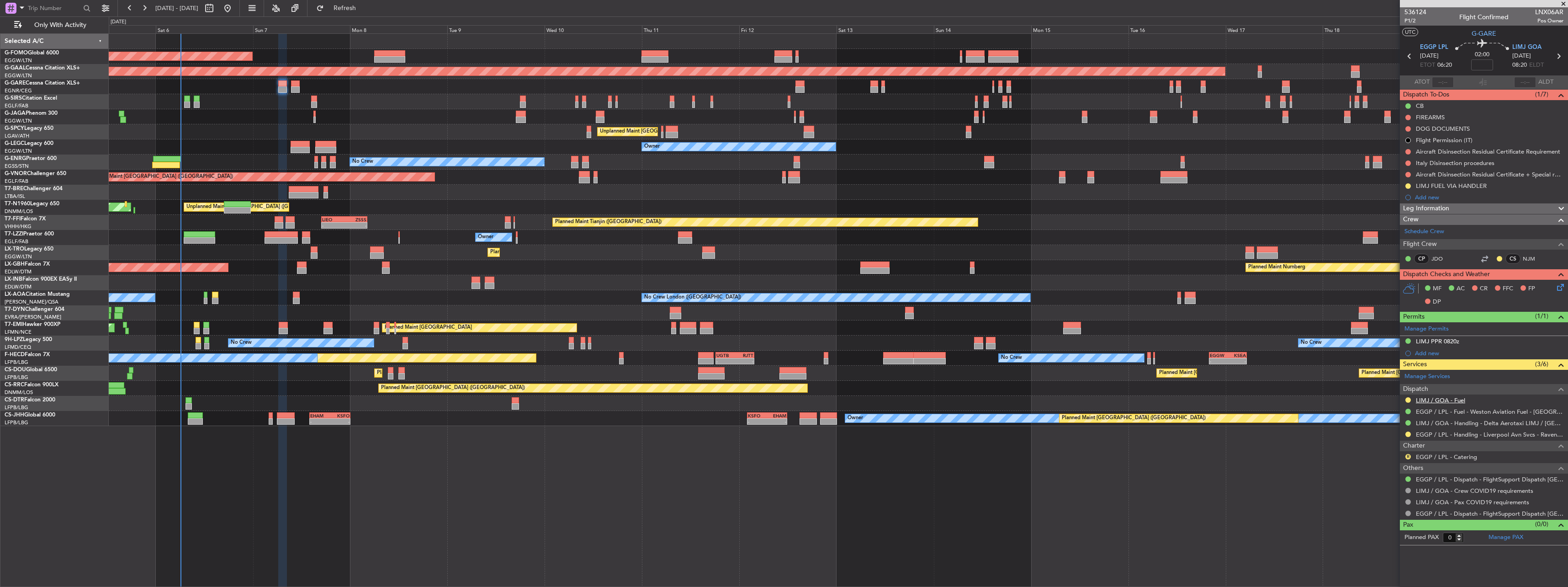
click at [1424, 398] on link "LIMJ / GOA - Fuel" at bounding box center [1440, 400] width 49 height 7
click at [755, 157] on div "Planned Maint London (Luton) Planned Maint Dusseldorf Planned Maint London (Far…" at bounding box center [838, 230] width 1459 height 392
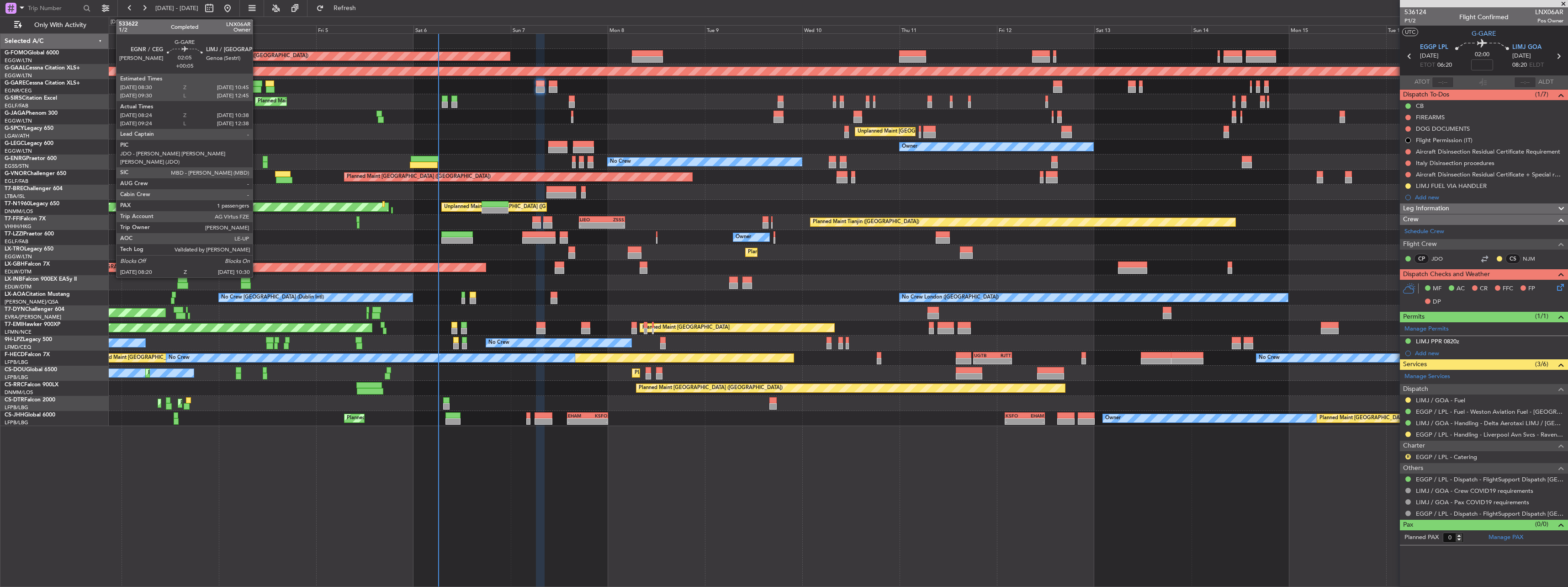
click at [256, 87] on div at bounding box center [256, 89] width 9 height 6
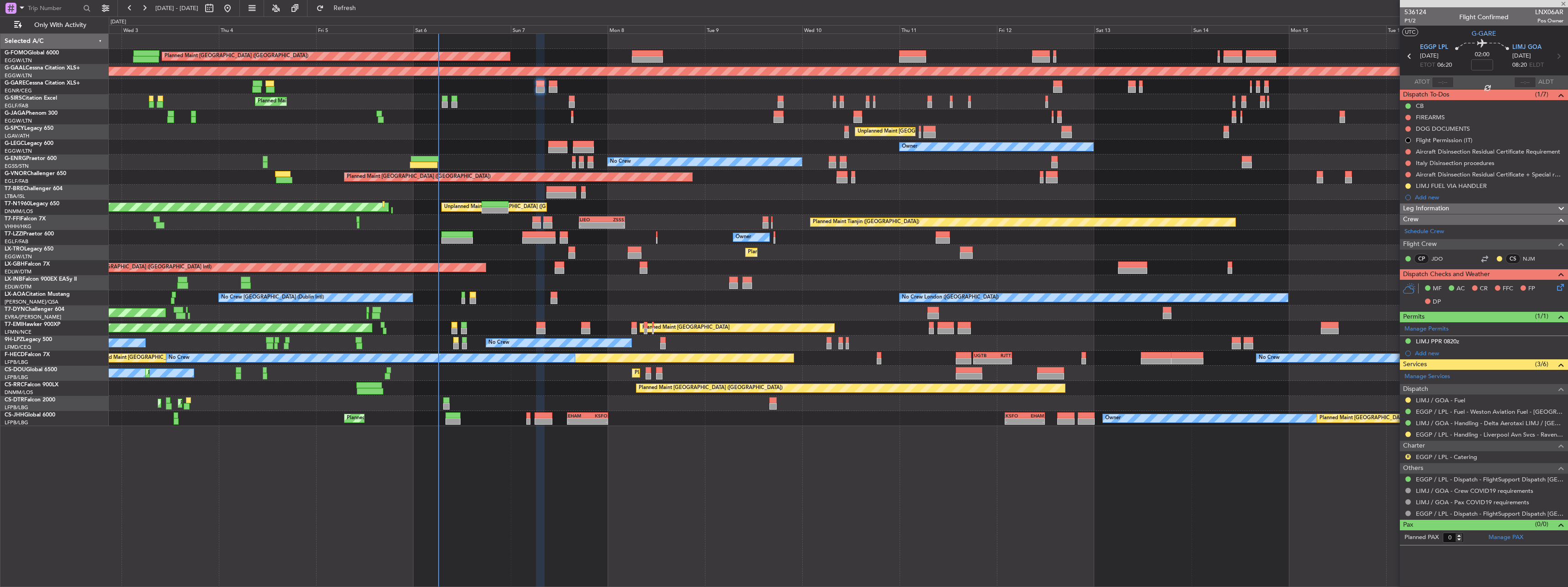
type input "+00:05"
type input "08:24"
type input "10:28"
type input "1"
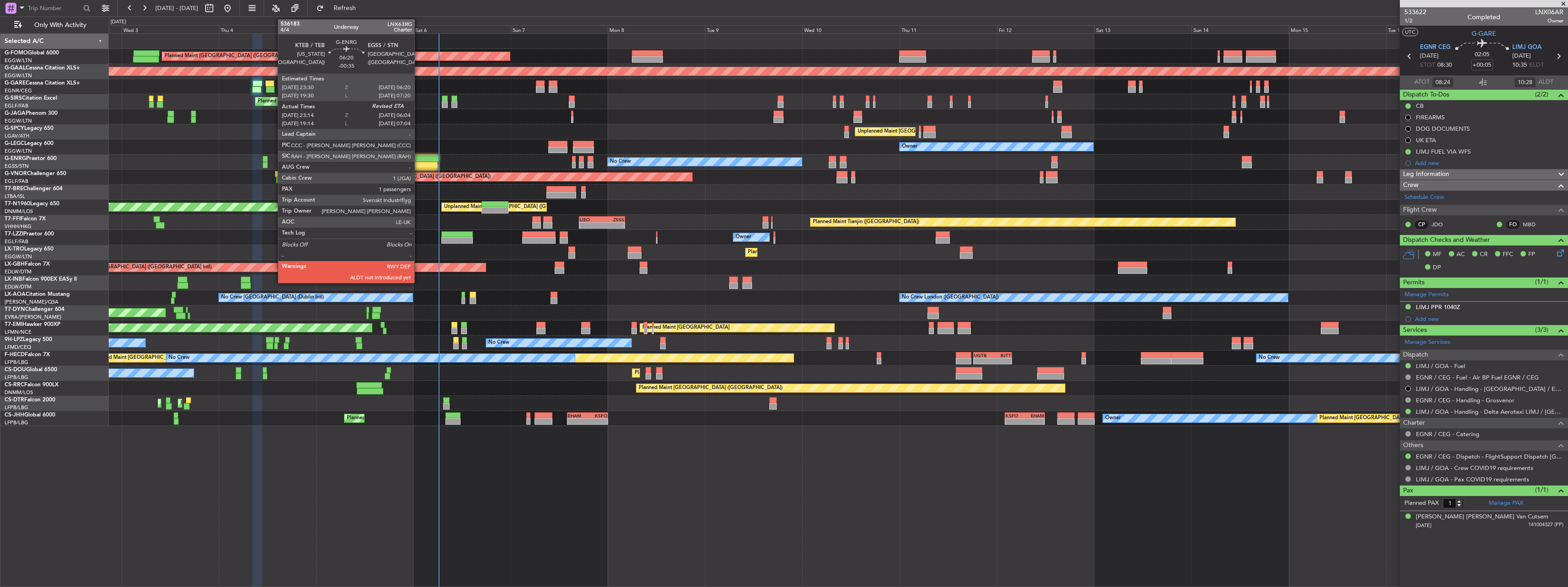
click at [419, 158] on div at bounding box center [424, 159] width 28 height 6
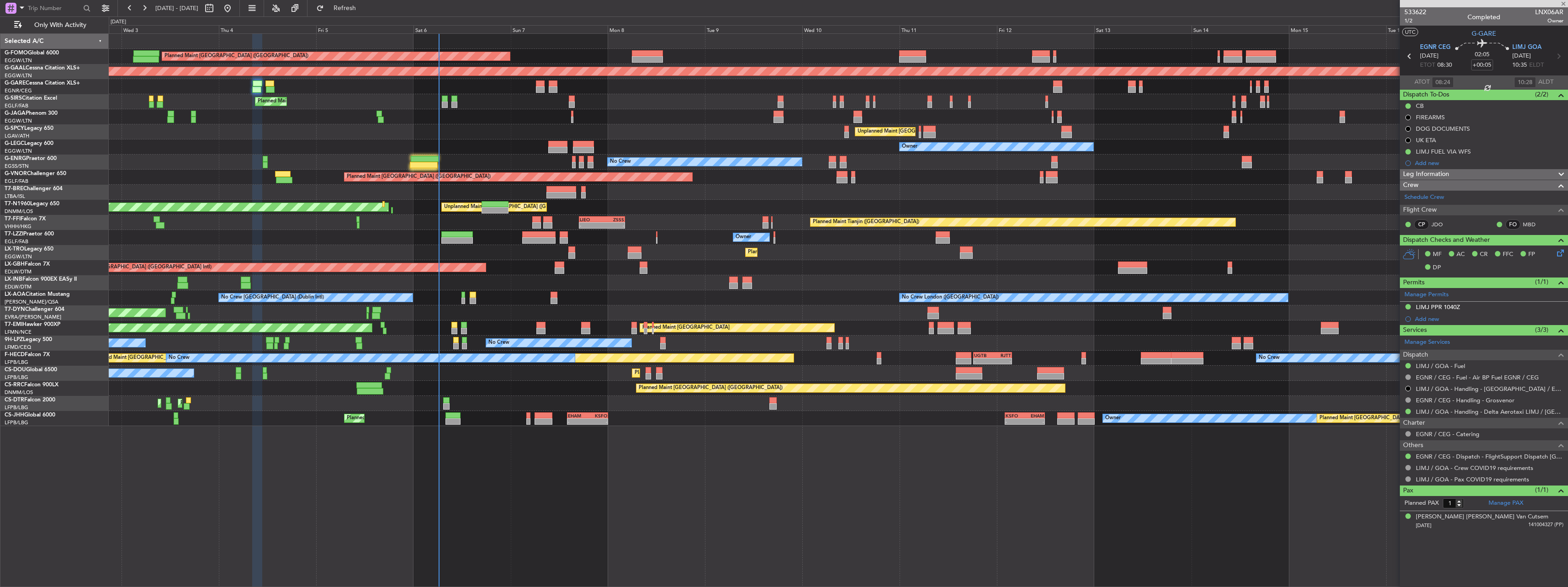
type input "-00:35"
type input "23:29"
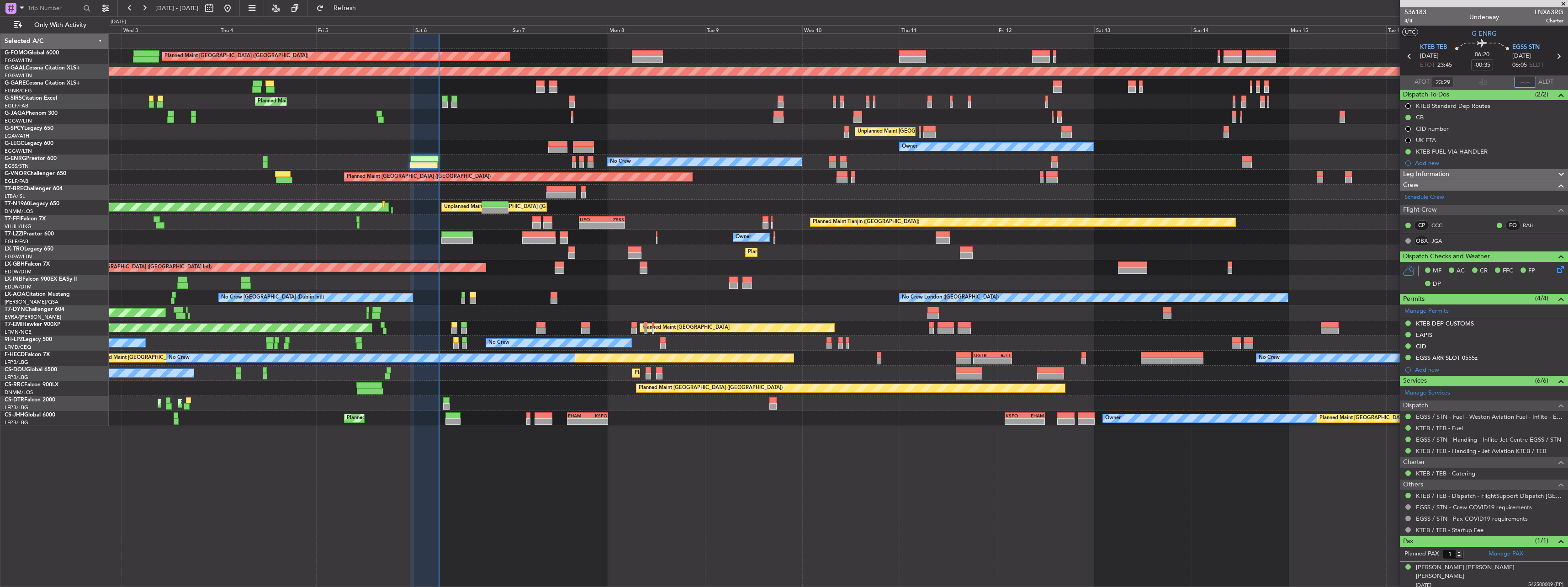
click at [1528, 82] on input "text" at bounding box center [1524, 82] width 22 height 11
click at [1521, 81] on input "text" at bounding box center [1524, 82] width 22 height 11
type input "06:15"
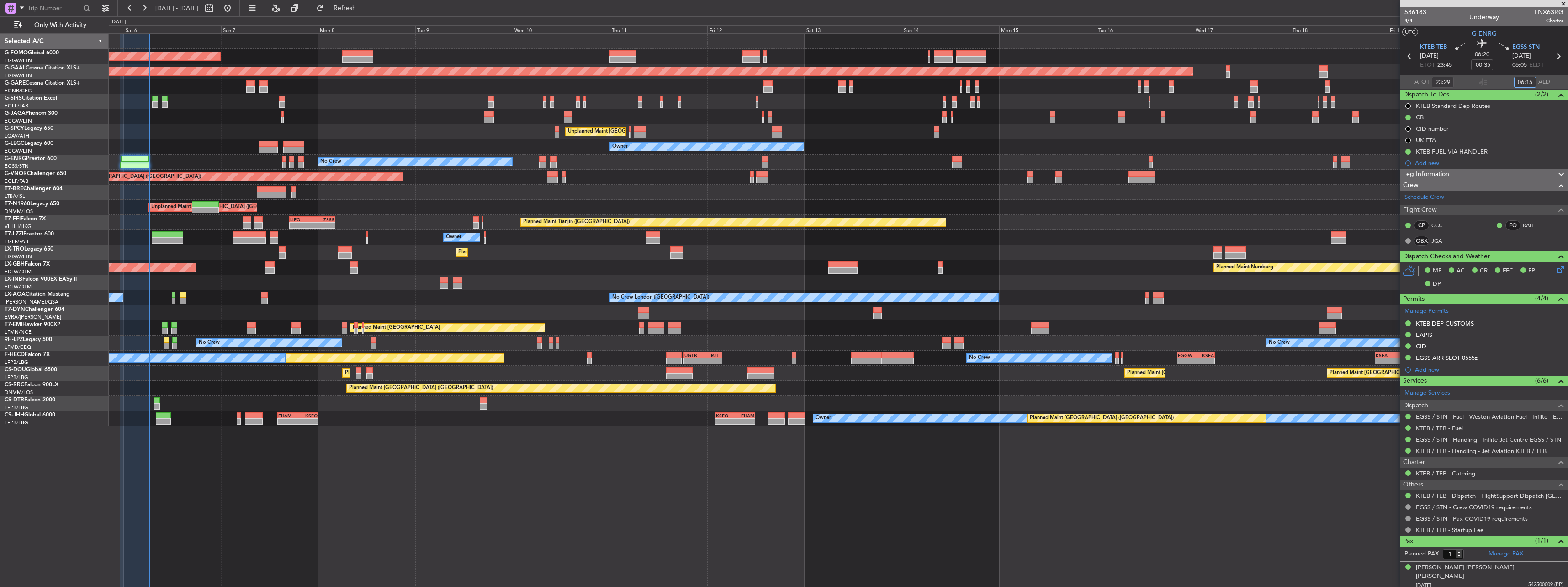
click at [674, 117] on div "Planned Maint [GEOGRAPHIC_DATA] ([GEOGRAPHIC_DATA]) Planned [GEOGRAPHIC_DATA] P…" at bounding box center [838, 230] width 1459 height 392
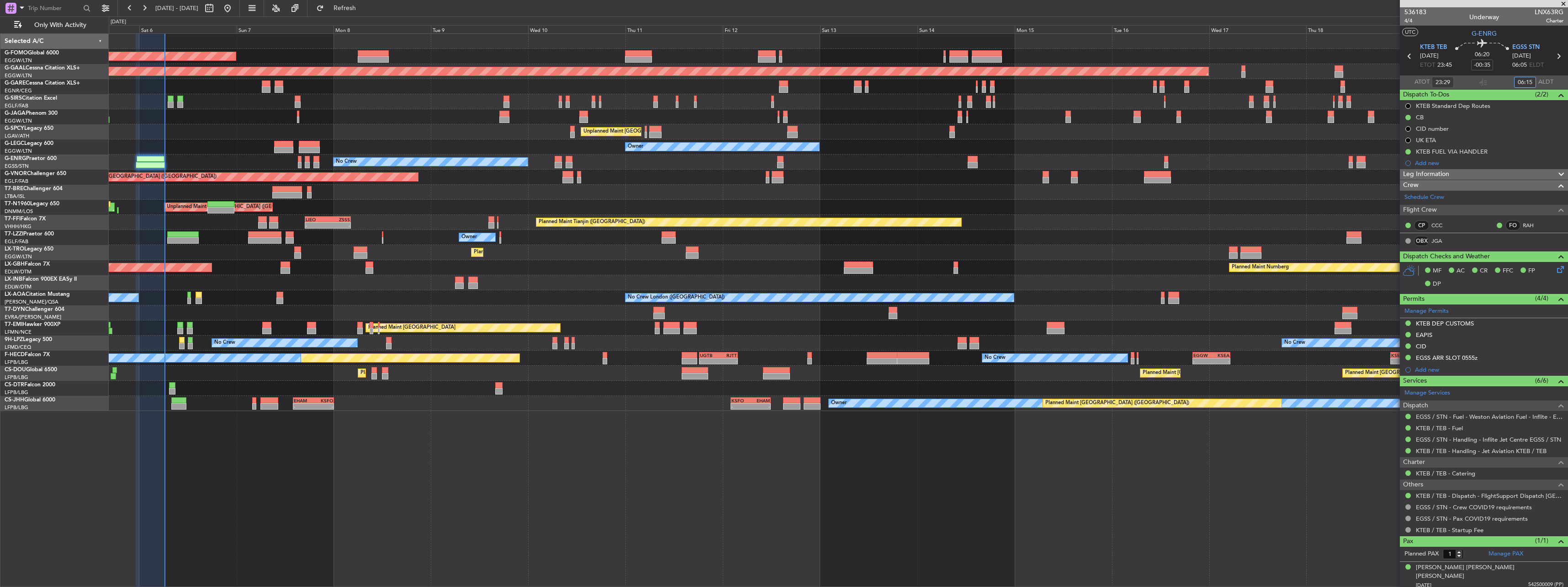
click at [480, 192] on div at bounding box center [838, 192] width 1459 height 15
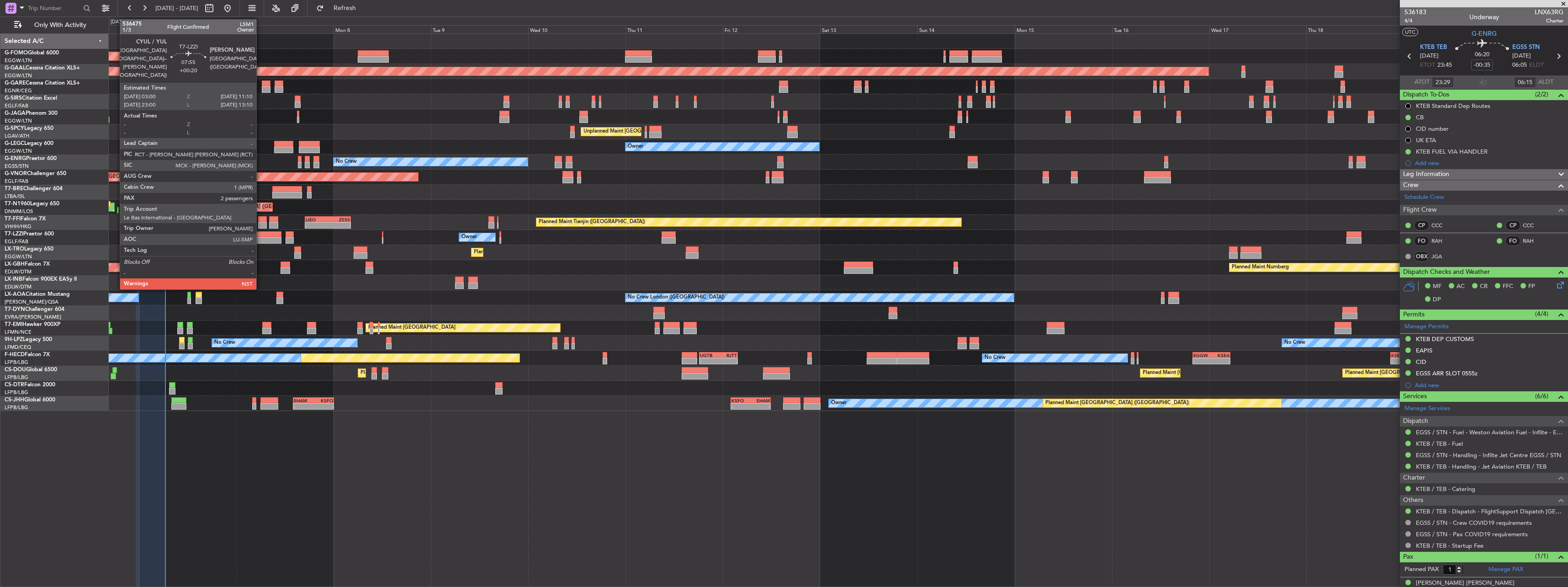
click at [260, 236] on div at bounding box center [265, 234] width 33 height 6
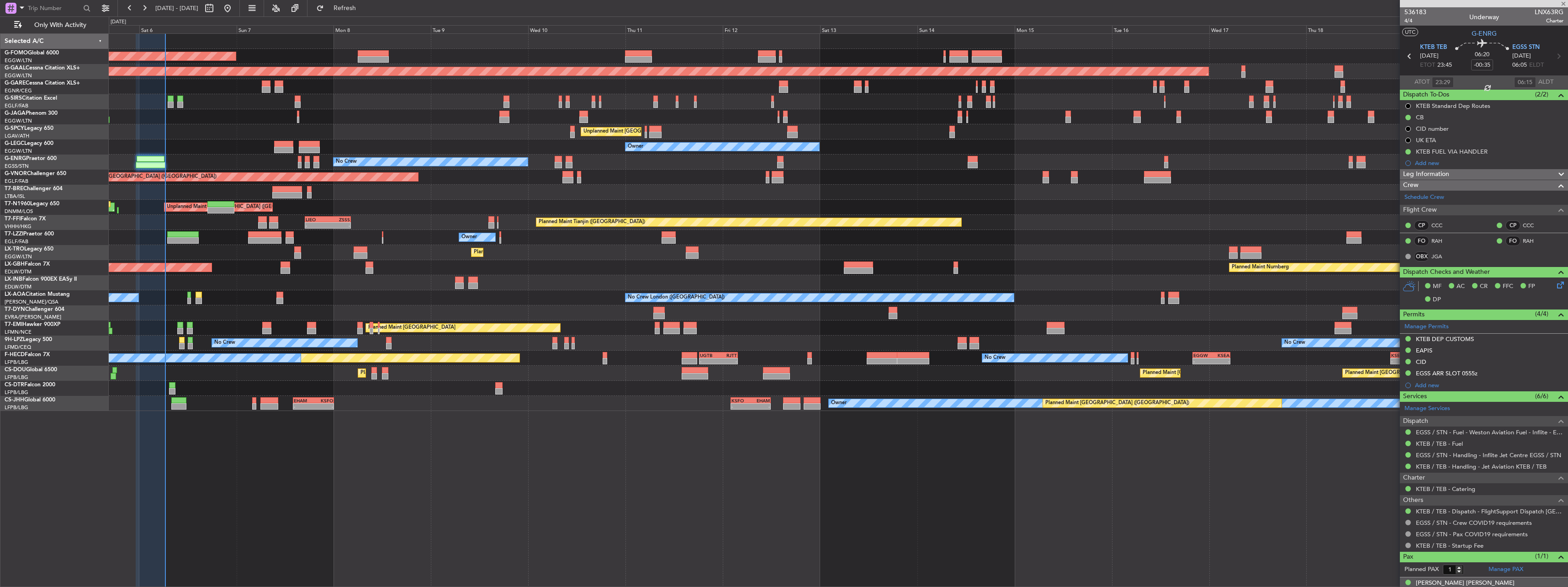
type input "+00:20"
type input "2"
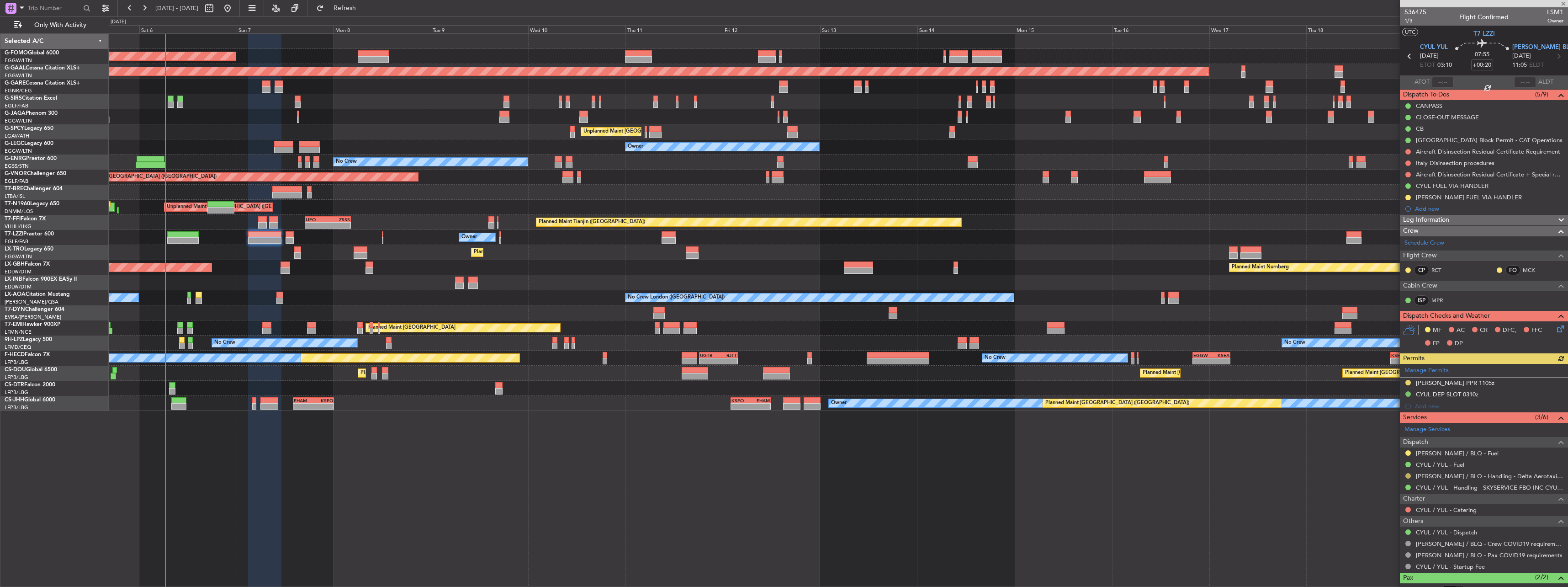
click at [1410, 473] on div at bounding box center [1408, 476] width 7 height 7
click at [1402, 477] on div "LIPE / BLQ - Handling - Delta Aerotaxi LIPE / BLQ" at bounding box center [1483, 476] width 168 height 11
click at [1406, 475] on button at bounding box center [1408, 476] width 6 height 6
click at [1388, 463] on span "Confirmed" at bounding box center [1381, 462] width 28 height 9
click at [1429, 383] on div "LIPE PPR 1105z" at bounding box center [1455, 383] width 79 height 7
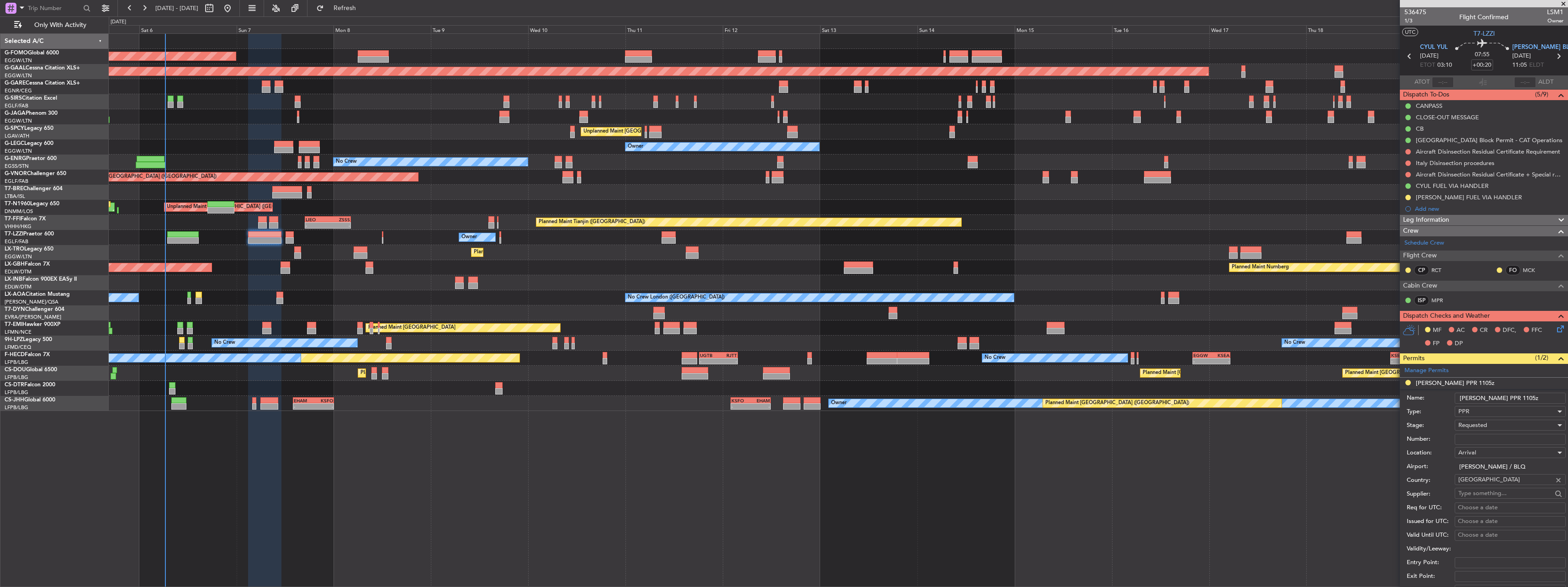
click at [1476, 436] on input "Number:" at bounding box center [1510, 440] width 111 height 11
paste input "00709"
type input "00709"
click at [1483, 423] on span "Requested" at bounding box center [1473, 425] width 29 height 8
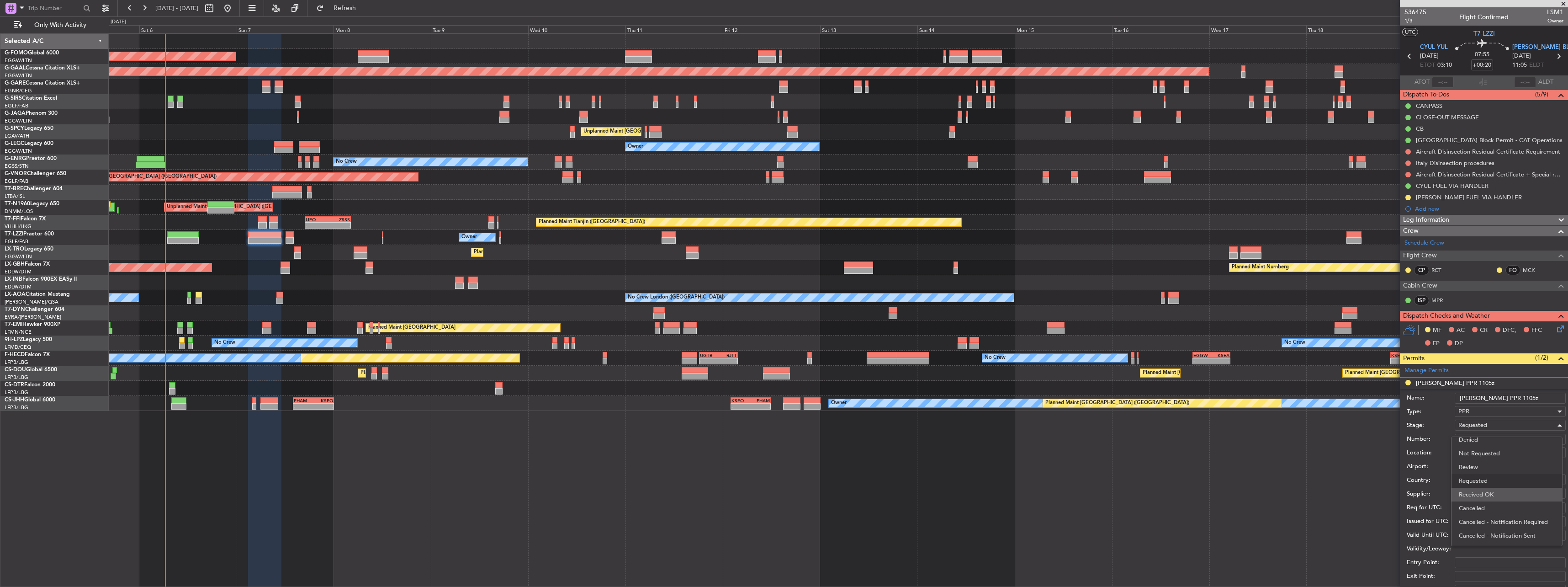
click at [1486, 490] on span "Received OK" at bounding box center [1507, 495] width 96 height 14
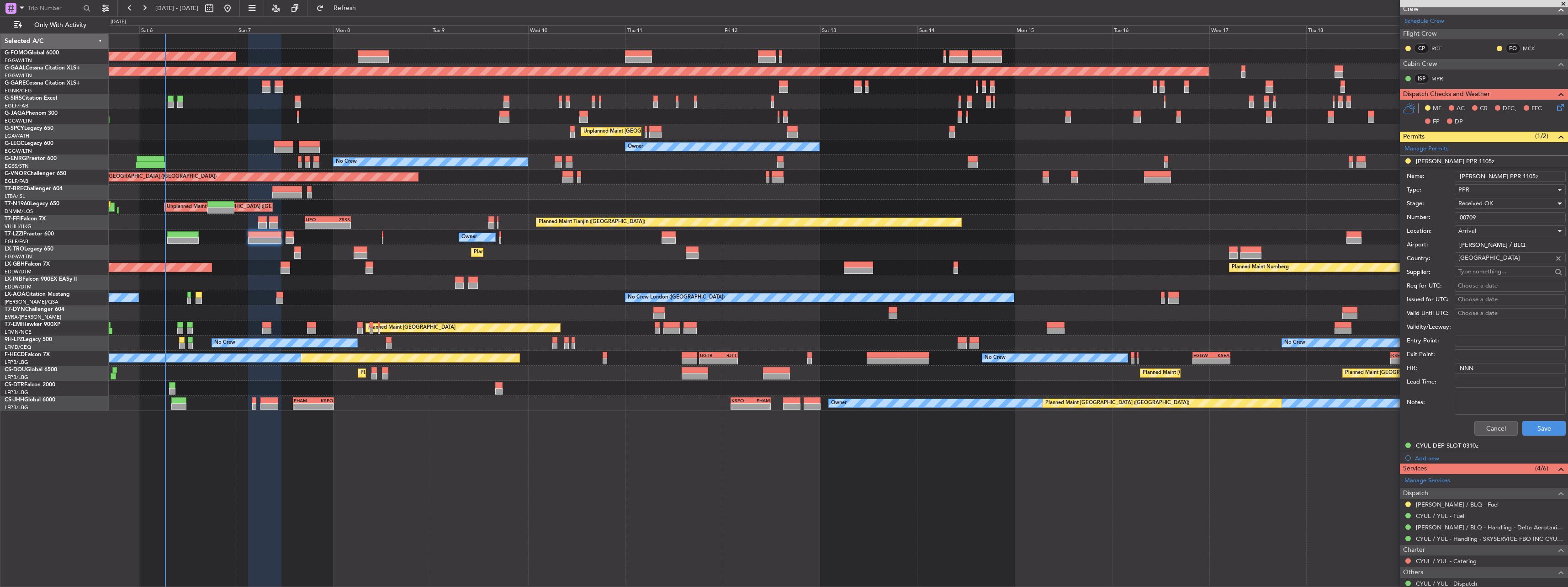
scroll to position [229, 0]
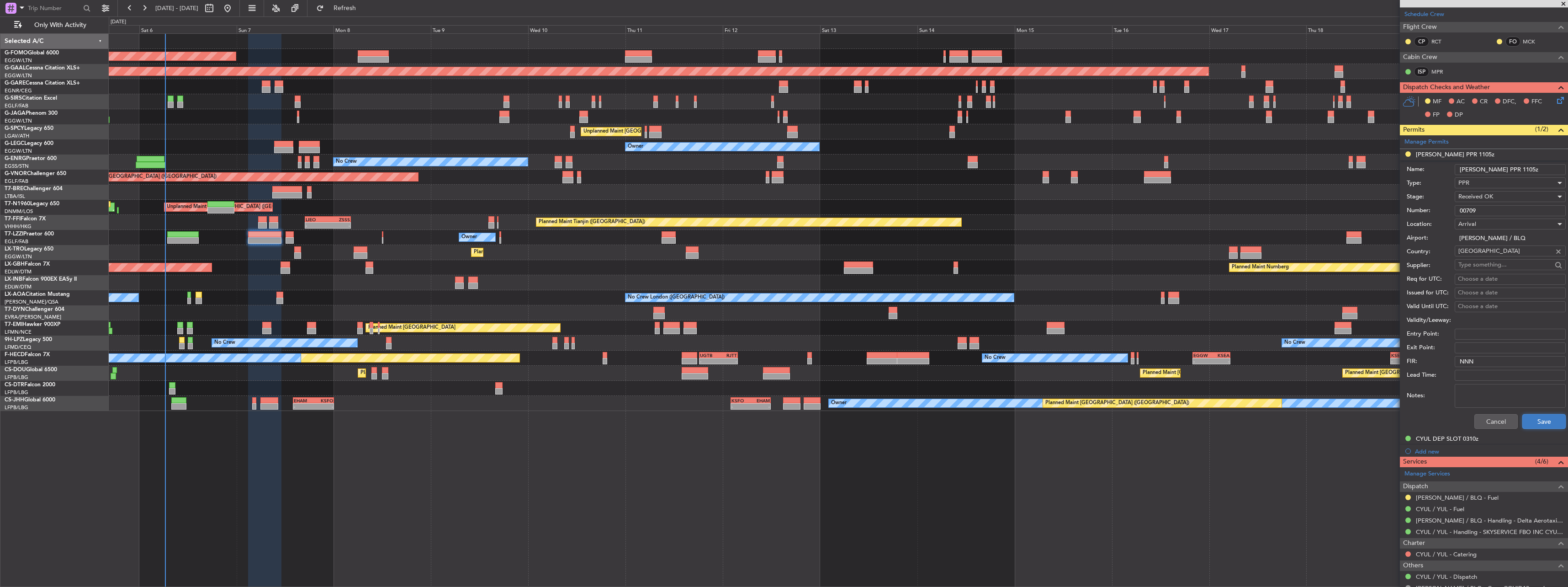
click at [1534, 424] on button "Save" at bounding box center [1544, 421] width 44 height 14
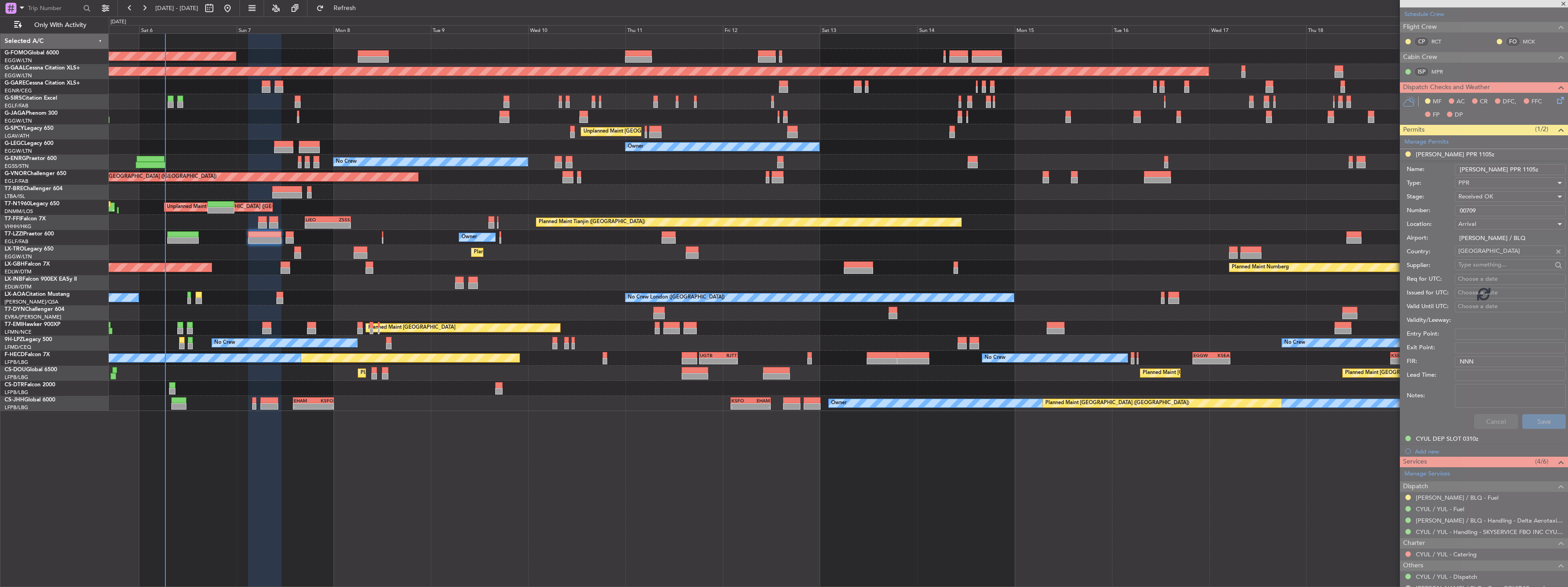
scroll to position [52, 0]
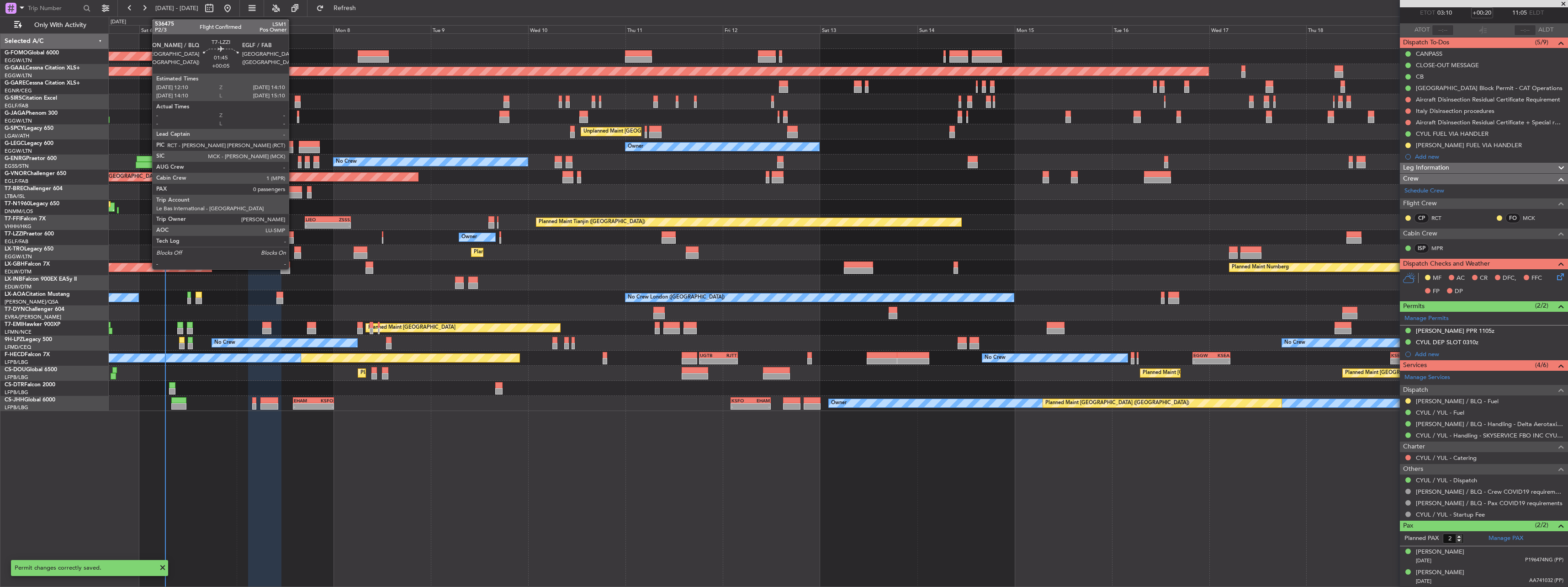
click at [293, 240] on div at bounding box center [290, 240] width 8 height 6
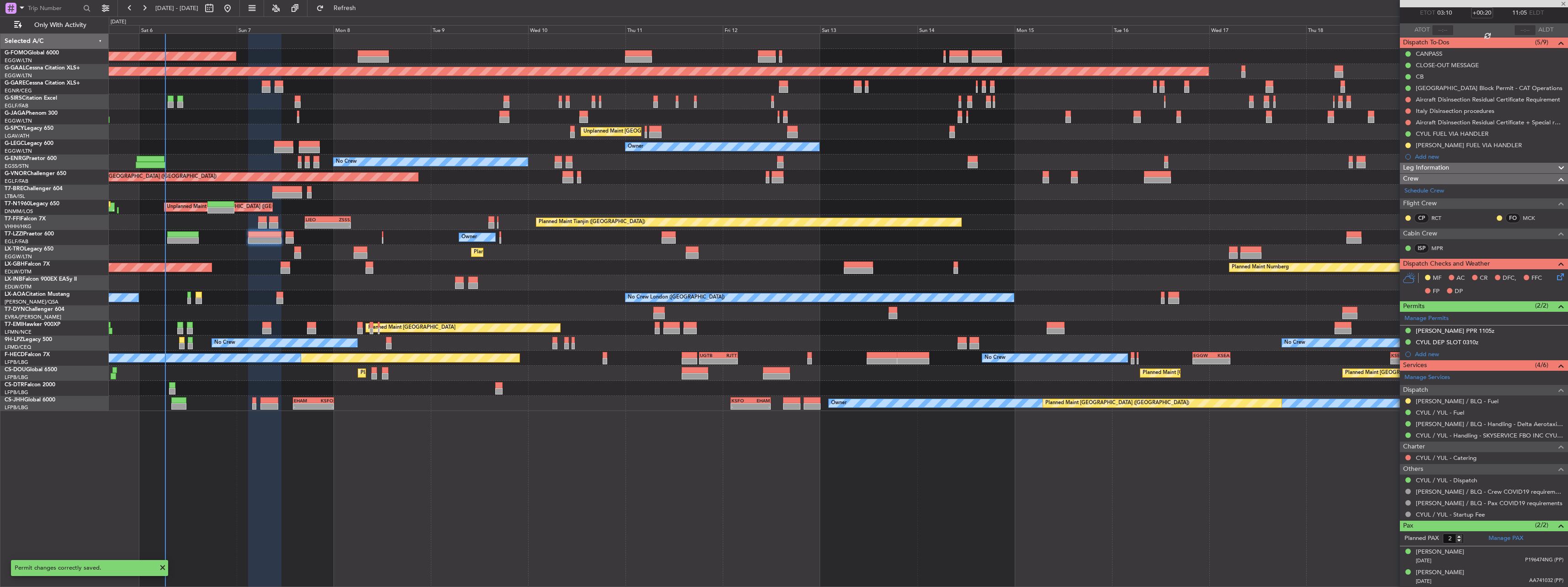
type input "+00:05"
type input "0"
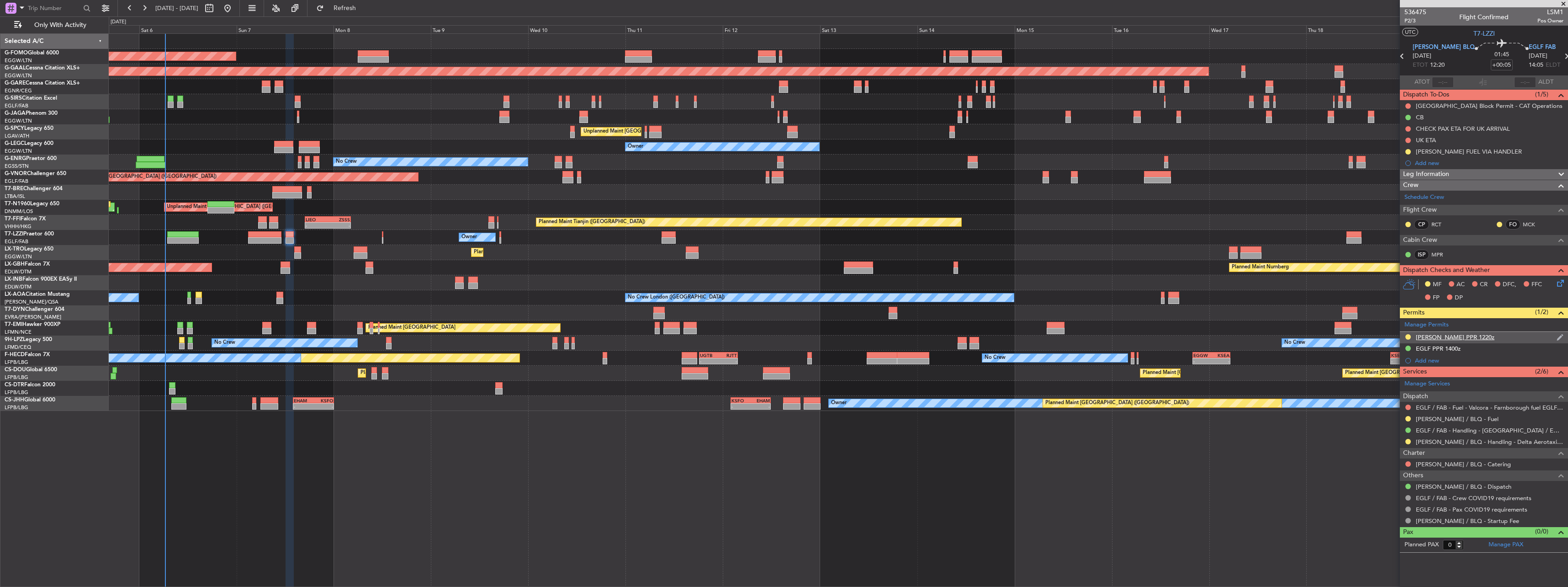
click at [1428, 334] on div "LIPE PPR 1220z" at bounding box center [1455, 337] width 79 height 7
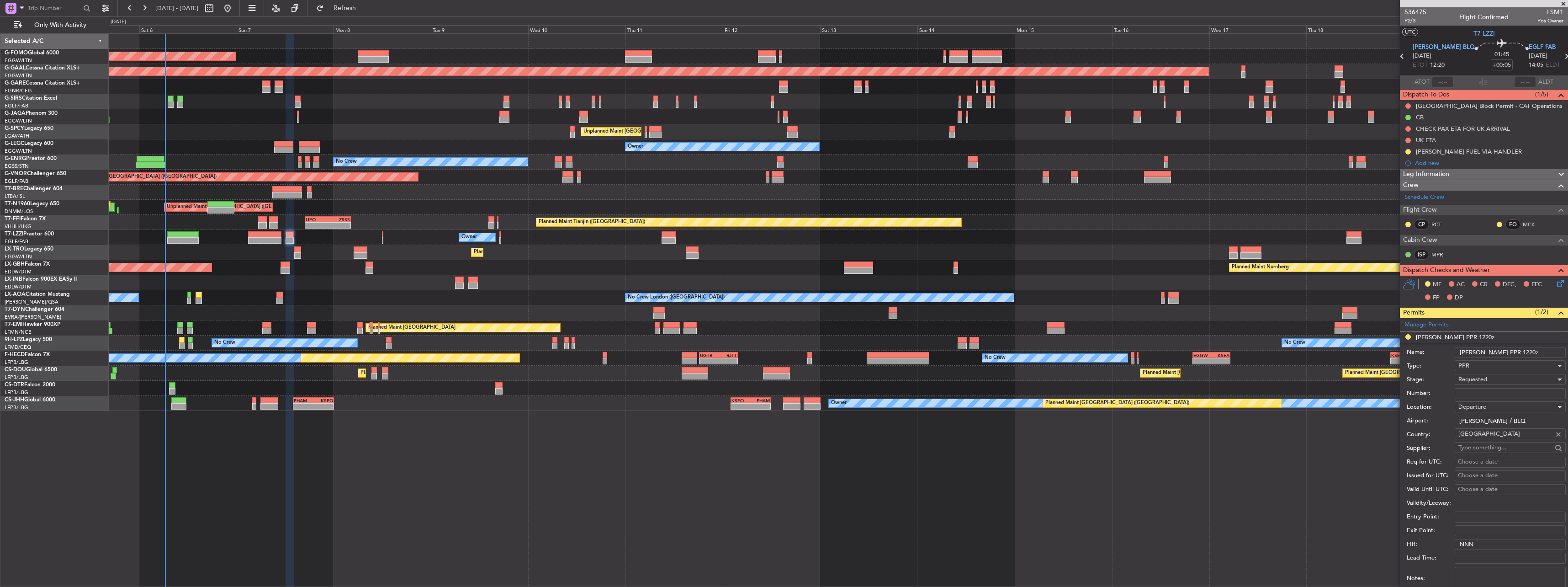
click at [1495, 395] on input "Number:" at bounding box center [1510, 394] width 111 height 11
paste input "00709"
type input "00709"
click at [1479, 379] on span "Requested" at bounding box center [1473, 379] width 29 height 8
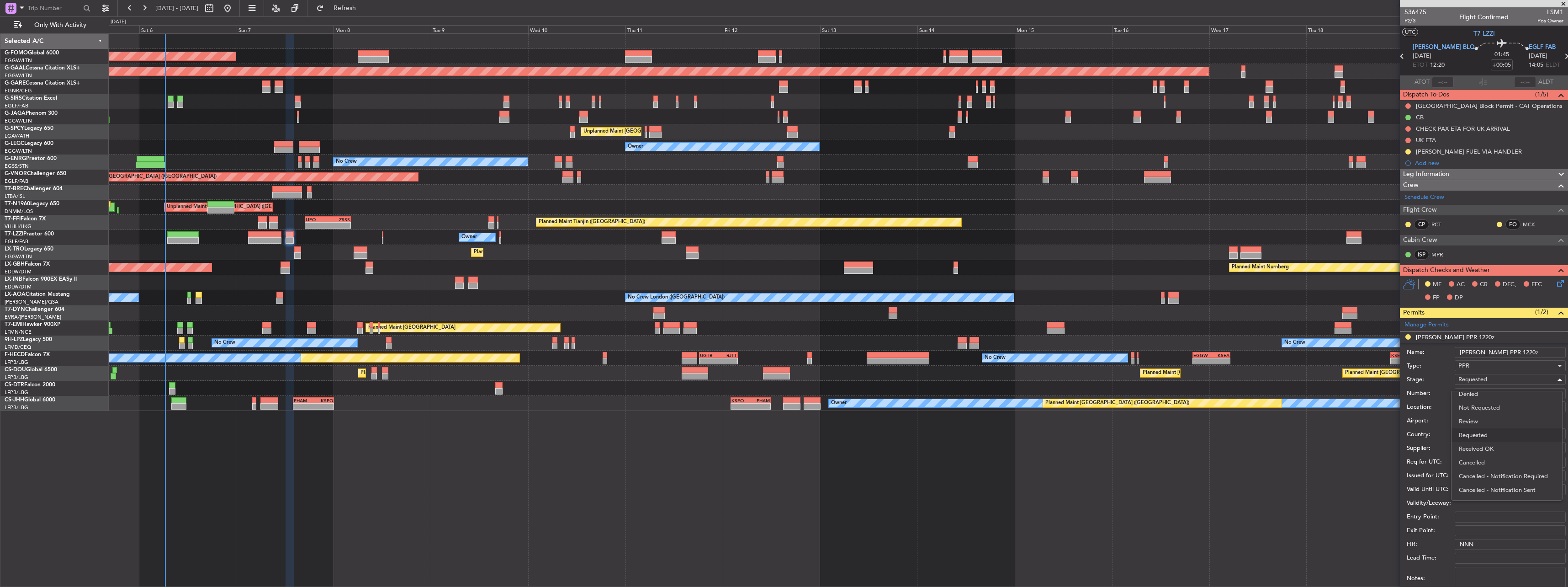
click at [1487, 433] on span "Requested" at bounding box center [1507, 435] width 96 height 14
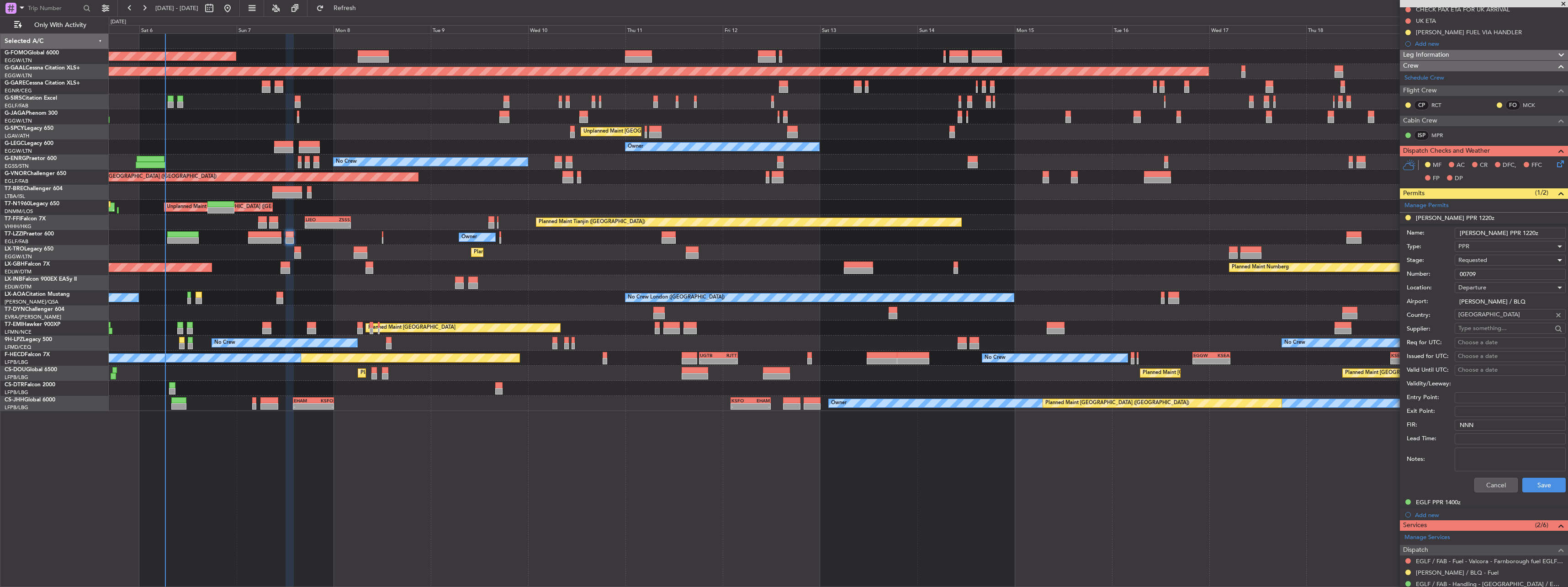
scroll to position [229, 0]
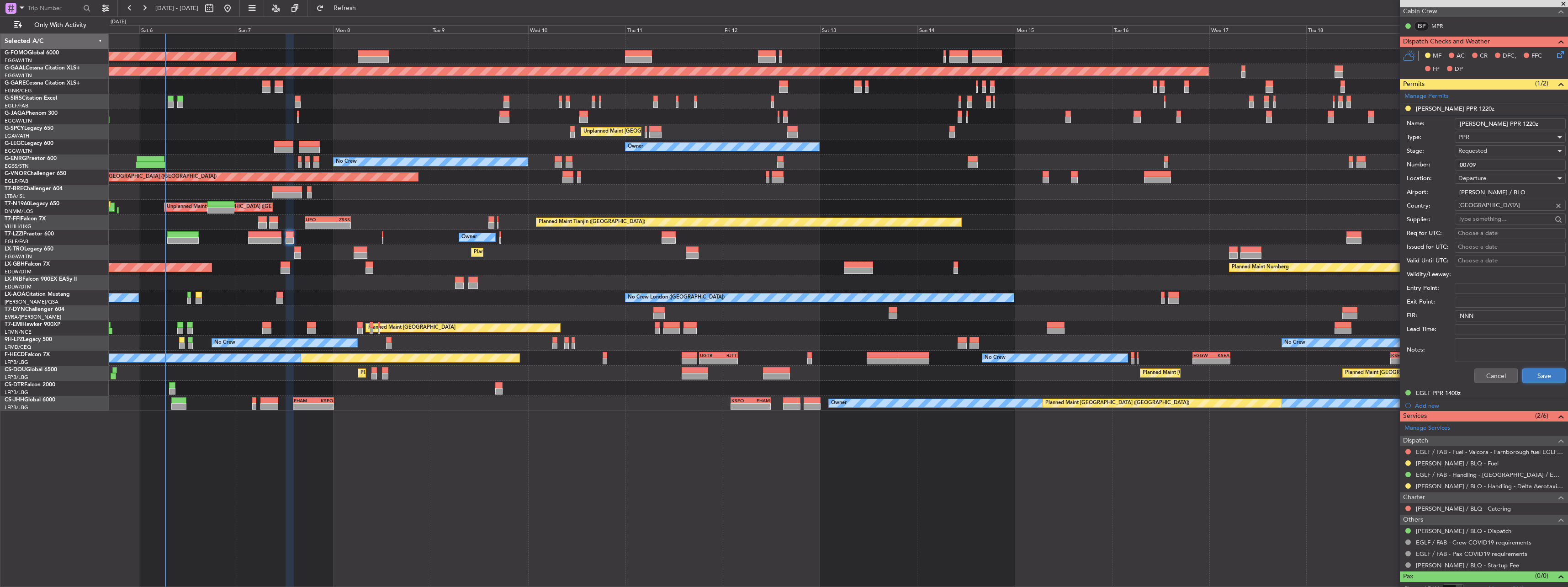
click at [1530, 377] on button "Save" at bounding box center [1544, 375] width 44 height 14
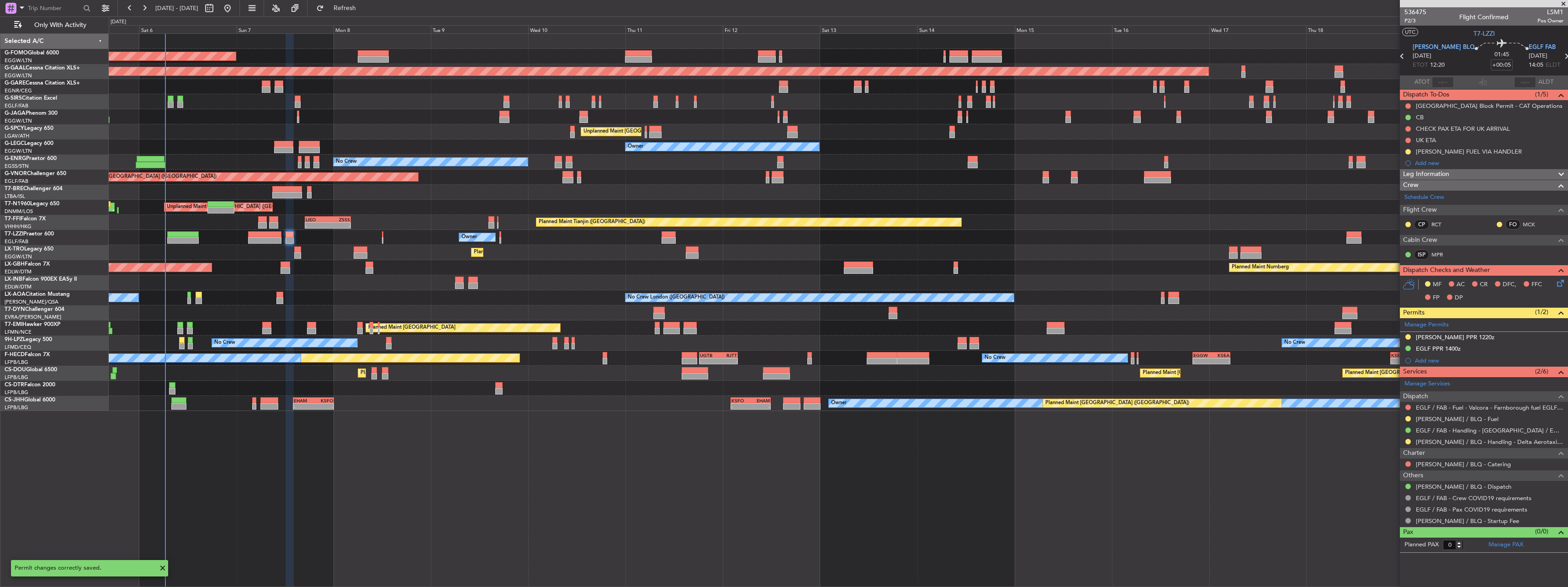
scroll to position [0, 0]
click at [1408, 440] on button at bounding box center [1408, 441] width 6 height 6
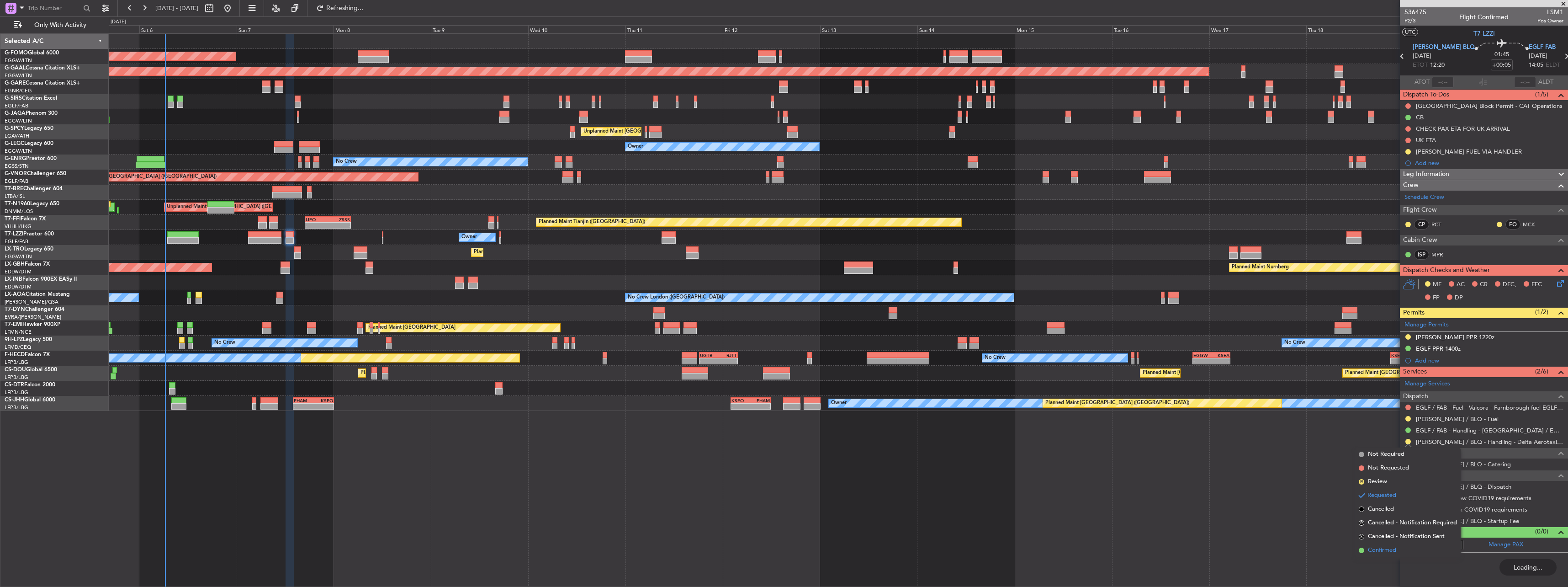
click at [1389, 555] on span "Confirmed" at bounding box center [1381, 550] width 28 height 9
click at [1420, 340] on div "LIPE PPR 1220z" at bounding box center [1455, 337] width 79 height 7
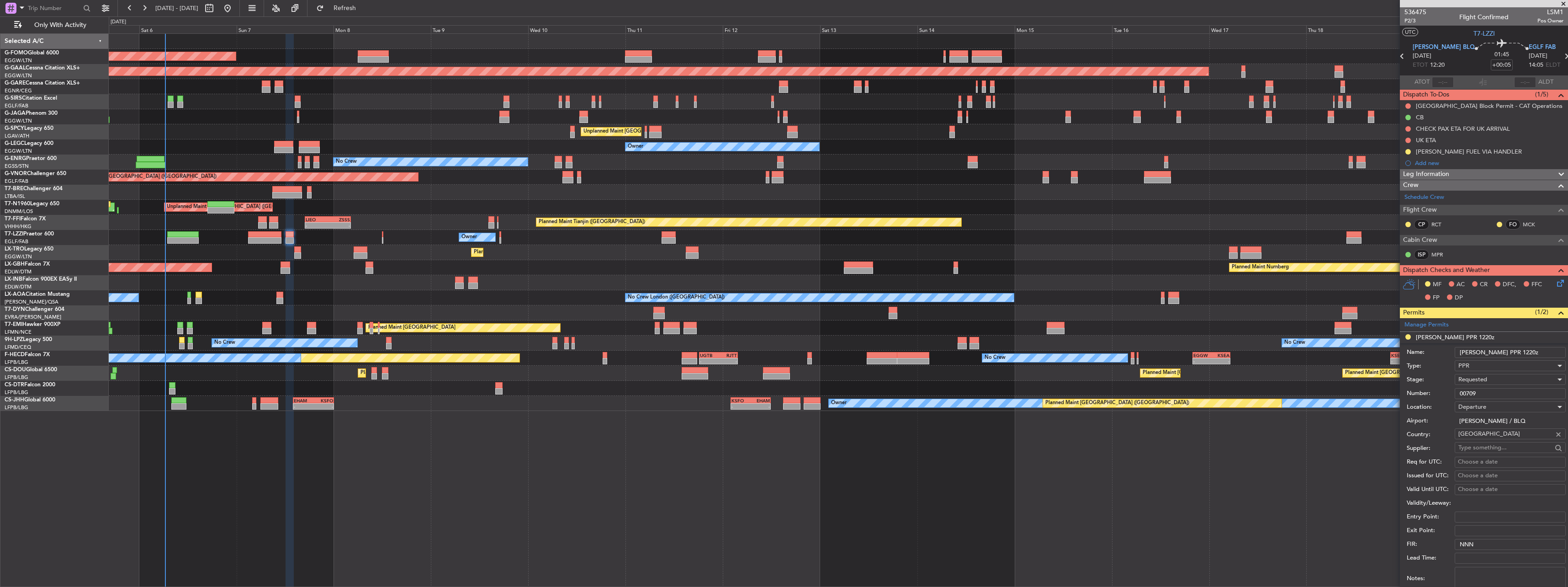
click at [1471, 378] on span "Requested" at bounding box center [1473, 379] width 29 height 8
drag, startPoint x: 1479, startPoint y: 458, endPoint x: 1477, endPoint y: 450, distance: 8.2
click at [1477, 450] on div "Denied Not Requested Review Requested Received OK Cancelled Cancelled - Notific…" at bounding box center [1506, 446] width 112 height 110
click at [1477, 450] on span "Received OK" at bounding box center [1507, 449] width 96 height 14
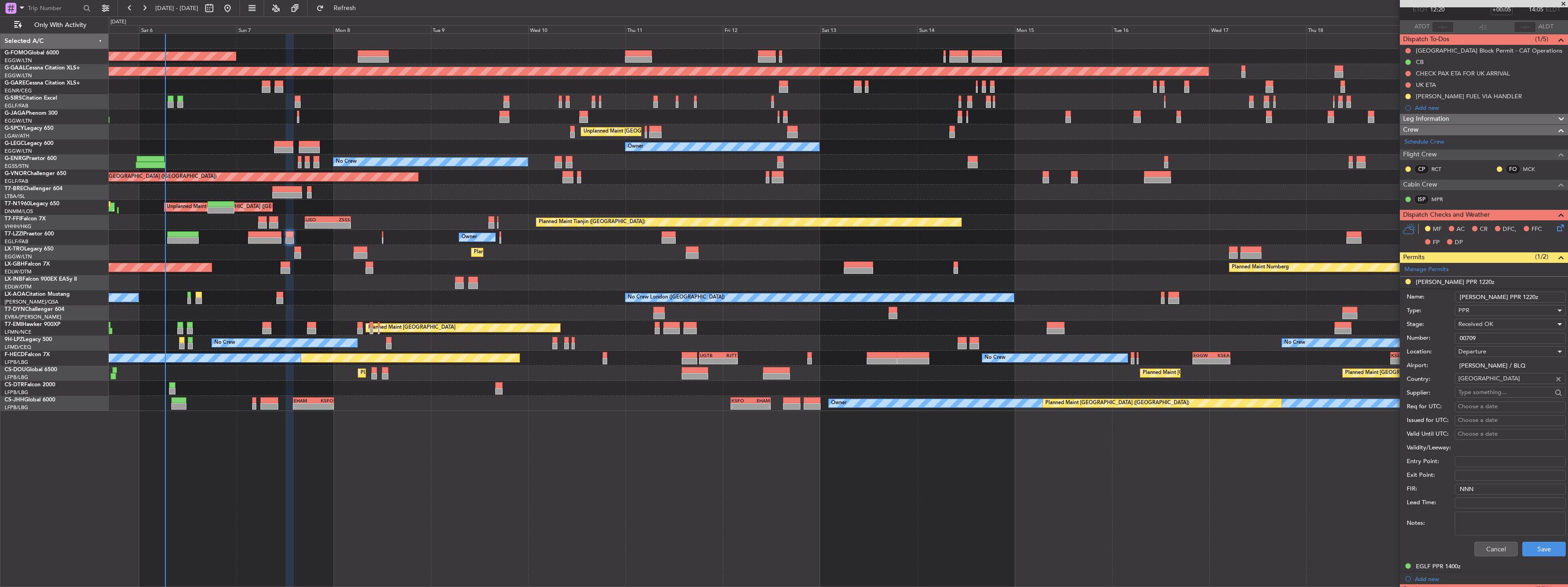
scroll to position [137, 0]
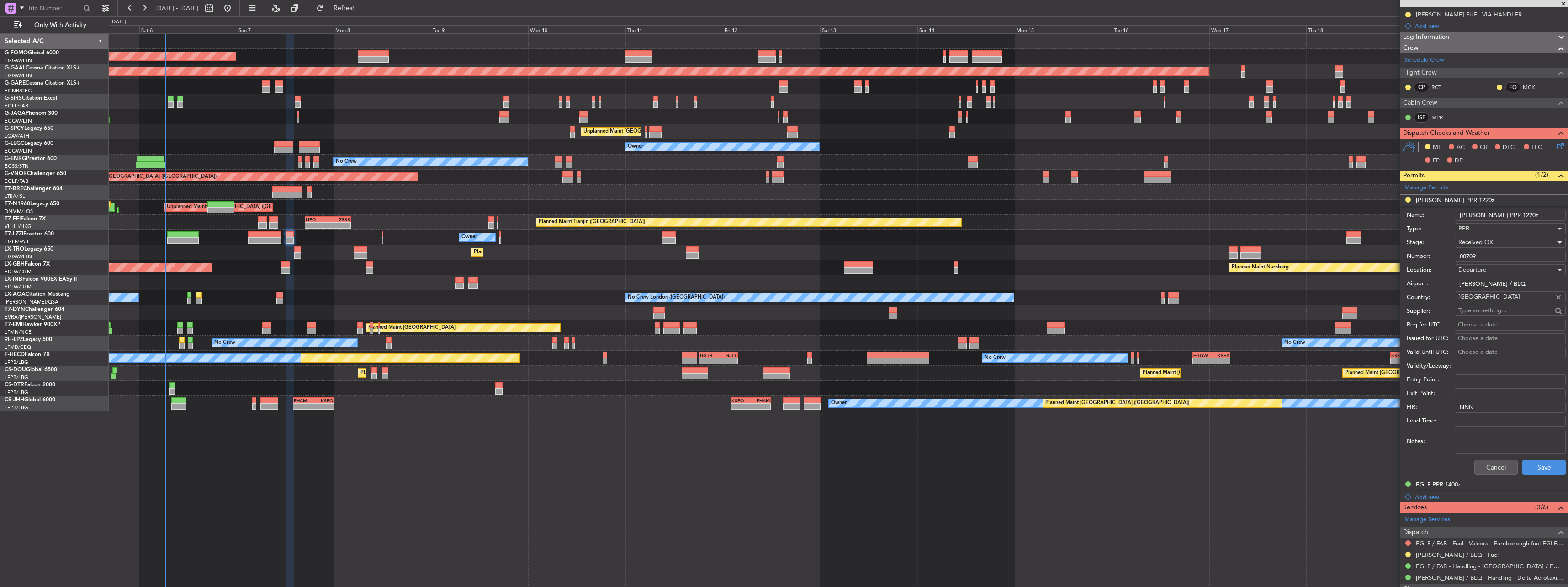
click at [1537, 457] on div "Cancel Save" at bounding box center [1486, 467] width 159 height 24
click at [1548, 475] on div "Cancel Save" at bounding box center [1486, 467] width 159 height 24
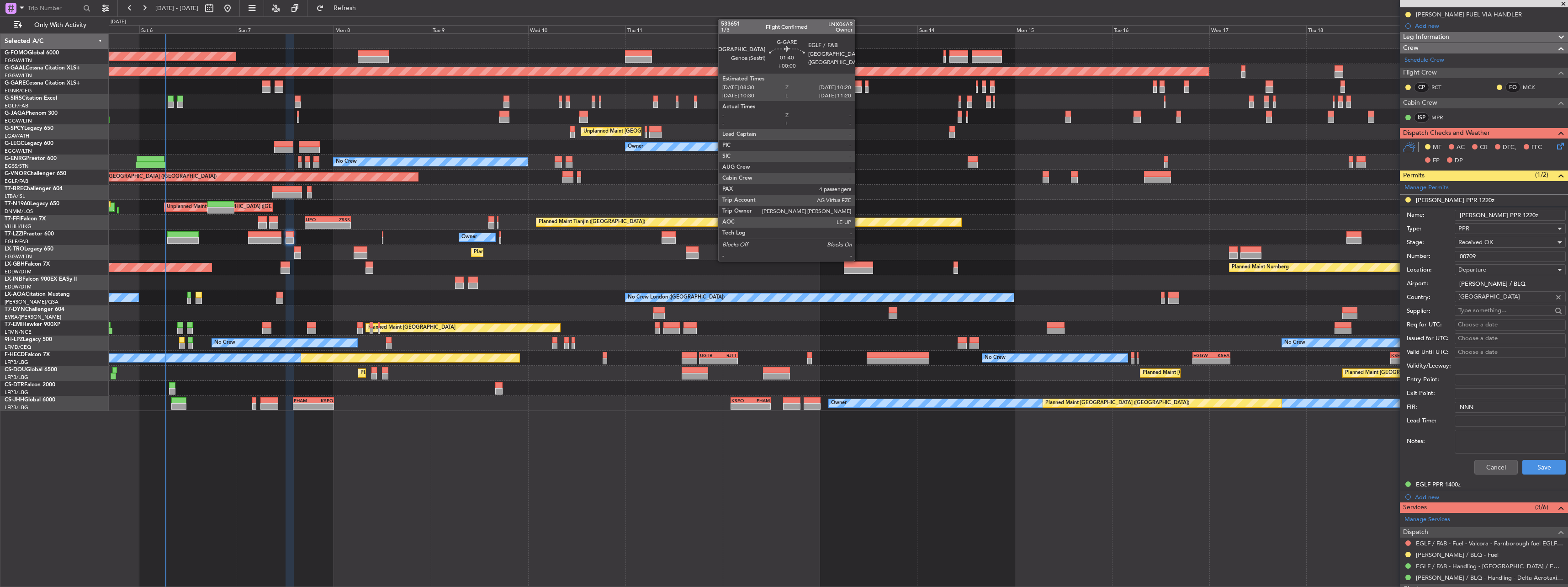
click at [859, 87] on div at bounding box center [857, 89] width 7 height 6
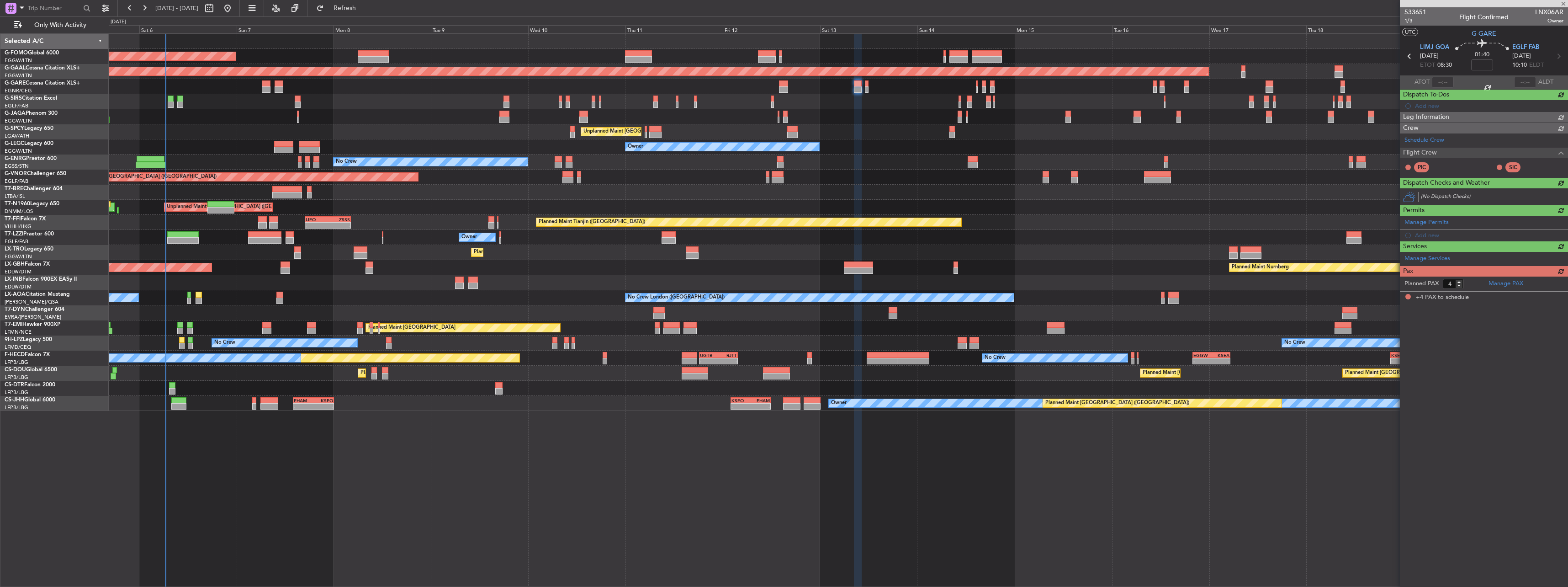
scroll to position [0, 0]
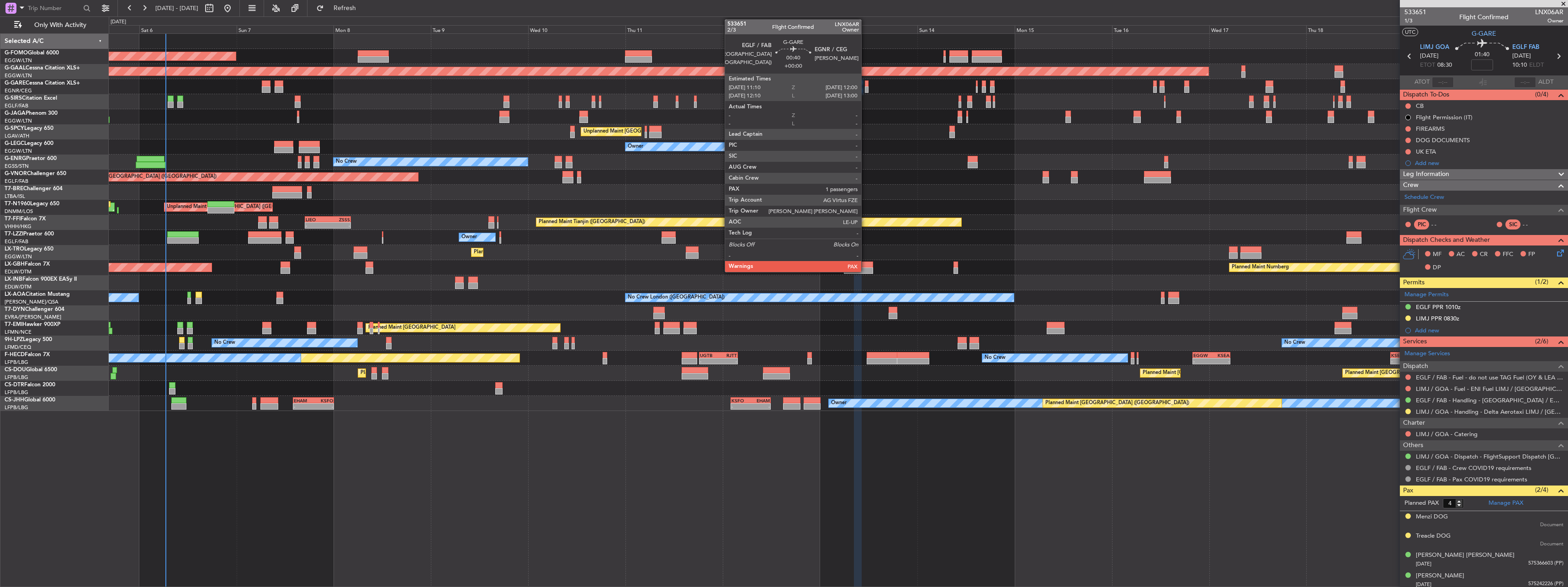
click at [865, 87] on div at bounding box center [867, 89] width 4 height 6
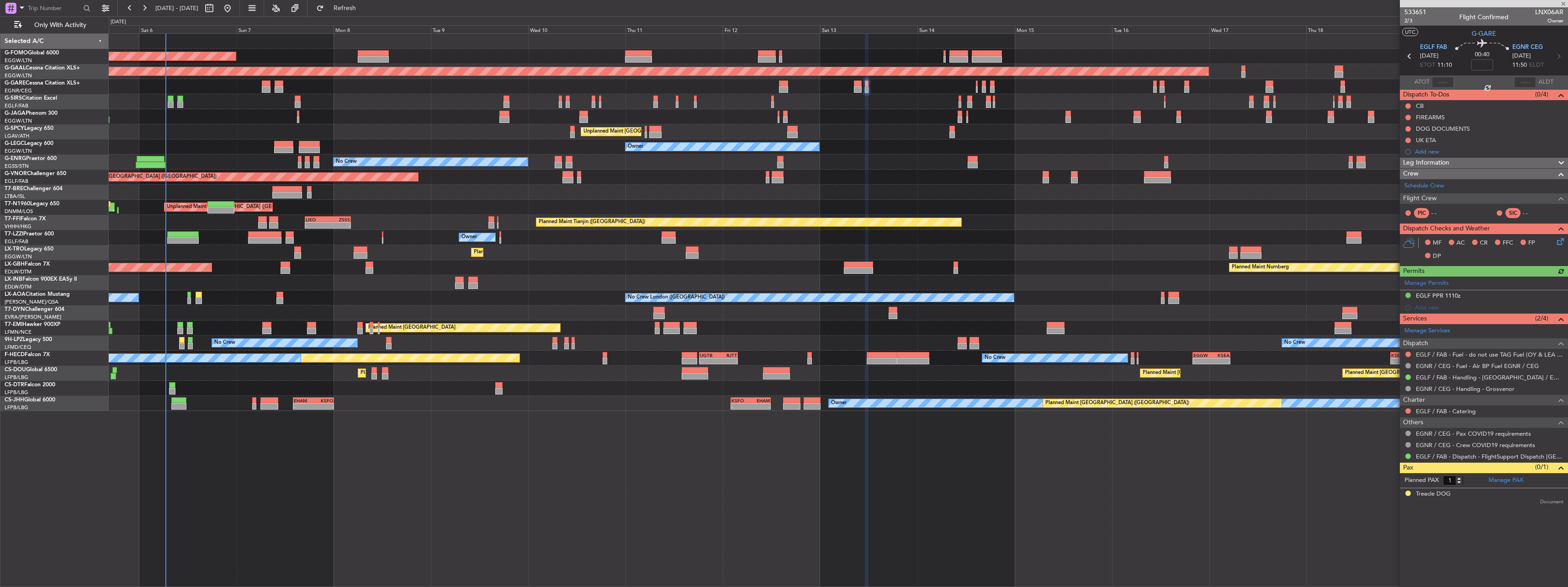
click at [1420, 290] on div "Manage Permits EGLF PPR 1110z Add new" at bounding box center [1483, 295] width 168 height 37
click at [1423, 296] on div "Manage Permits EGLF PPR 1110z Add new" at bounding box center [1483, 295] width 168 height 37
click at [1423, 296] on div "EGLF PPR 1110z" at bounding box center [1438, 295] width 45 height 7
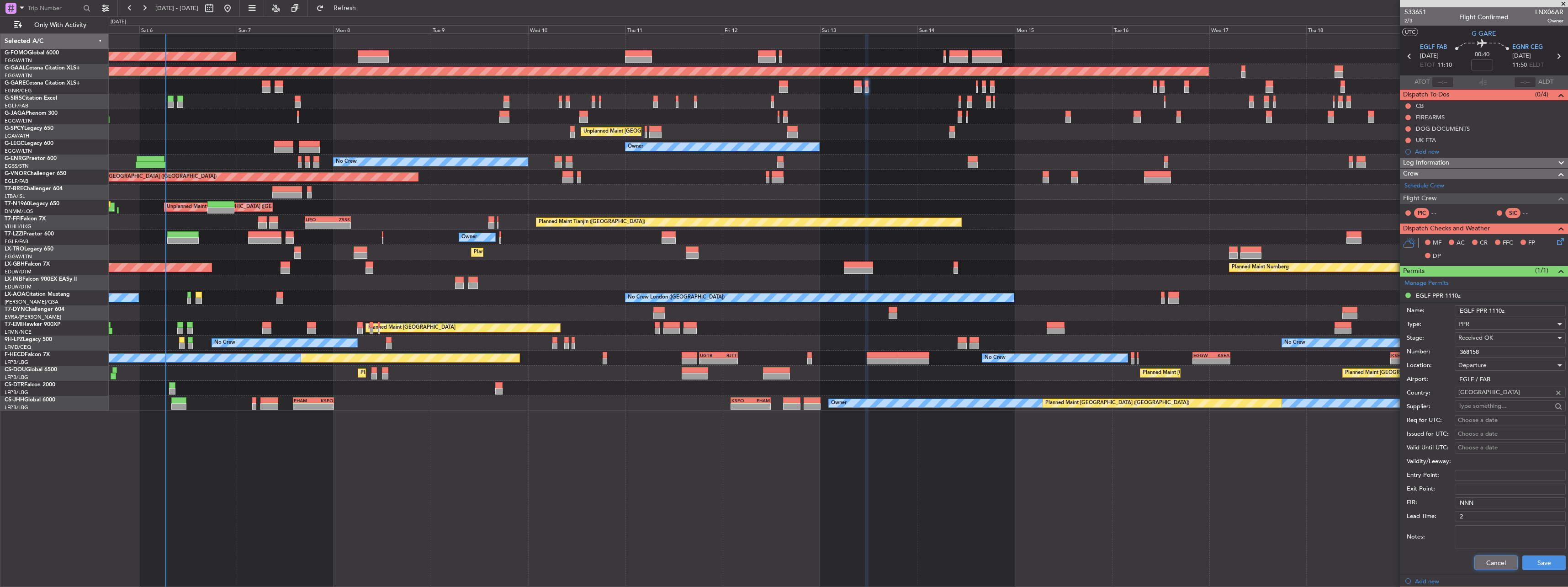
click at [1503, 560] on button "Cancel" at bounding box center [1496, 563] width 44 height 14
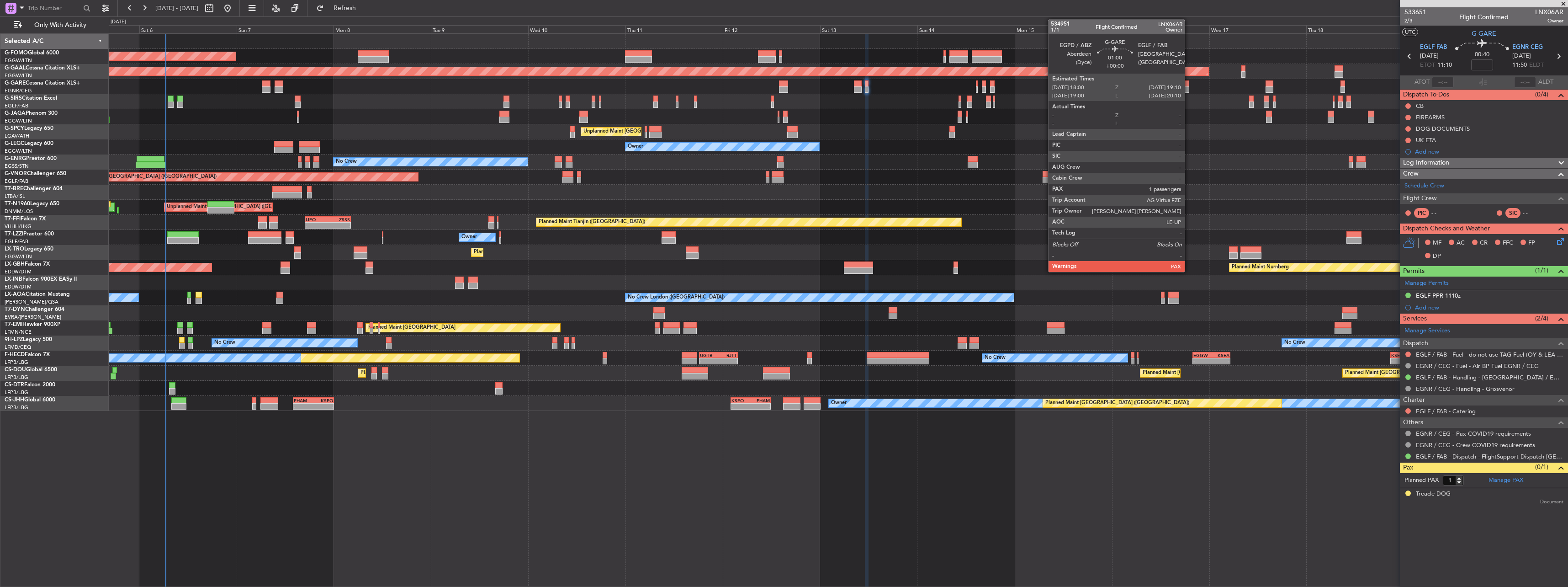
click at [1189, 85] on div at bounding box center [1187, 84] width 5 height 6
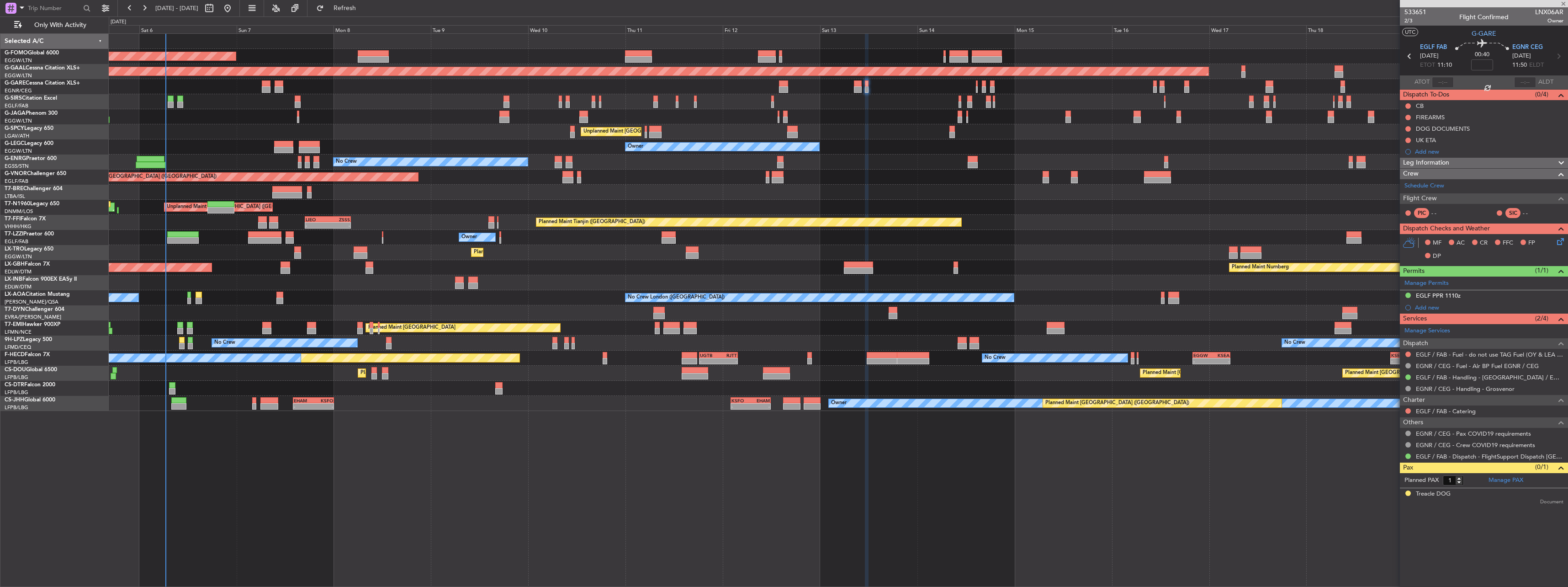
click at [1188, 111] on div "Planned Maint [GEOGRAPHIC_DATA] ([GEOGRAPHIC_DATA])" at bounding box center [838, 117] width 1459 height 15
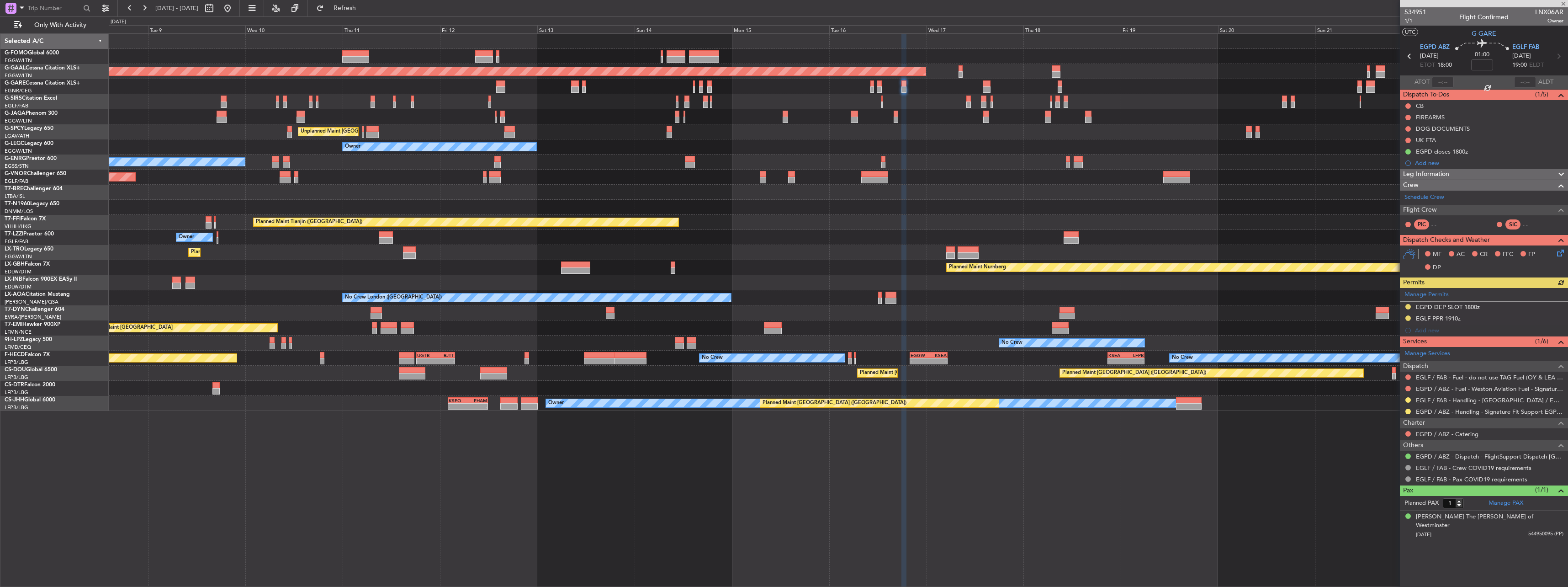
click at [821, 167] on div "Planned Maint London (Luton) Planned Maint Dusseldorf Planned Maint London (Lut…" at bounding box center [838, 222] width 1459 height 377
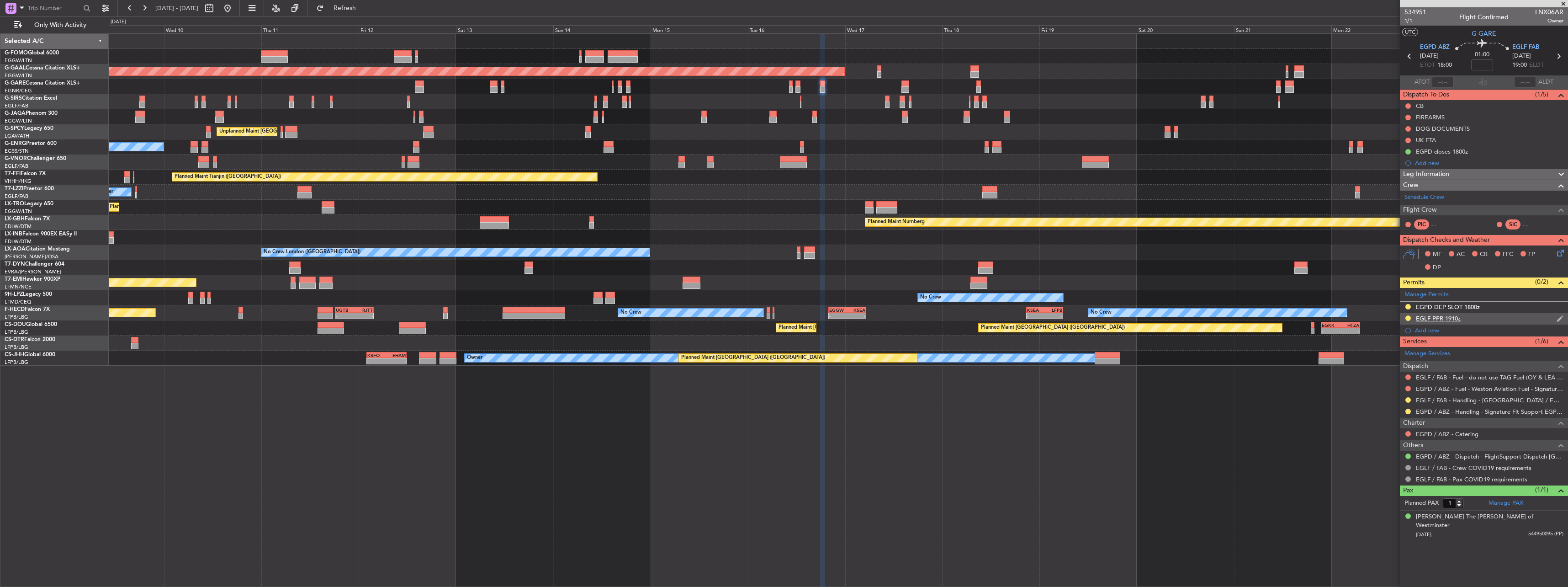
click at [1416, 317] on div "EGLF PPR 1910z" at bounding box center [1438, 318] width 45 height 7
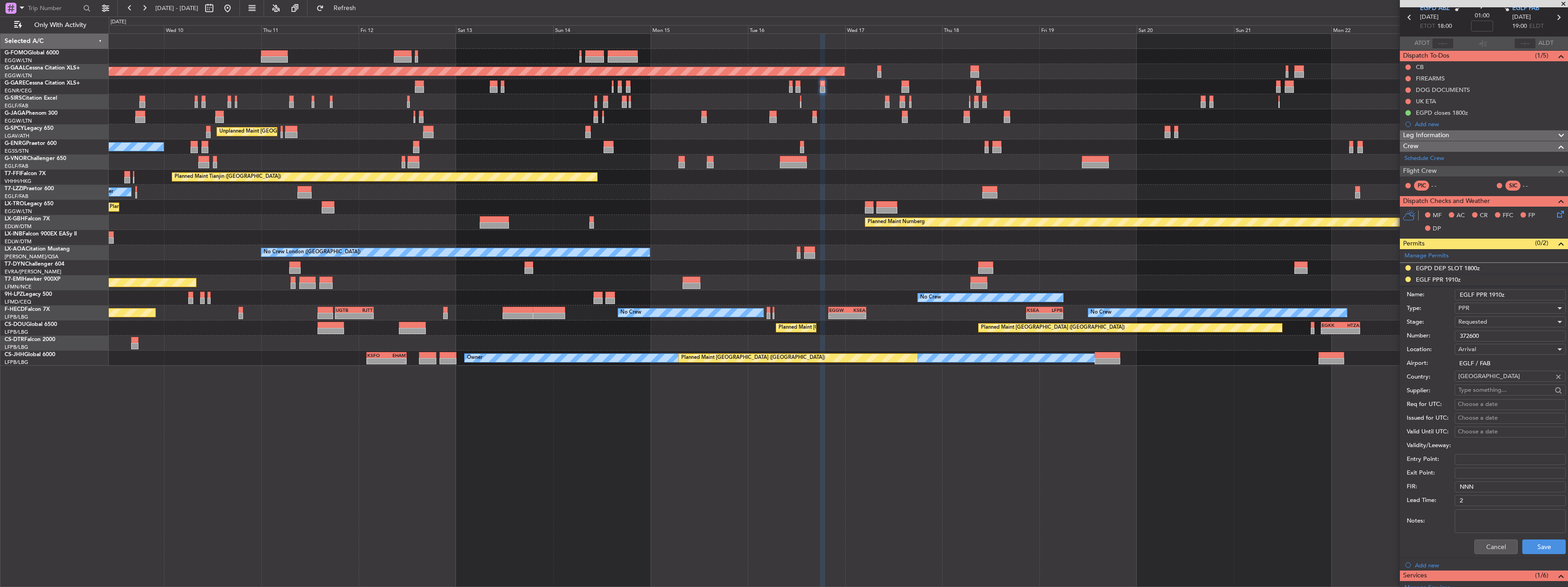
scroll to position [91, 0]
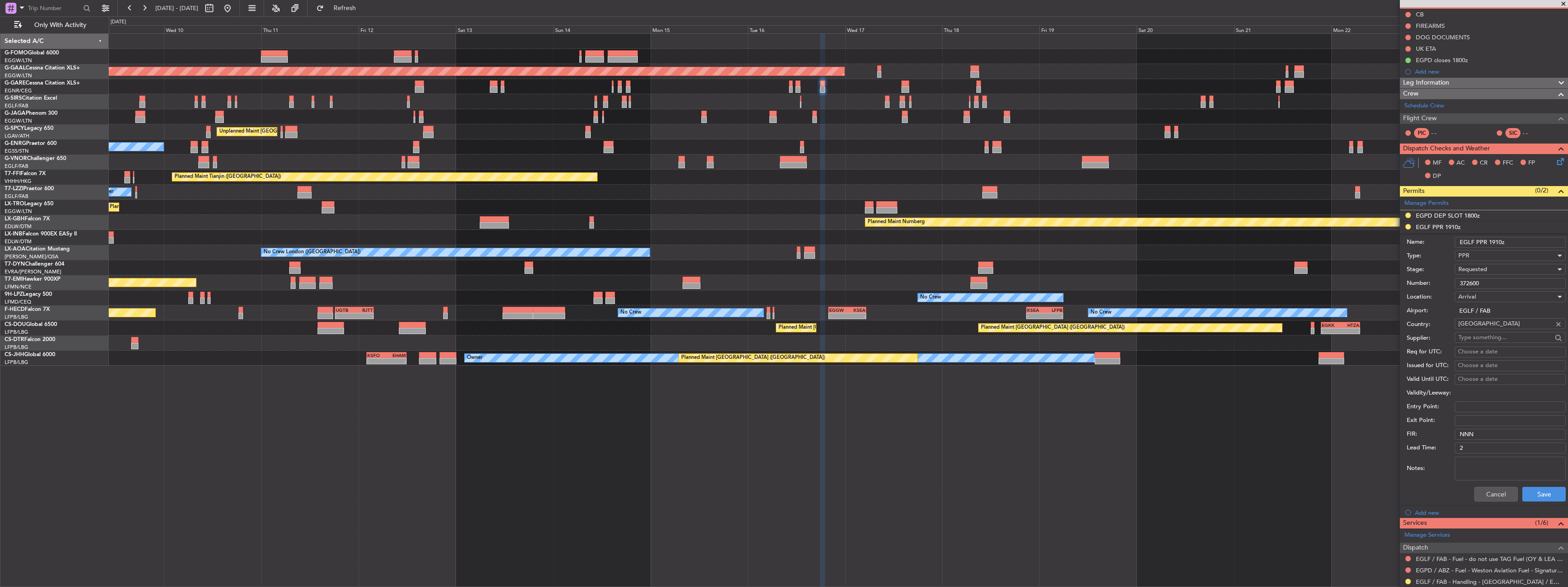
click at [1502, 265] on div "Requested" at bounding box center [1507, 269] width 97 height 14
click at [1509, 340] on span "Received OK" at bounding box center [1507, 339] width 96 height 14
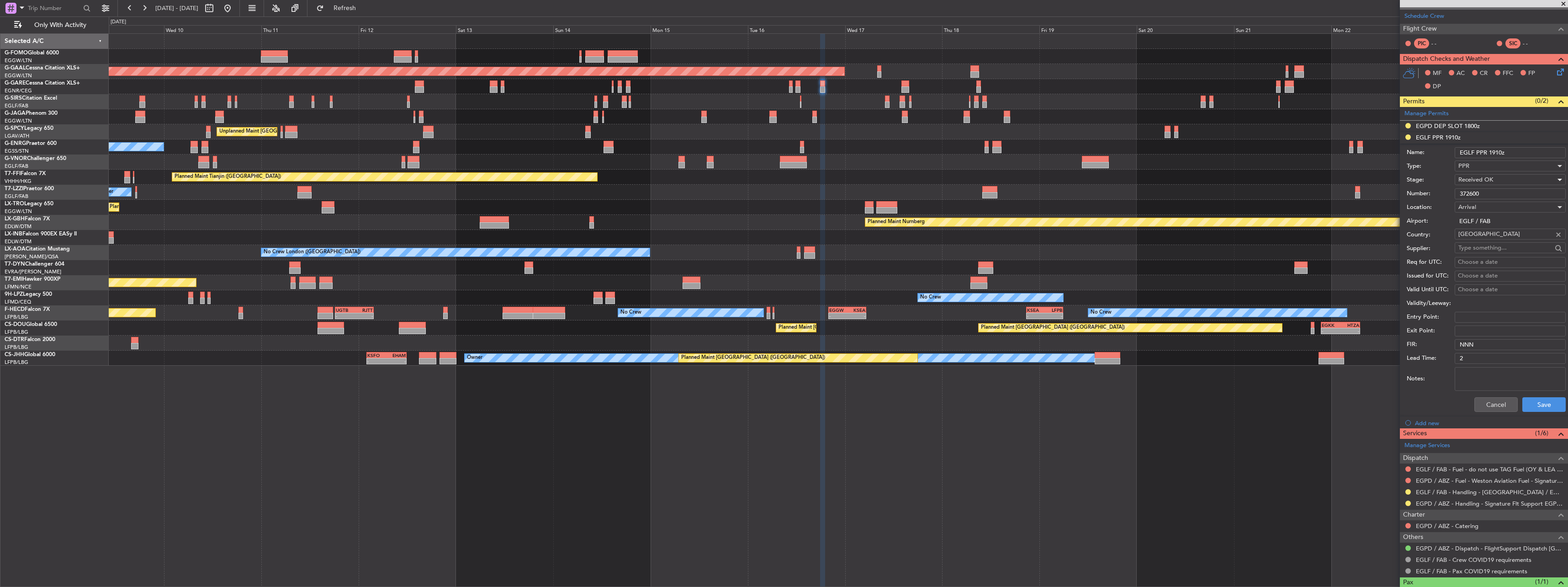
scroll to position [217, 0]
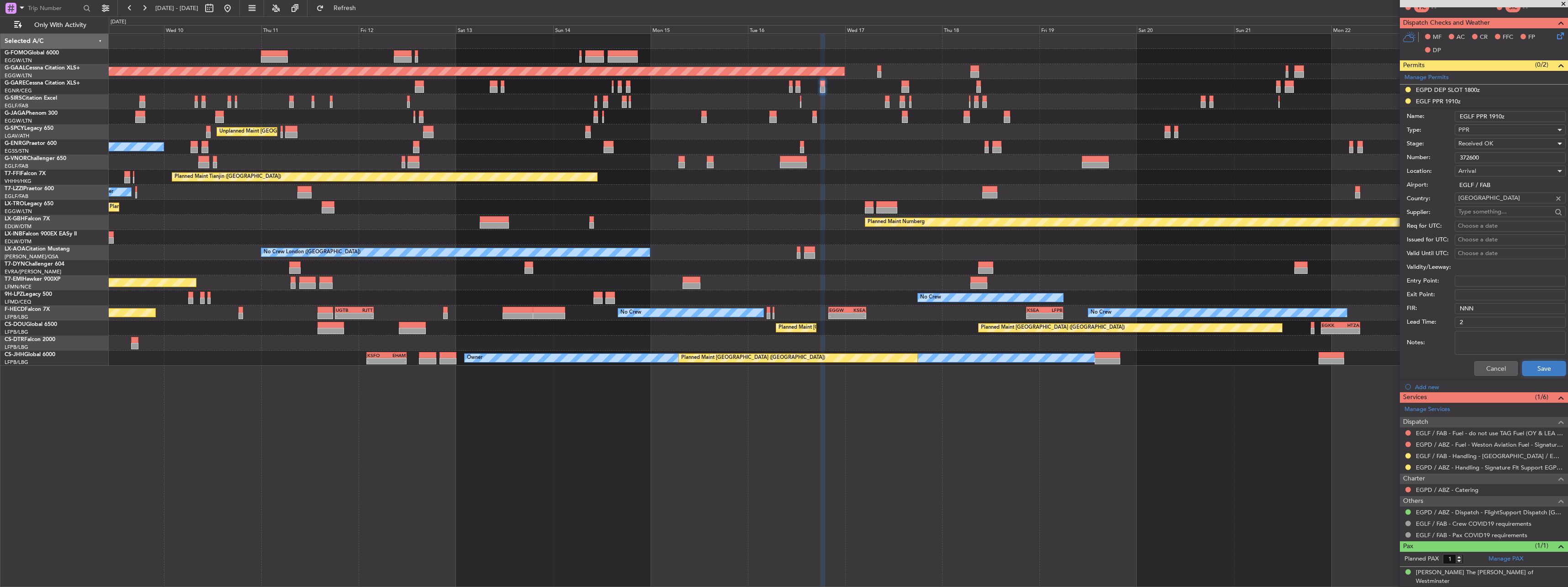
click at [1552, 369] on button "Save" at bounding box center [1544, 368] width 44 height 14
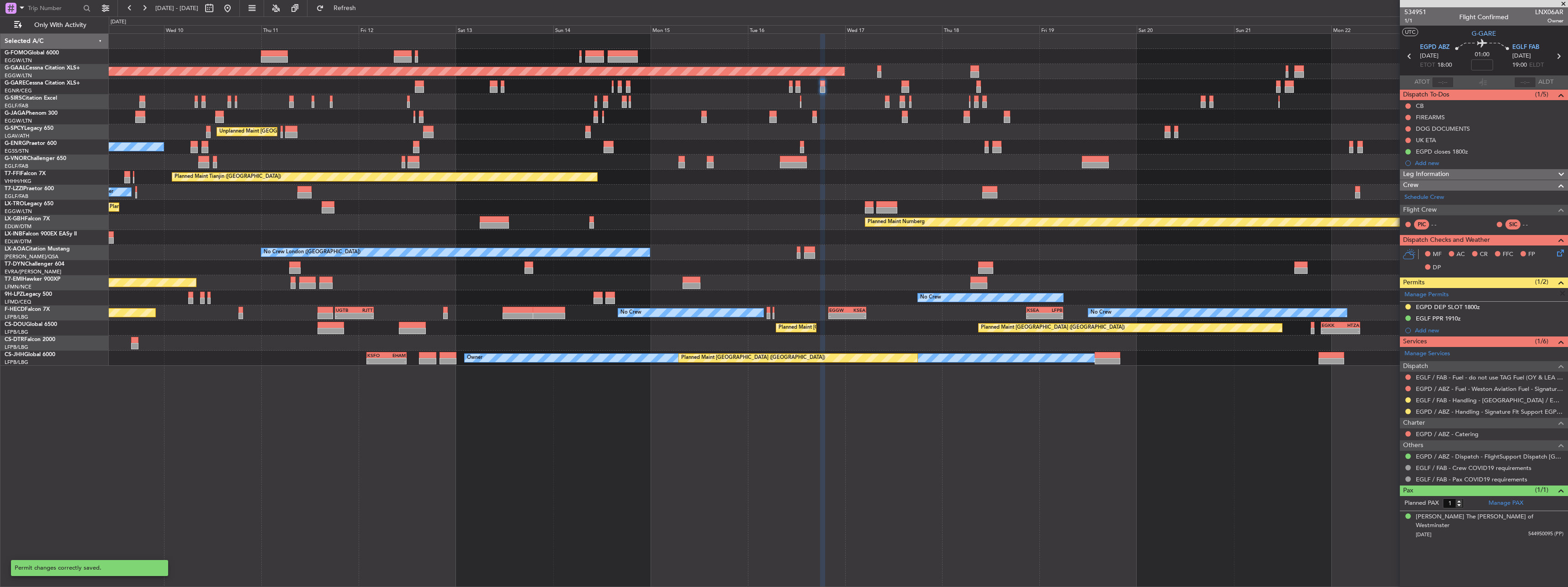
scroll to position [0, 0]
click at [1406, 400] on button at bounding box center [1408, 400] width 6 height 6
click at [1395, 511] on span "Confirmed" at bounding box center [1381, 509] width 28 height 9
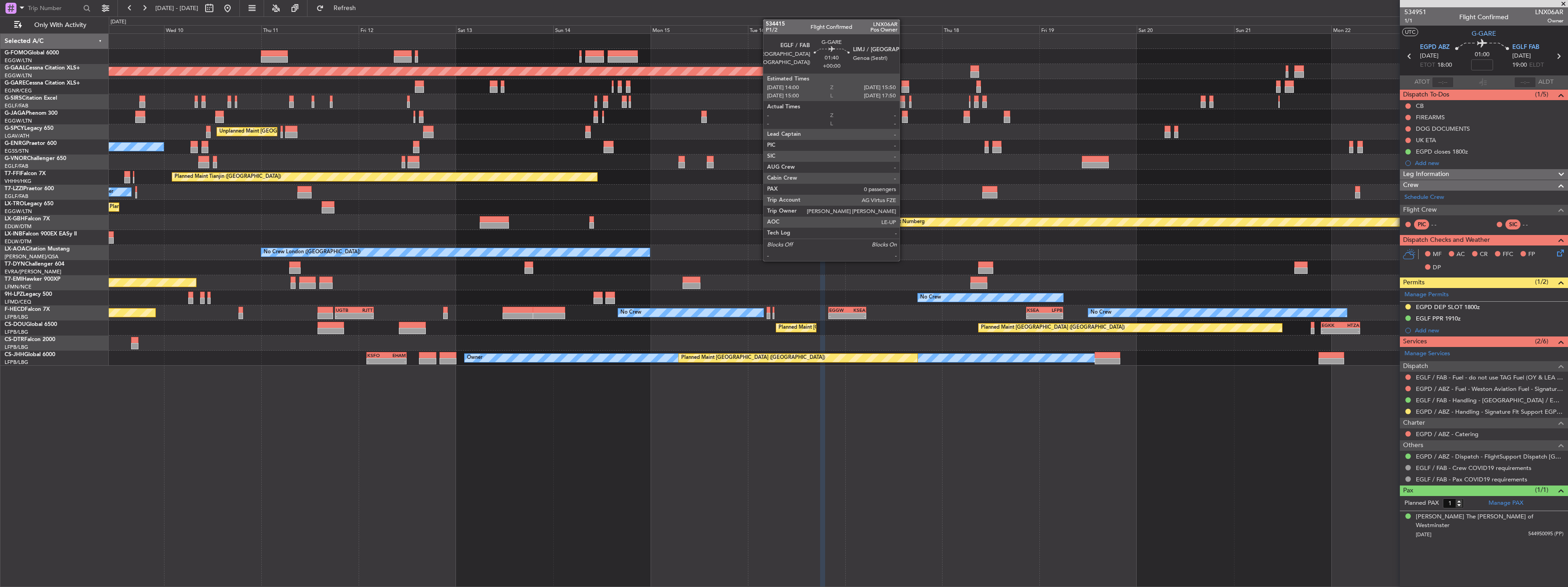
click at [903, 85] on div at bounding box center [905, 84] width 7 height 6
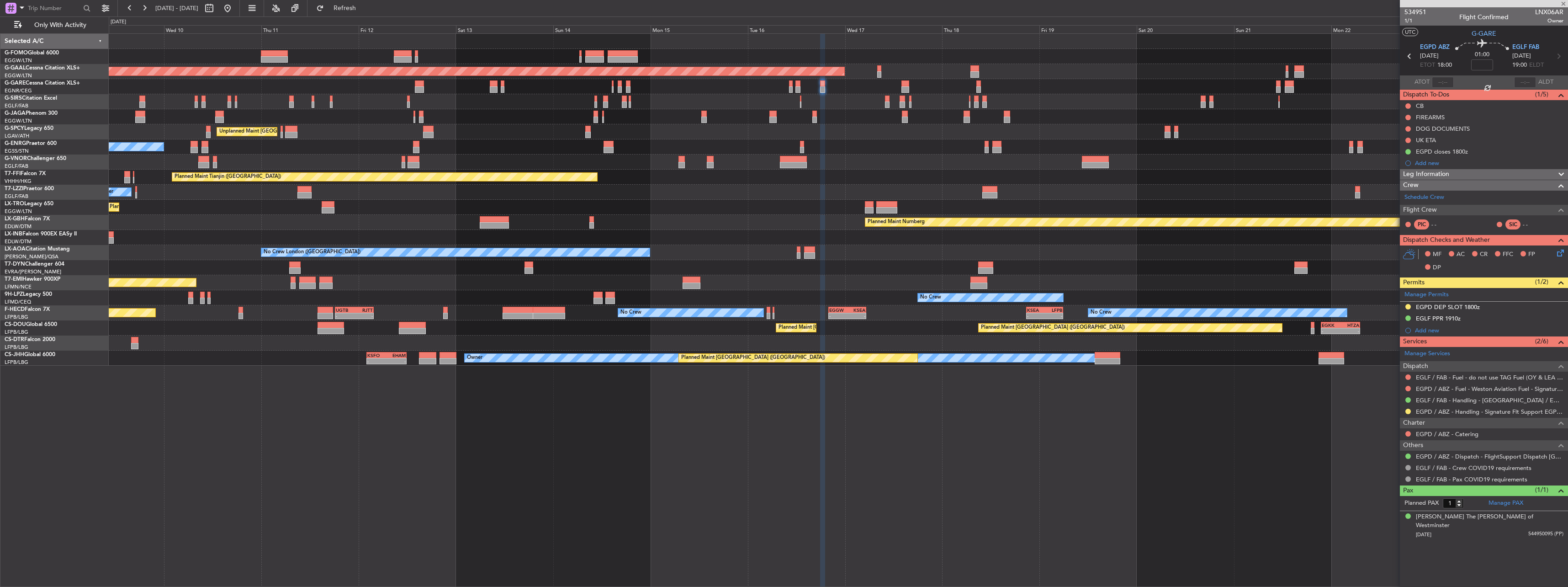
type input "0"
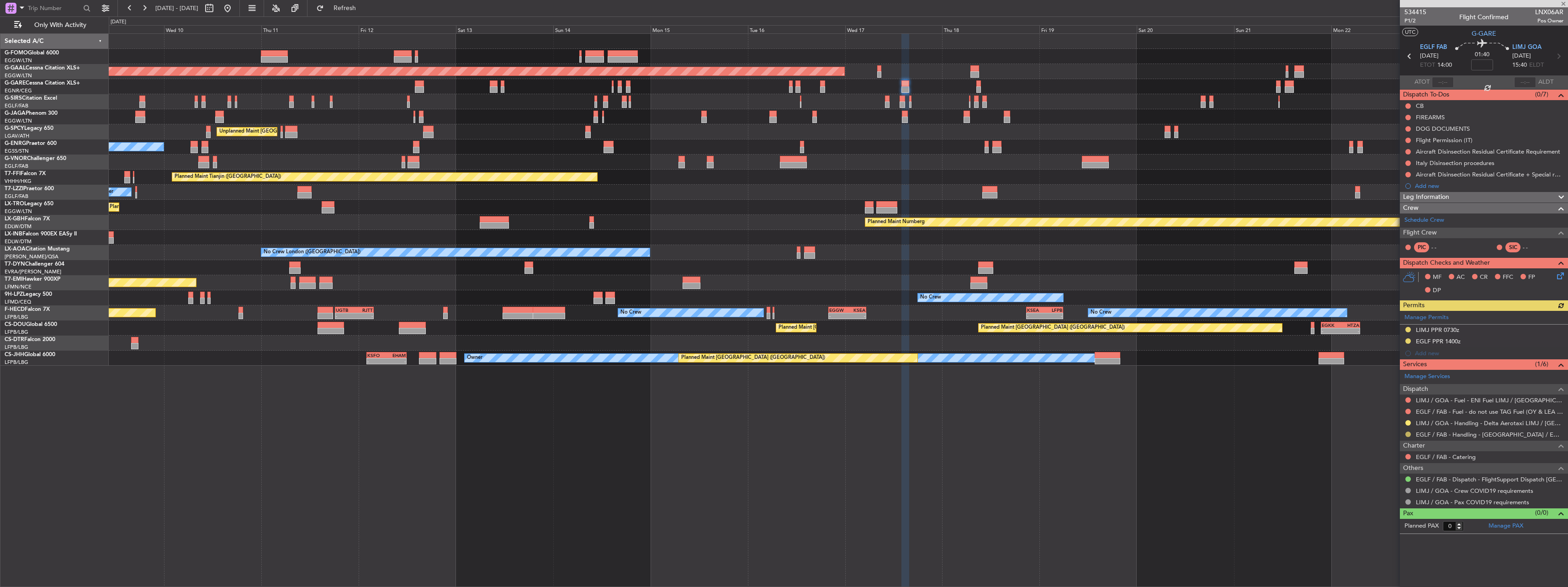
click at [1410, 435] on button at bounding box center [1408, 434] width 6 height 6
click at [1391, 541] on span "Confirmed" at bounding box center [1381, 543] width 28 height 9
click at [1446, 337] on div "EGLF PPR 1400z" at bounding box center [1483, 342] width 168 height 11
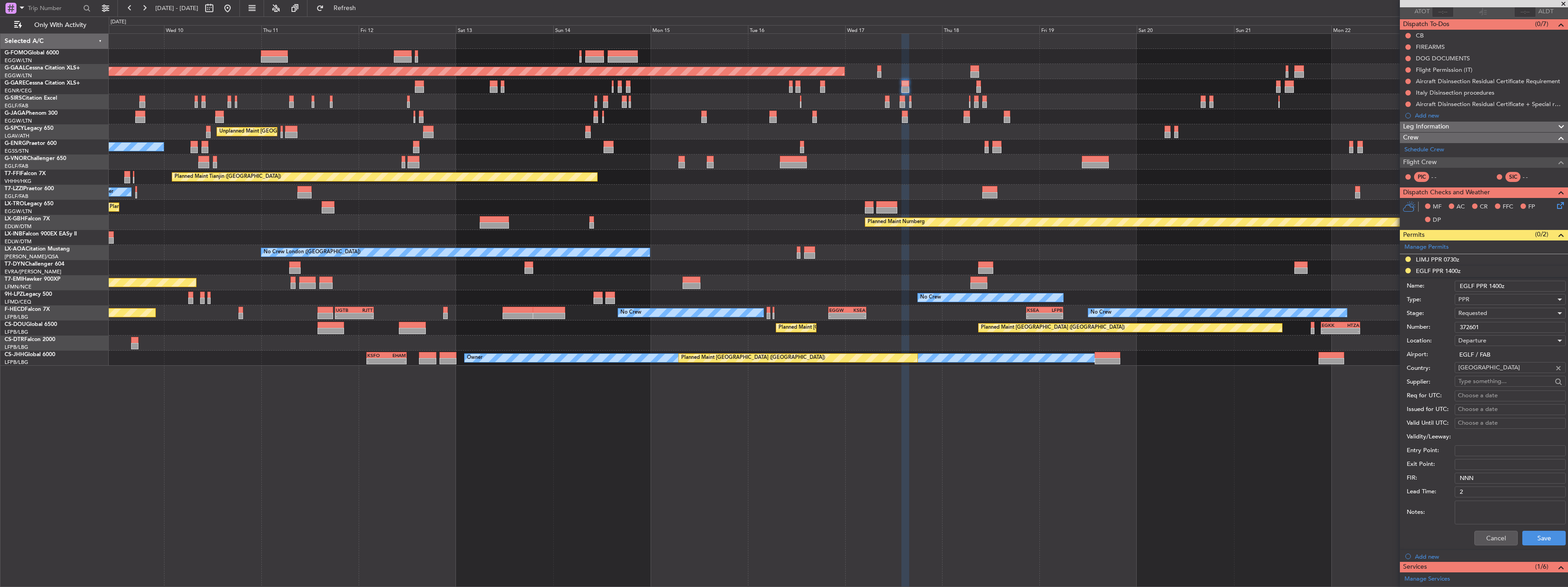
scroll to position [91, 0]
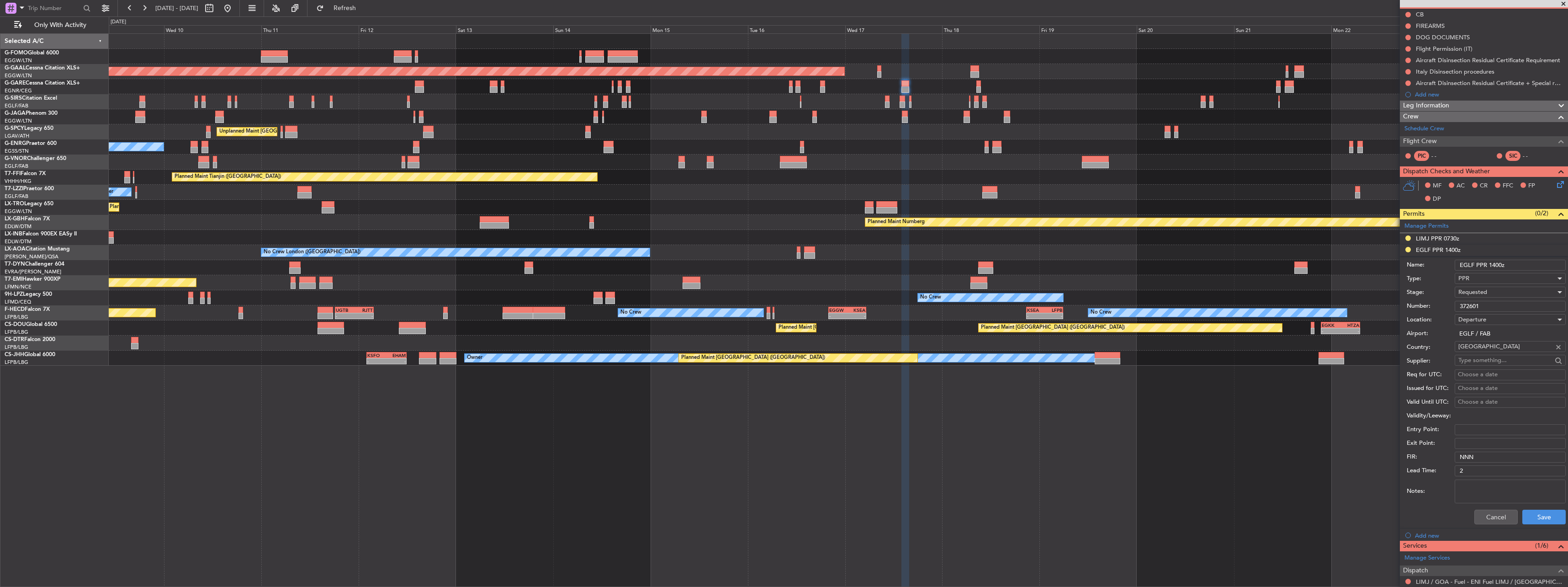
click at [1486, 295] on span "Requested" at bounding box center [1473, 292] width 29 height 8
click at [1501, 359] on span "Received OK" at bounding box center [1507, 362] width 96 height 14
click at [1541, 512] on button "Save" at bounding box center [1544, 516] width 44 height 14
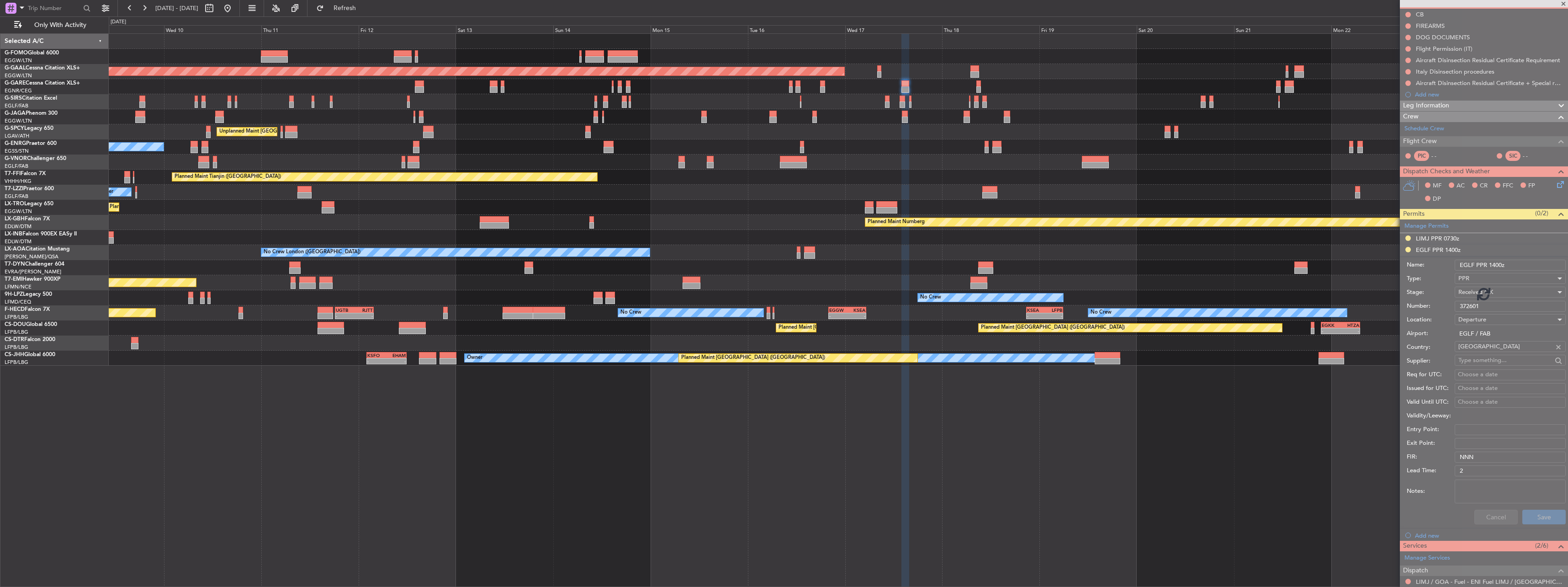
scroll to position [0, 0]
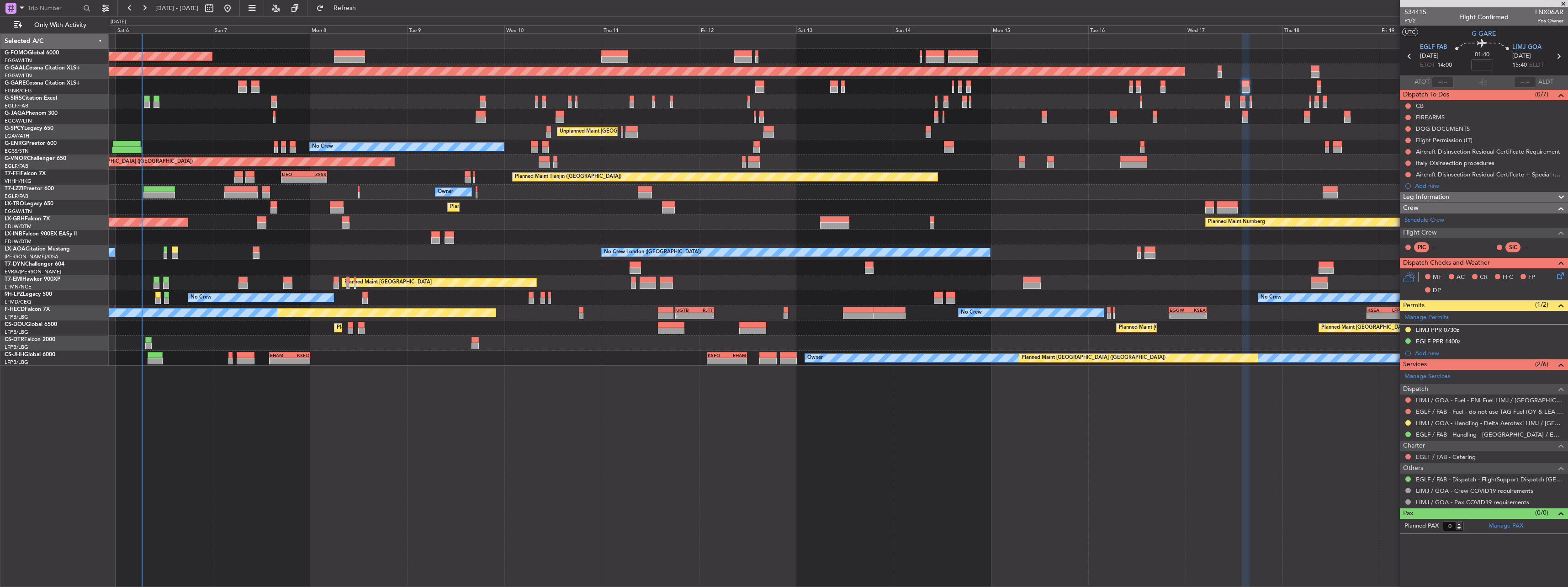
click at [690, 442] on div "Planned Maint London (Luton) Planned Maint Dusseldorf Planned Maint London (Far…" at bounding box center [838, 310] width 1459 height 554
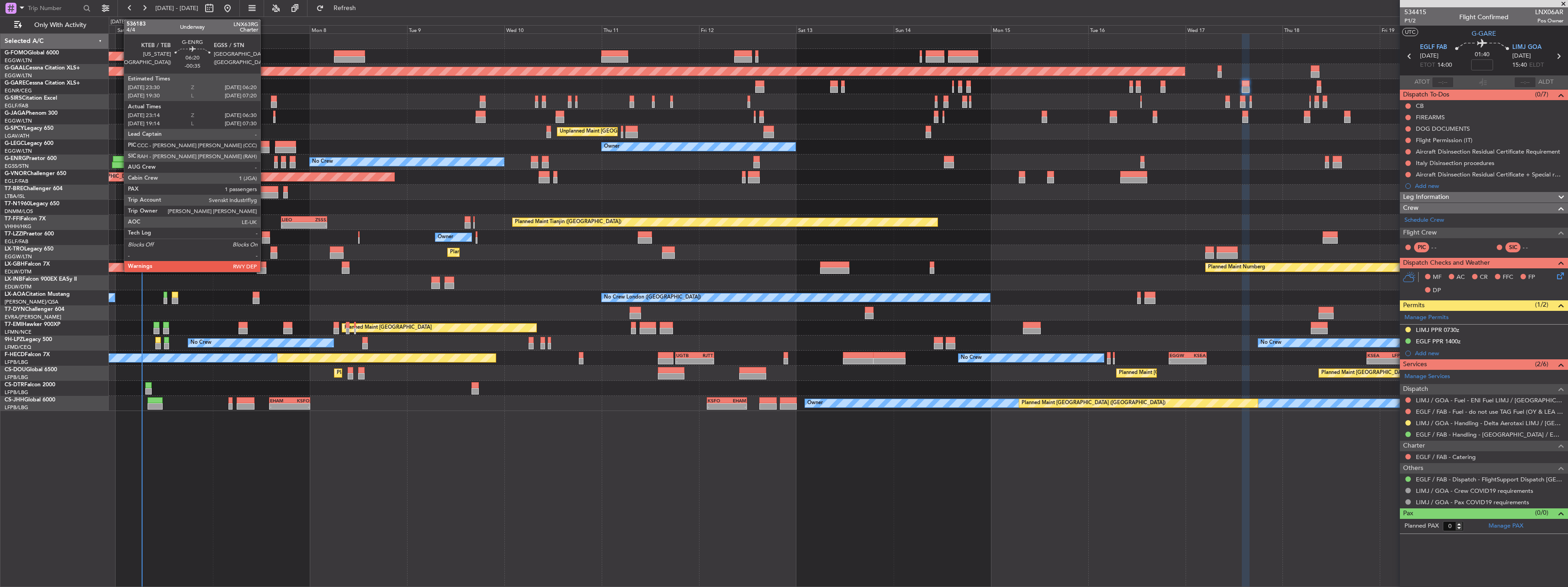
click at [119, 157] on div at bounding box center [127, 159] width 28 height 6
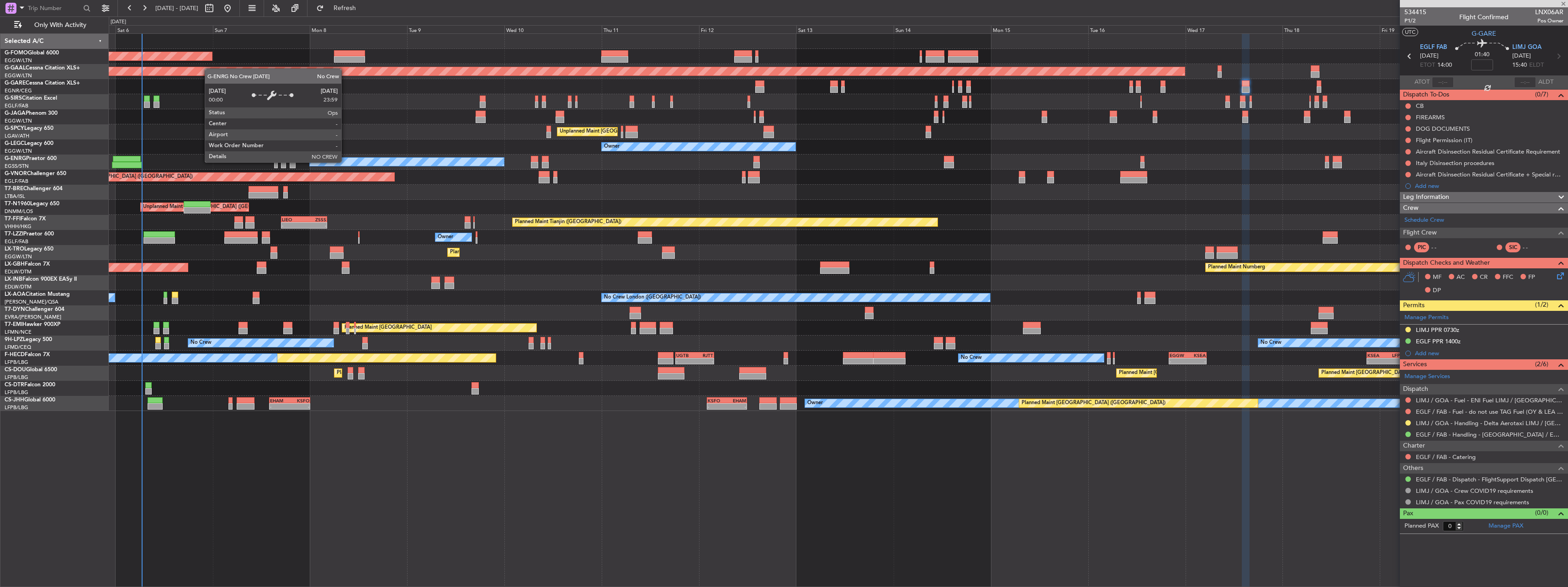
type input "-00:35"
type input "23:29"
type input "06:15"
type input "1"
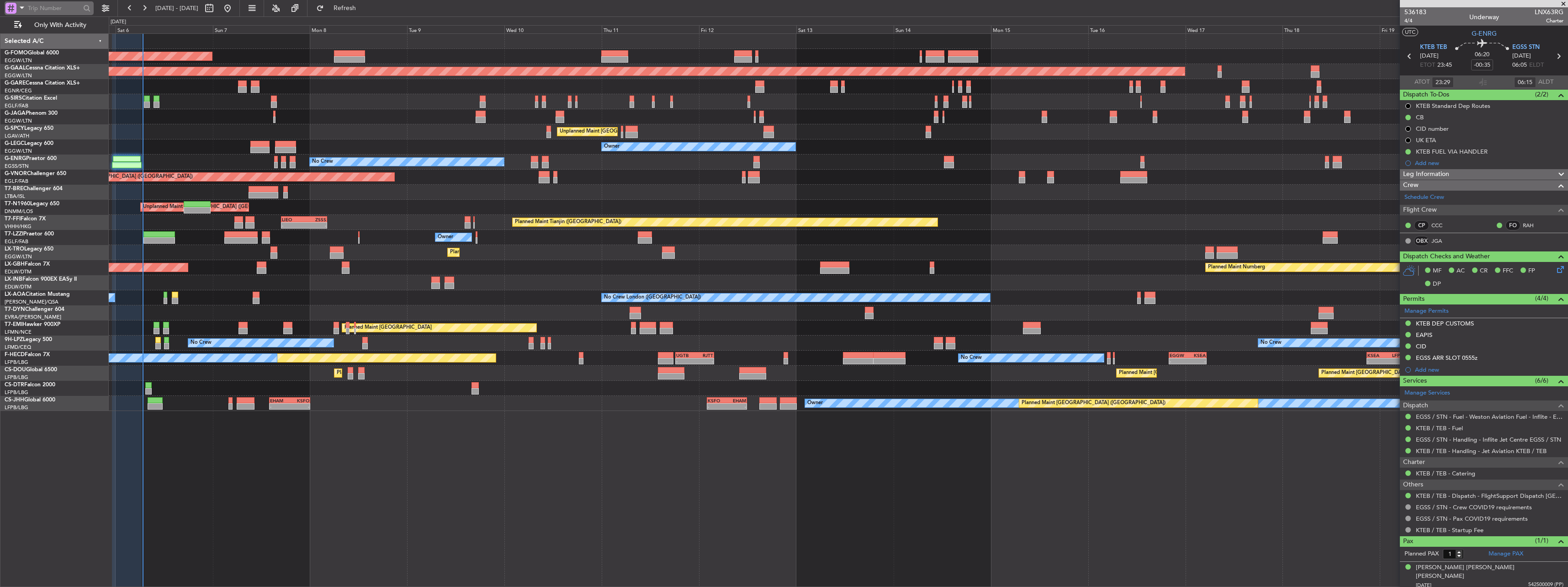
click at [12, 6] on div at bounding box center [11, 8] width 11 height 11
click at [28, 67] on div "Airport" at bounding box center [64, 72] width 117 height 16
click at [42, 9] on input "text" at bounding box center [54, 8] width 52 height 14
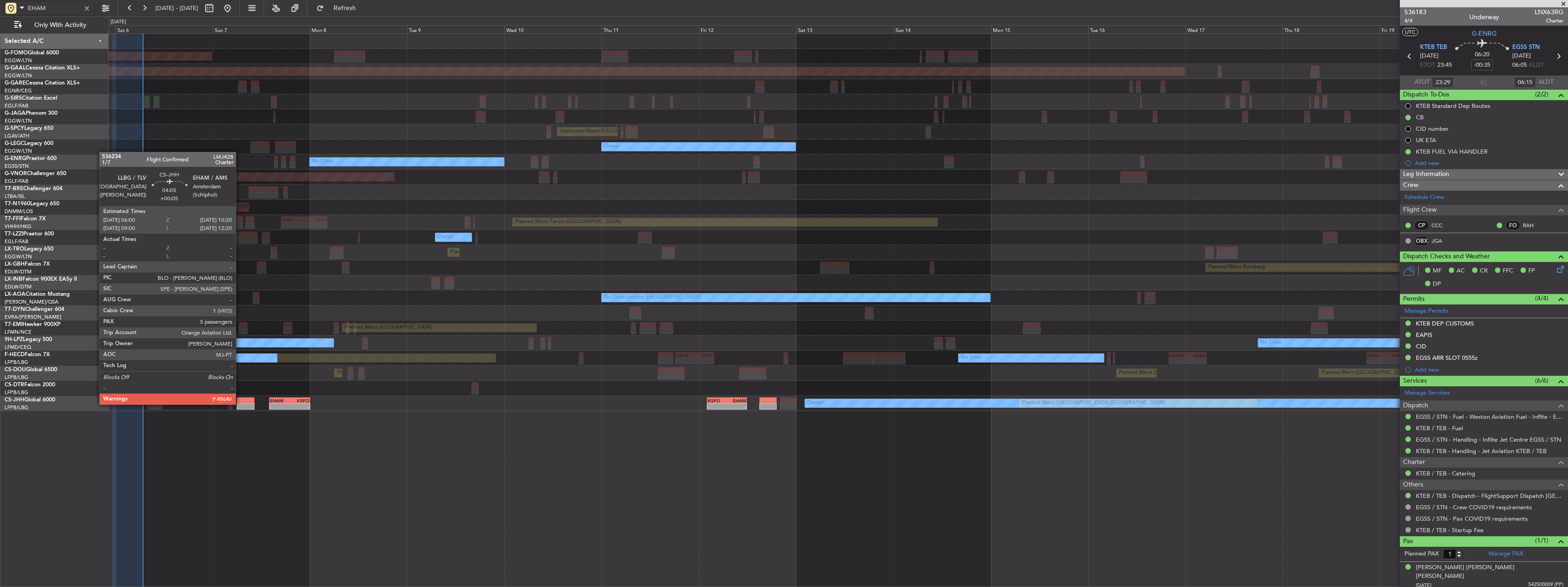
click at [240, 403] on div at bounding box center [245, 407] width 18 height 6
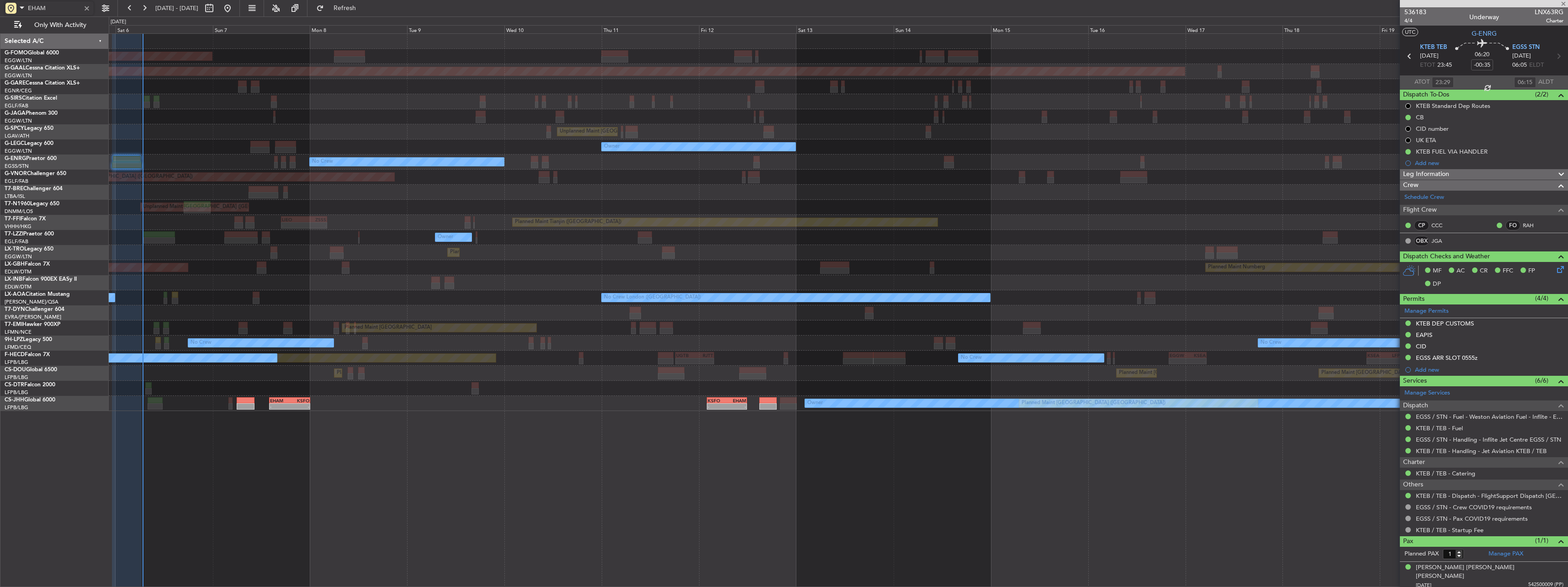
type input "EHAM"
click at [90, 12] on div at bounding box center [87, 8] width 10 height 10
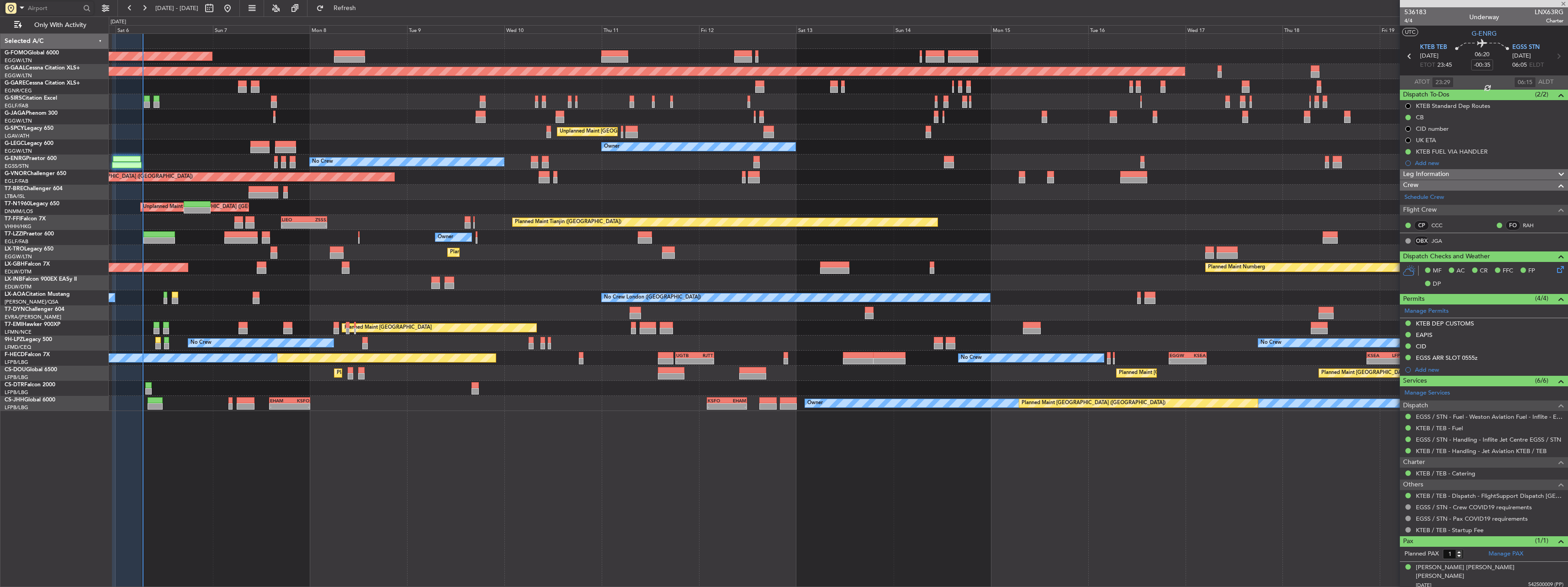
type input "+00:05"
type input "5"
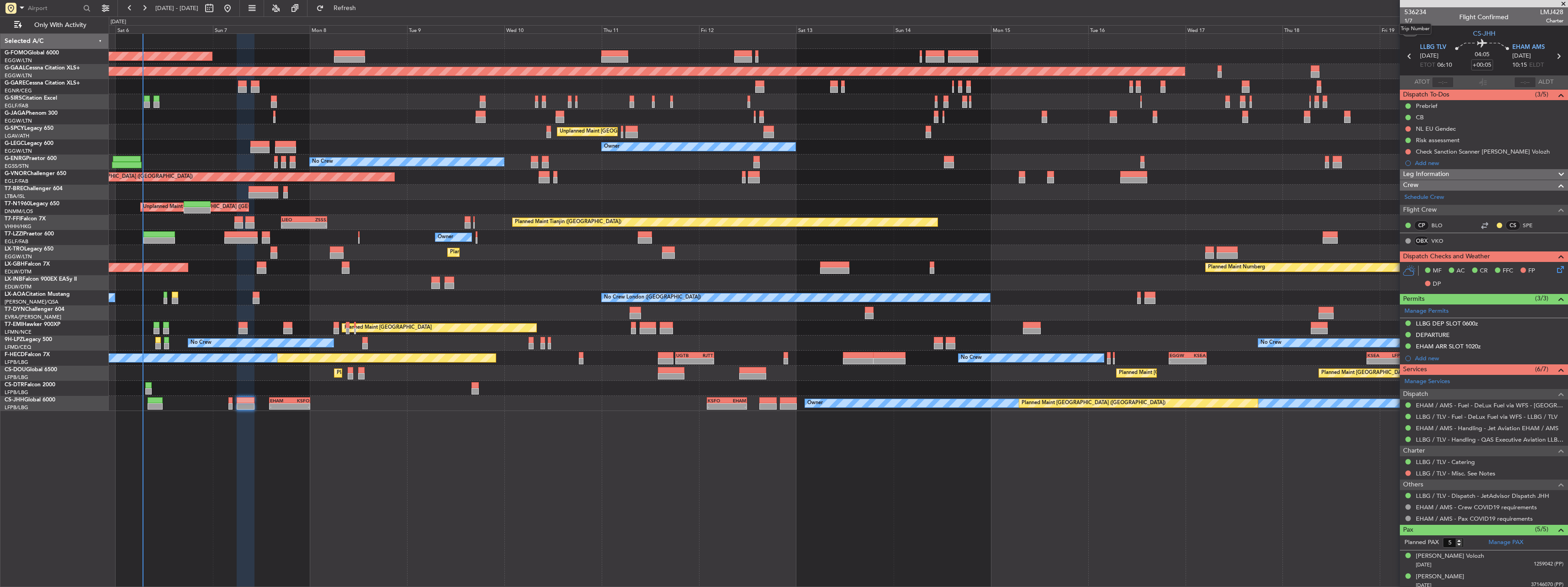
click at [1405, 21] on mat-tooltip-component "Trip Number" at bounding box center [1415, 29] width 45 height 24
click at [1416, 21] on span "1/7" at bounding box center [1415, 21] width 22 height 7
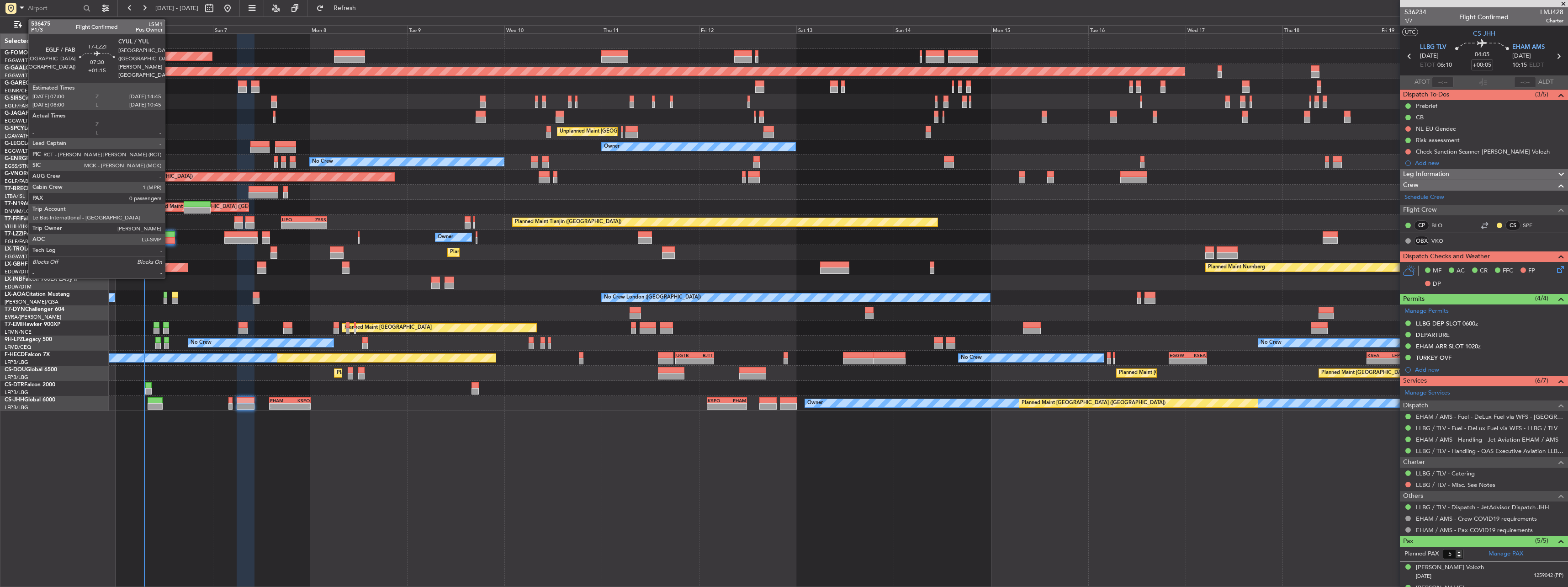
click at [169, 234] on div at bounding box center [159, 234] width 32 height 6
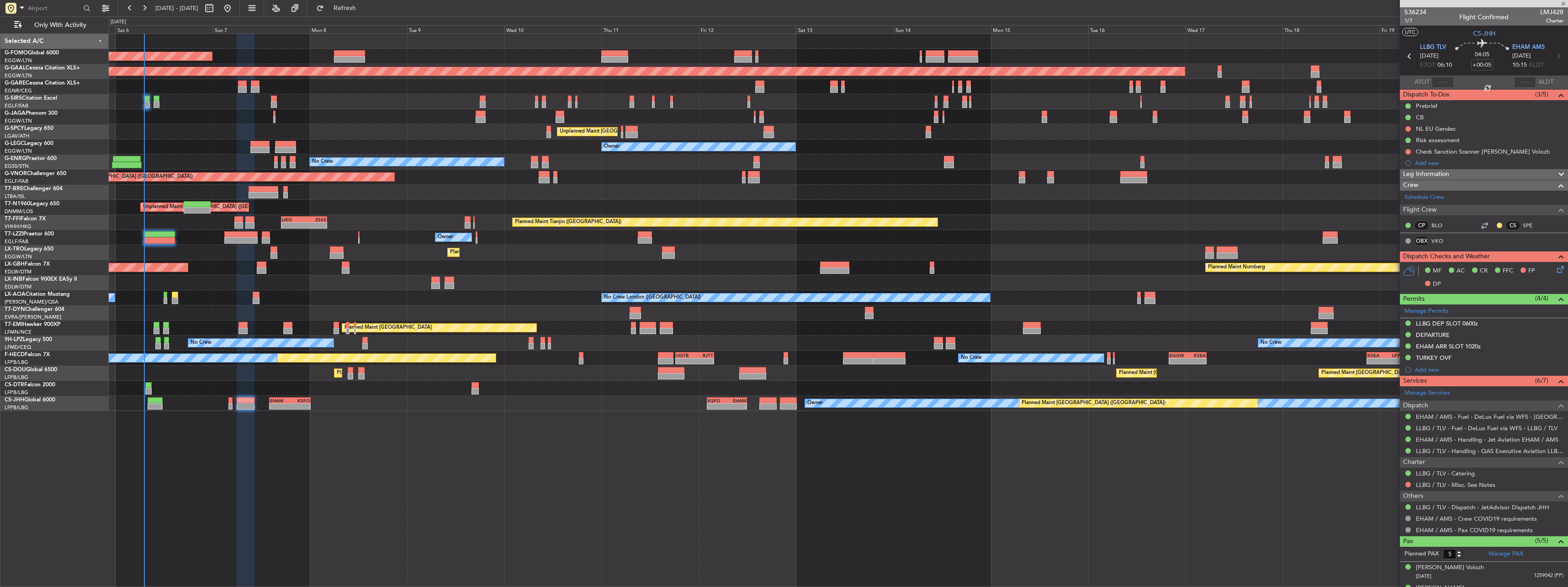
type input "+01:15"
type input "0"
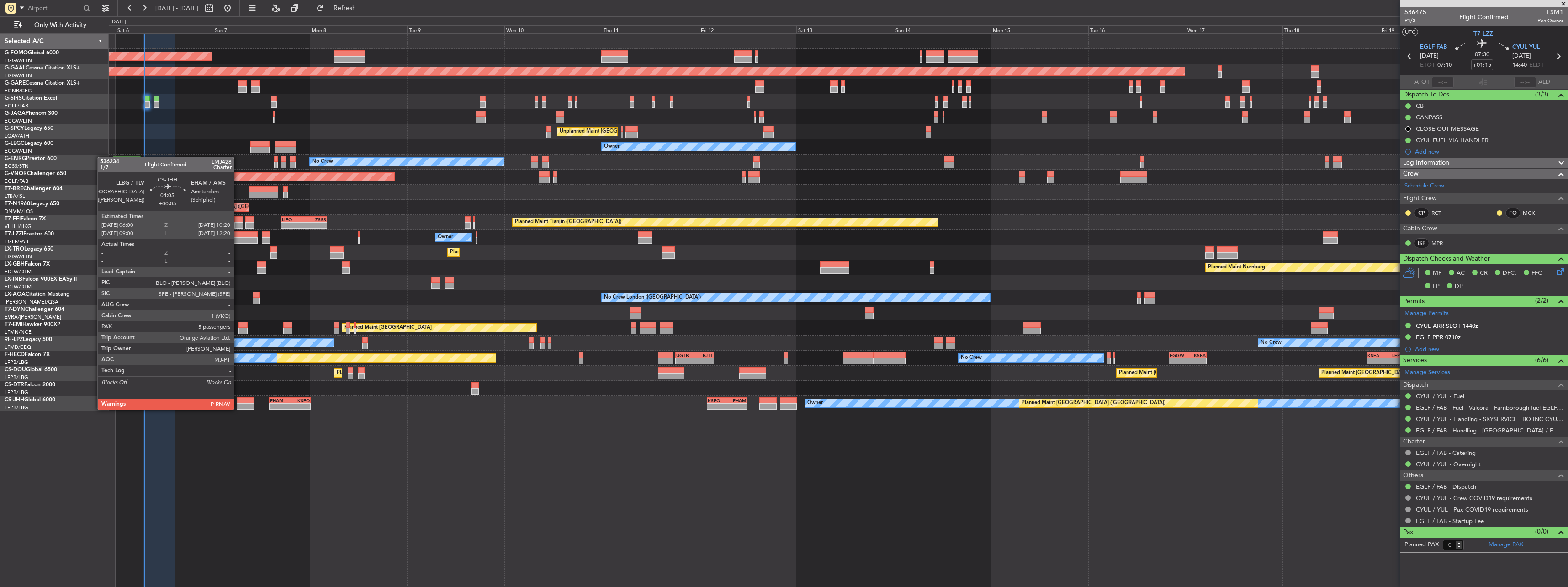
click at [238, 409] on div at bounding box center [245, 407] width 18 height 6
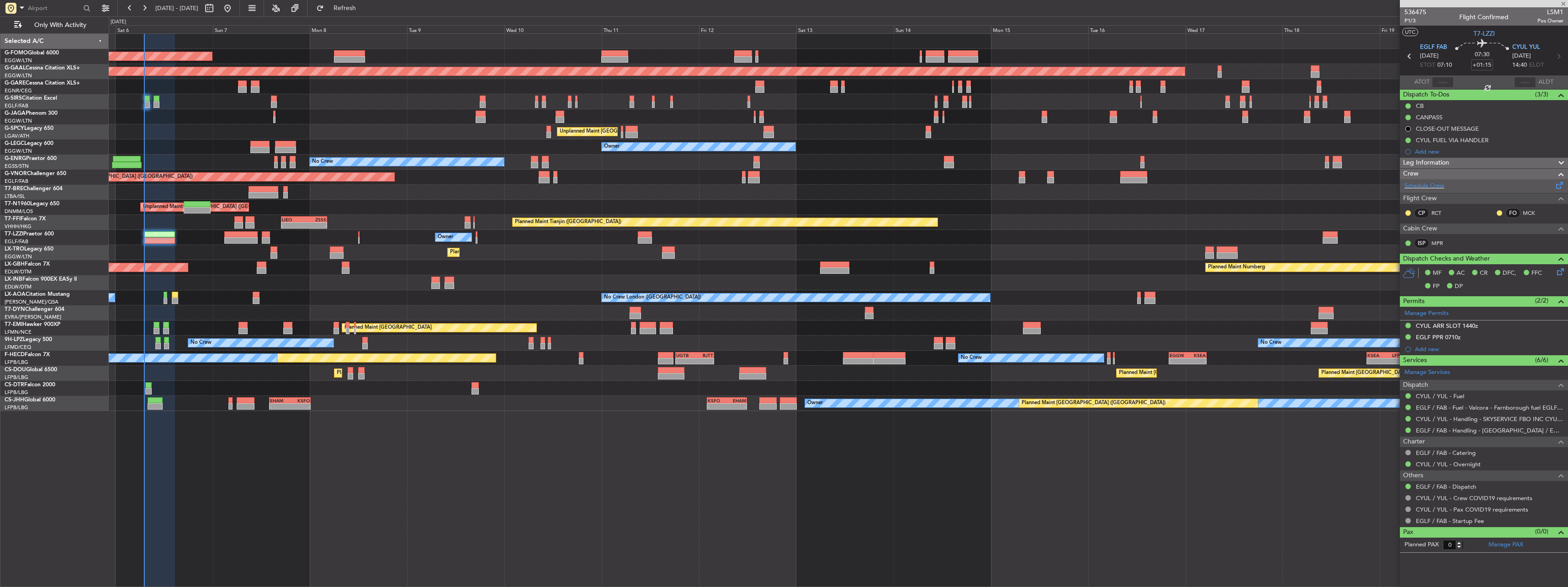
type input "+00:05"
type input "5"
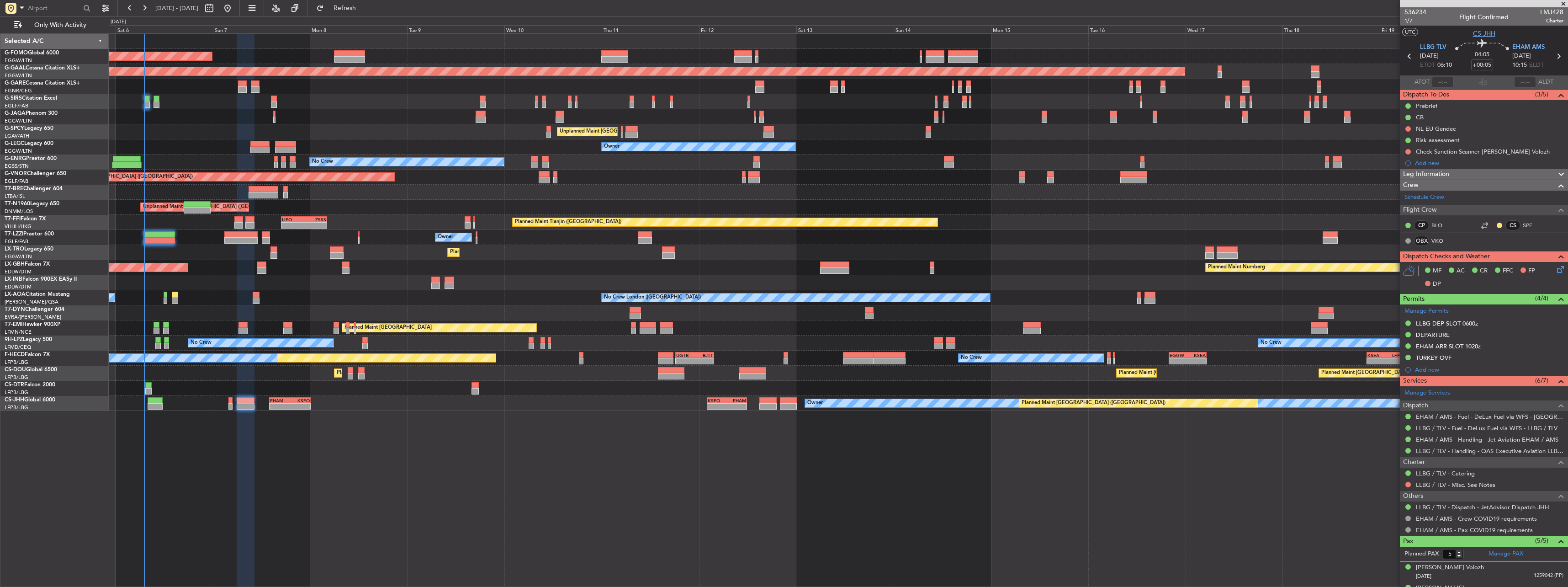
click at [1474, 37] on span "CS-JHH" at bounding box center [1484, 33] width 22 height 9
